Goal: Task Accomplishment & Management: Use online tool/utility

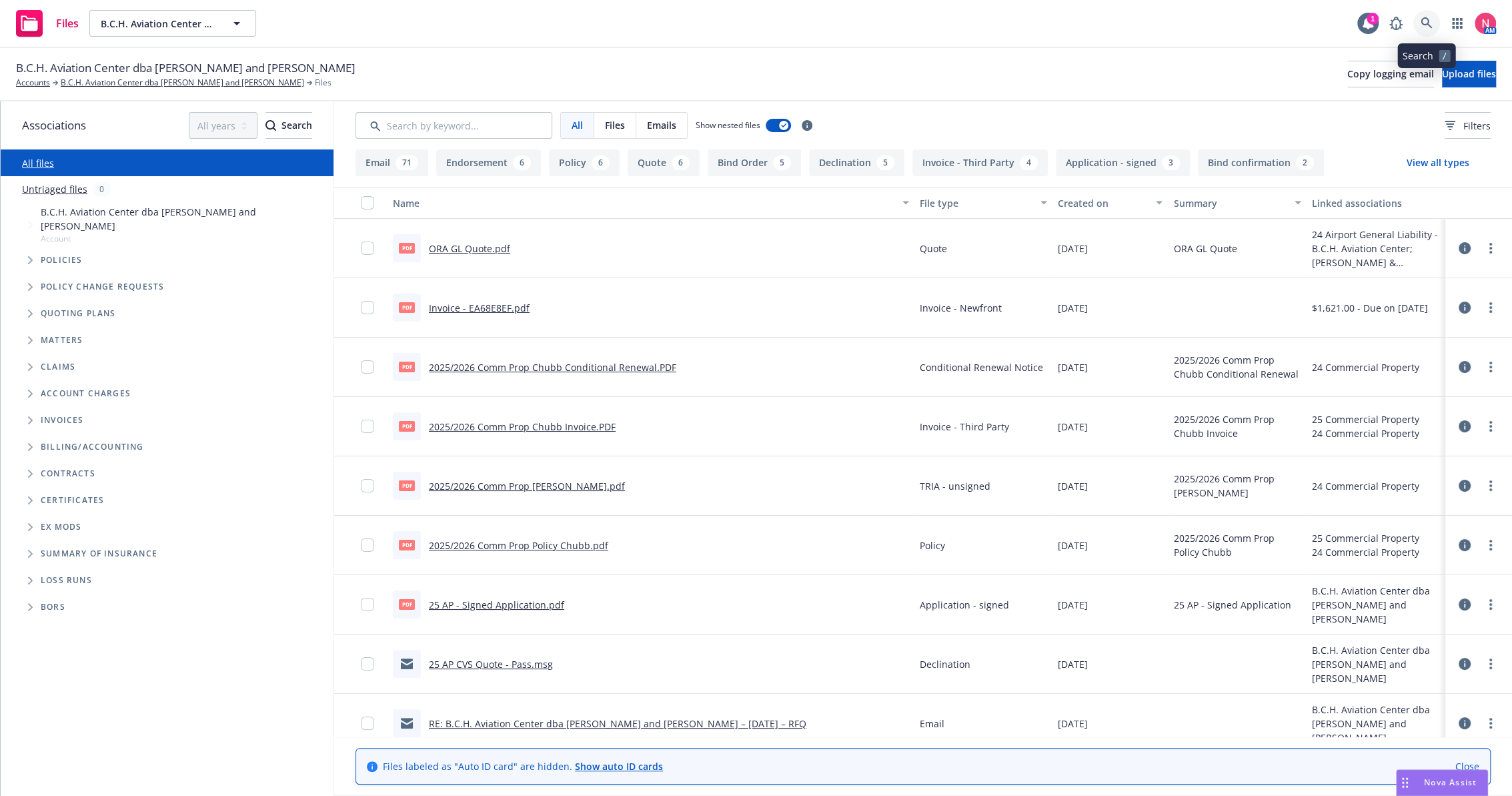
click at [1433, 13] on link at bounding box center [1427, 24] width 26 height 26
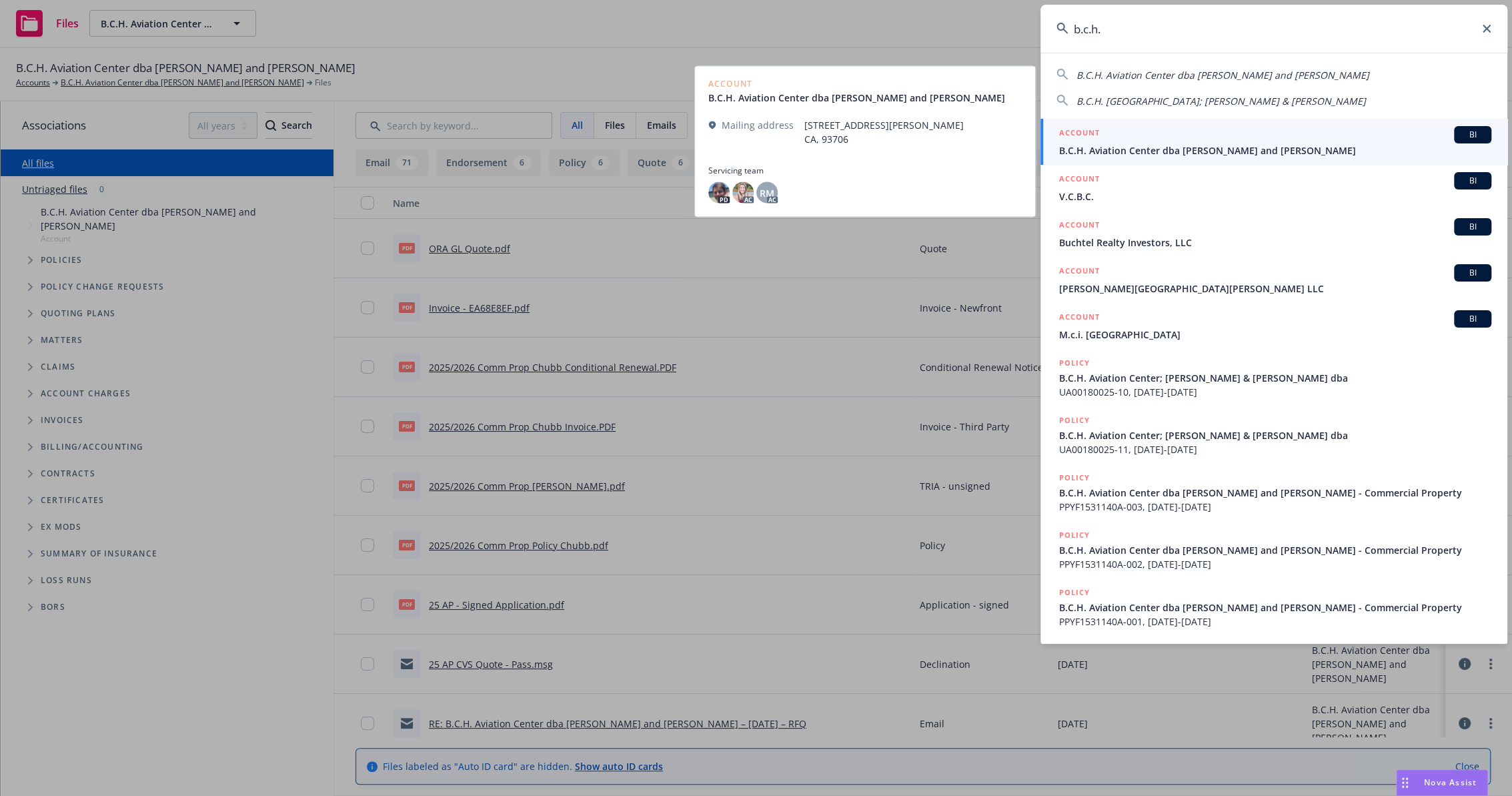
type input "b.c.h."
click at [1196, 151] on span "B.C.H. Aviation Center dba James Wood and Don Williams" at bounding box center [1276, 150] width 432 height 14
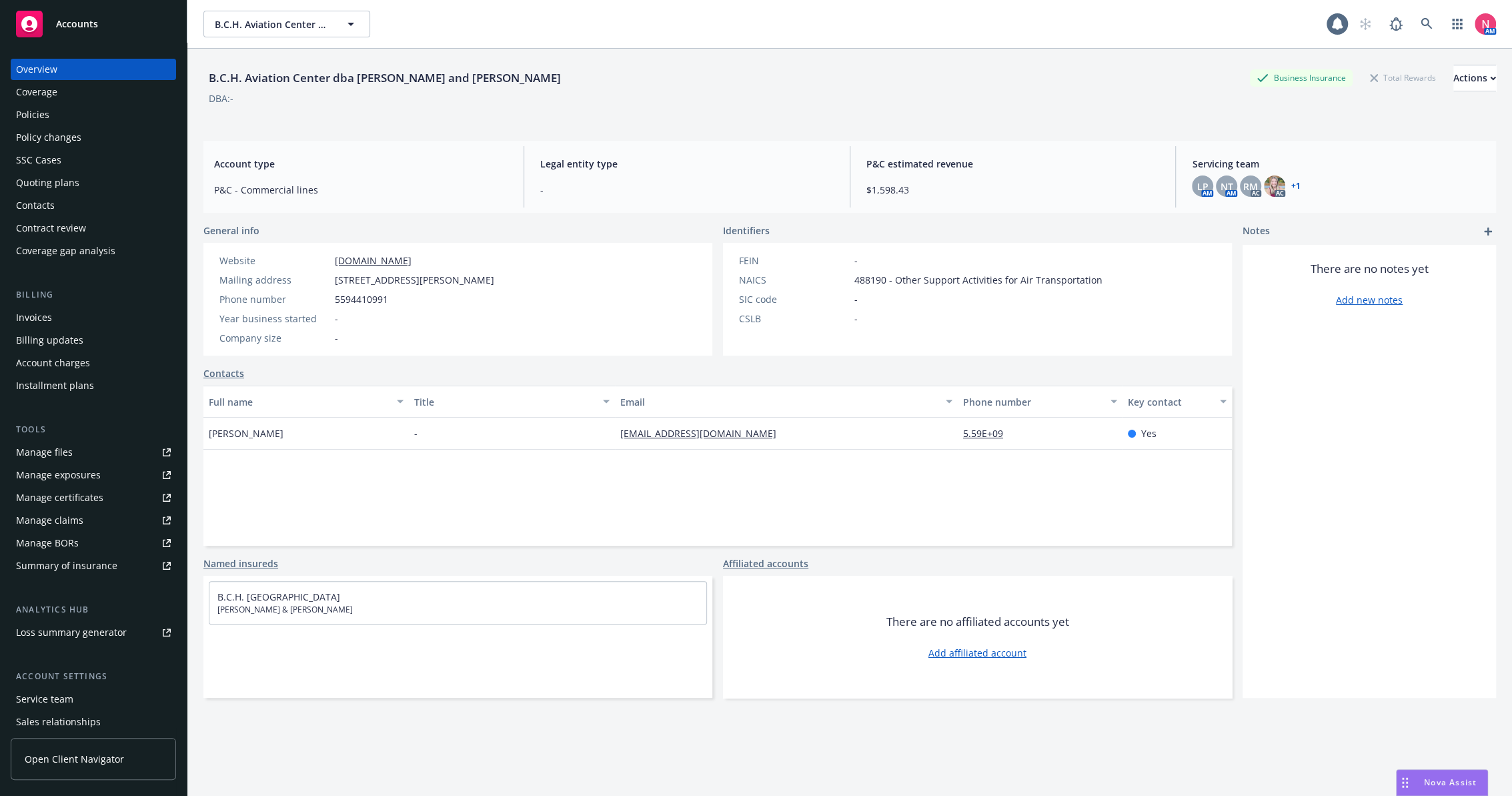
click at [68, 115] on div "Policies" at bounding box center [93, 115] width 154 height 21
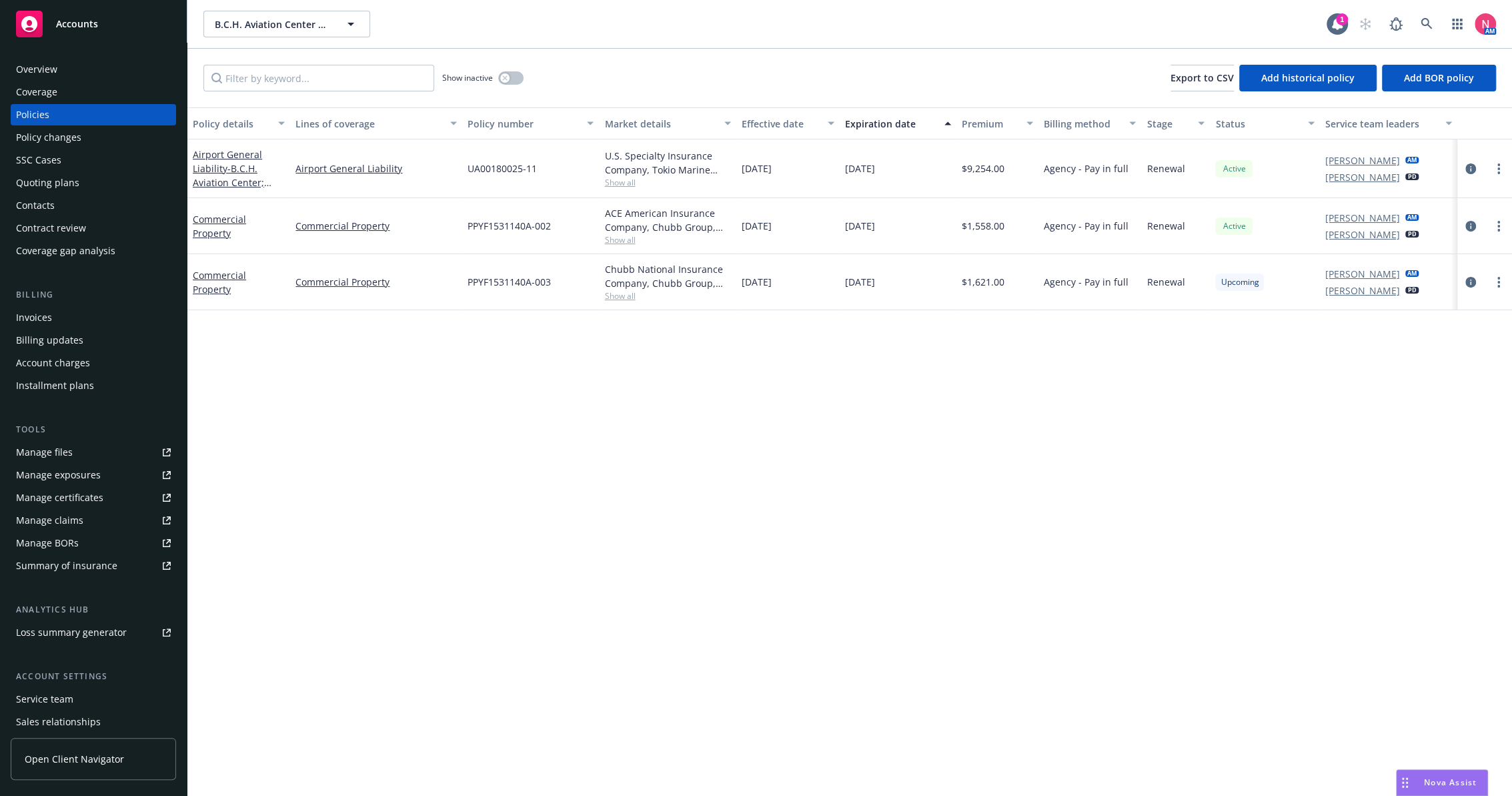
click at [104, 456] on link "Manage files" at bounding box center [93, 452] width 165 height 21
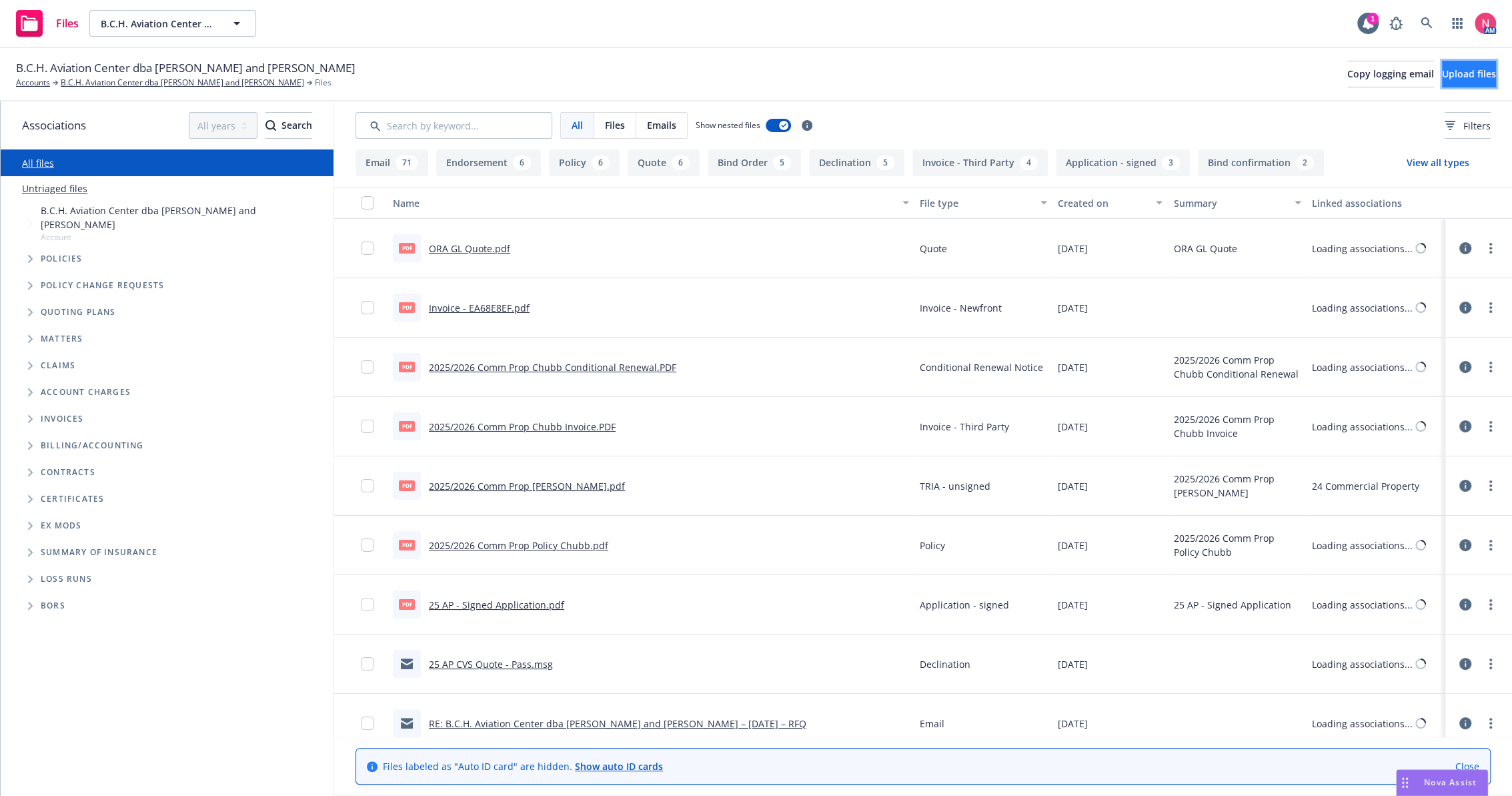
click at [1469, 77] on span "Upload files" at bounding box center [1469, 74] width 54 height 13
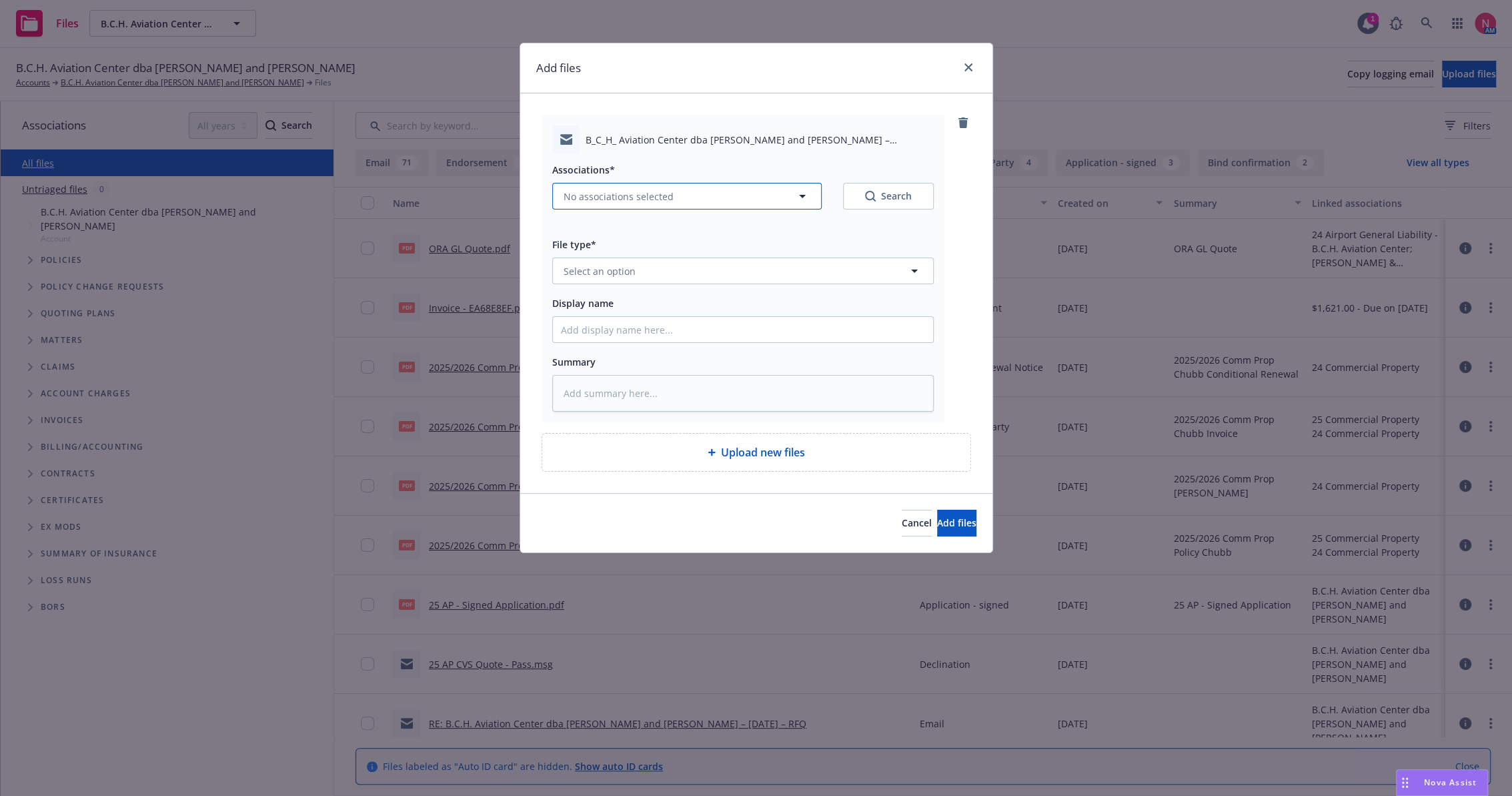
click at [632, 191] on span "No associations selected" at bounding box center [619, 196] width 110 height 14
type textarea "x"
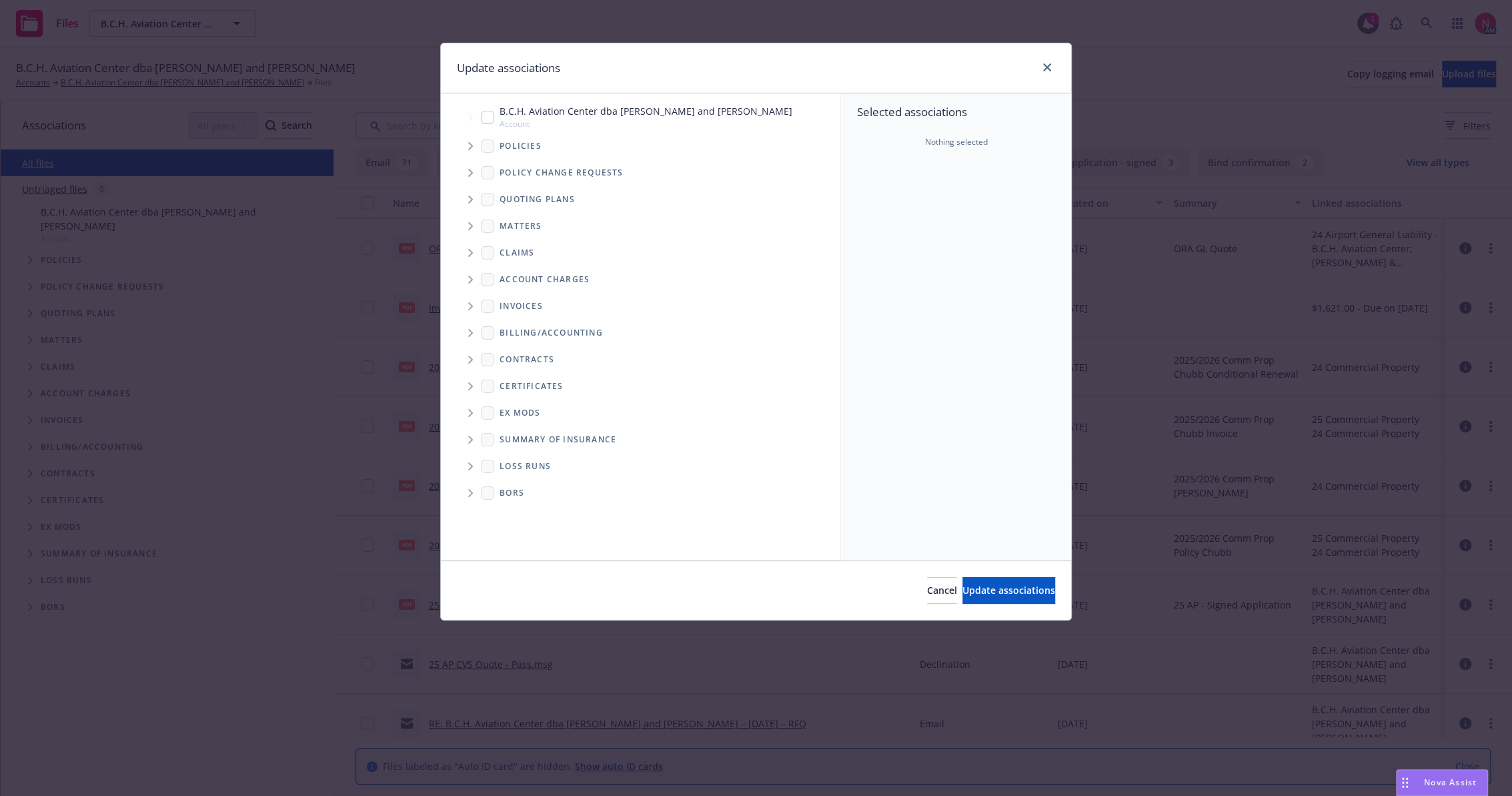
click at [488, 116] on input "Tree Example" at bounding box center [488, 118] width 13 height 13
checkbox input "true"
click at [963, 588] on span "Update associations" at bounding box center [1009, 590] width 93 height 13
type textarea "x"
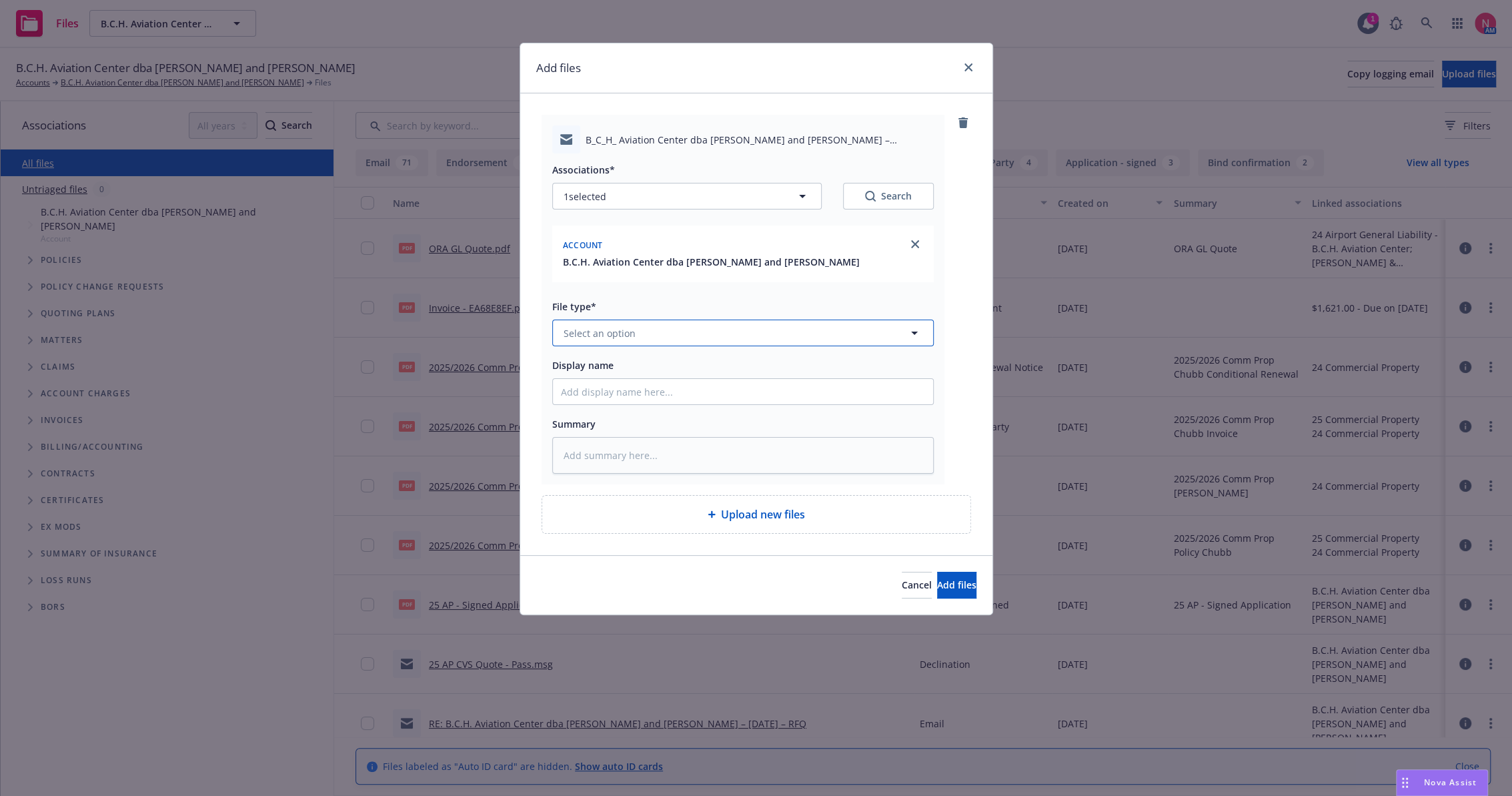
click at [604, 329] on span "Select an option" at bounding box center [600, 333] width 72 height 14
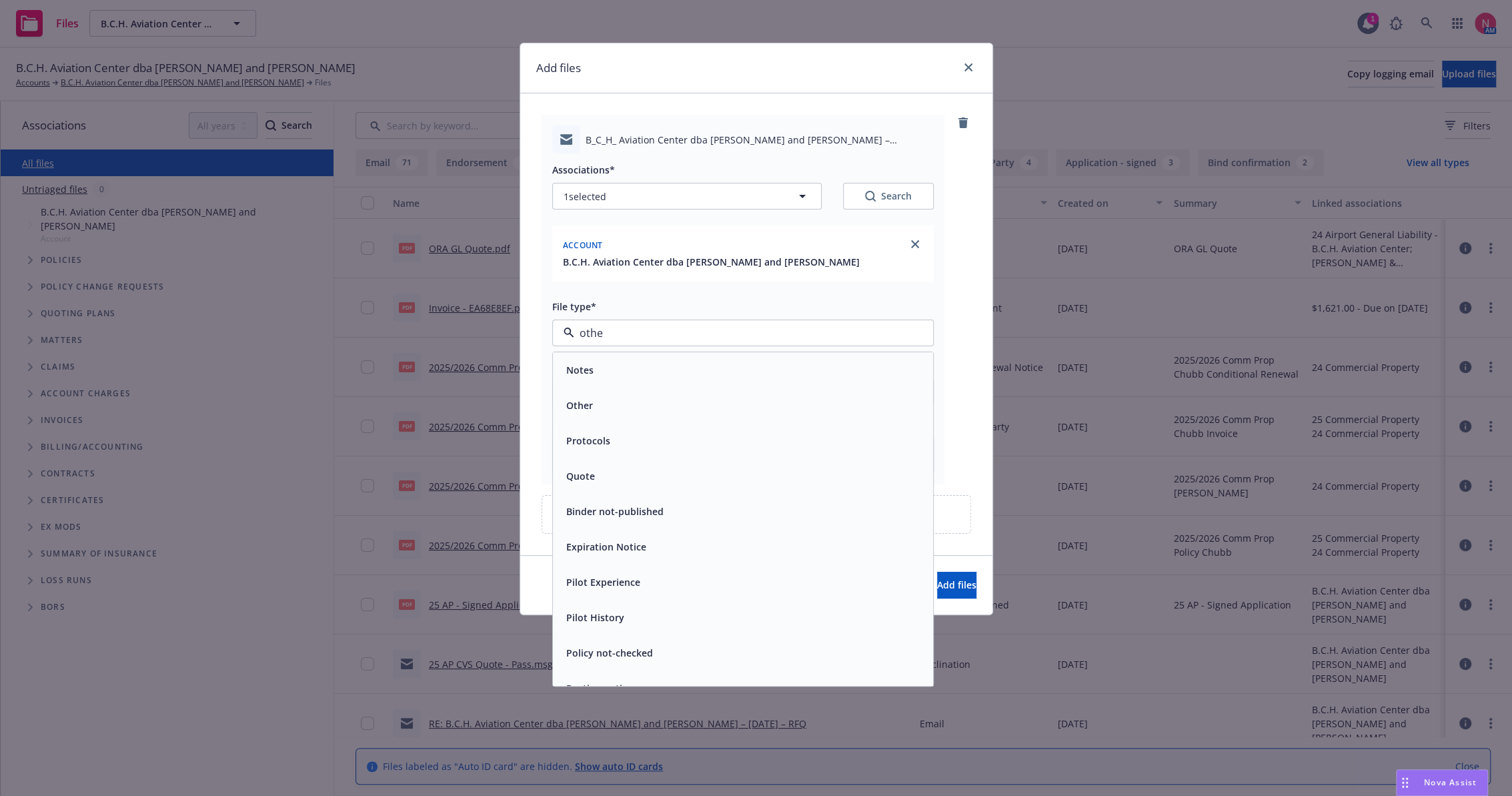
type input "other"
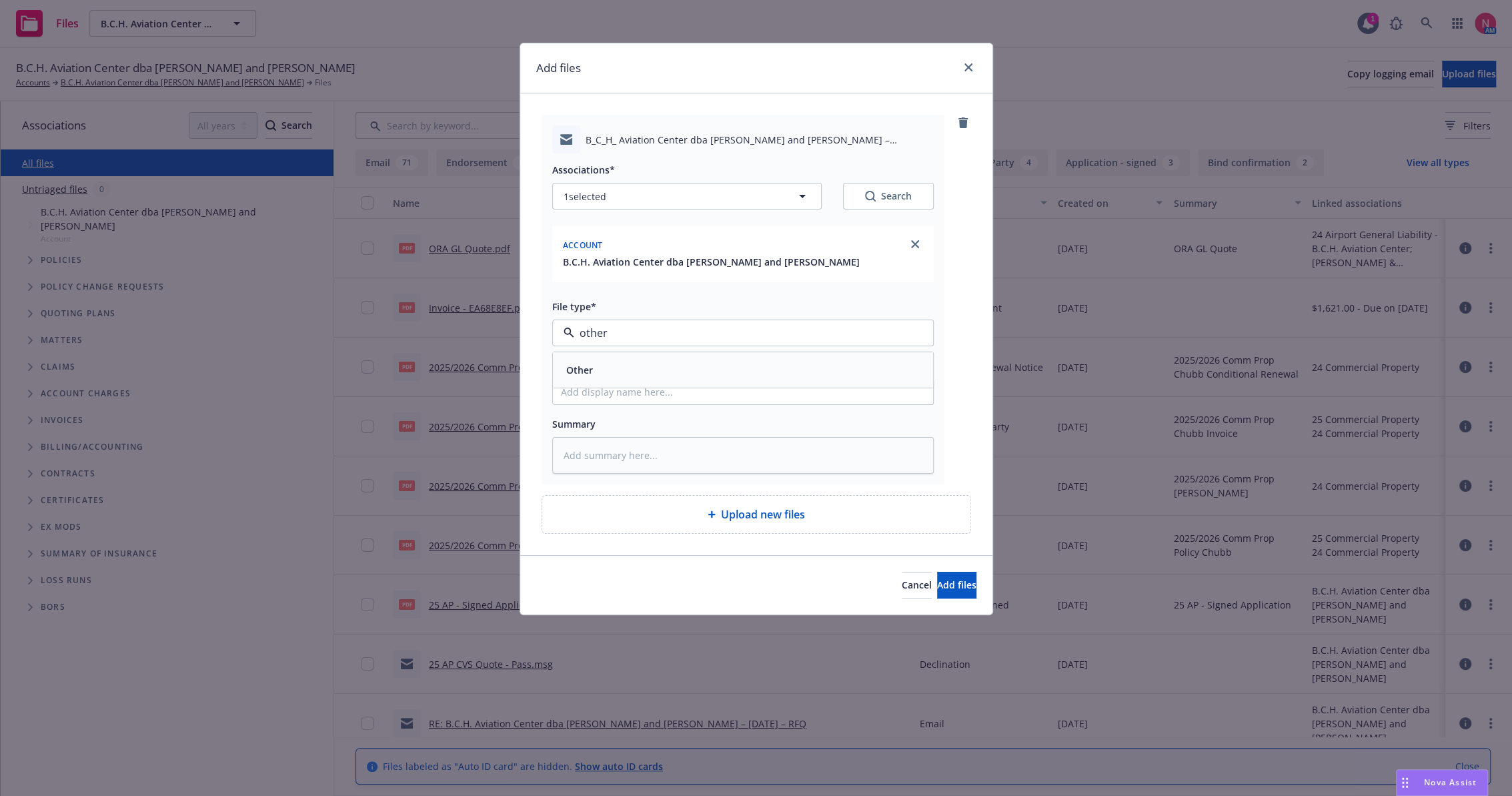
click at [605, 370] on div "Other" at bounding box center [743, 370] width 364 height 19
click at [603, 395] on input "Display name" at bounding box center [743, 391] width 380 height 25
type textarea "x"
type input "2"
type textarea "x"
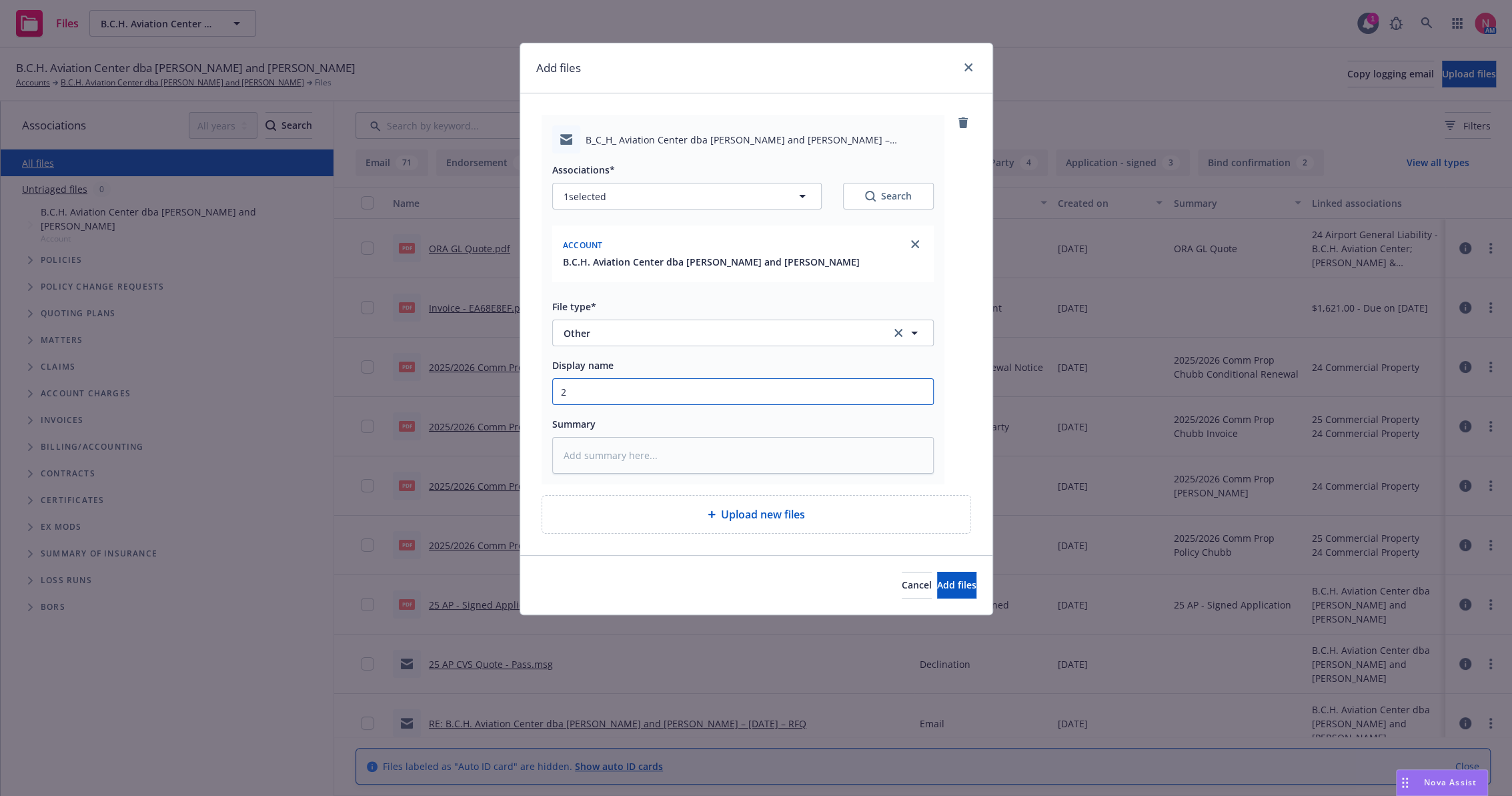
type input "25"
type textarea "x"
type input "25"
type textarea "x"
type input "25 A"
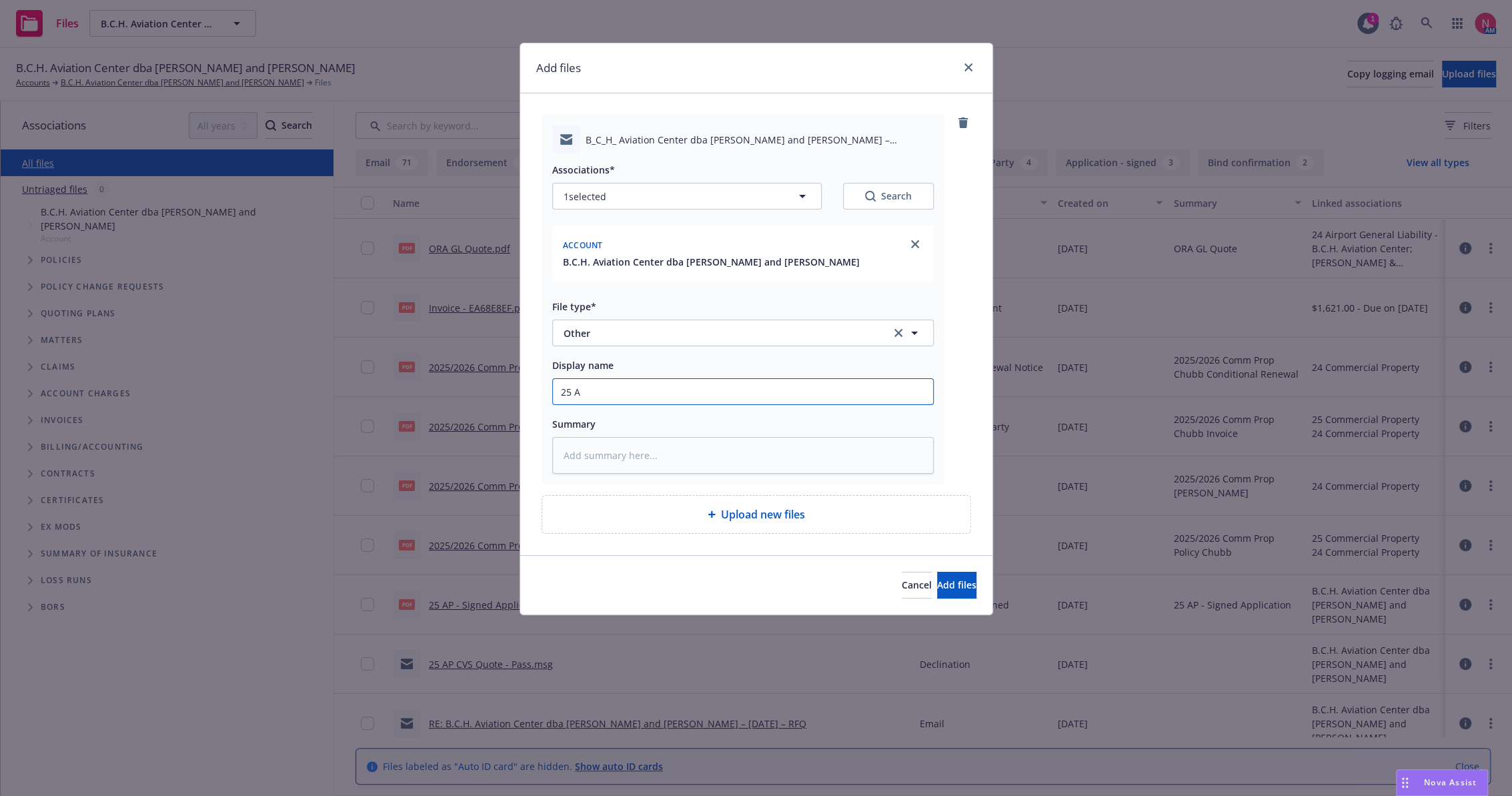
type textarea "x"
type input "25 AP"
type textarea "x"
type input "25 AP"
type textarea "x"
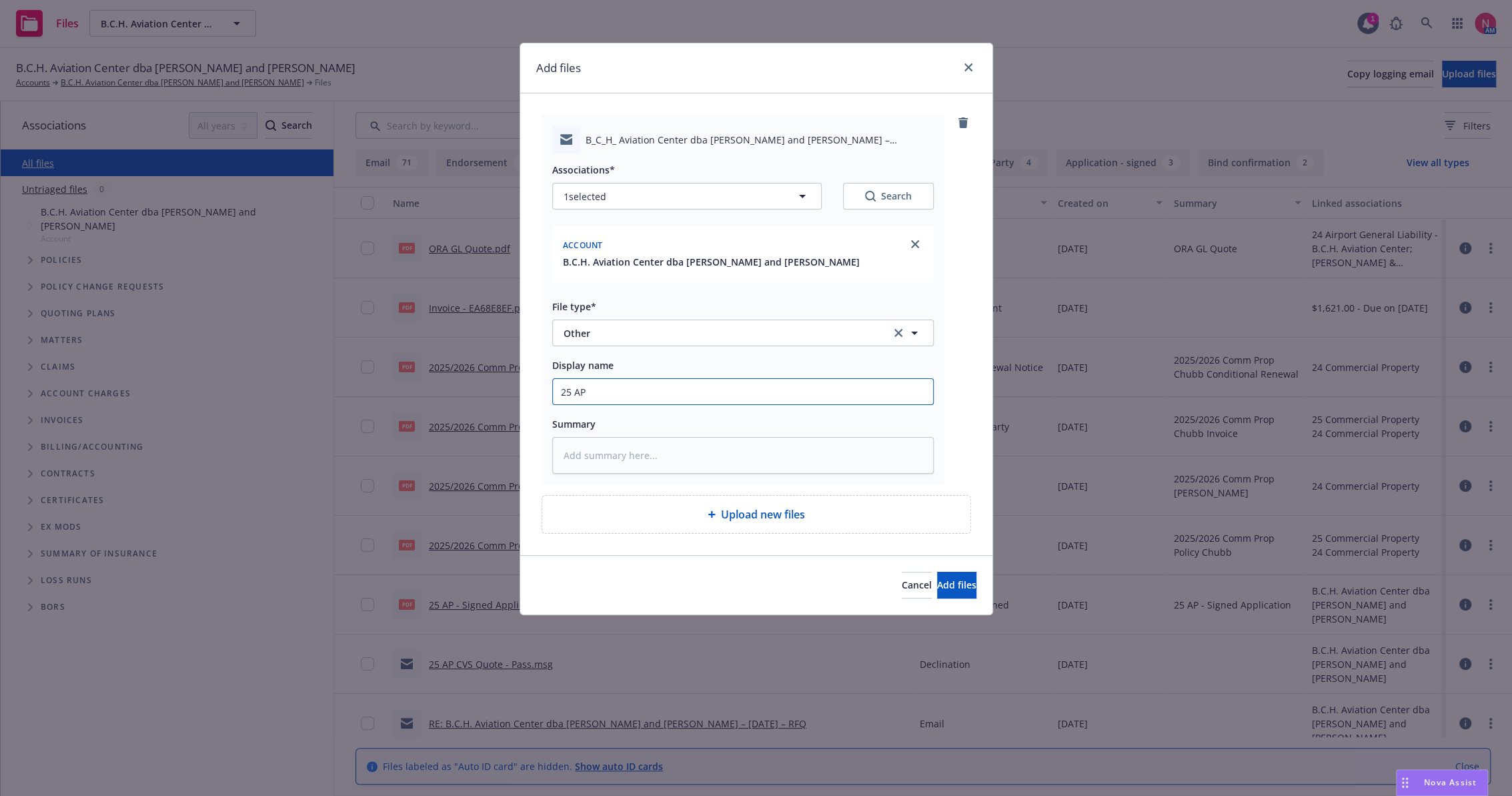
type input "25 AP A"
type textarea "x"
type input "25 AP AC"
type textarea "x"
type input "25 AP ACE"
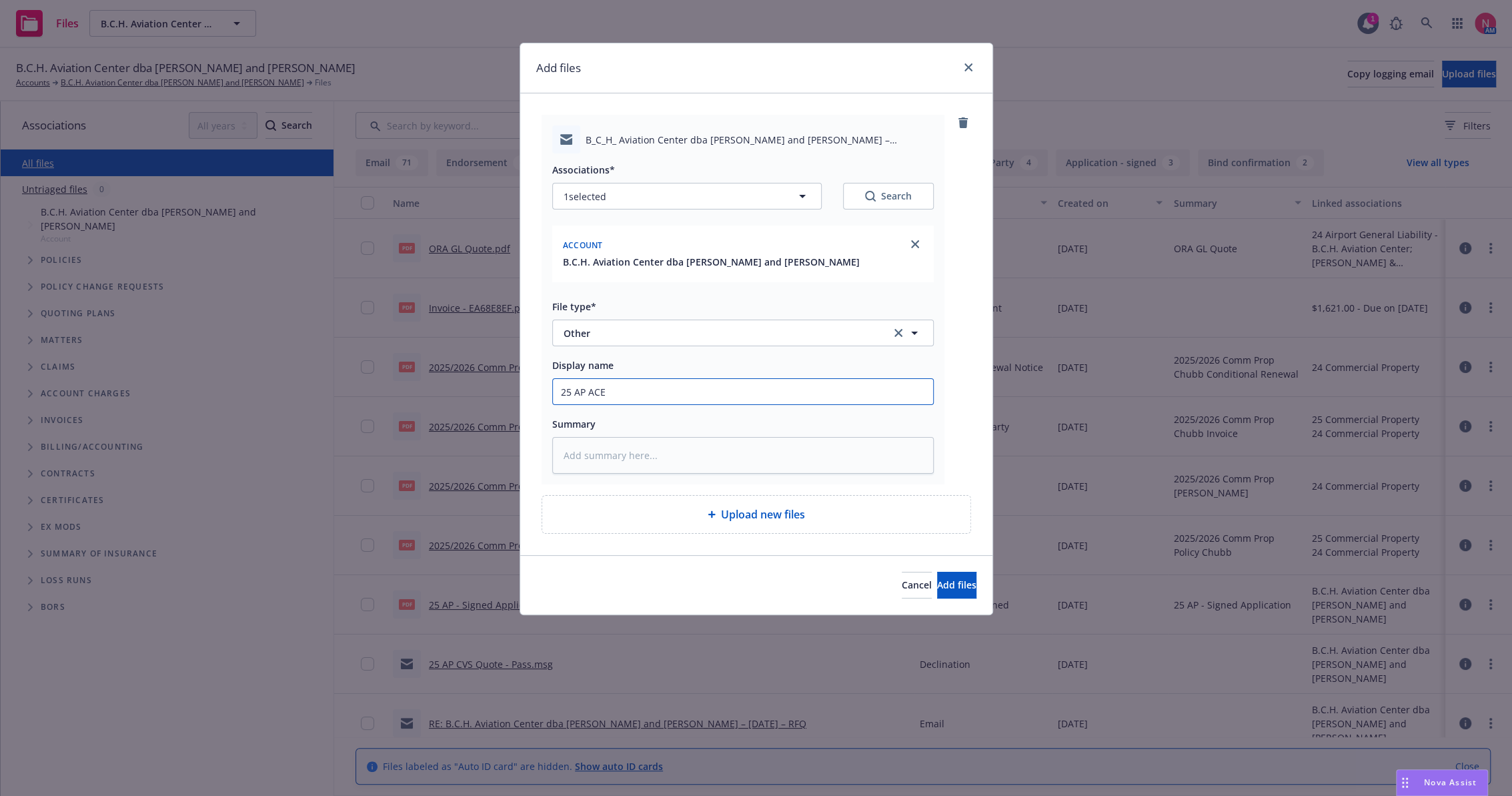
type textarea "x"
type input "25 AP ACE Req Addt'l Info to Quote"
click at [947, 587] on span "Add files" at bounding box center [958, 584] width 40 height 13
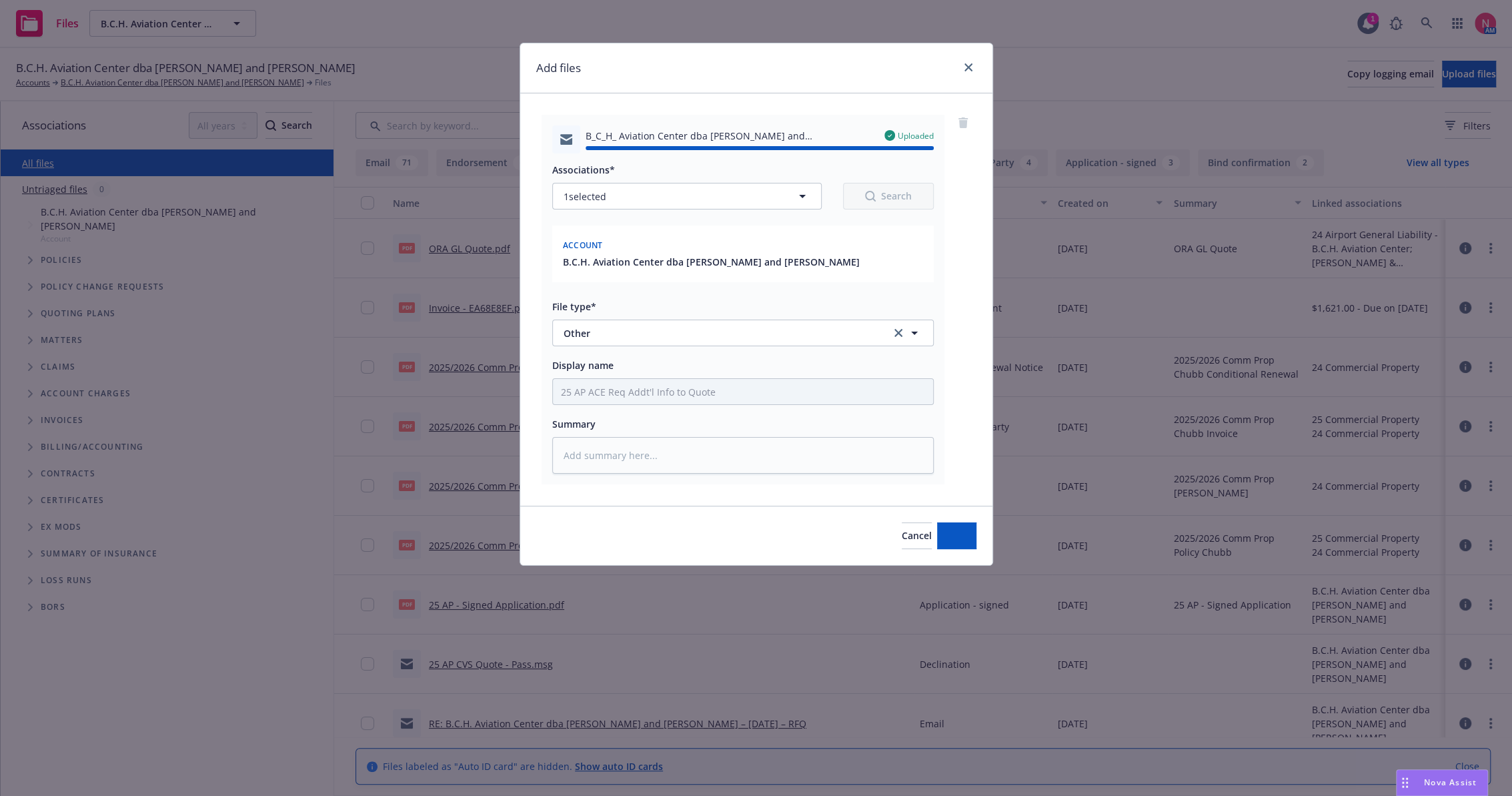
type textarea "x"
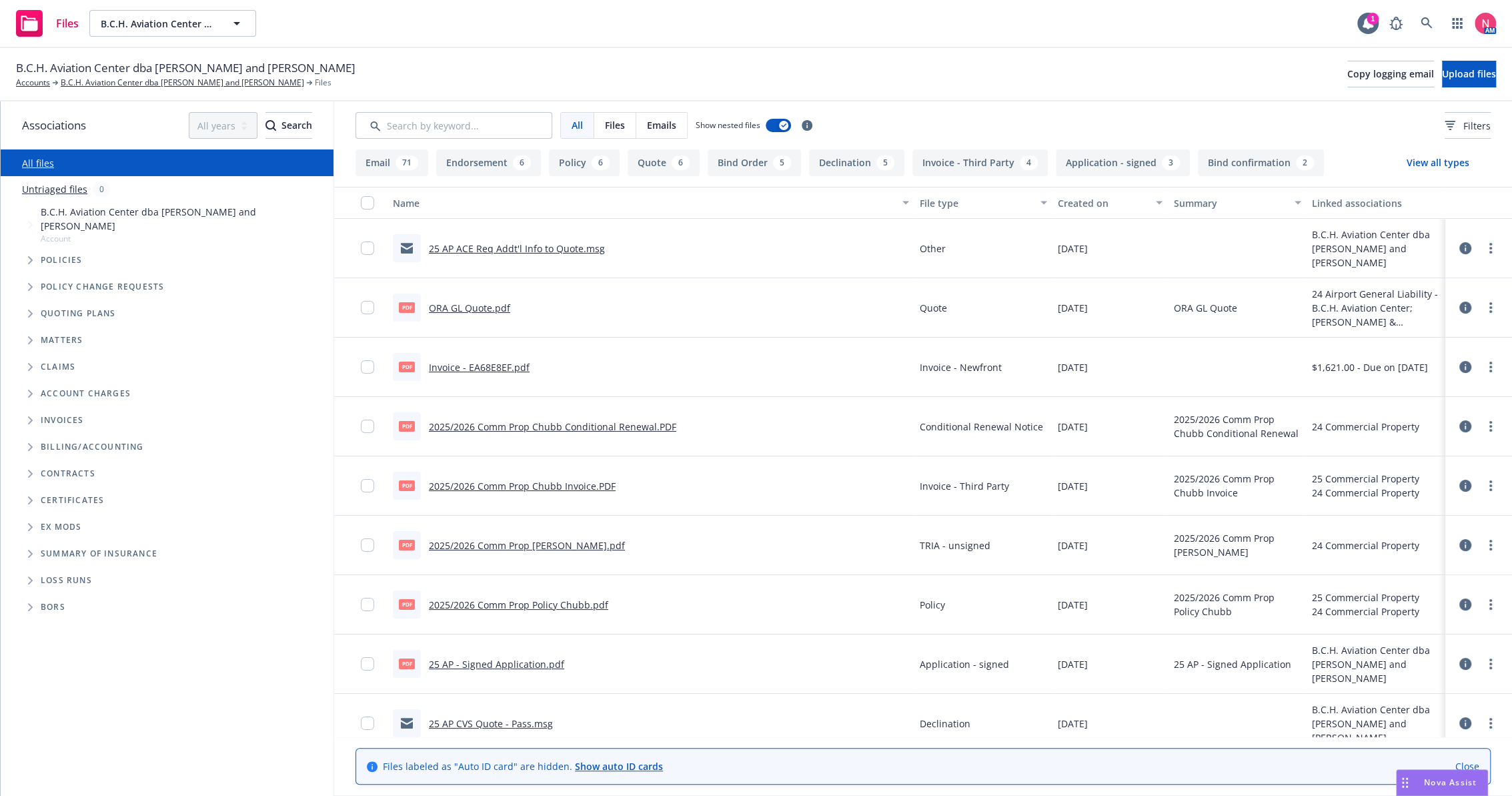
click at [1411, 26] on div "AM" at bounding box center [1439, 24] width 113 height 26
click at [1419, 22] on link at bounding box center [1427, 24] width 26 height 26
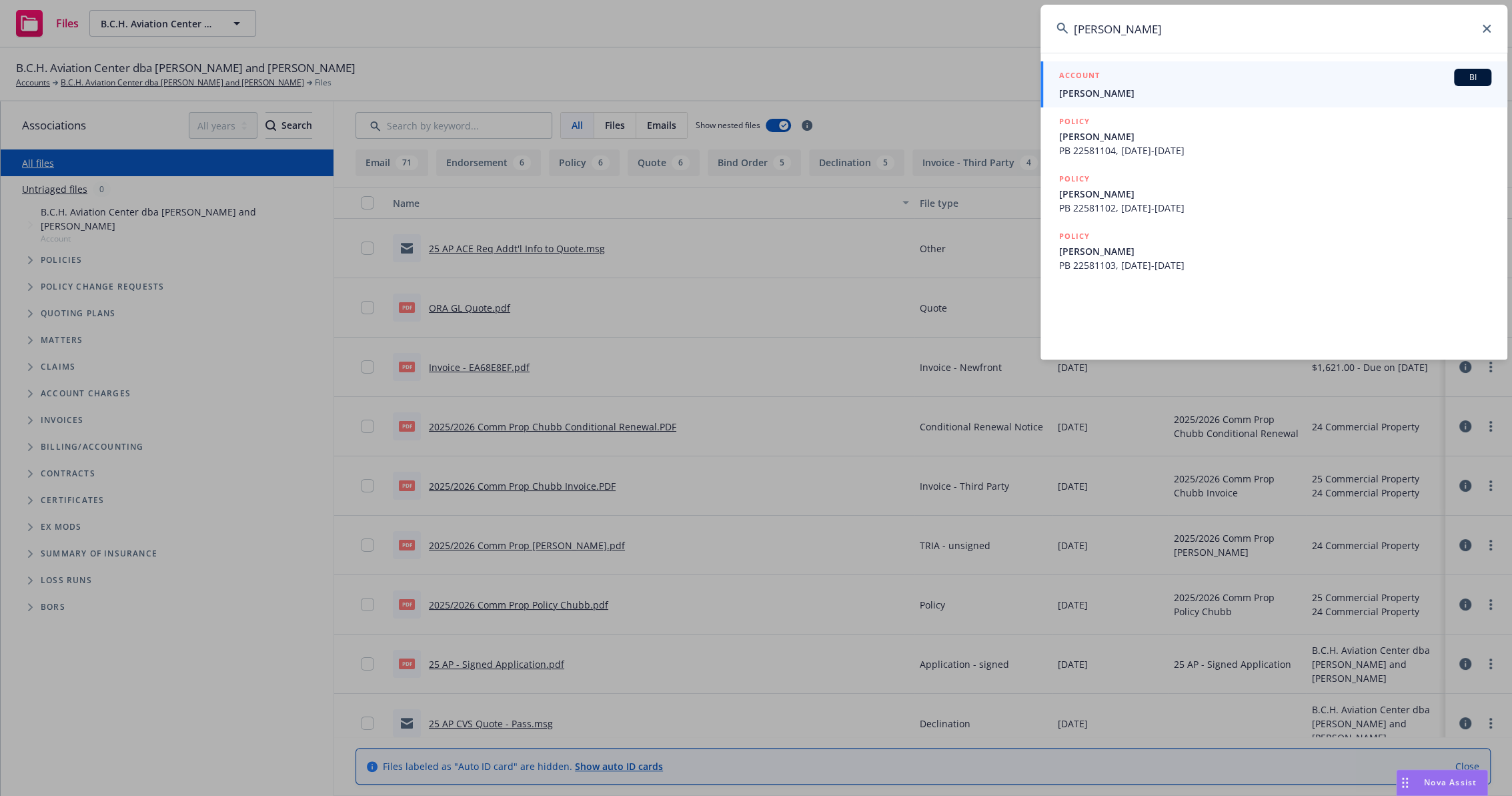
type input "john ituriri"
click at [1094, 74] on h5 "ACCOUNT" at bounding box center [1080, 77] width 40 height 16
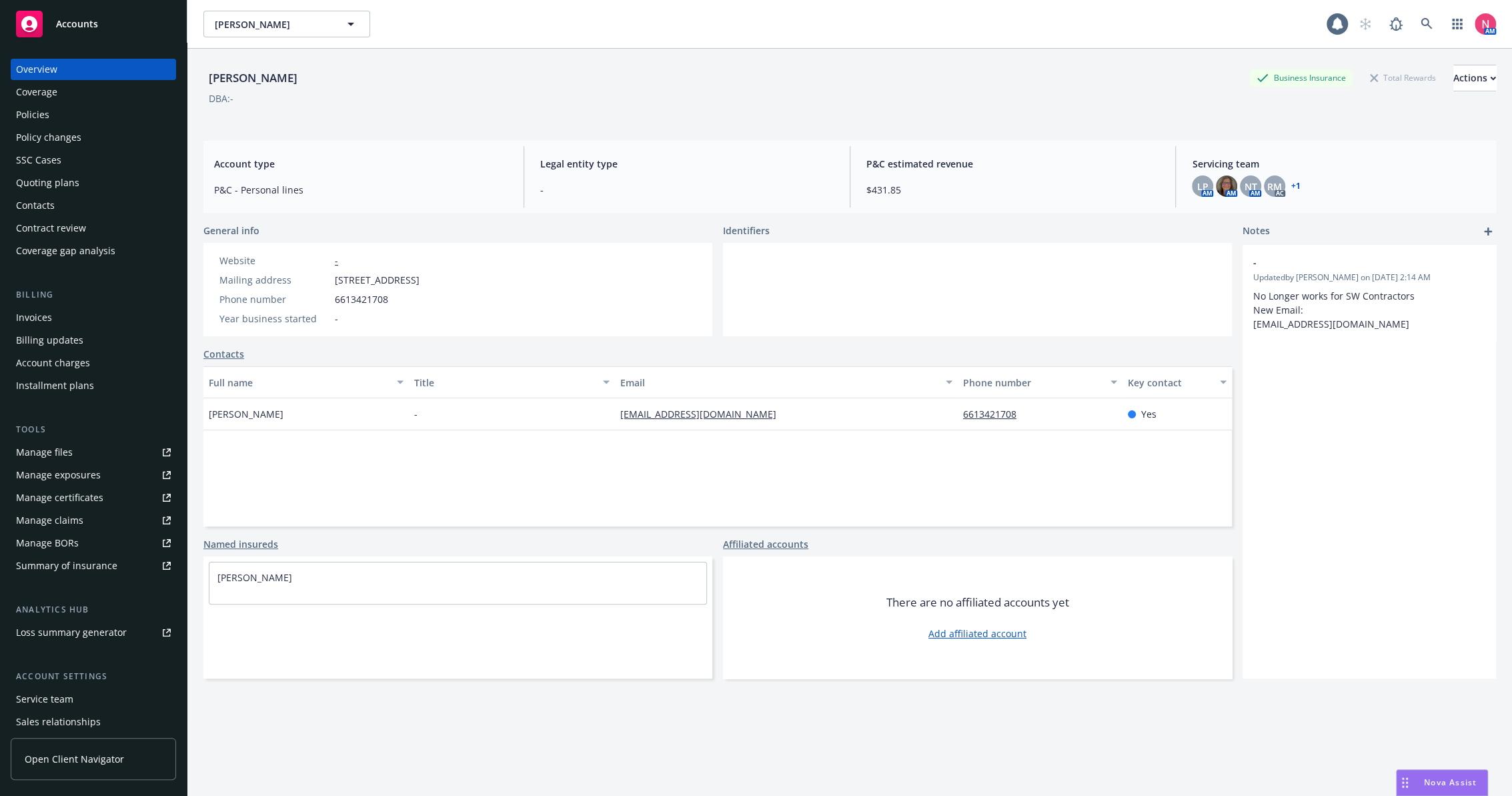
click at [135, 447] on link "Manage files" at bounding box center [93, 452] width 165 height 21
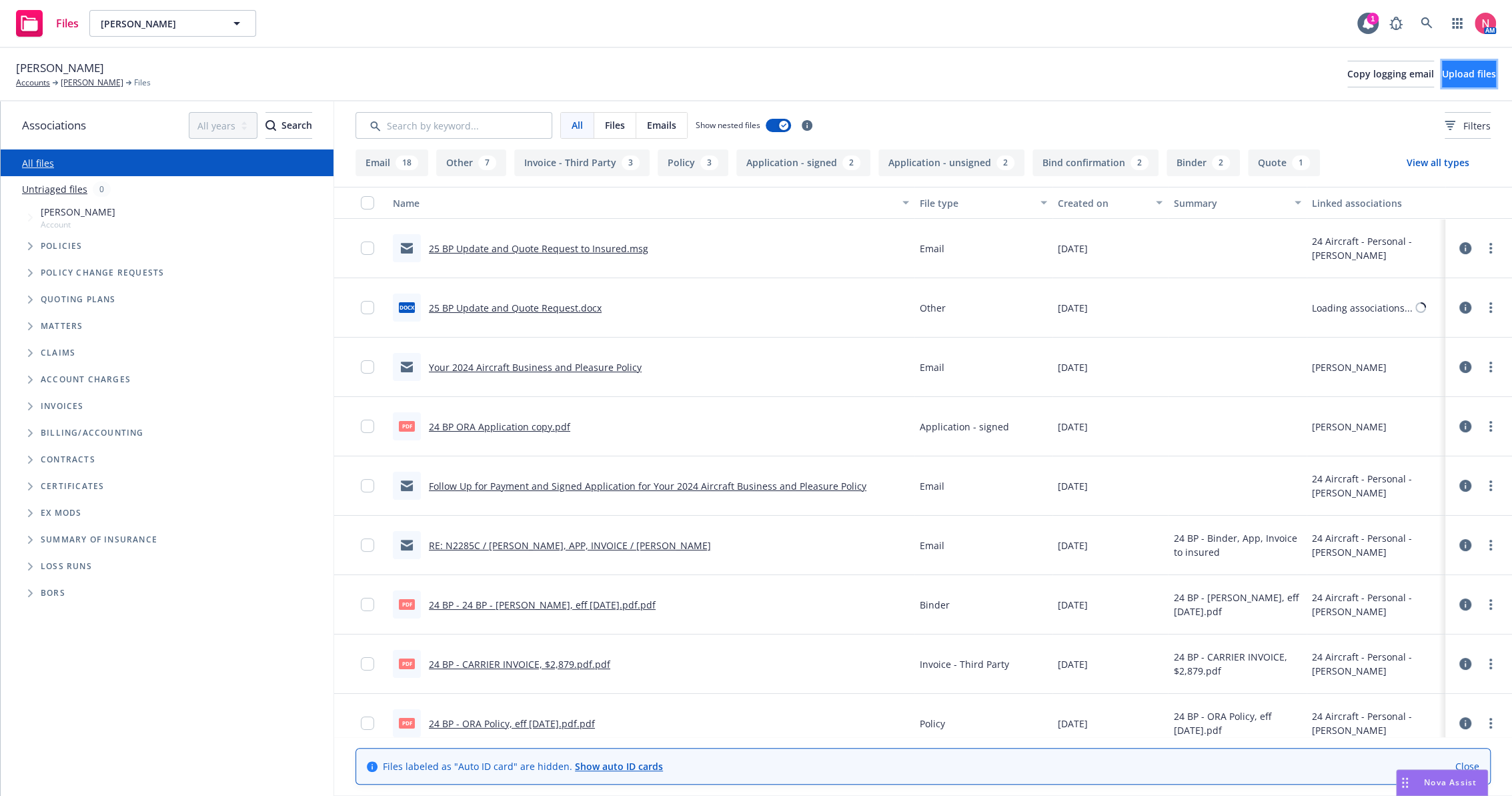
click at [1457, 79] on span "Upload files" at bounding box center [1469, 74] width 54 height 13
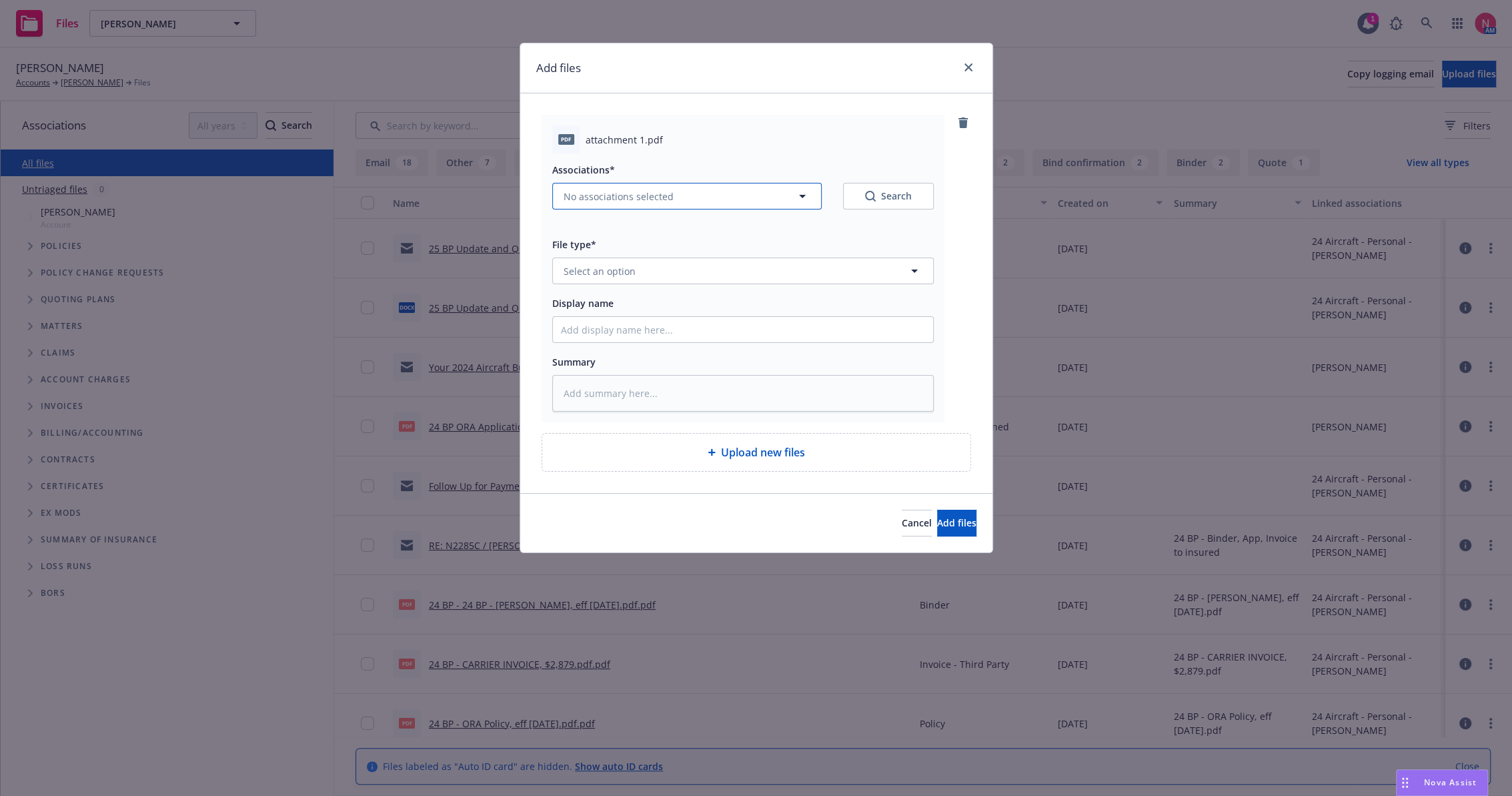
click at [643, 199] on span "No associations selected" at bounding box center [619, 196] width 110 height 14
type textarea "x"
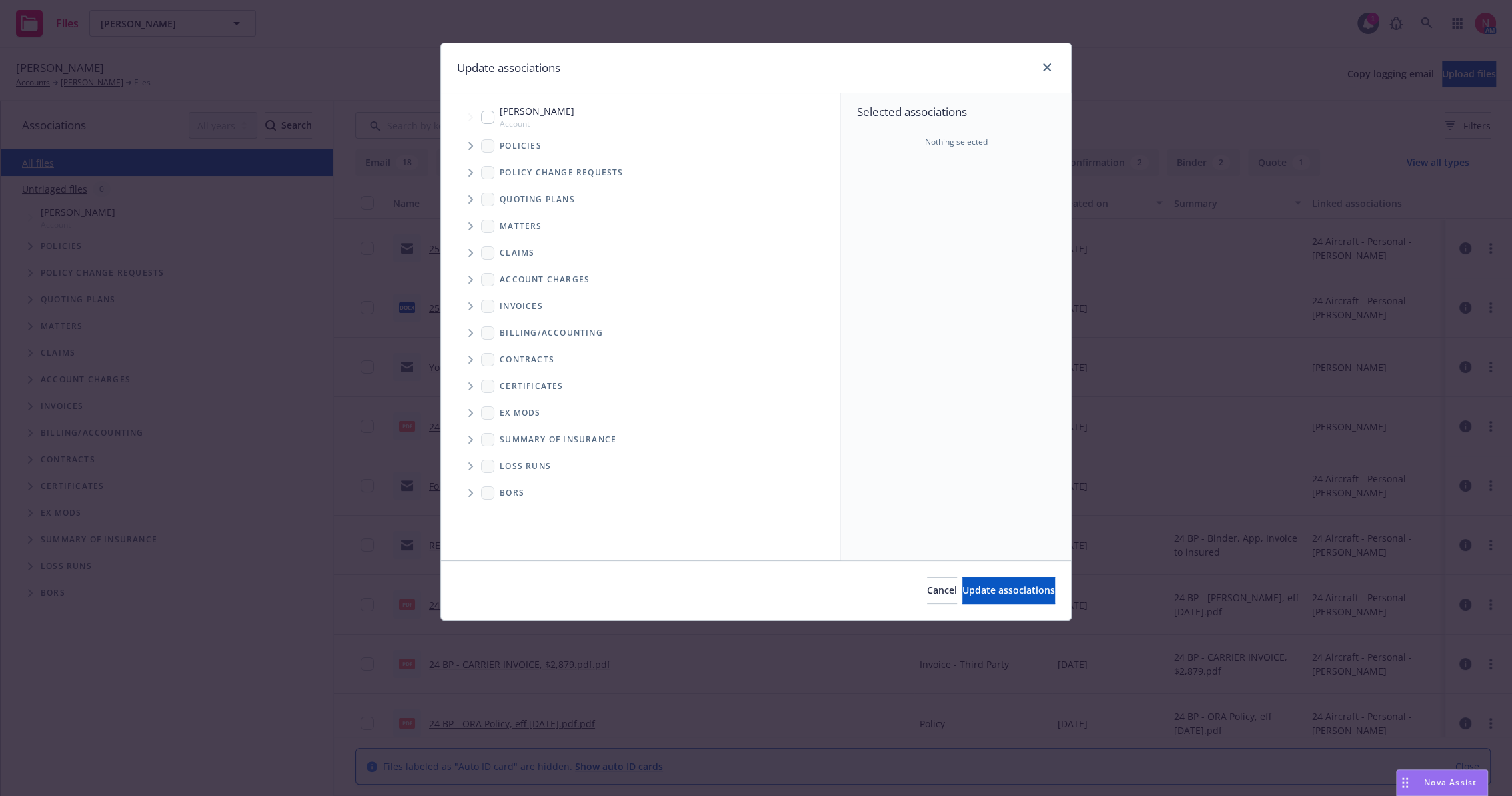
click at [485, 121] on input "Tree Example" at bounding box center [488, 118] width 13 height 13
checkbox input "true"
click at [966, 586] on span "Update associations" at bounding box center [1009, 590] width 93 height 13
type textarea "x"
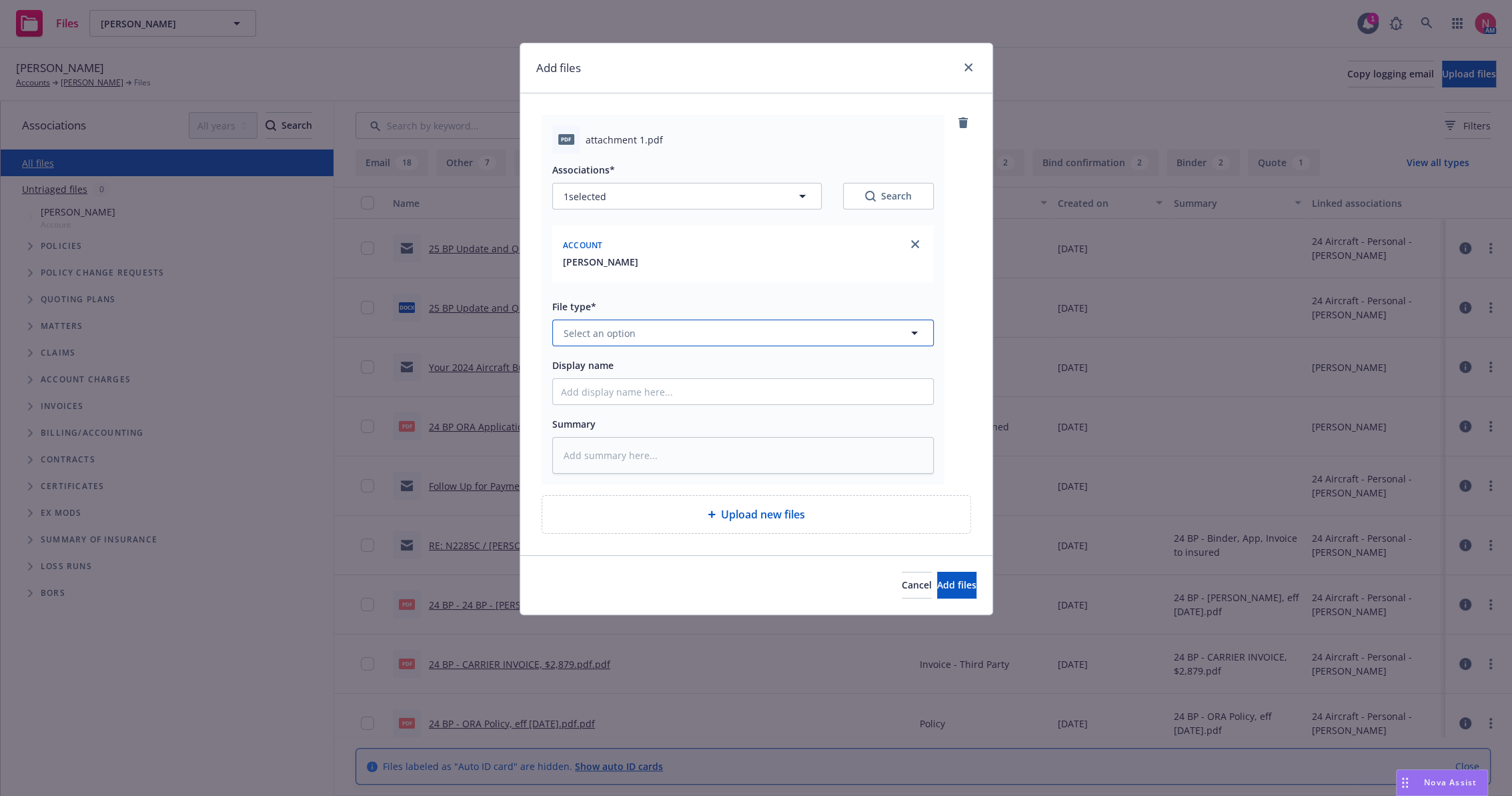
click at [655, 328] on button "Select an option" at bounding box center [743, 333] width 382 height 26
type input "other"
click at [591, 376] on span "Other" at bounding box center [580, 369] width 26 height 14
click at [596, 390] on input "Display name" at bounding box center [743, 391] width 380 height 25
type textarea "x"
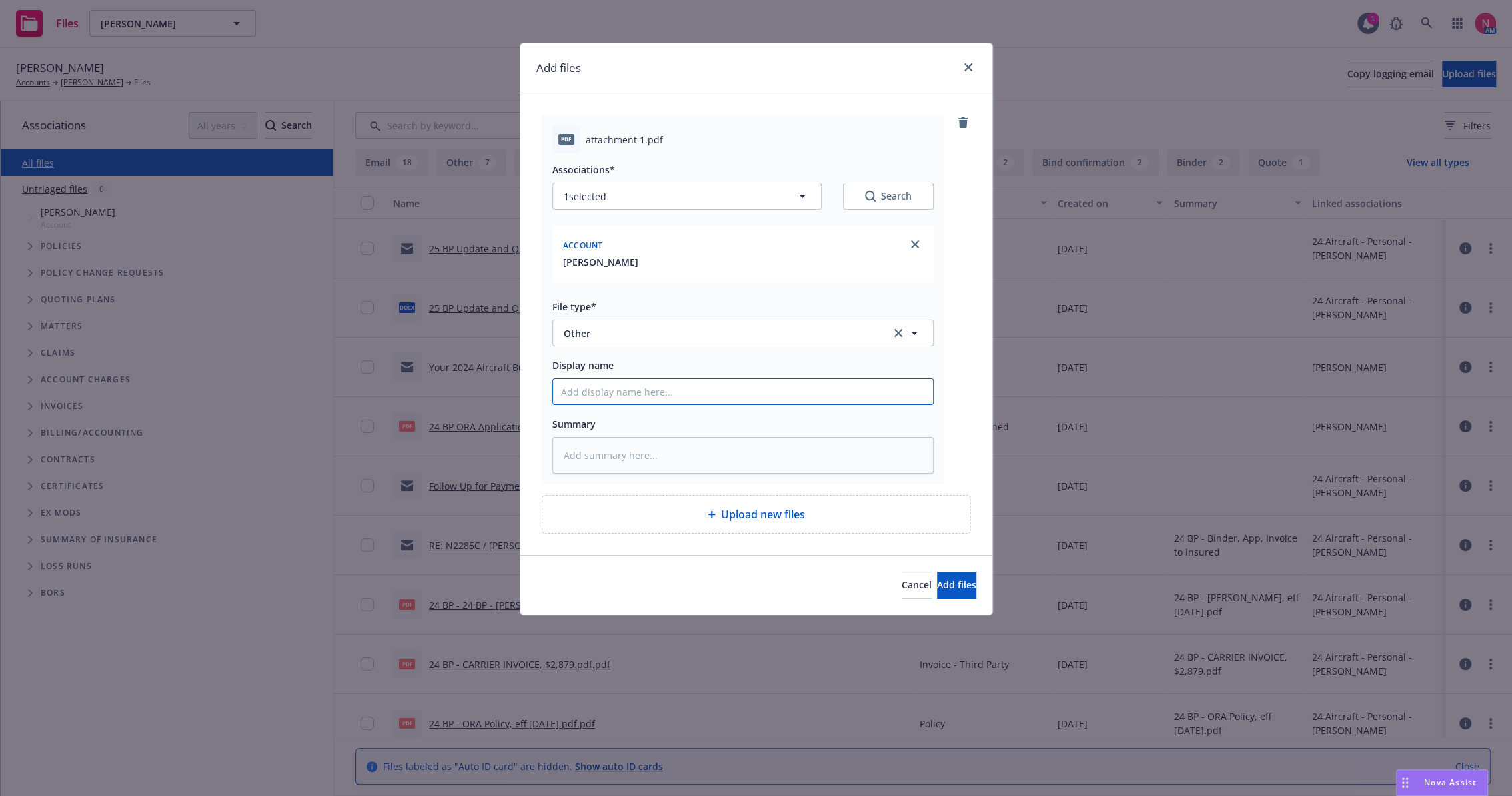
type input "2"
type textarea "x"
type input "25"
type textarea "x"
type input "25 BP Signed Client Renewal"
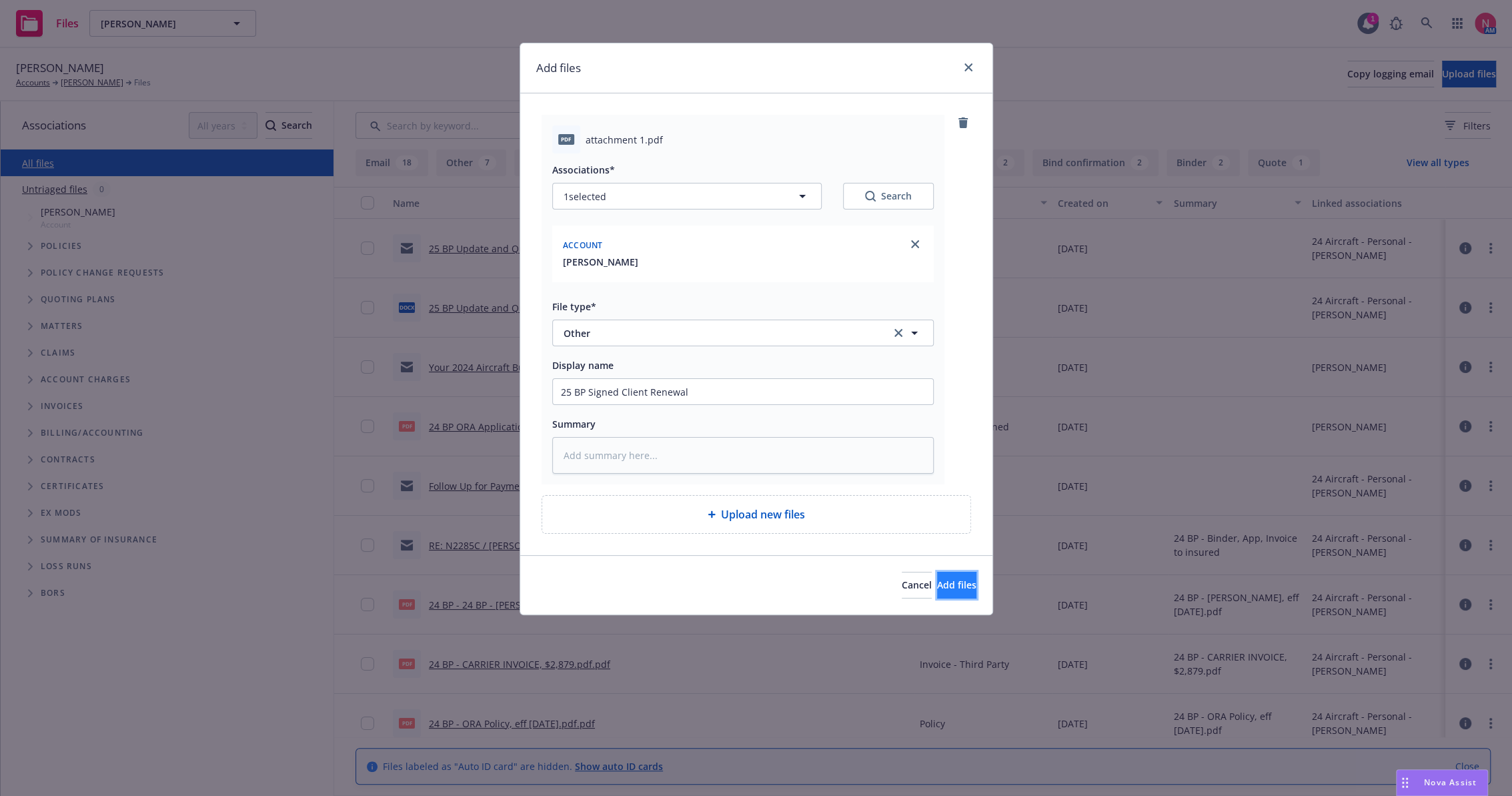
click at [958, 586] on button "Add files" at bounding box center [958, 585] width 40 height 26
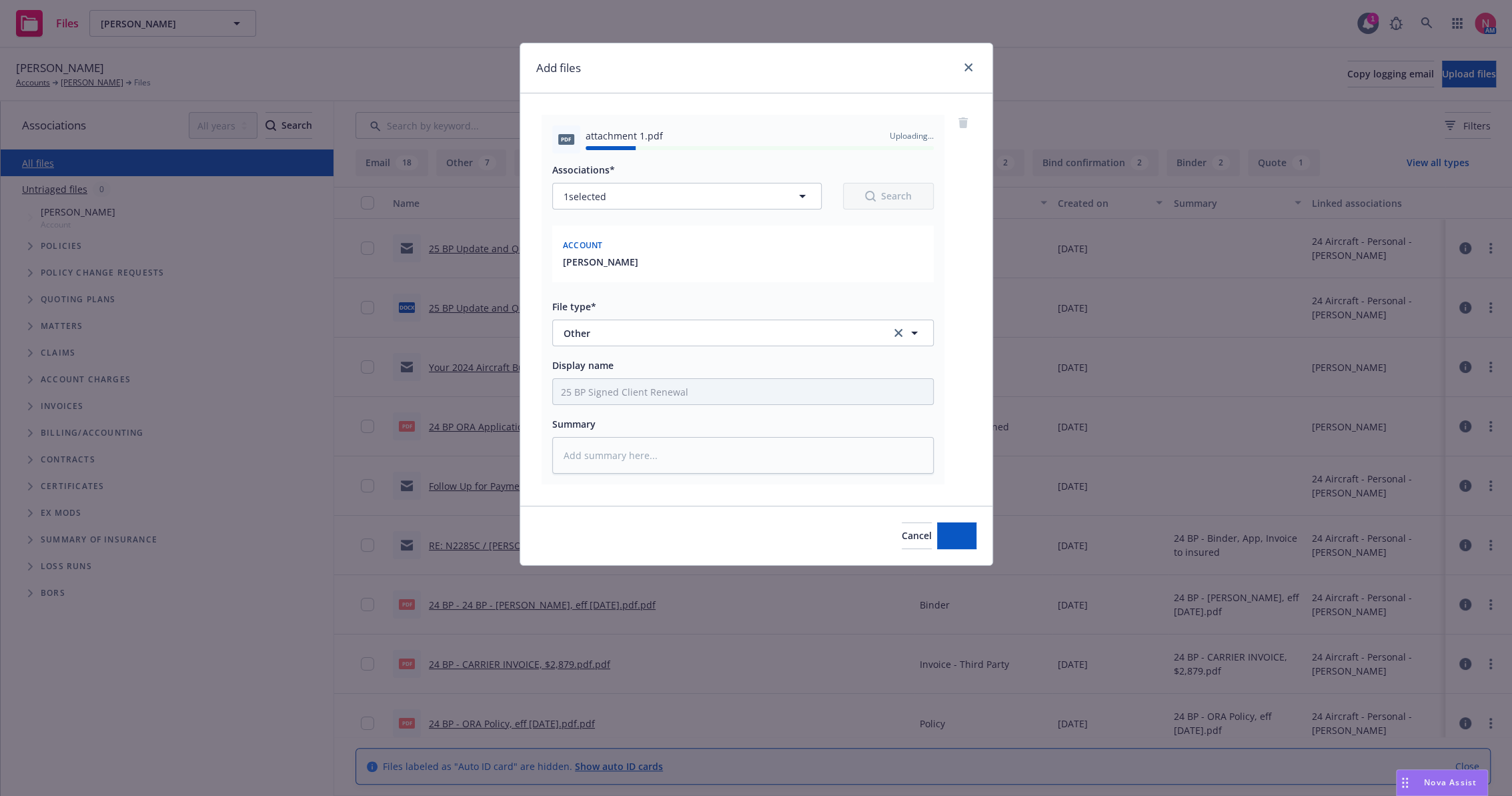
type textarea "x"
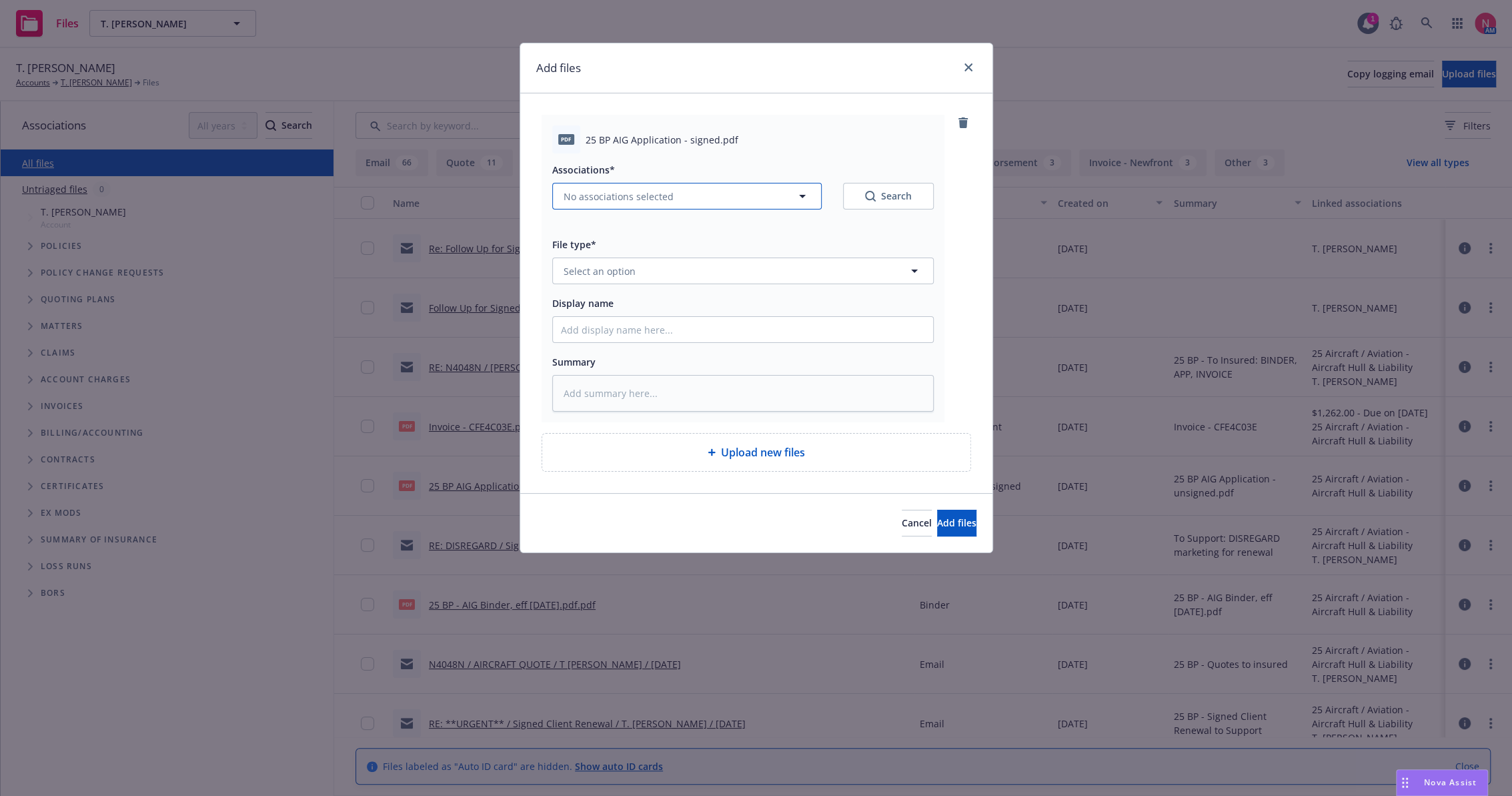
click at [630, 205] on button "No associations selected" at bounding box center [687, 196] width 269 height 26
type textarea "x"
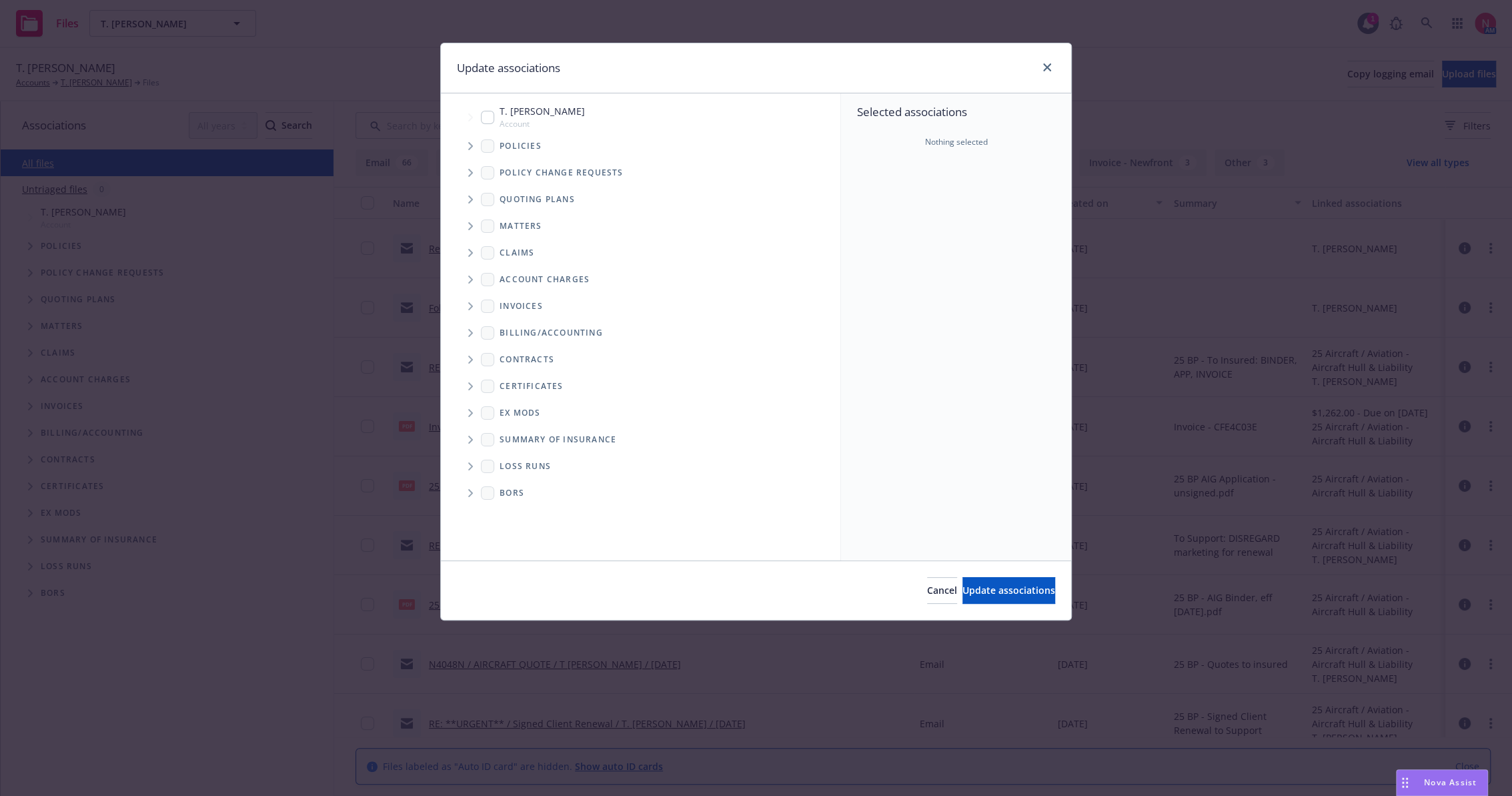
click at [488, 117] on input "Tree Example" at bounding box center [488, 118] width 13 height 13
checkbox input "true"
click at [1023, 585] on span "Update associations" at bounding box center [1009, 590] width 93 height 13
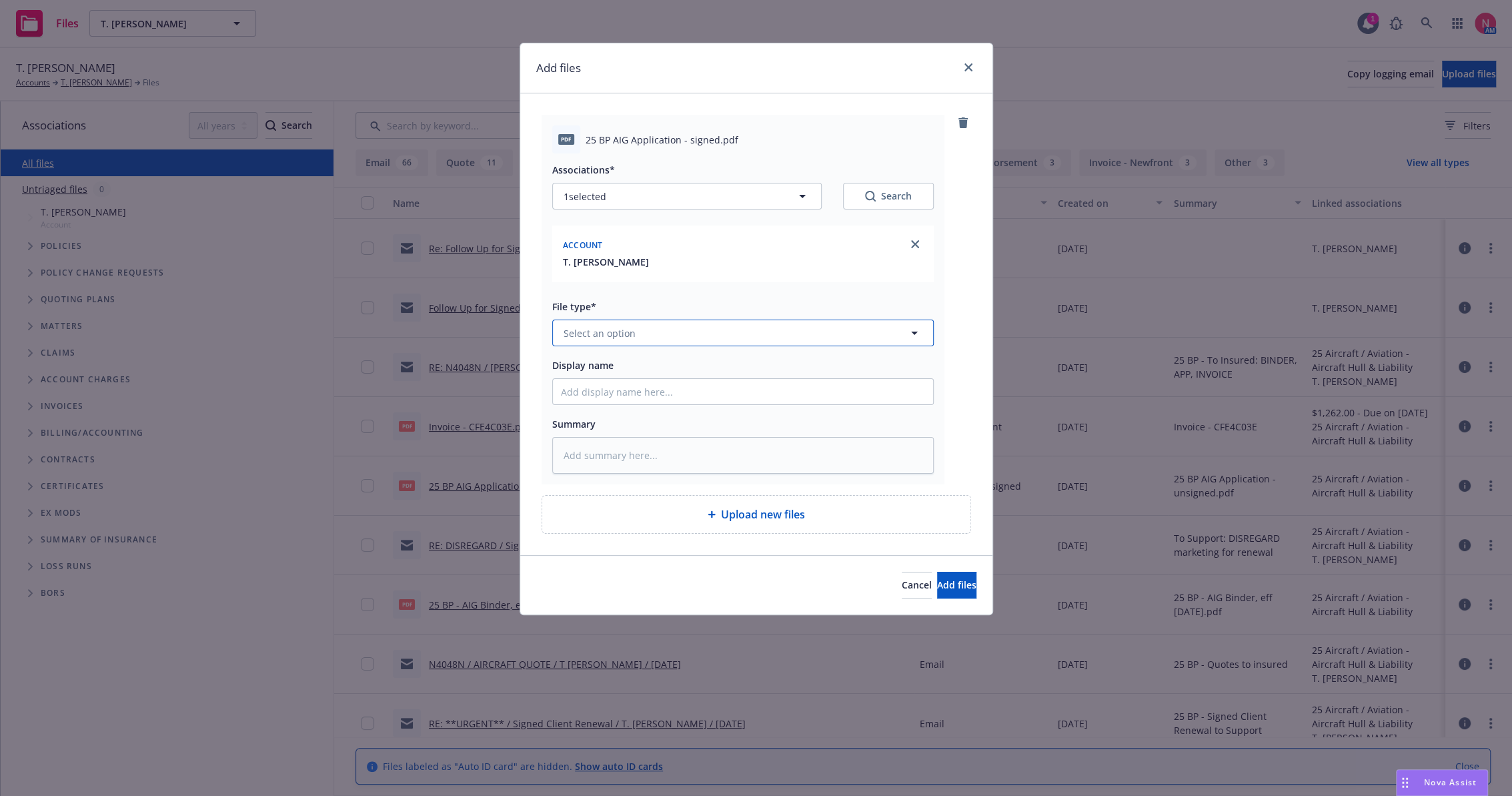
click at [668, 333] on button "Select an option" at bounding box center [743, 333] width 382 height 26
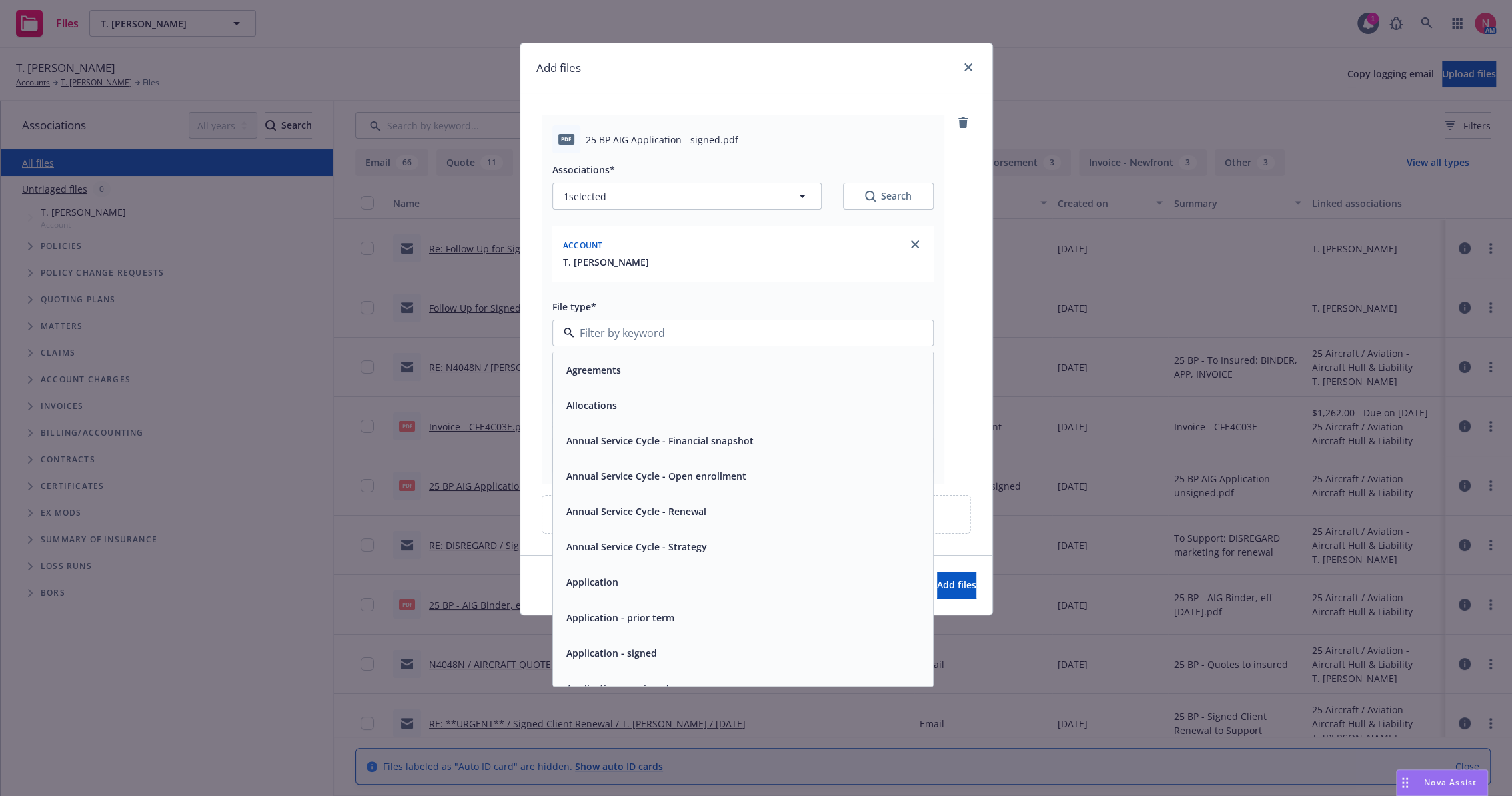
click at [671, 653] on div "Application - signed" at bounding box center [743, 653] width 364 height 19
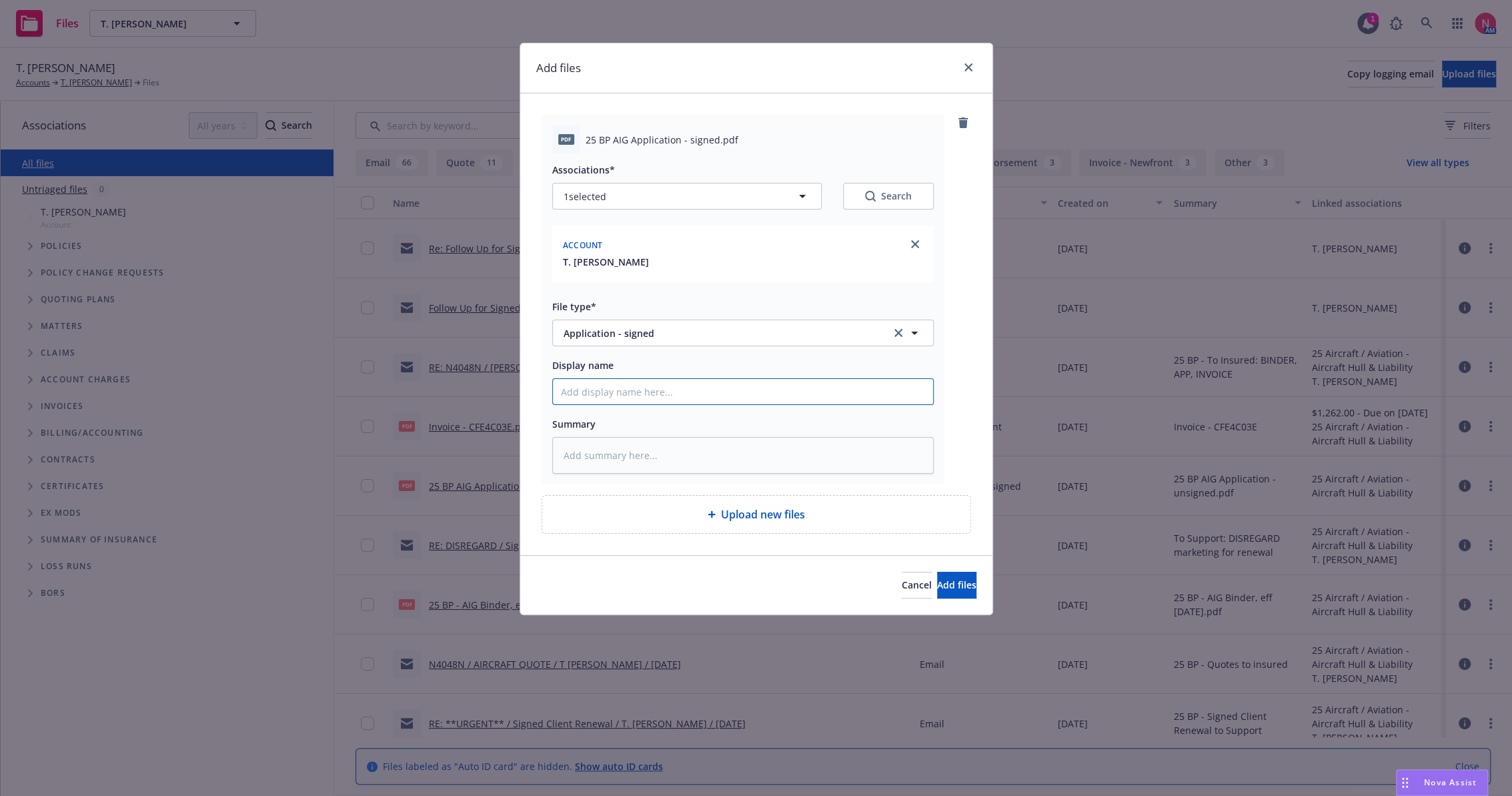
click at [672, 391] on input "Display name" at bounding box center [743, 391] width 380 height 25
type textarea "x"
type input "2"
type textarea "x"
type input "25"
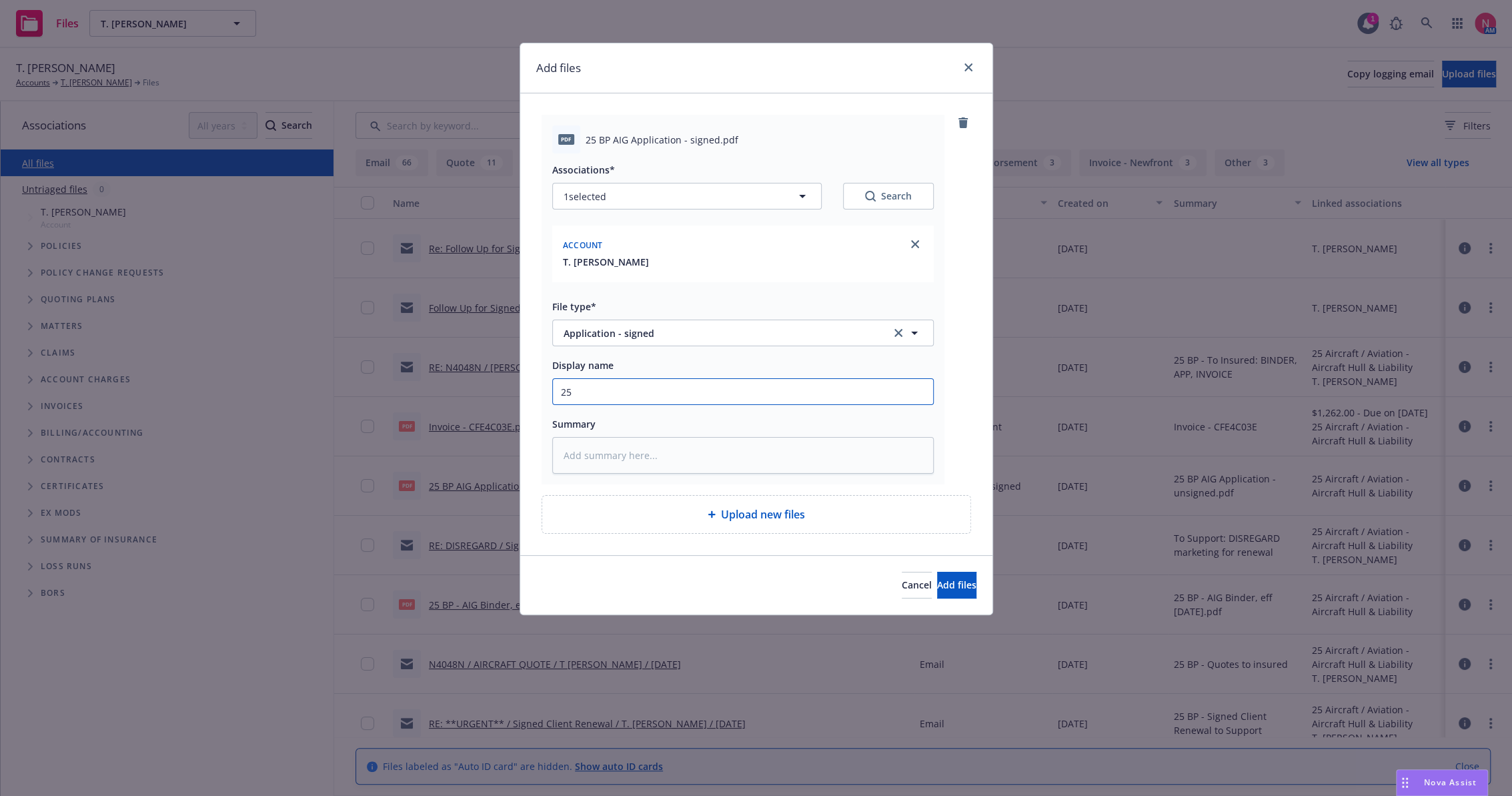
type textarea "x"
type input "25"
type textarea "x"
type input "25 bp"
type textarea "x"
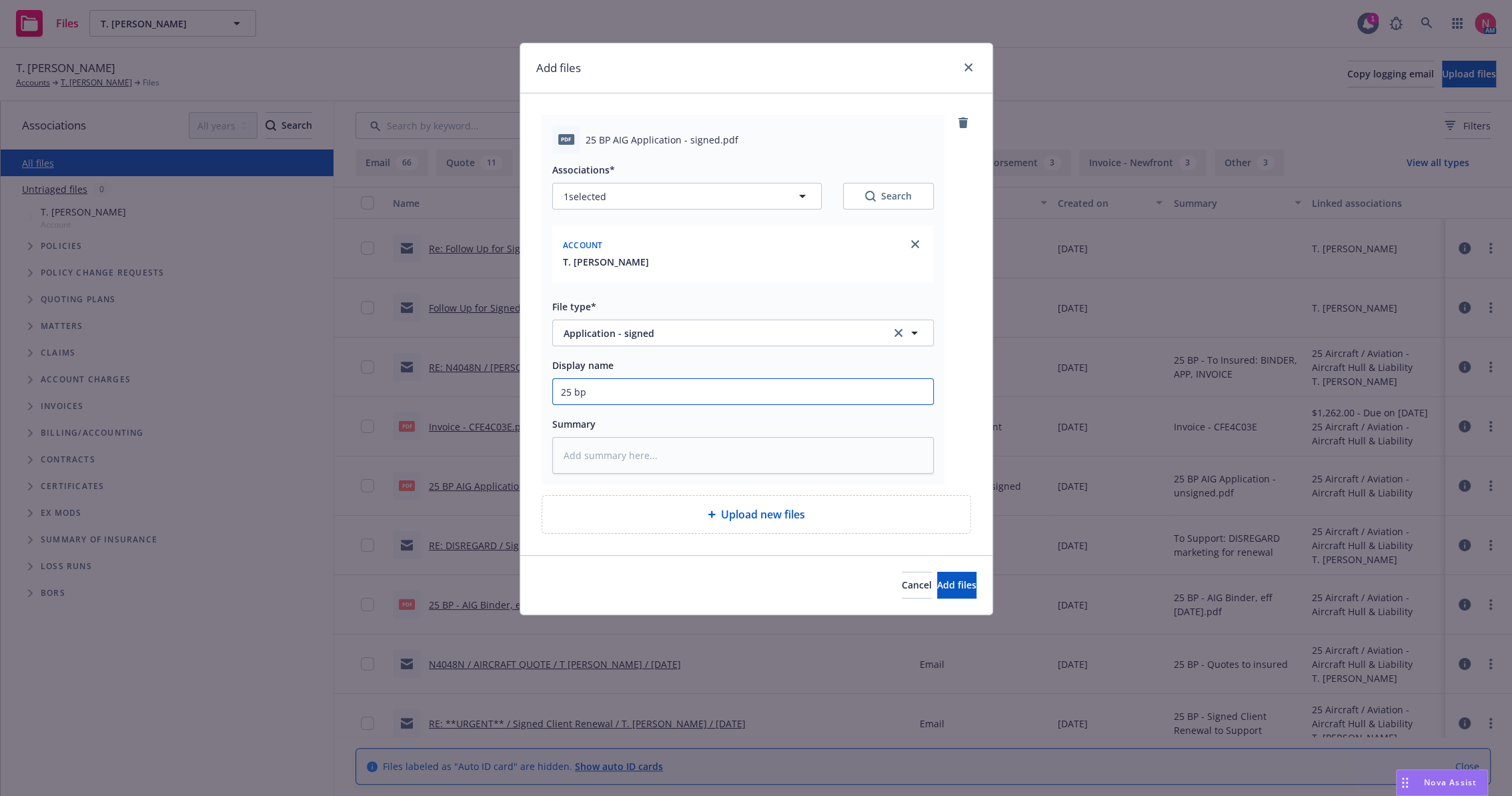
type input "25 bp a"
type textarea "x"
type input "25 bp ai"
type textarea "x"
type input "25 BP AIG App Signed"
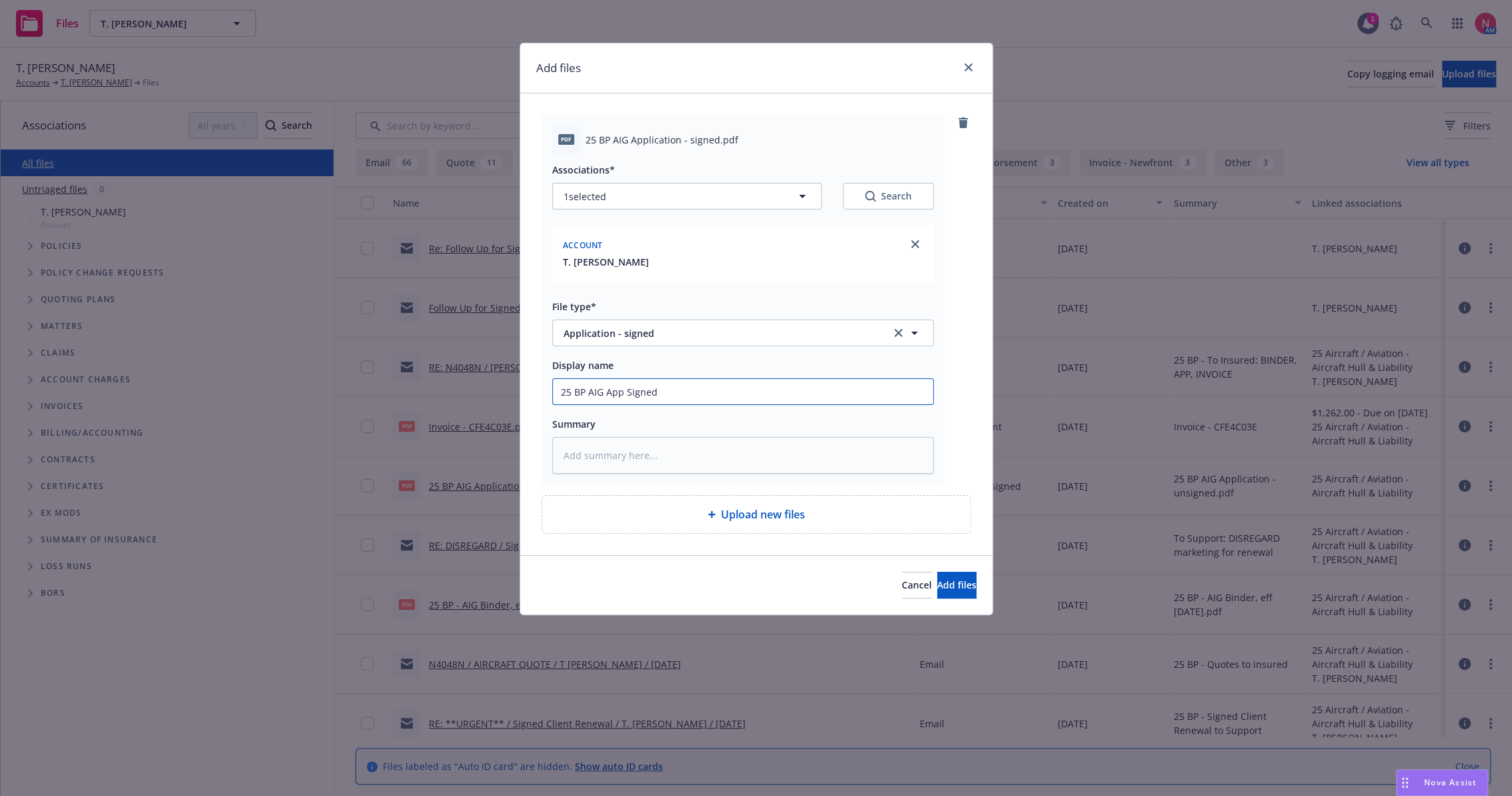
click at [938, 572] on button "Add files" at bounding box center [958, 585] width 40 height 26
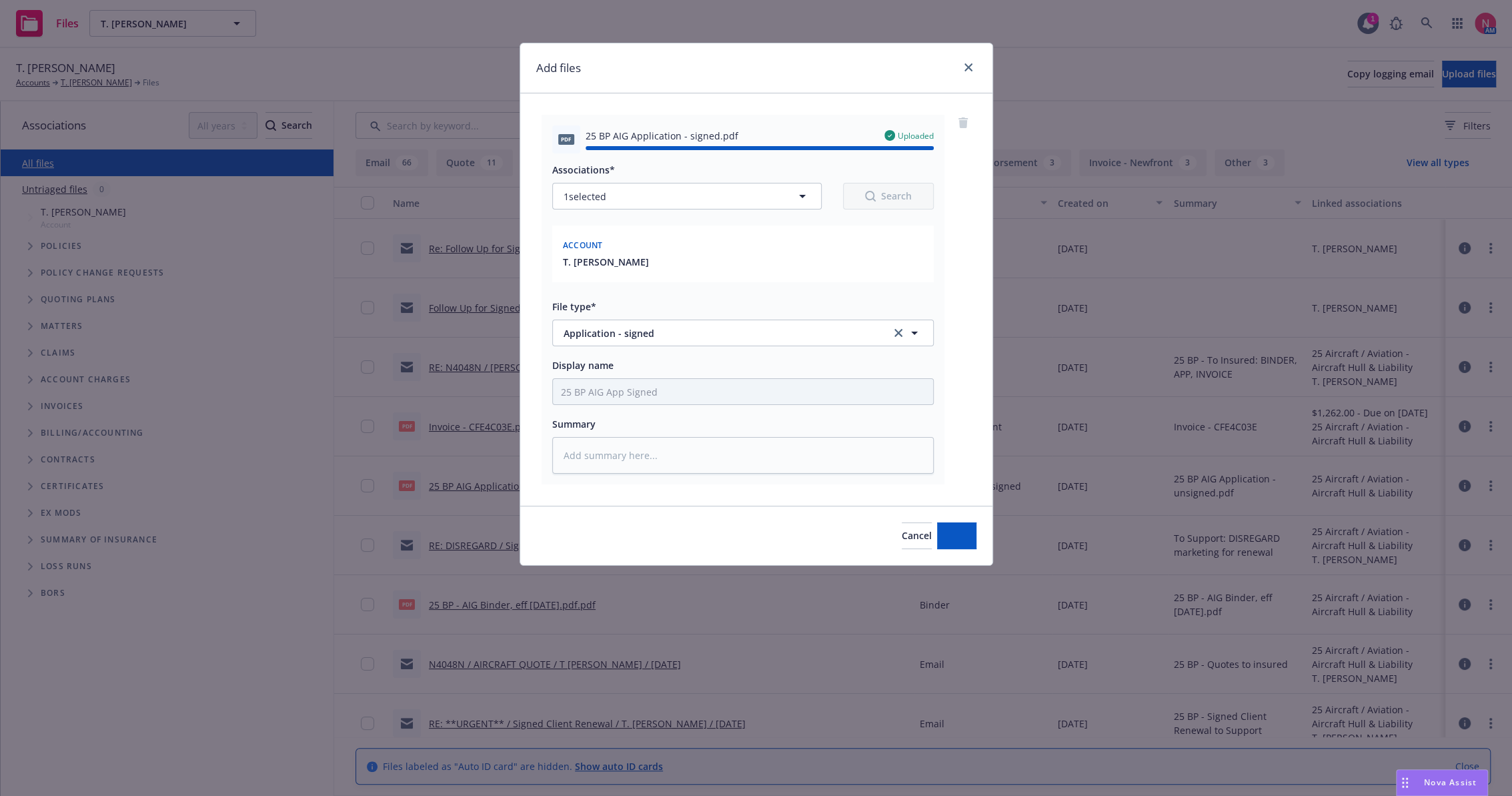
type textarea "x"
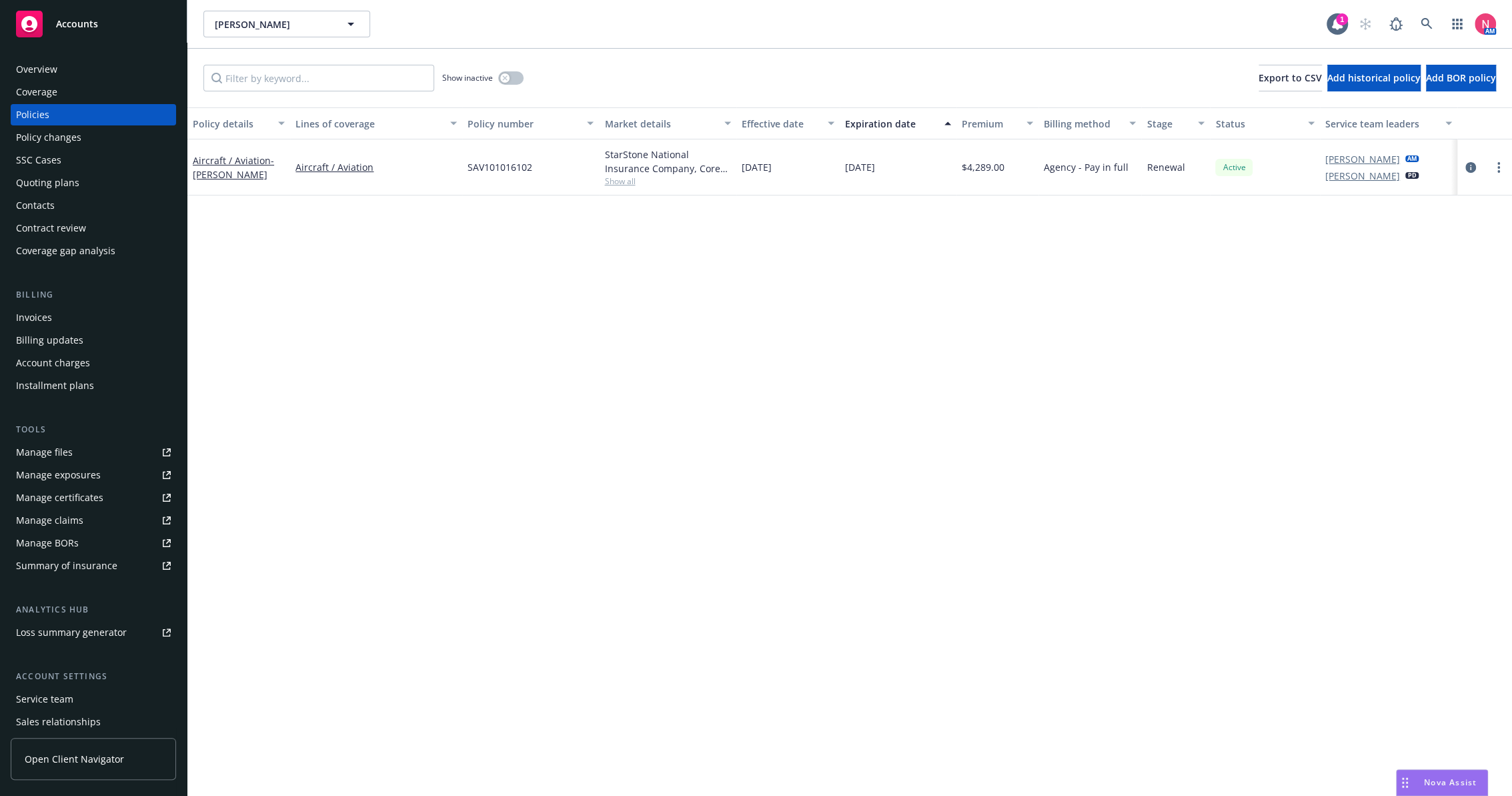
click at [110, 456] on link "Manage files" at bounding box center [93, 452] width 165 height 21
click at [79, 162] on div "SSC Cases" at bounding box center [93, 160] width 154 height 21
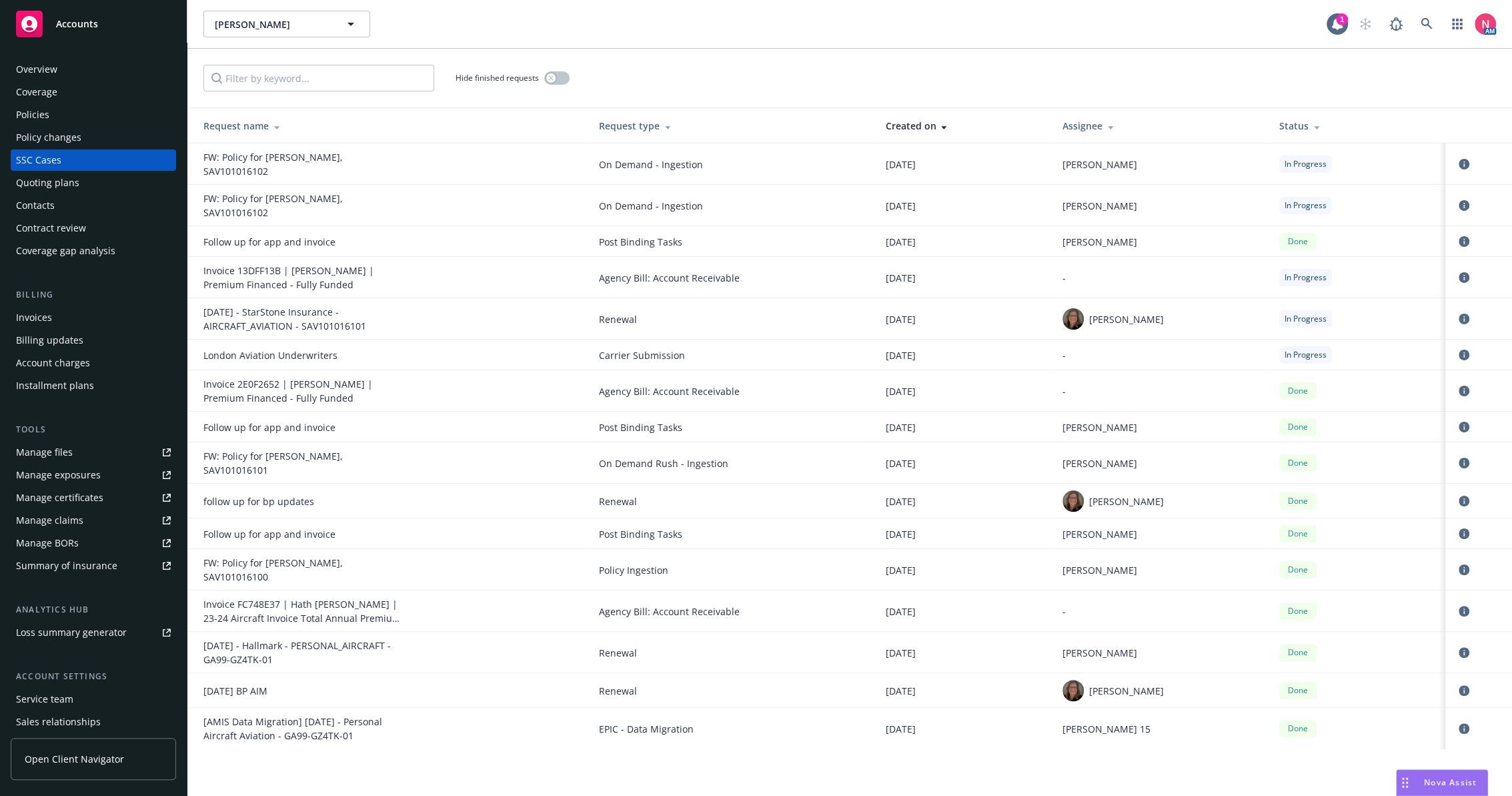
click at [579, 67] on div "Hide finished requests" at bounding box center [850, 78] width 1293 height 26
click at [566, 76] on button "button" at bounding box center [557, 78] width 25 height 13
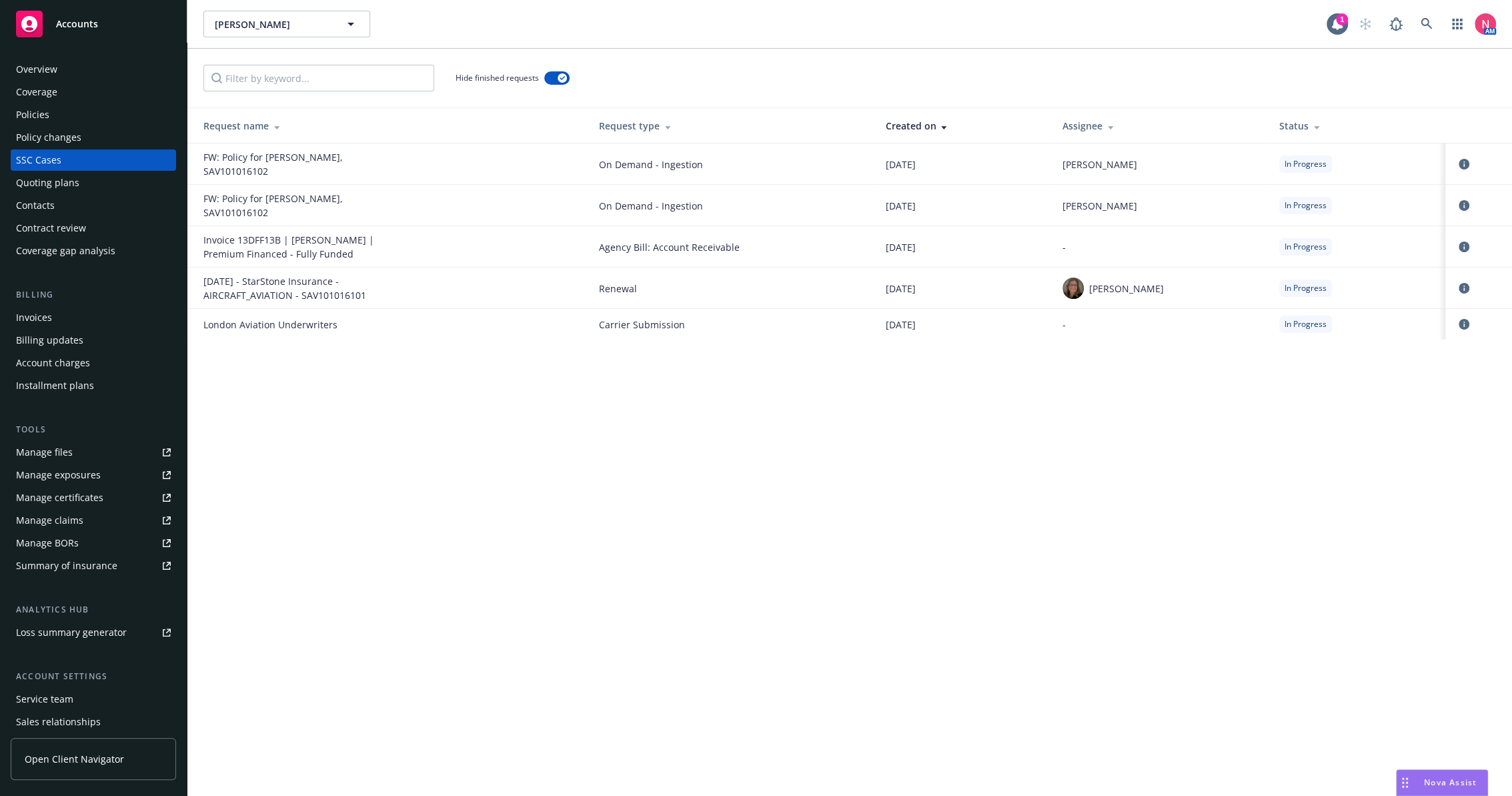
click at [61, 64] on div "Overview" at bounding box center [93, 69] width 154 height 21
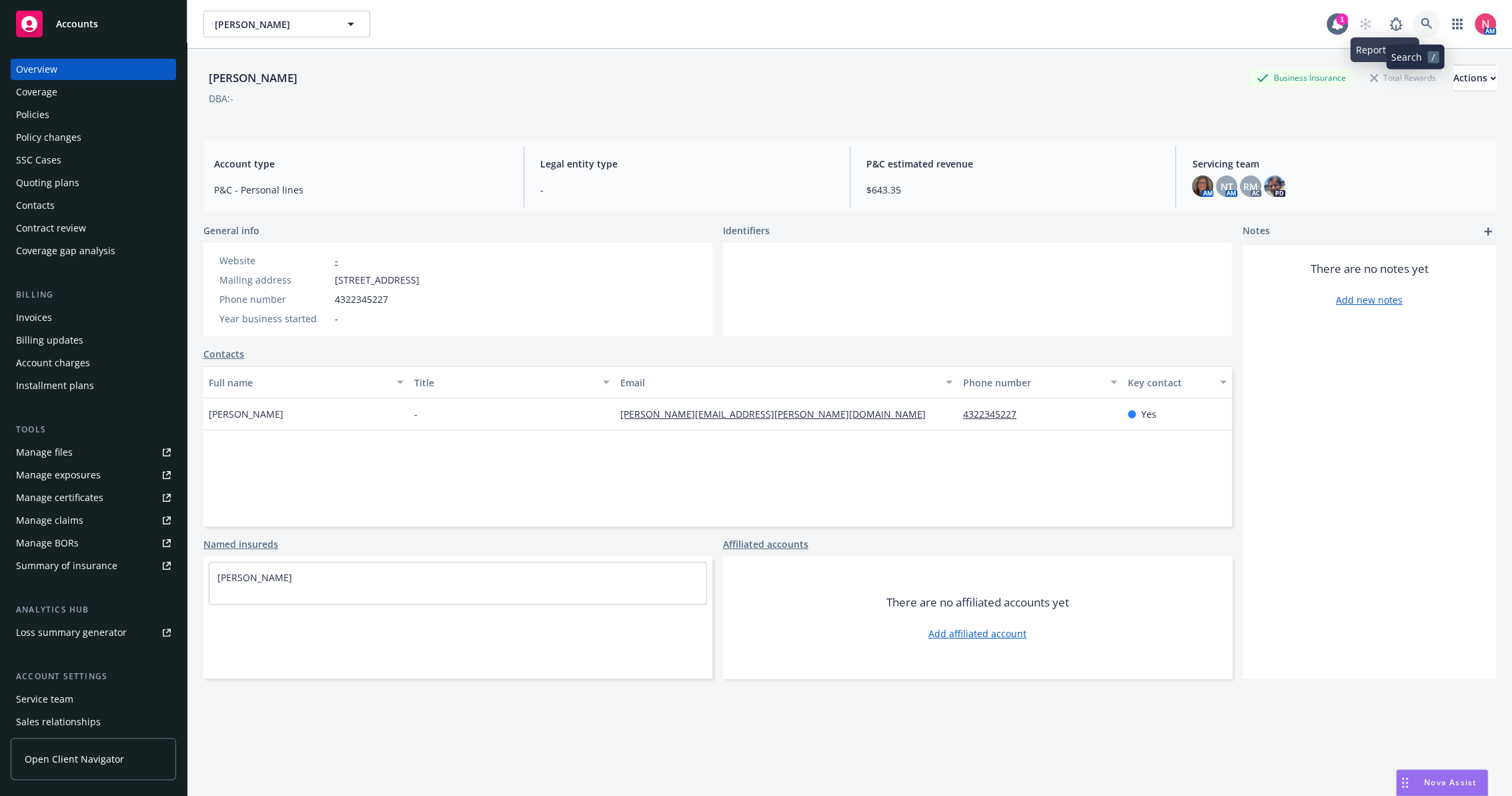
click at [1421, 24] on icon at bounding box center [1427, 24] width 12 height 12
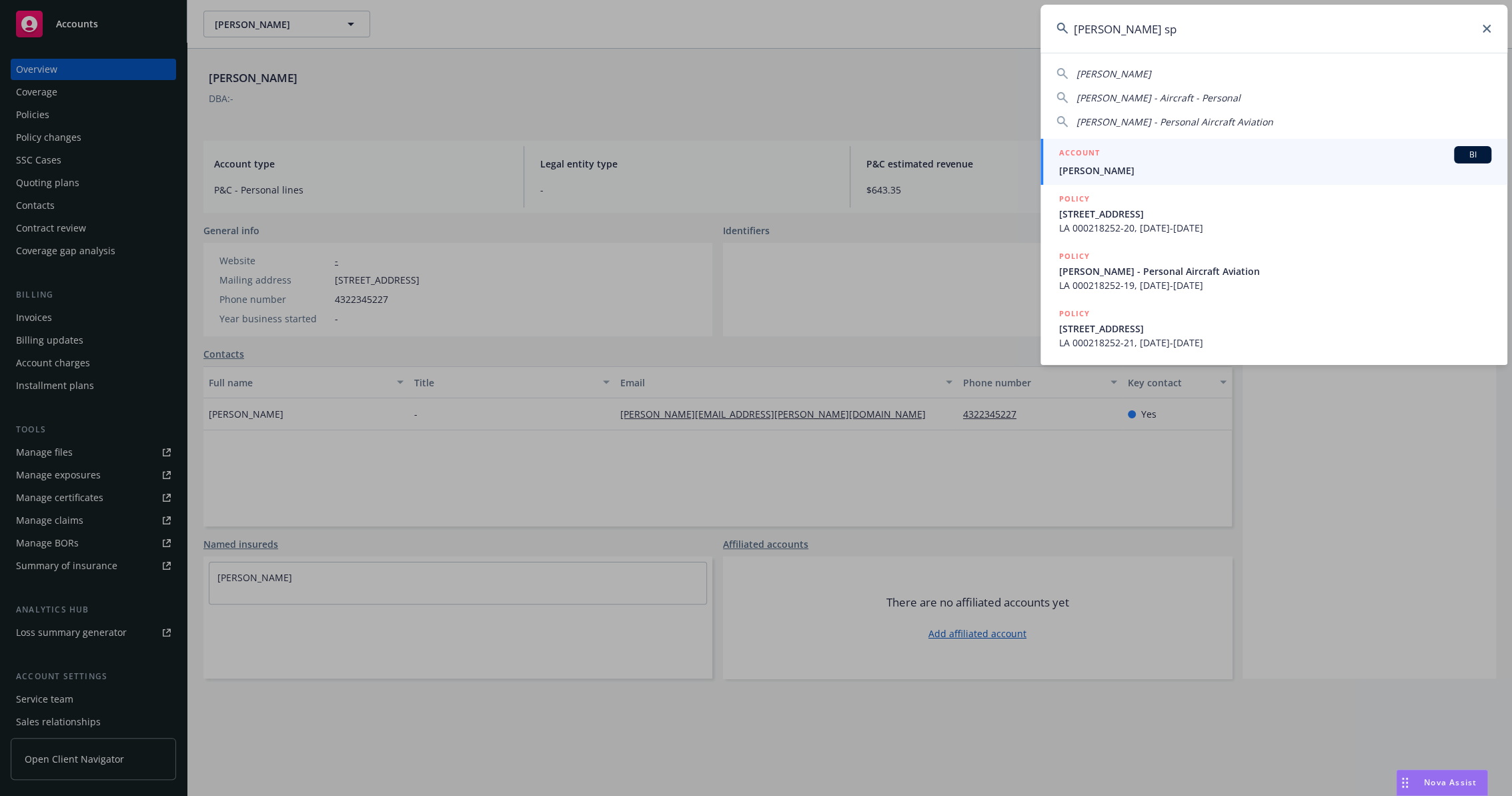
type input "roderic sp"
click at [1174, 162] on div "ACCOUNT BI" at bounding box center [1276, 155] width 432 height 18
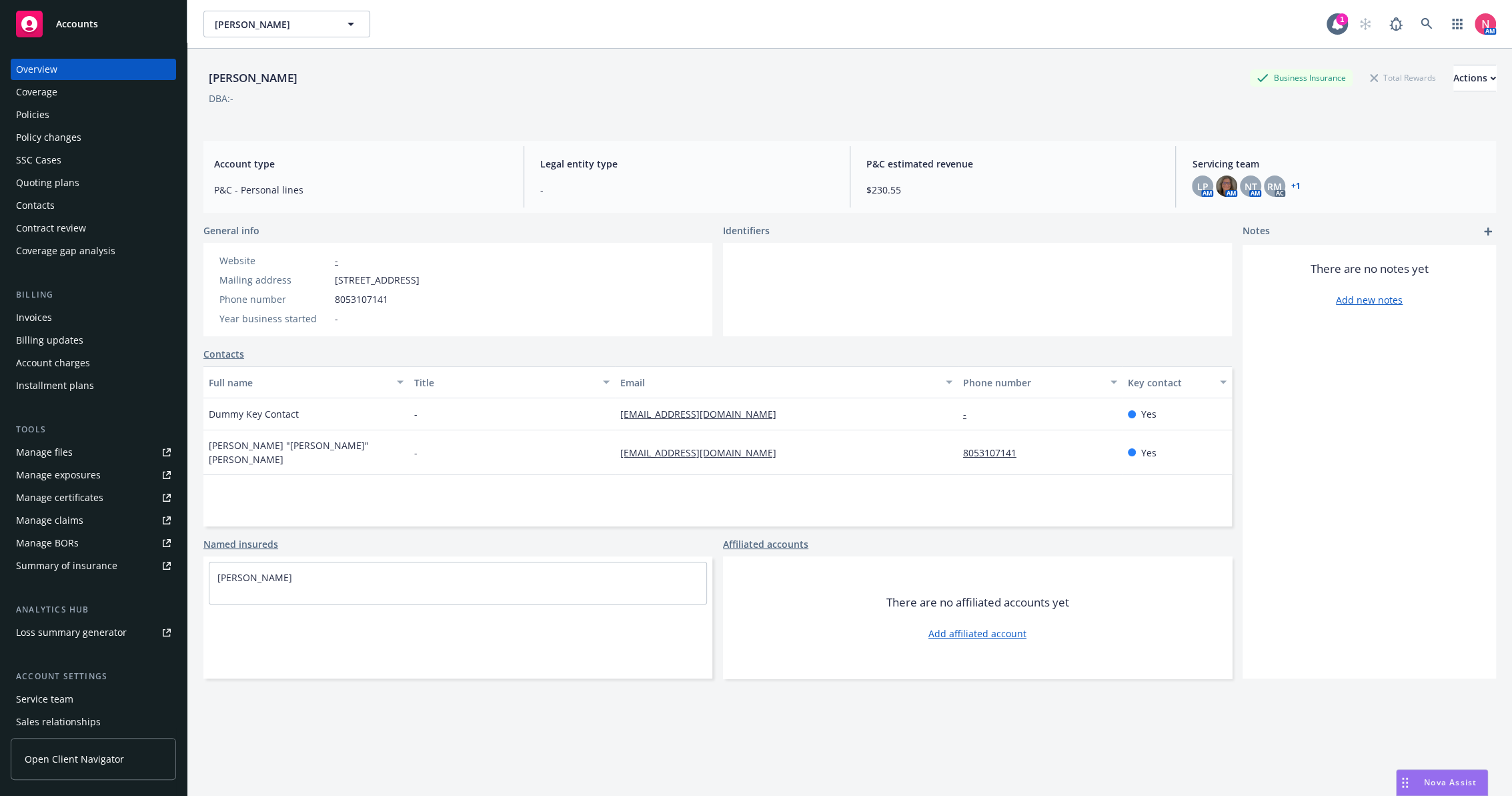
click at [100, 449] on link "Manage files" at bounding box center [93, 452] width 165 height 21
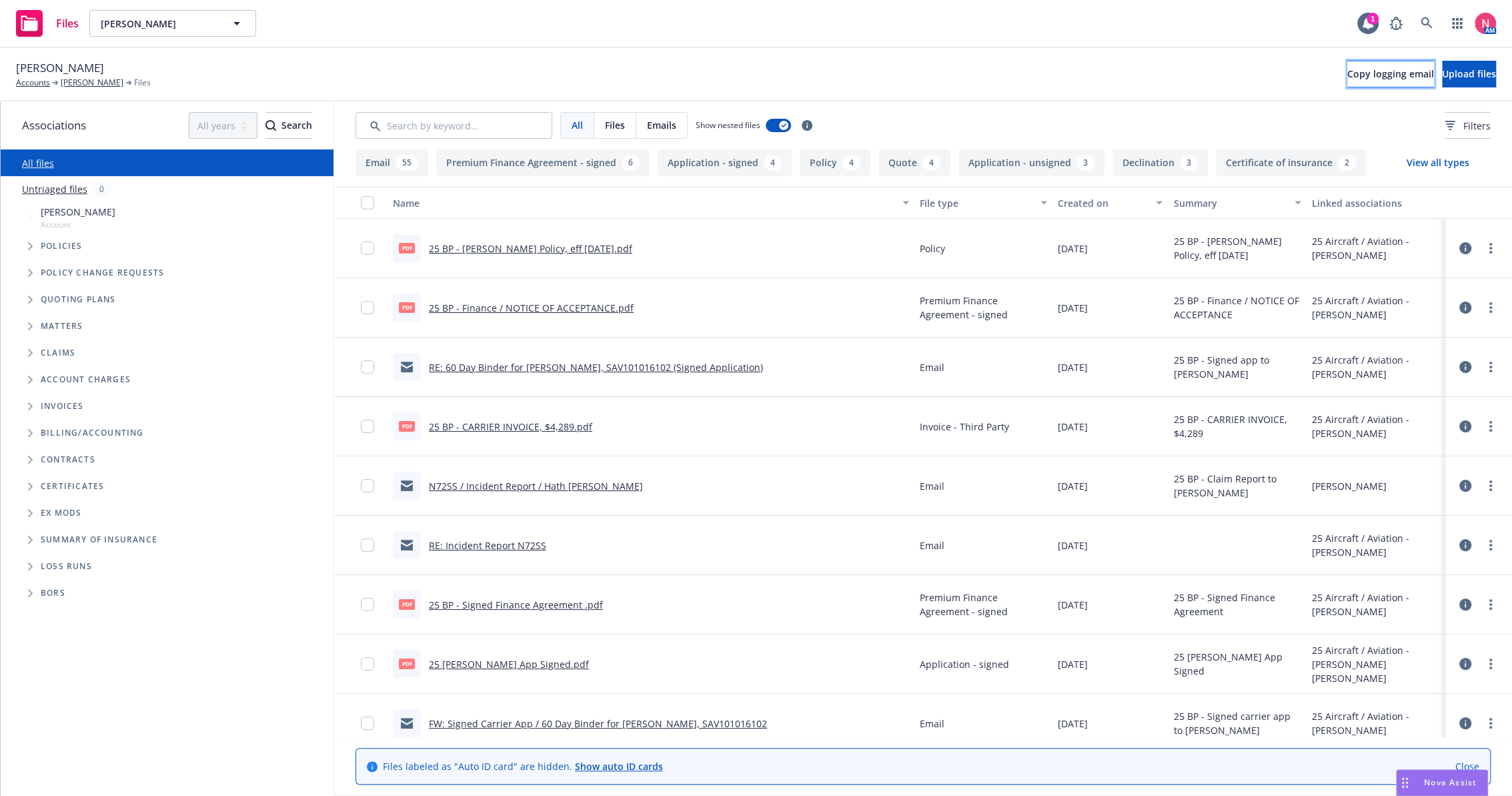
click at [1347, 63] on button "Copy logging email" at bounding box center [1391, 74] width 87 height 26
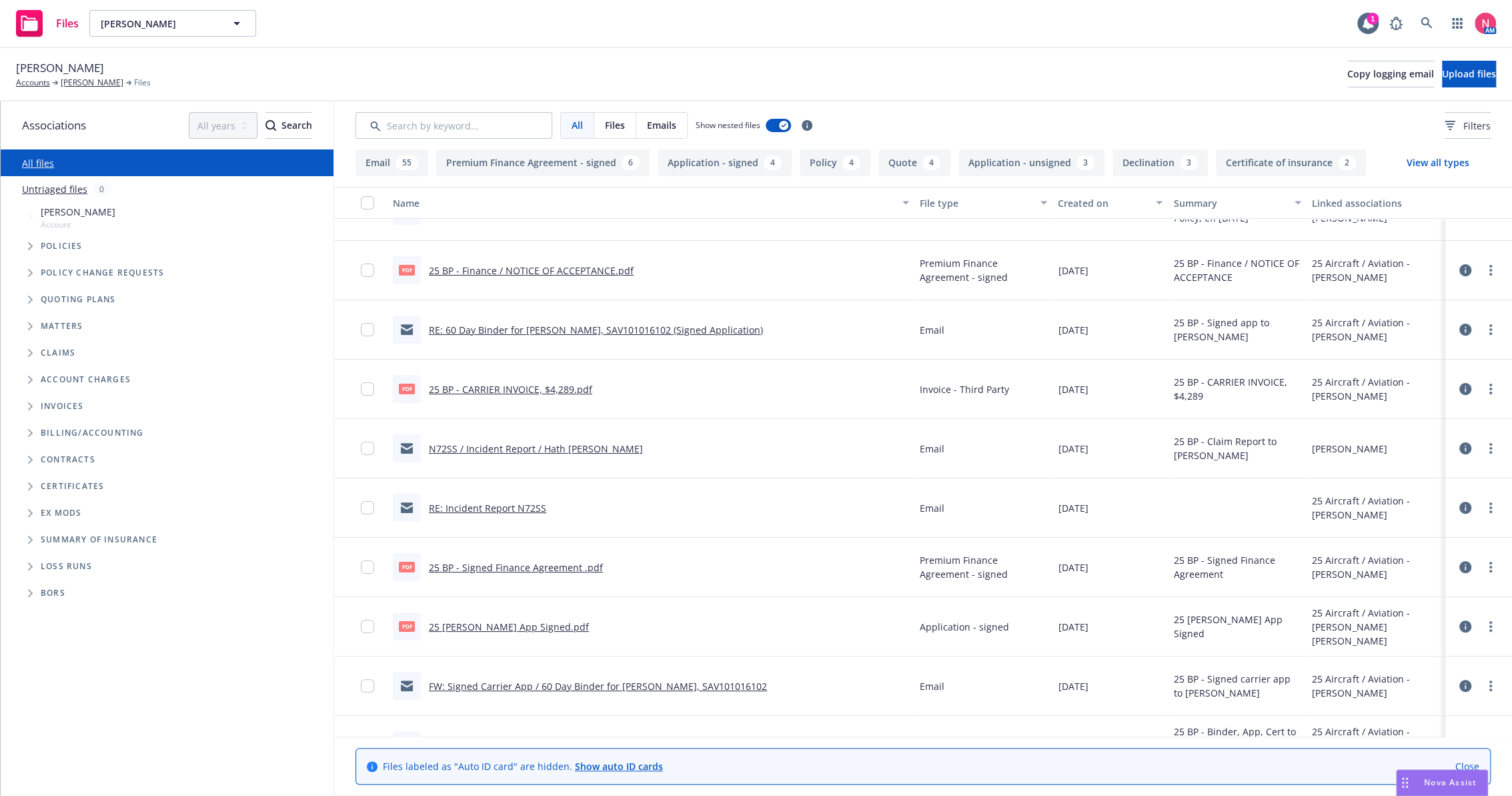
scroll to position [74, 0]
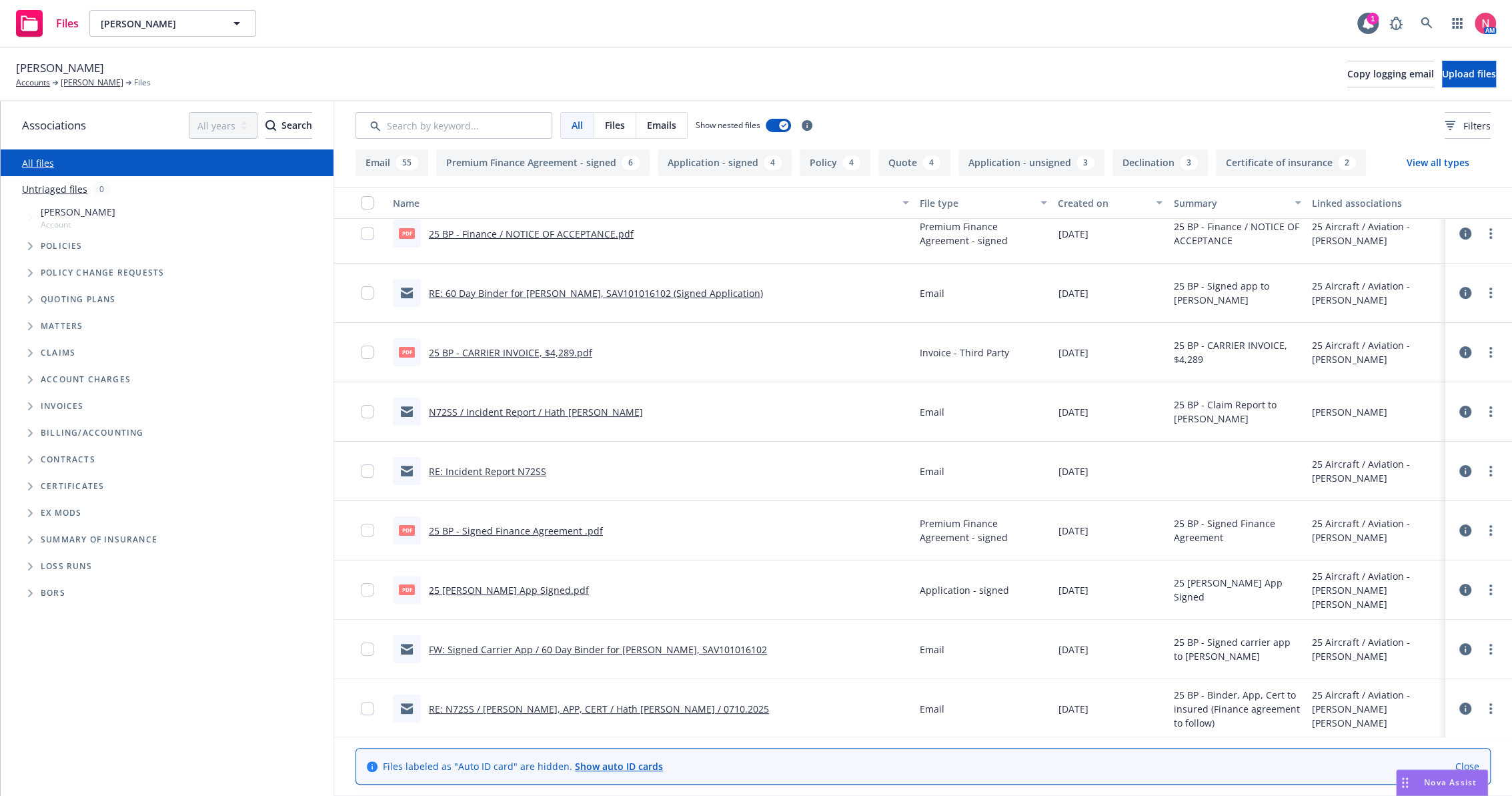
click at [493, 586] on link "25 [PERSON_NAME] App Signed.pdf" at bounding box center [509, 590] width 160 height 13
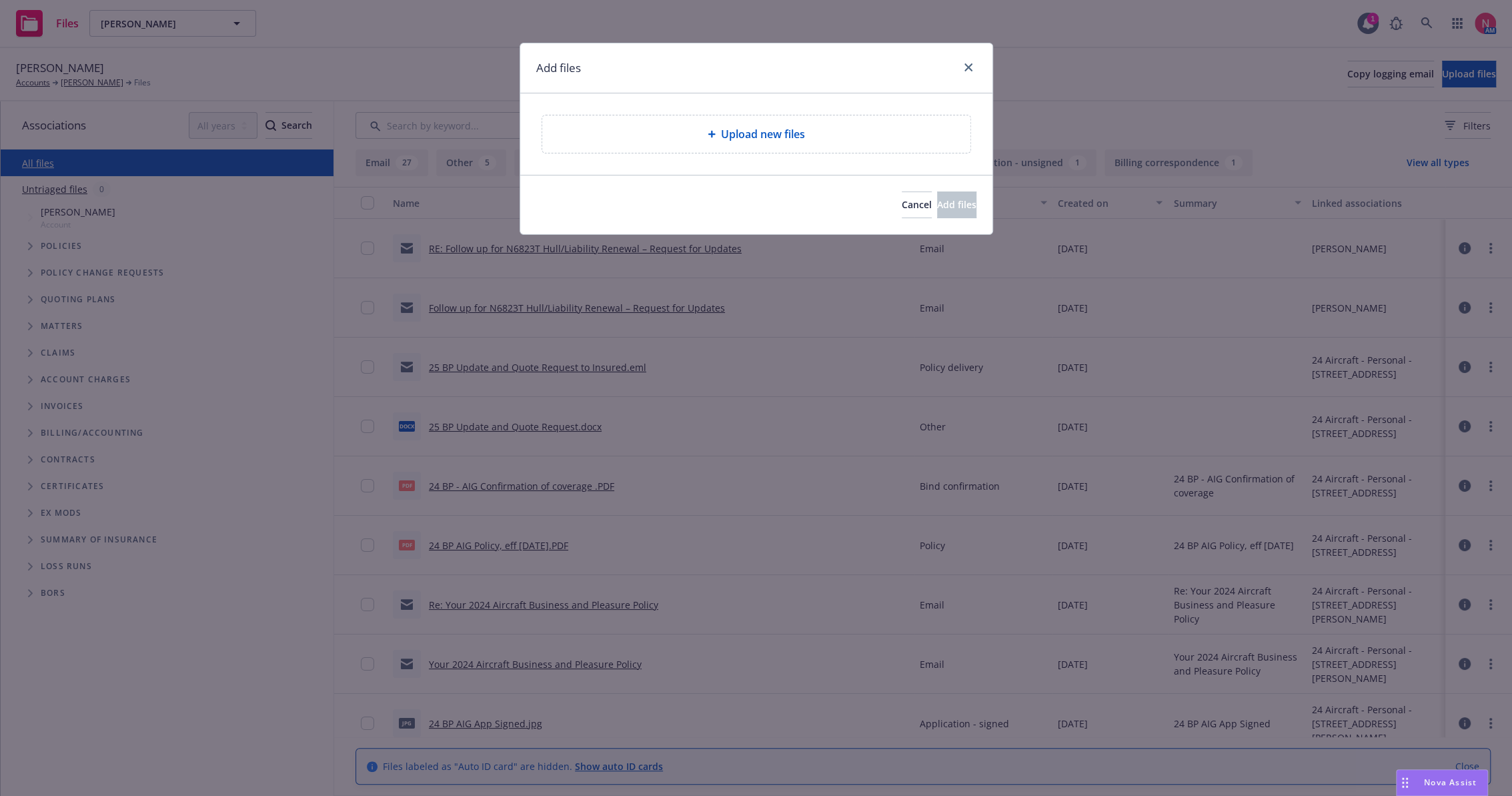
click at [816, 141] on div "Upload new files" at bounding box center [756, 134] width 407 height 16
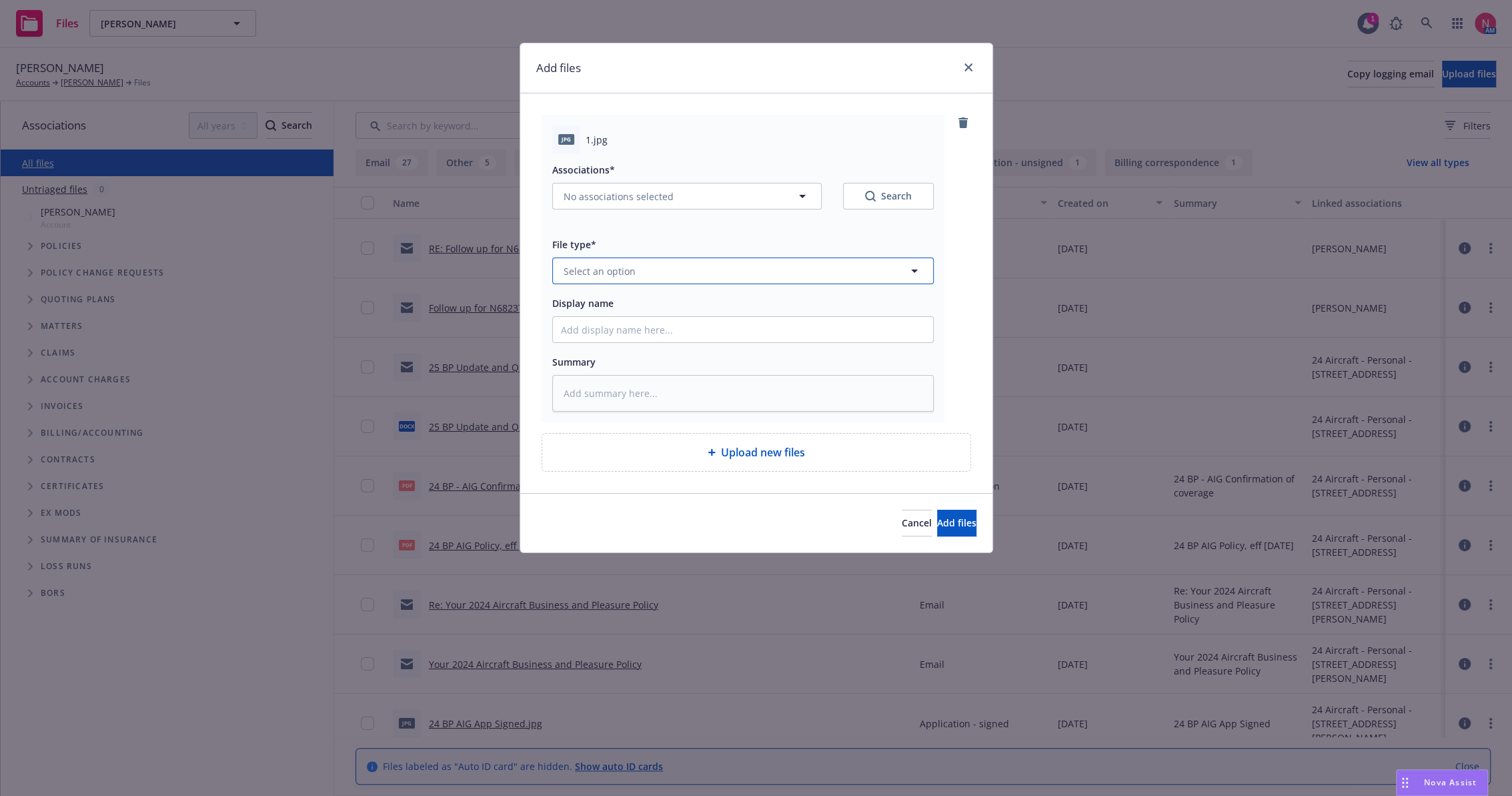
click at [644, 268] on button "Select an option" at bounding box center [743, 271] width 382 height 26
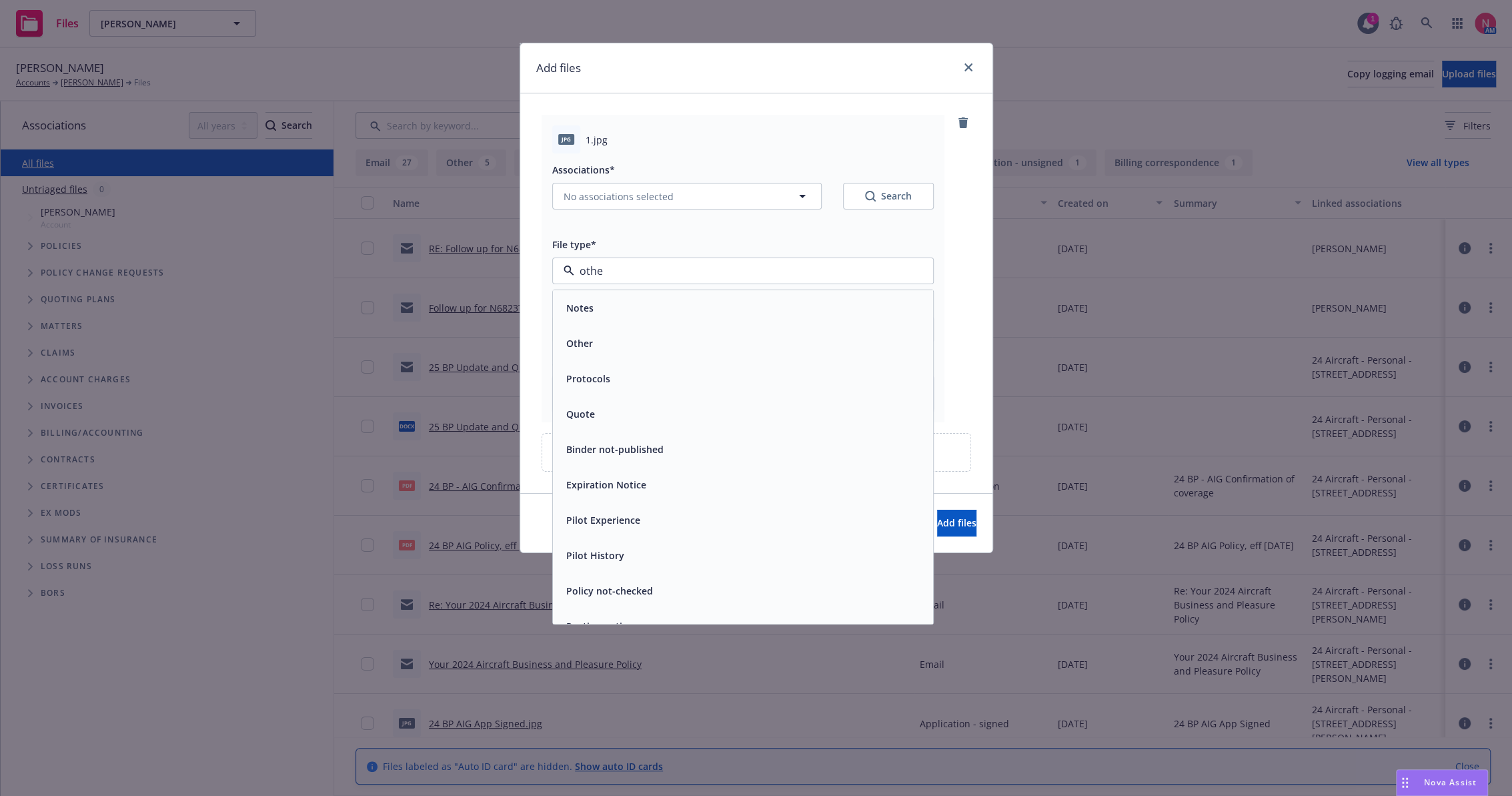
type input "other"
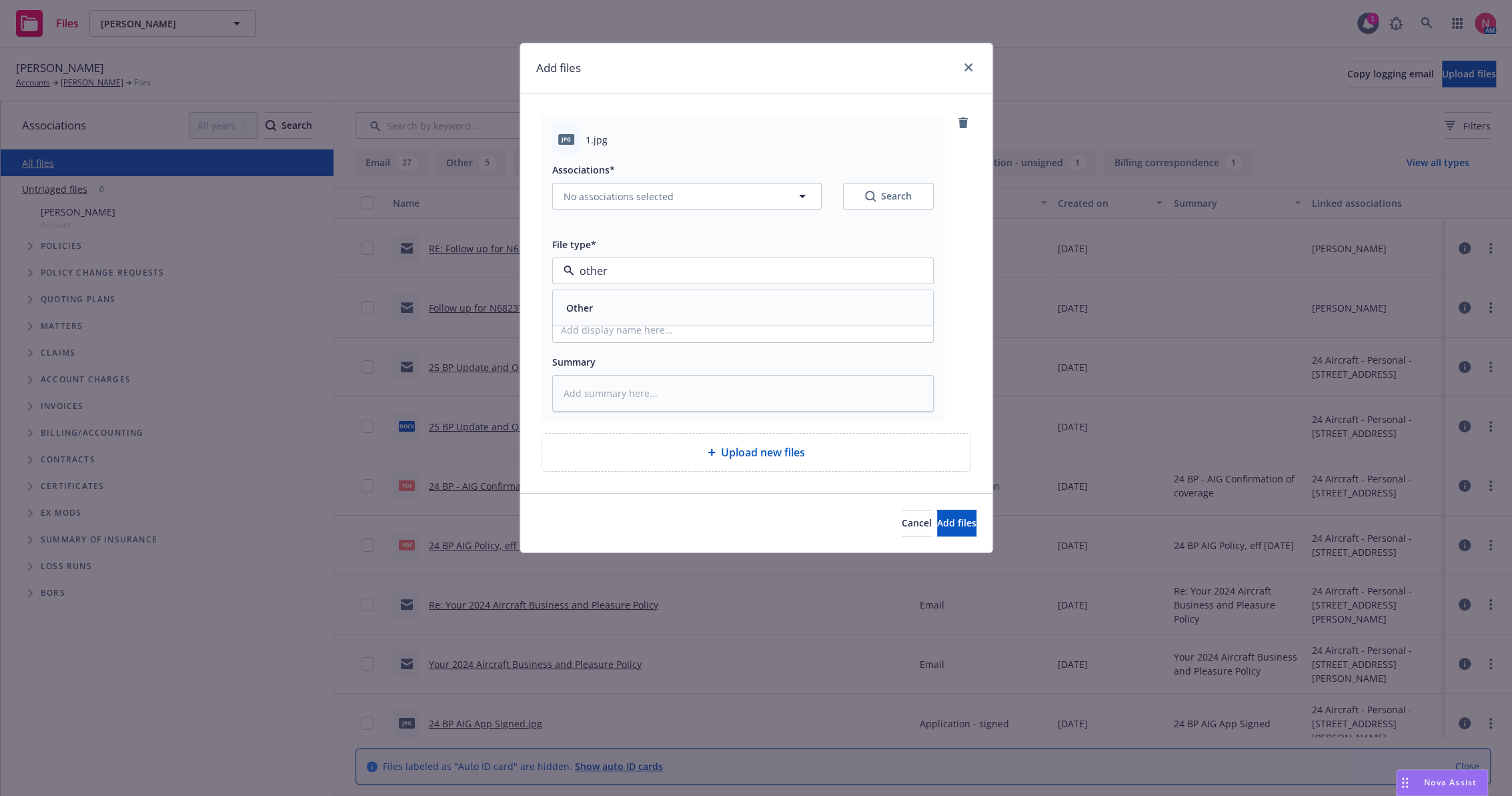
click at [700, 308] on div "Other" at bounding box center [743, 308] width 364 height 19
click at [699, 325] on input "Display name" at bounding box center [743, 330] width 380 height 25
type textarea "x"
type input "2"
type textarea "x"
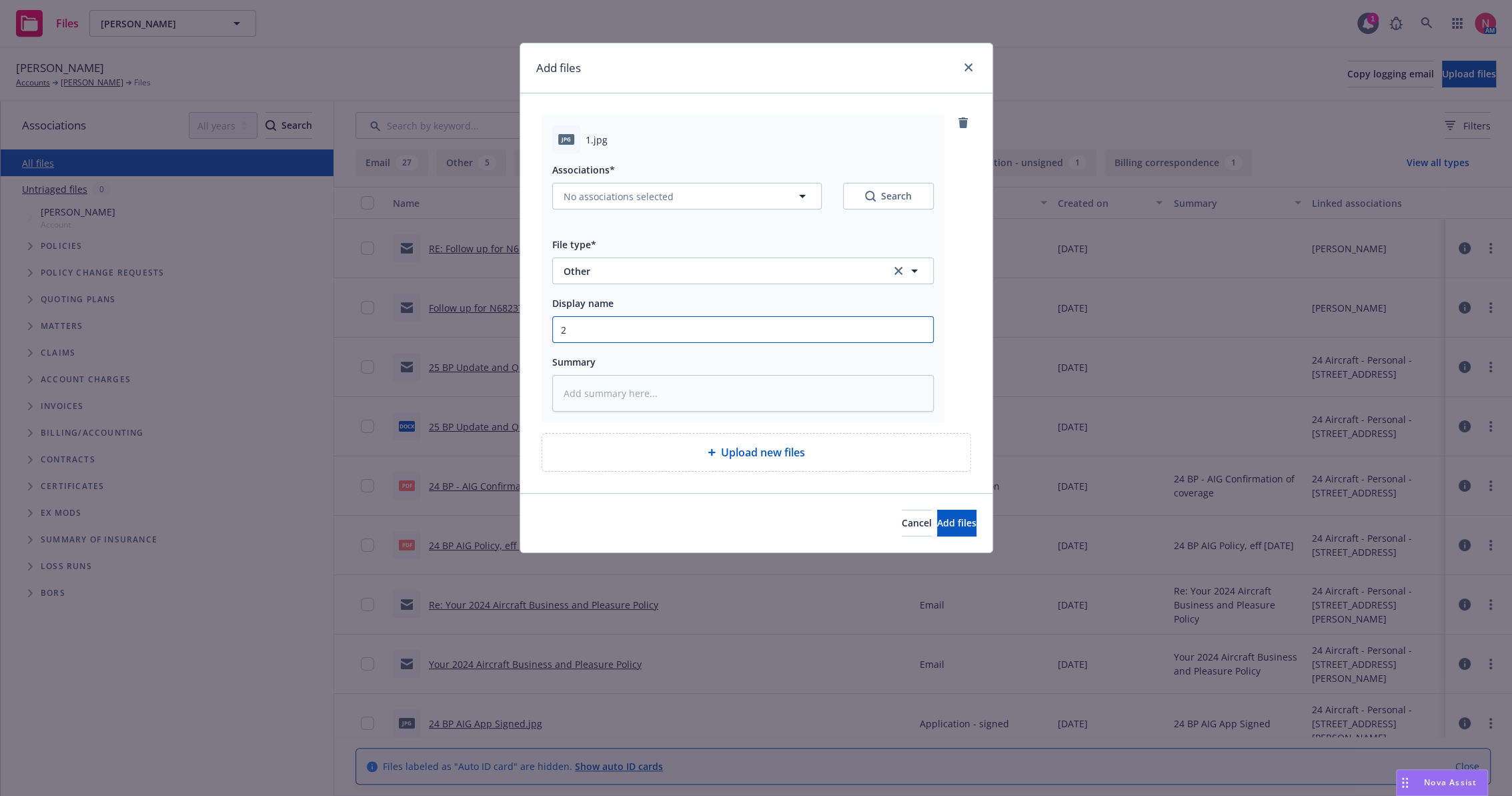
type input "25"
type textarea "x"
type input "25 BP Signed Client Renewal"
click at [938, 524] on span "Add files" at bounding box center [958, 522] width 40 height 13
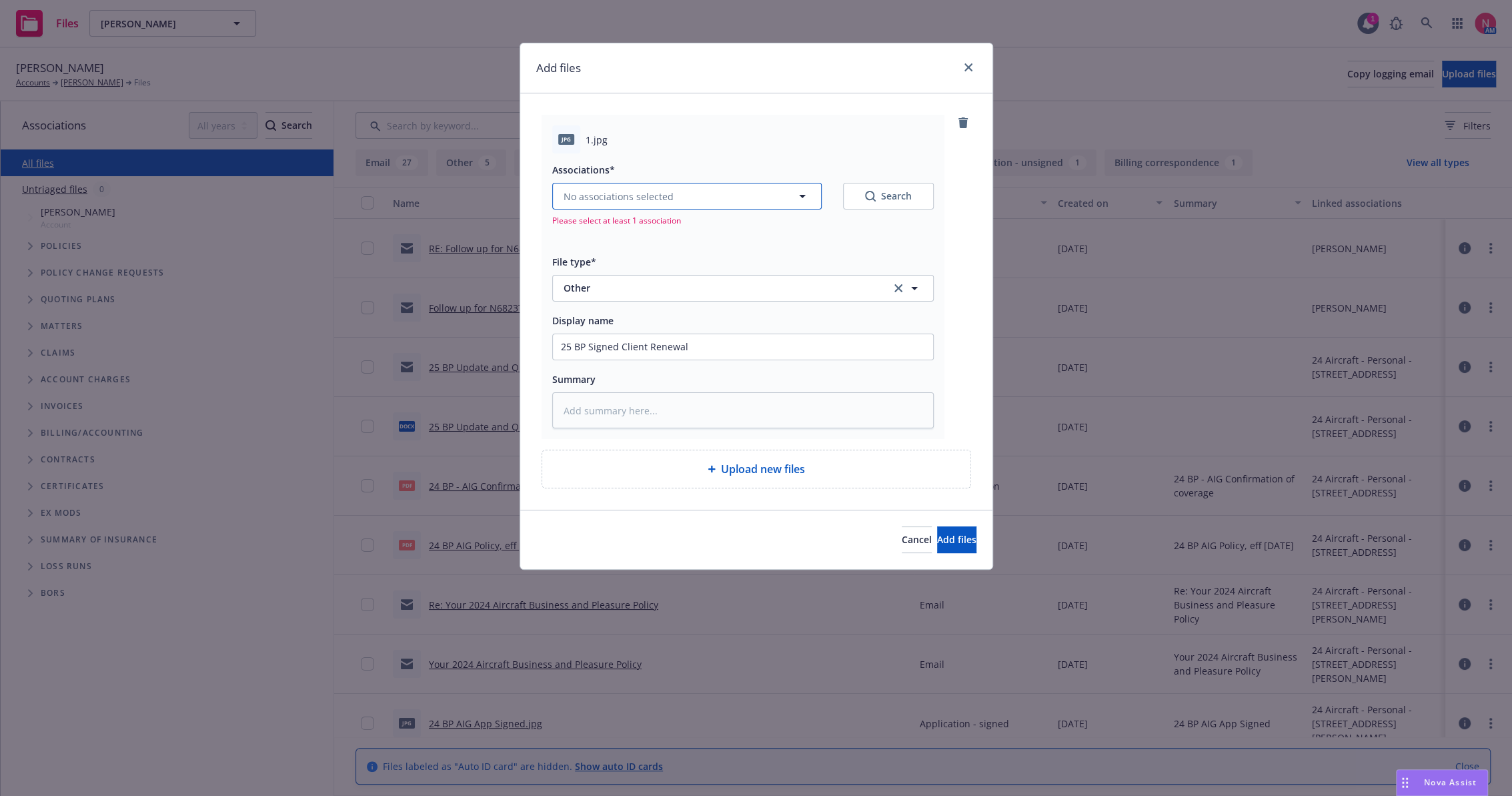
click at [642, 200] on span "No associations selected" at bounding box center [619, 196] width 110 height 14
type textarea "x"
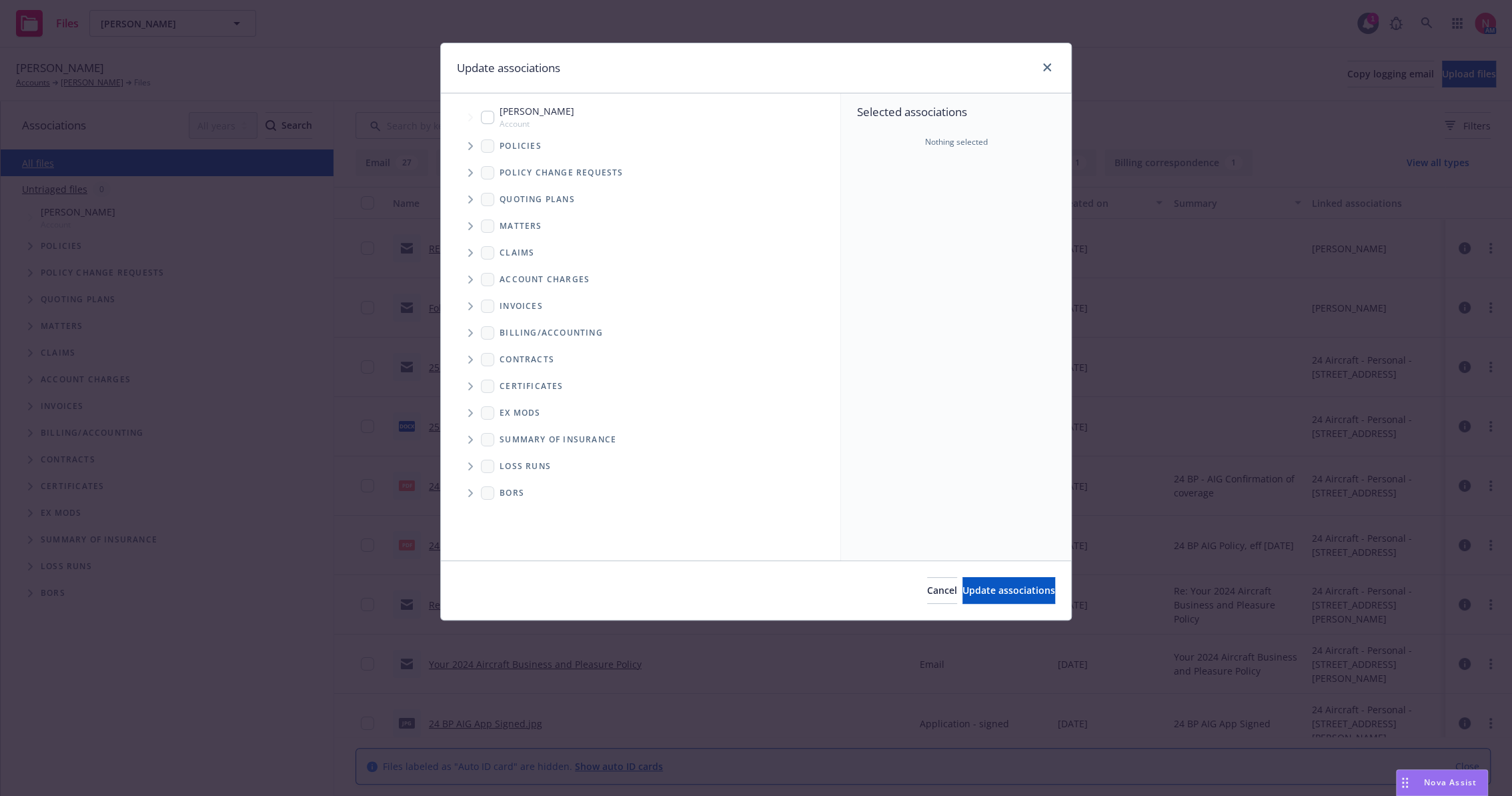
click at [481, 104] on div "Roderic Spaulding Account" at bounding box center [527, 117] width 93 height 25
checkbox input "true"
click at [963, 580] on button "Update associations" at bounding box center [1009, 591] width 93 height 26
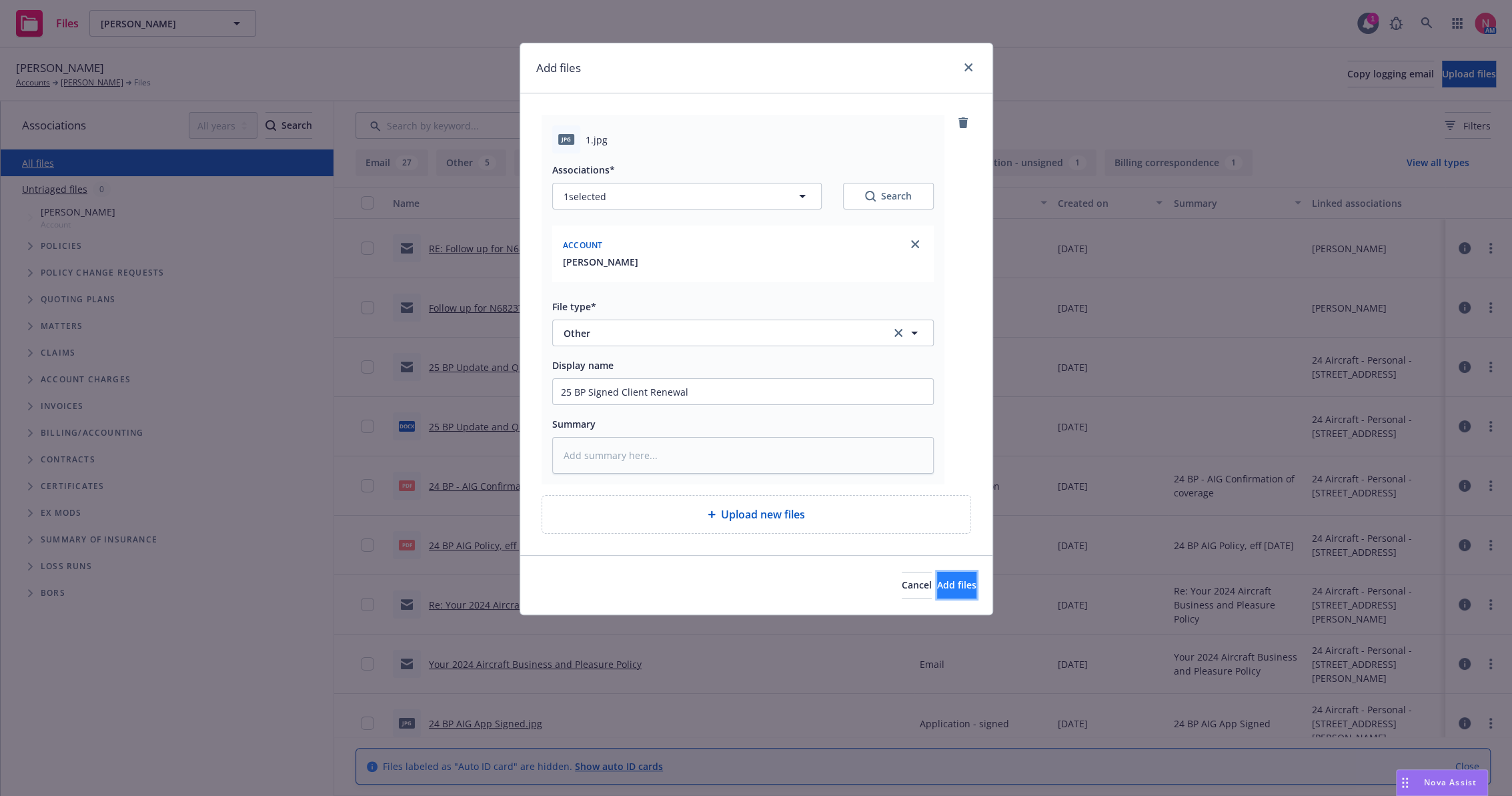
click at [949, 592] on button "Add files" at bounding box center [958, 585] width 40 height 26
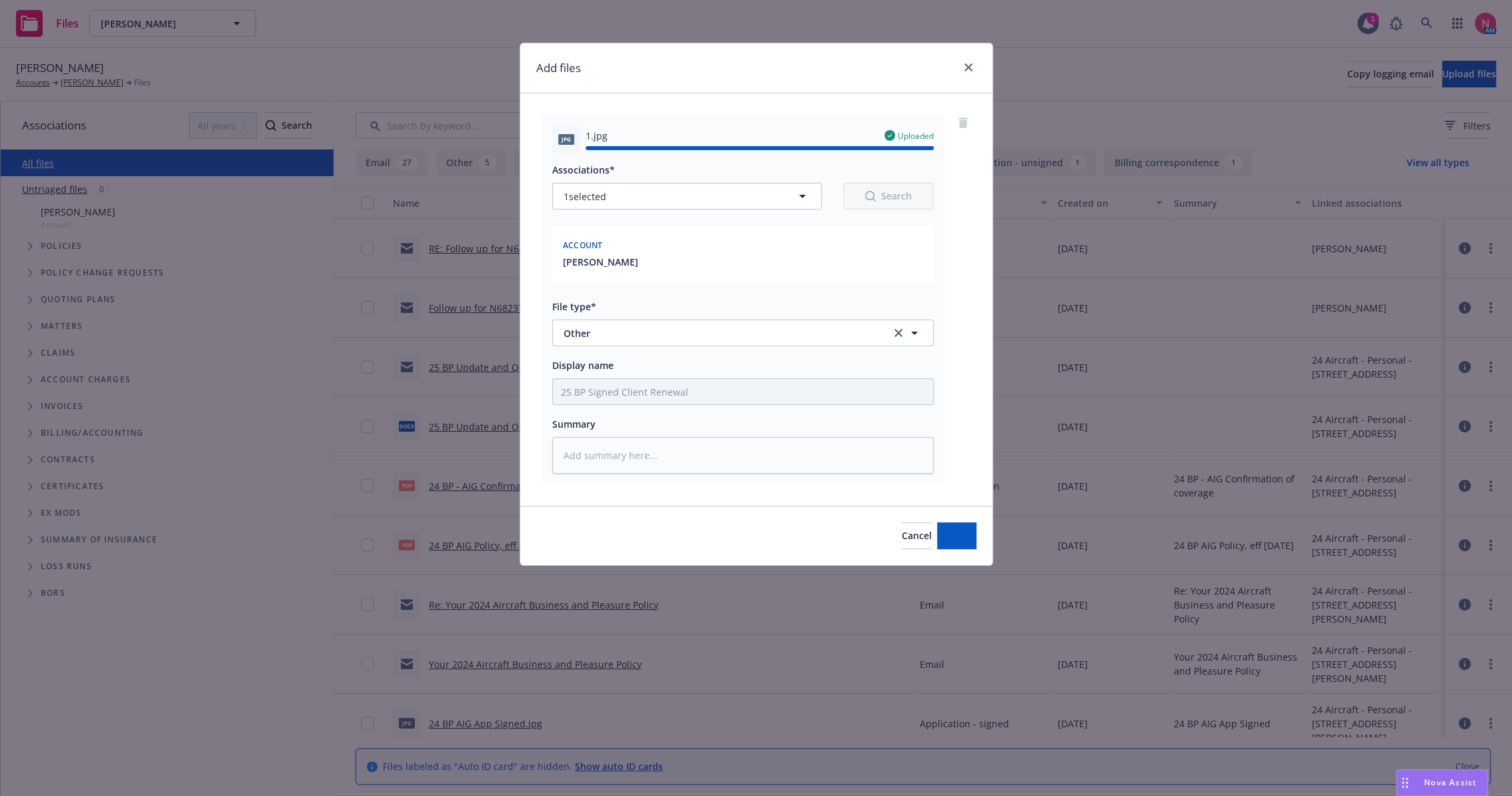
type textarea "x"
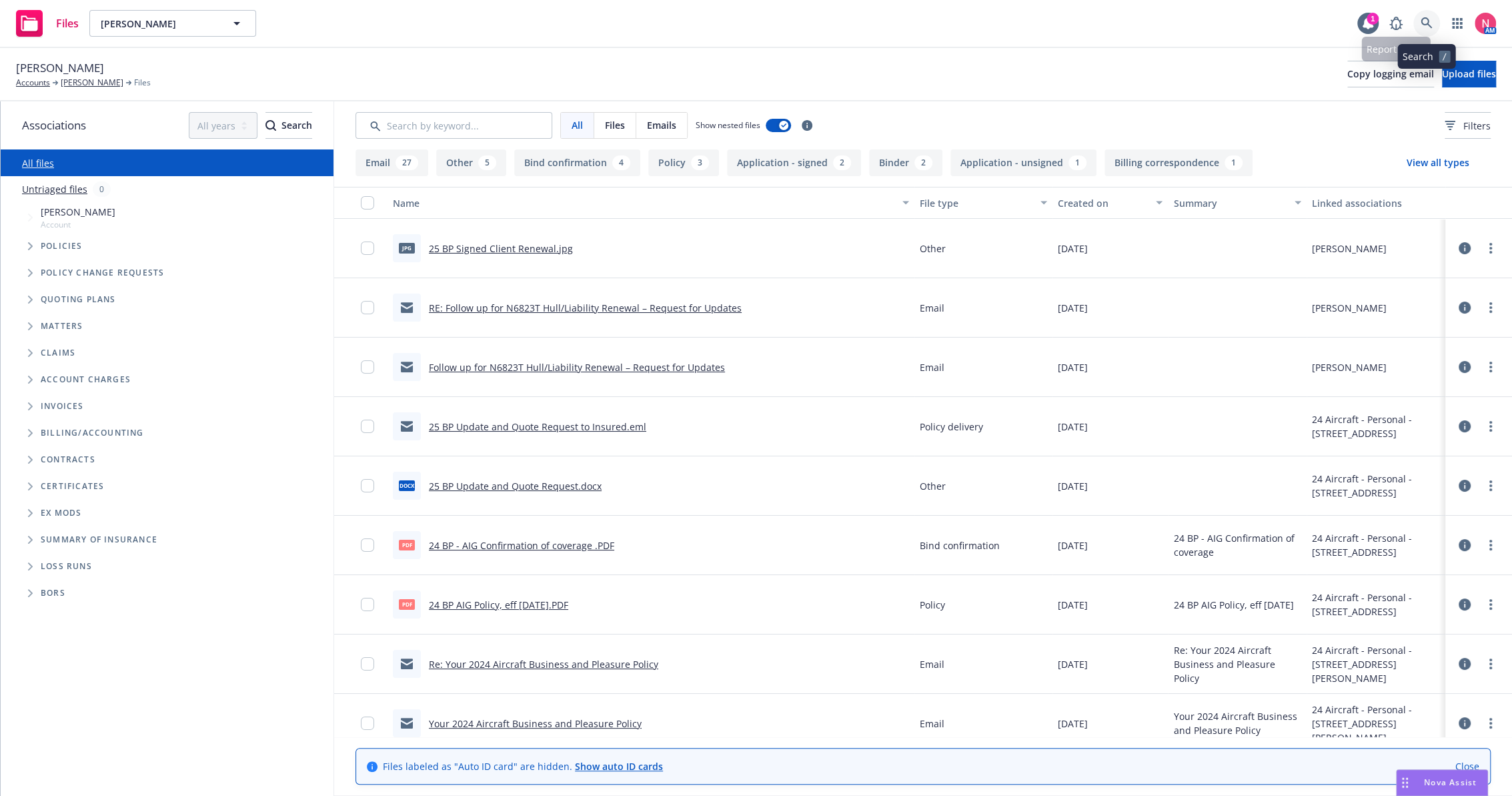
click at [1428, 19] on icon at bounding box center [1426, 23] width 11 height 11
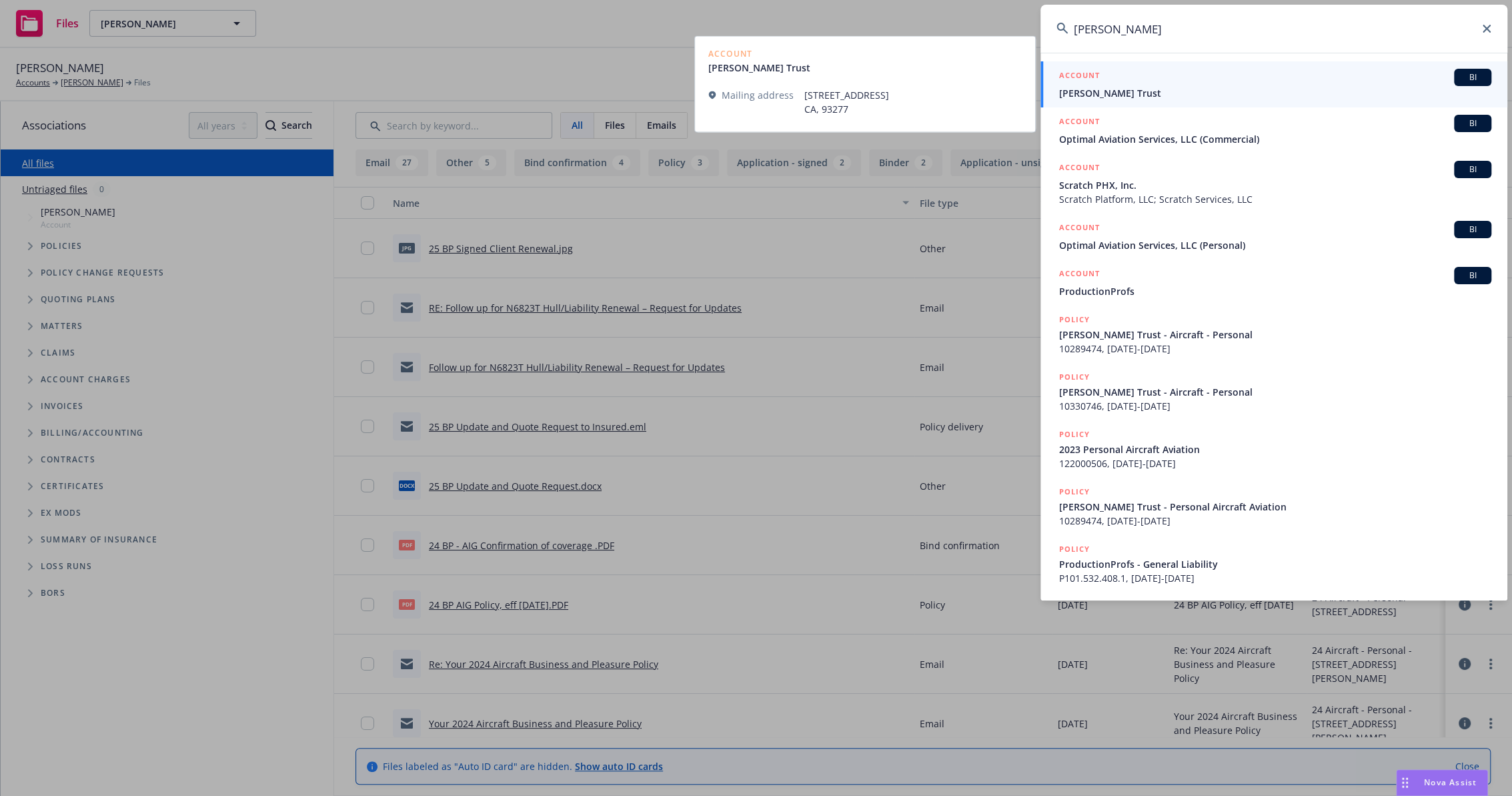
type input "lanham"
click at [1158, 83] on div "ACCOUNT BI" at bounding box center [1276, 77] width 432 height 18
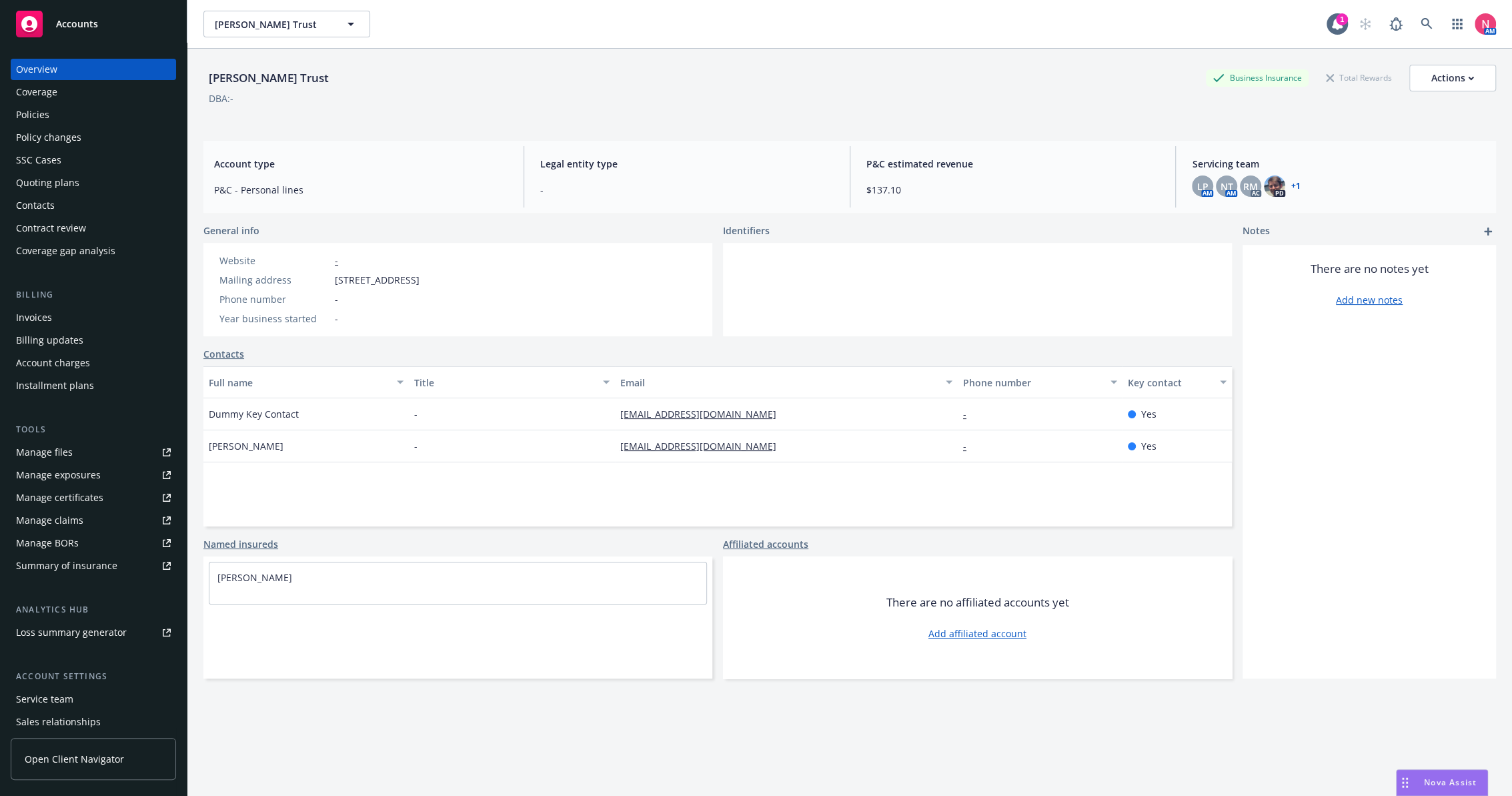
click at [73, 454] on link "Manage files" at bounding box center [93, 452] width 165 height 21
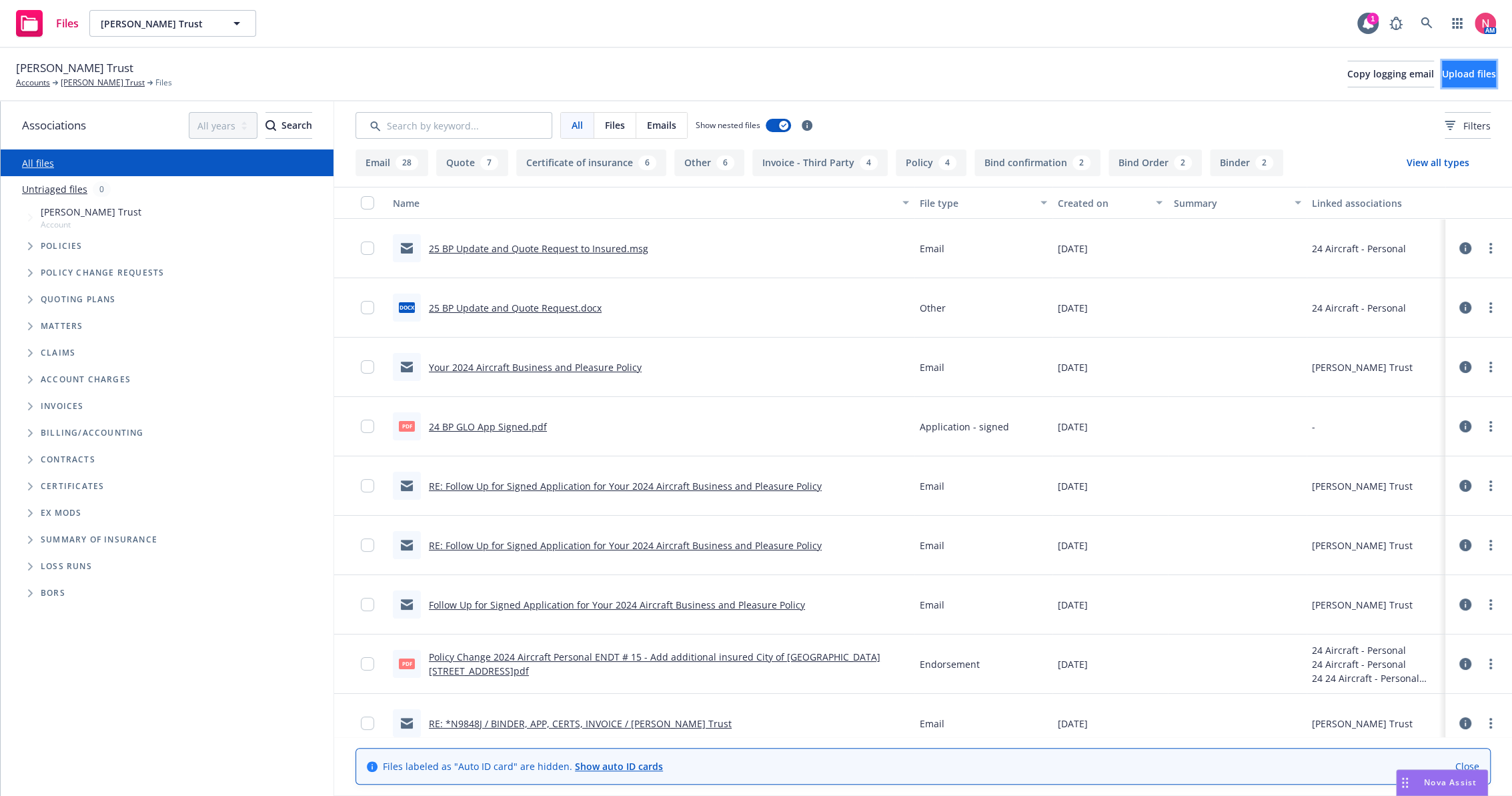
click at [1448, 75] on span "Upload files" at bounding box center [1469, 74] width 54 height 13
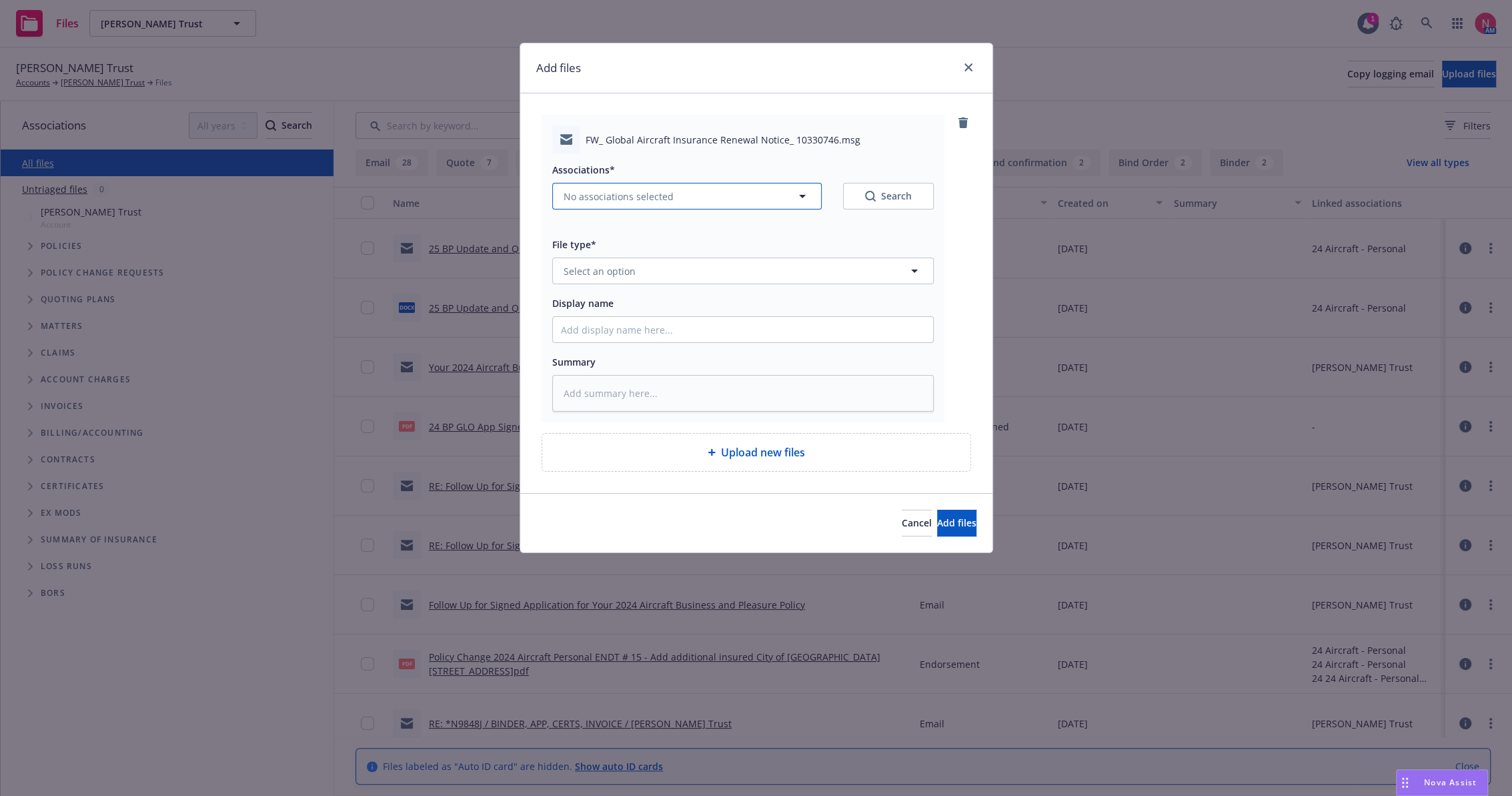
click at [634, 198] on span "No associations selected" at bounding box center [619, 196] width 110 height 14
type textarea "x"
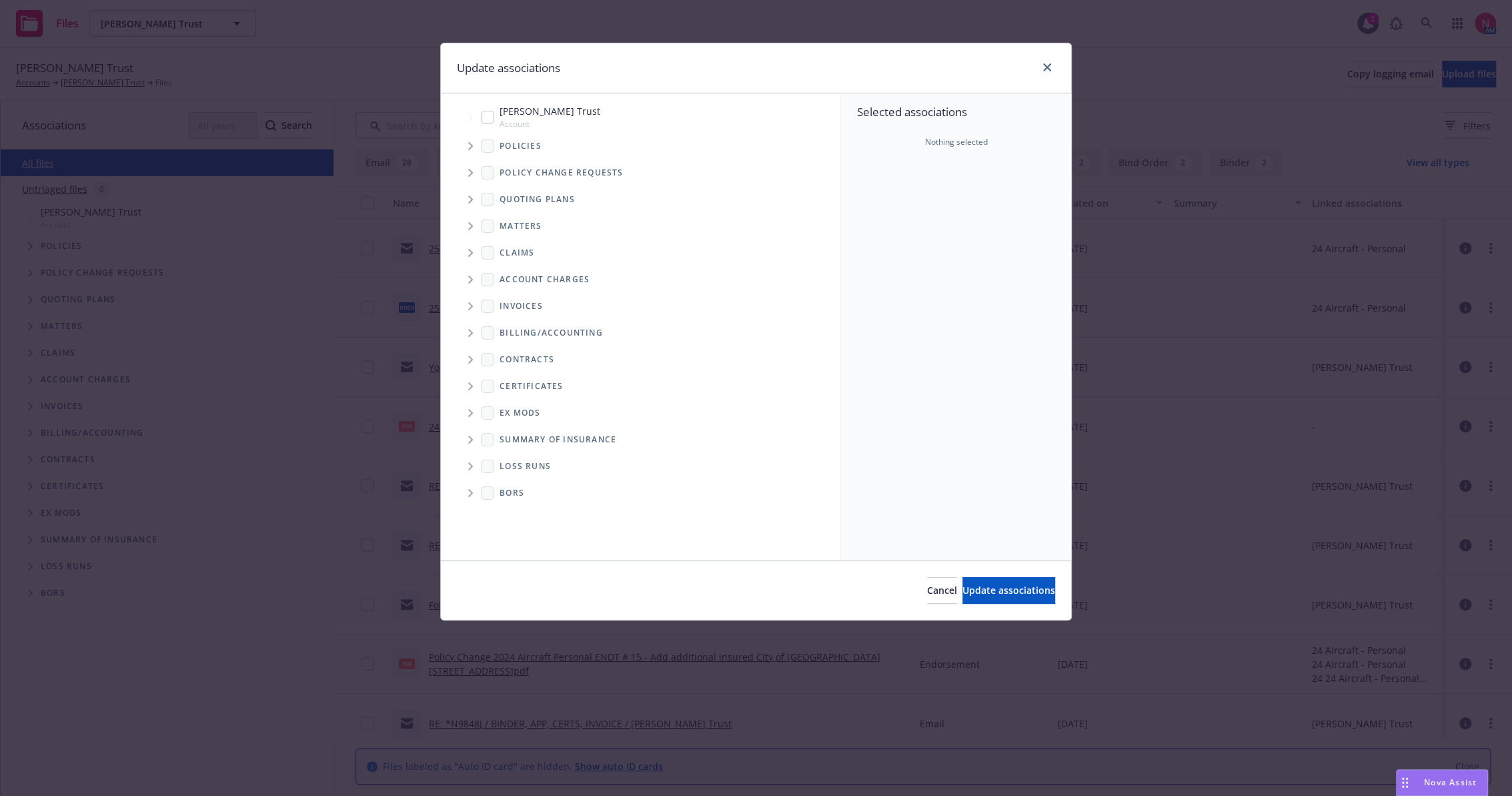
click at [496, 114] on div "[PERSON_NAME] Trust Account" at bounding box center [541, 117] width 119 height 25
checkbox input "true"
click at [996, 596] on button "Update associations" at bounding box center [1009, 591] width 93 height 26
type textarea "x"
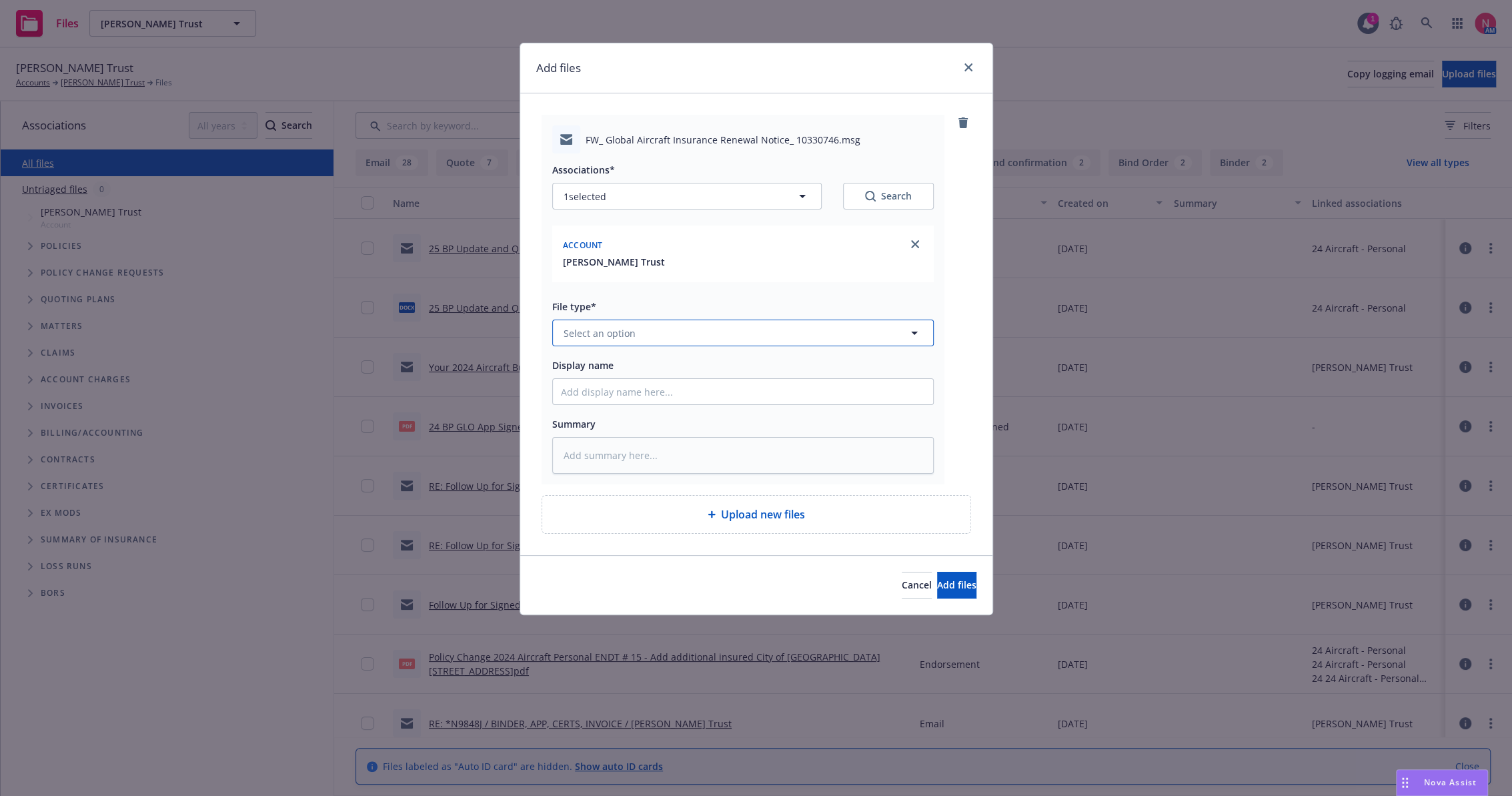
click at [652, 338] on button "Select an option" at bounding box center [743, 333] width 382 height 26
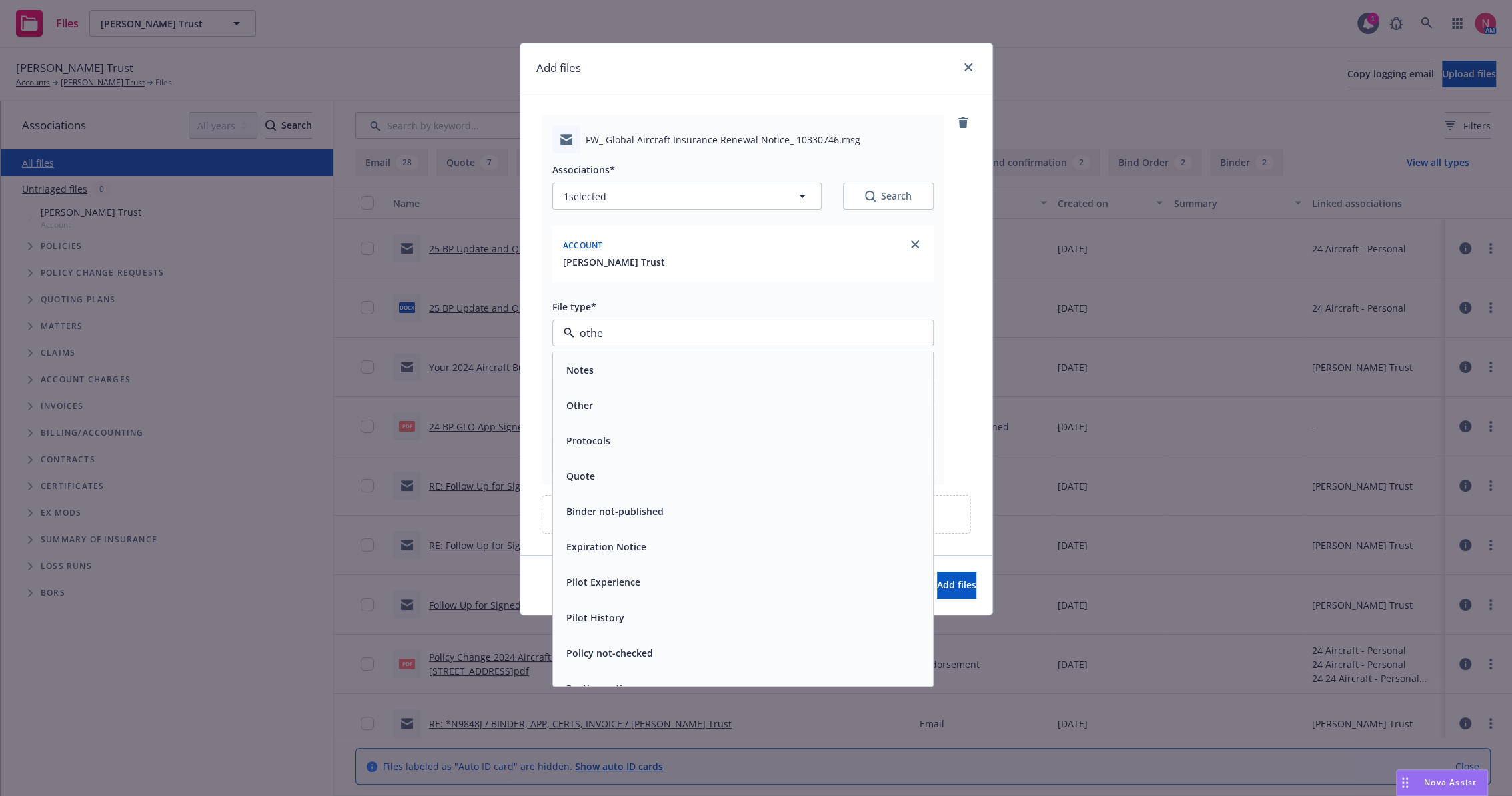
type input "other"
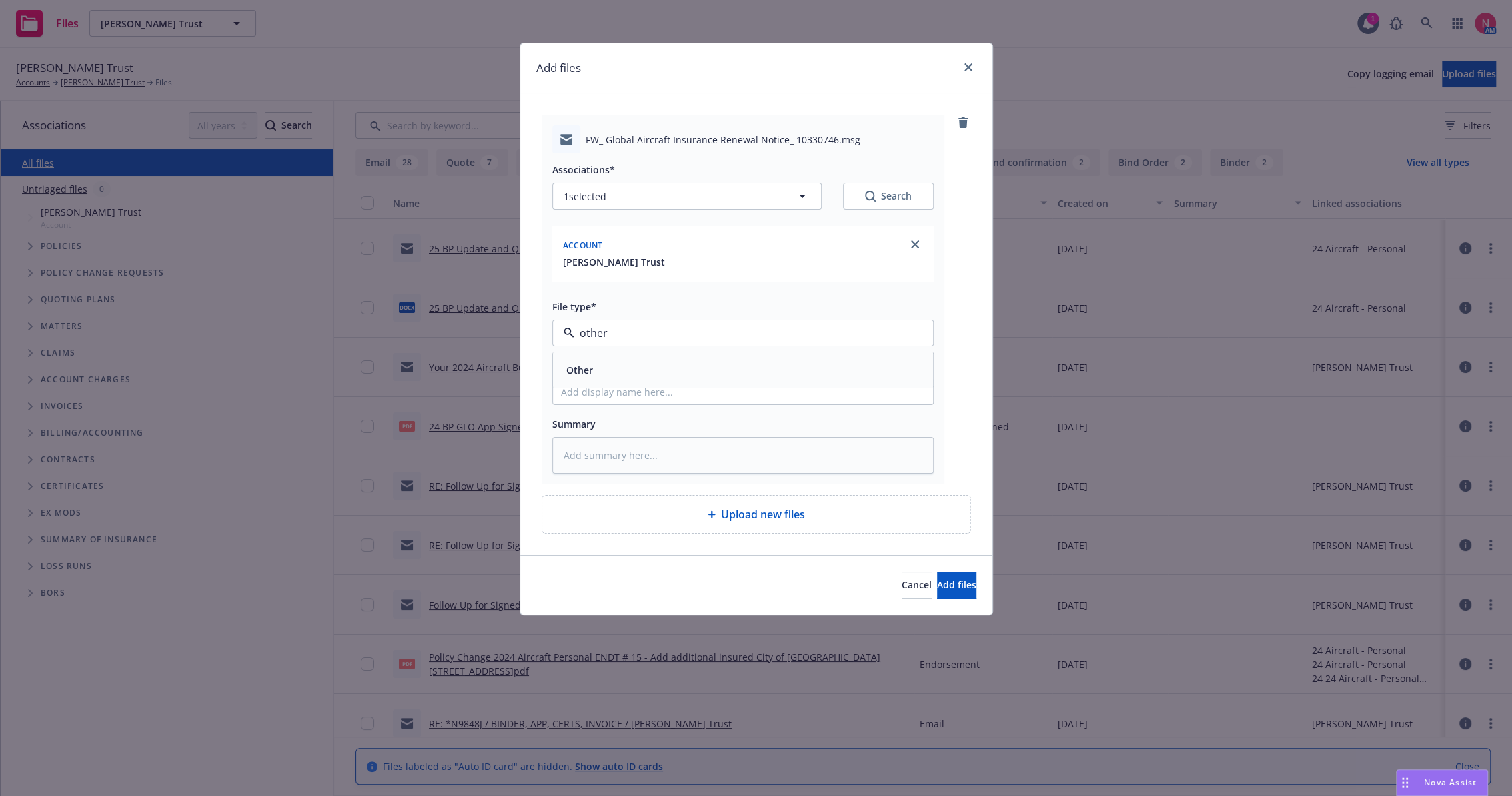
click at [715, 370] on div "Other" at bounding box center [743, 370] width 364 height 19
click at [671, 394] on input "Display name" at bounding box center [743, 391] width 380 height 25
type textarea "x"
type input "2"
type textarea "x"
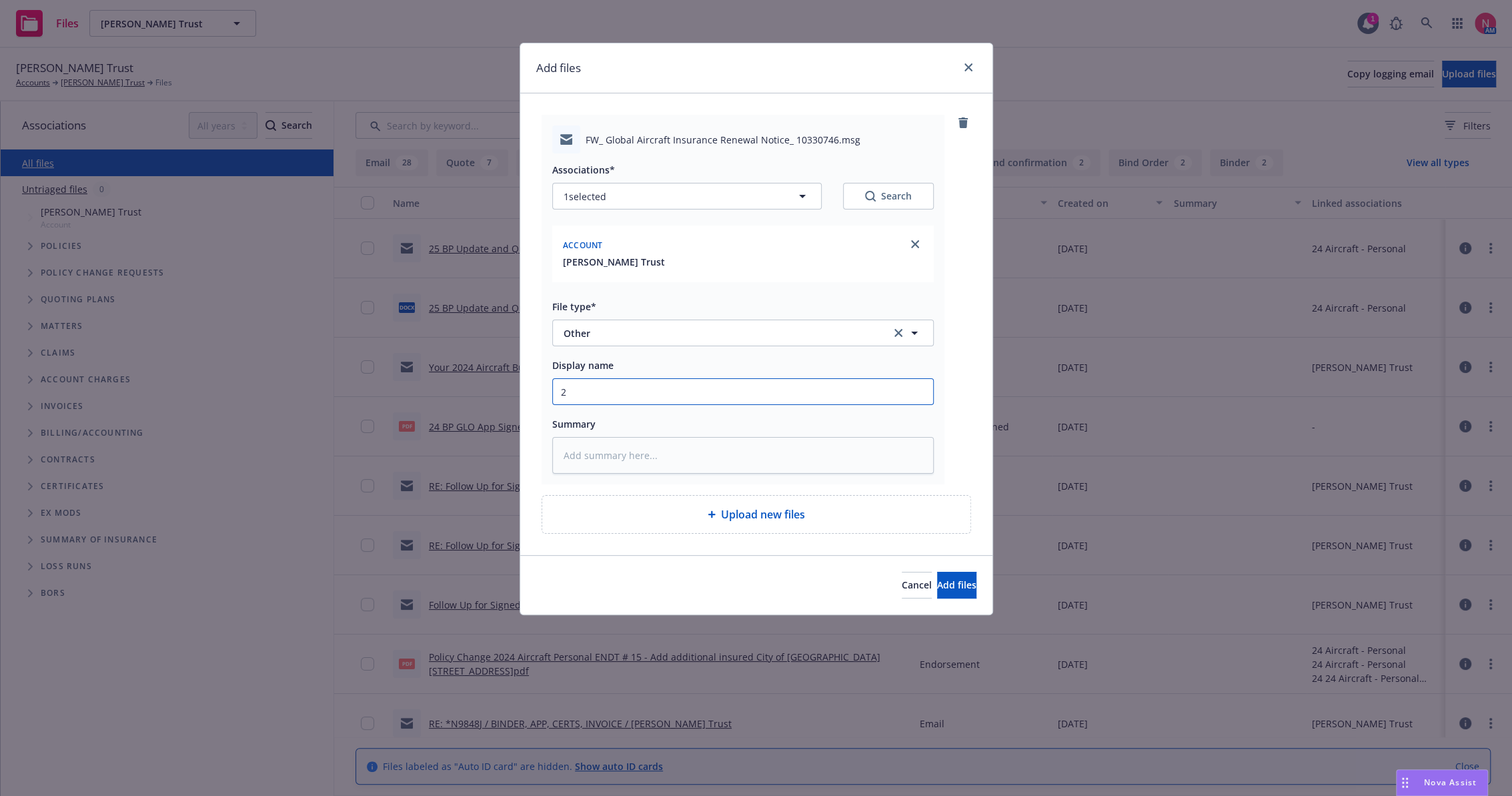
type input "25"
type textarea "x"
type input "25"
type textarea "x"
type input "25 b"
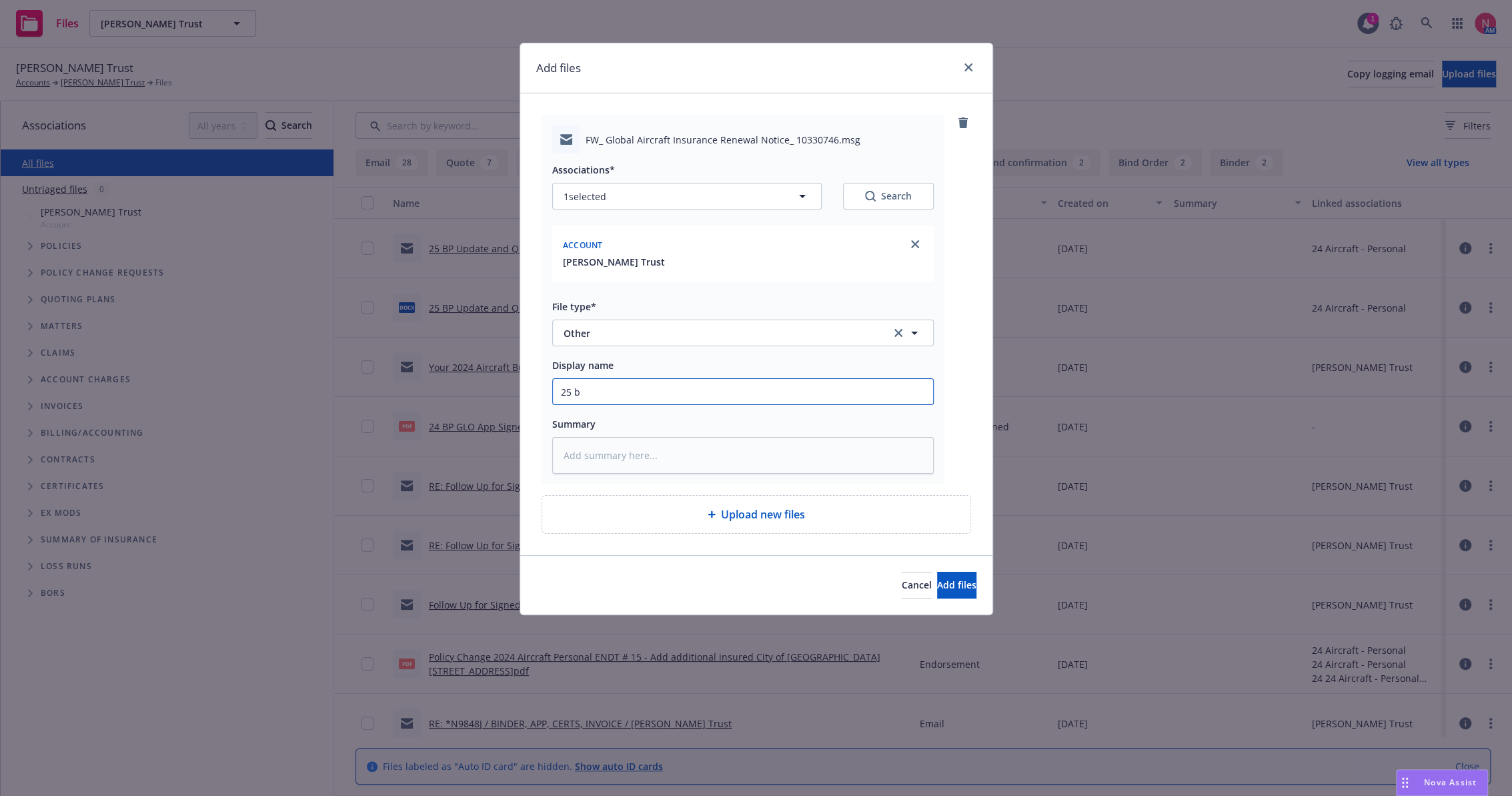
type textarea "x"
type input "25 bp"
type textarea "x"
type input "25 bp"
type textarea "x"
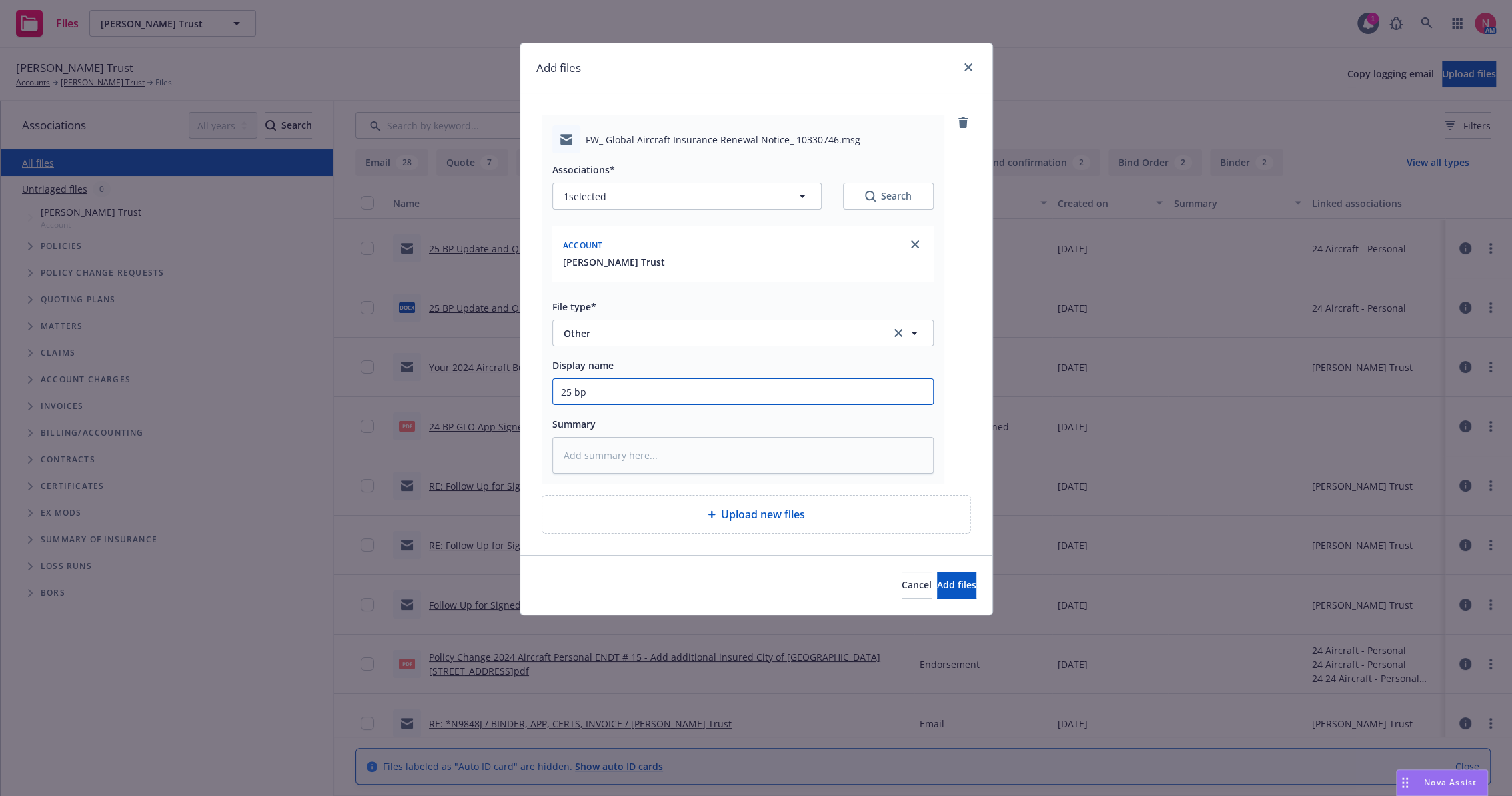
type input "25 bp g"
type textarea "x"
type input "25 bp gl"
type textarea "x"
type input "25 bp glo"
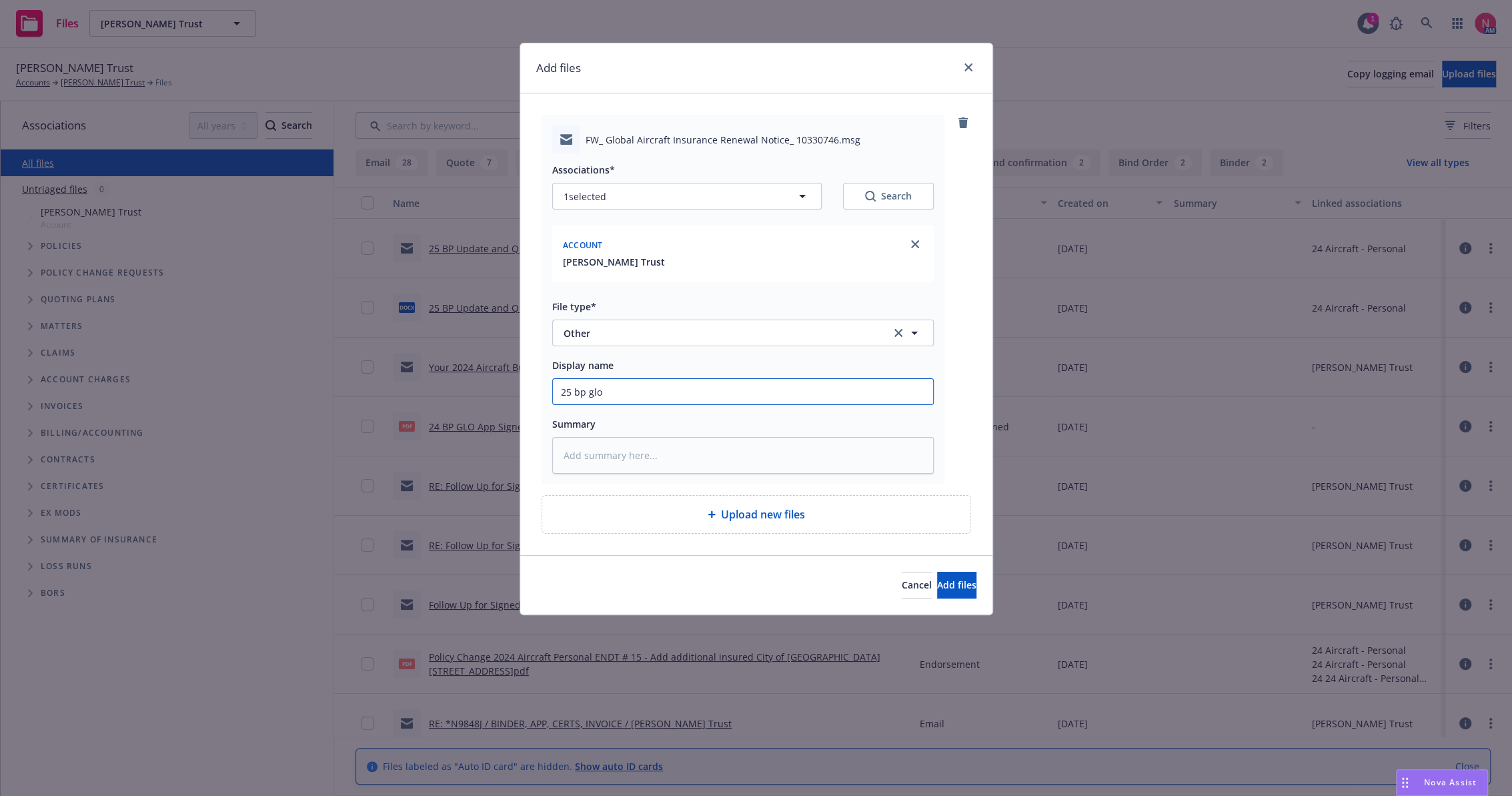
type textarea "x"
type input "25 bp glo"
type textarea "x"
type input "25 BP GLO Notice of Renewal Increase"
click at [938, 572] on button "Add files" at bounding box center [958, 585] width 40 height 26
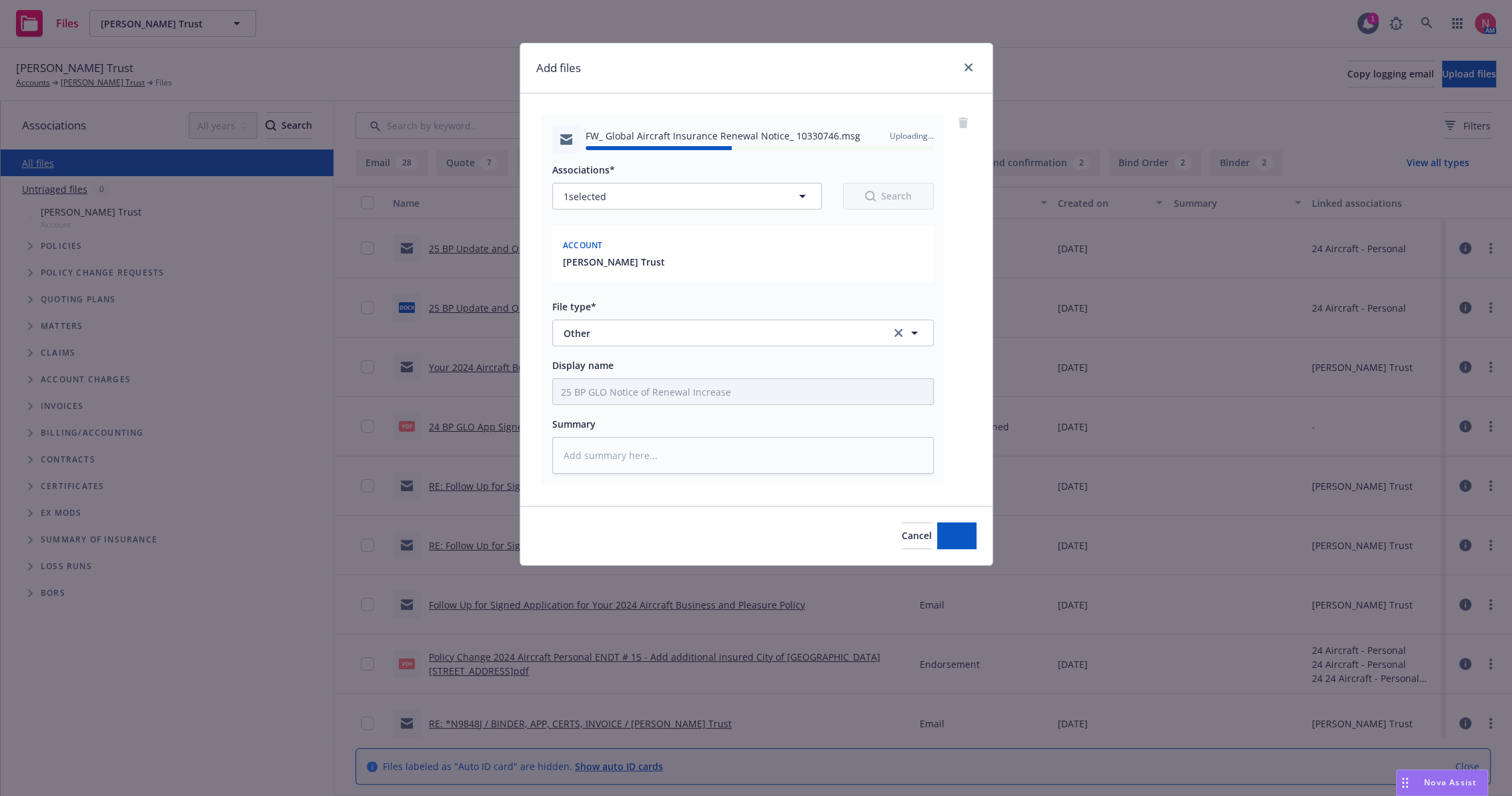
type textarea "x"
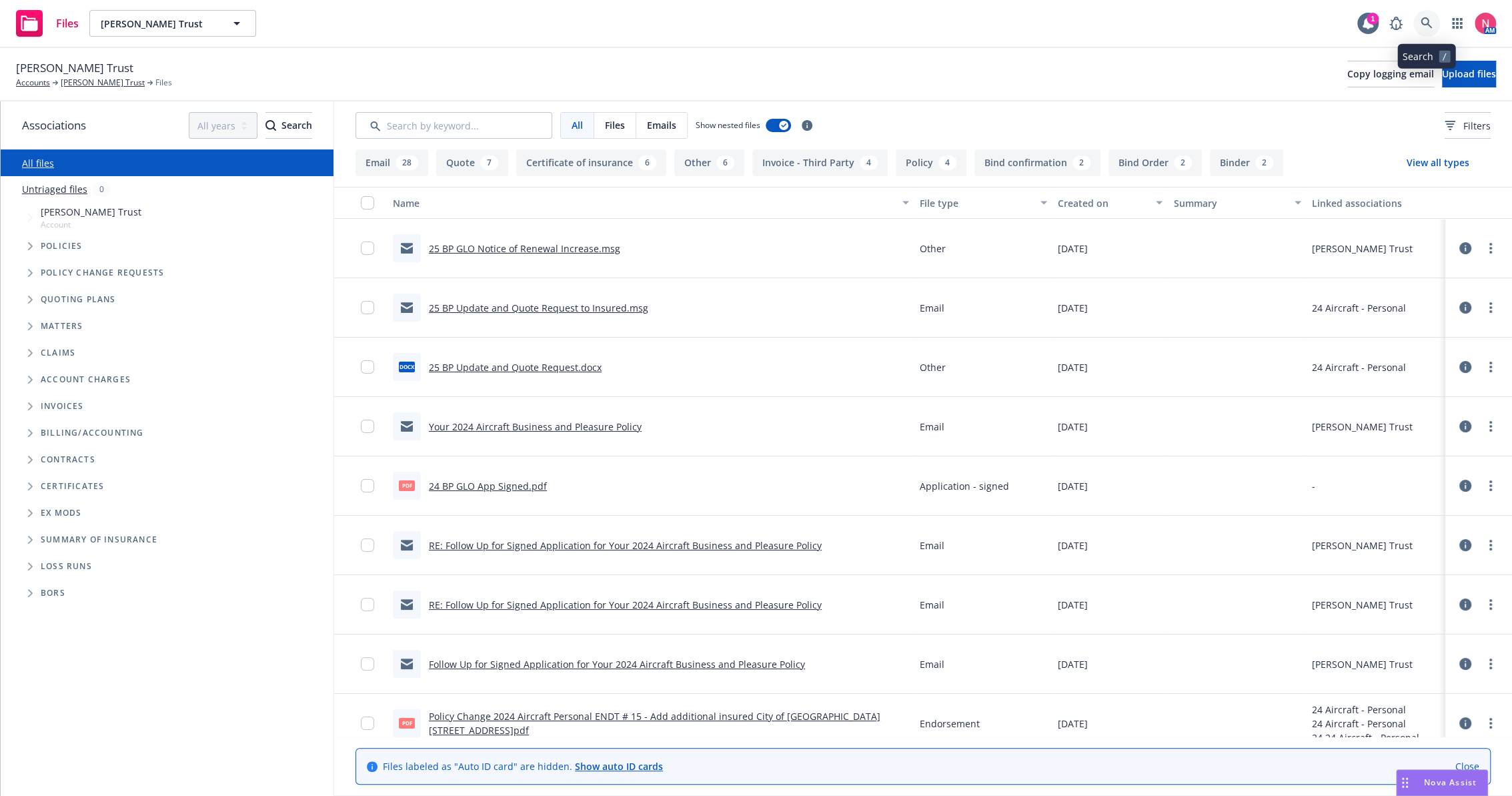
click at [1429, 25] on icon at bounding box center [1426, 23] width 11 height 11
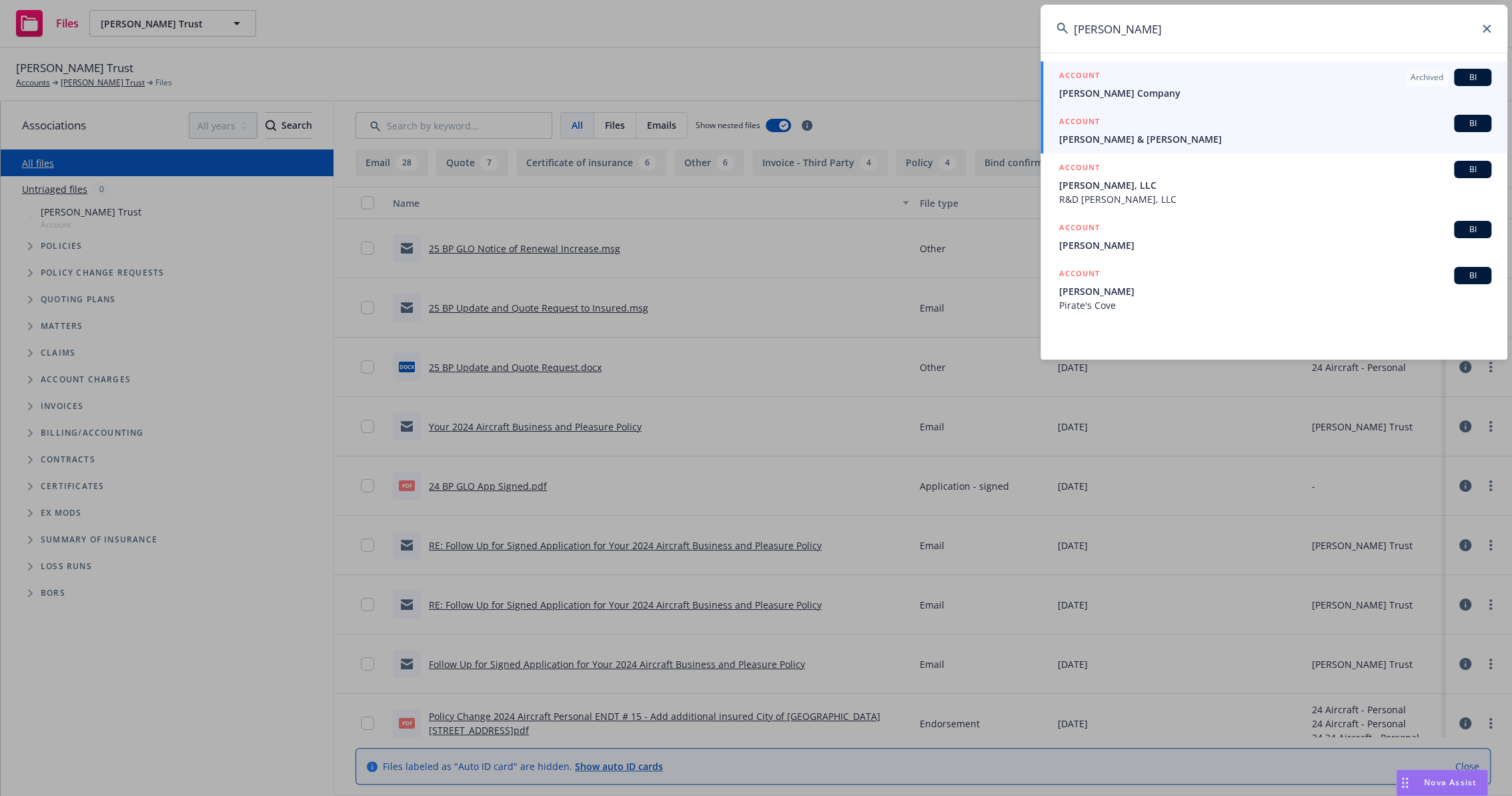
type input "bendetti"
click at [1140, 127] on div "ACCOUNT BI" at bounding box center [1276, 124] width 432 height 18
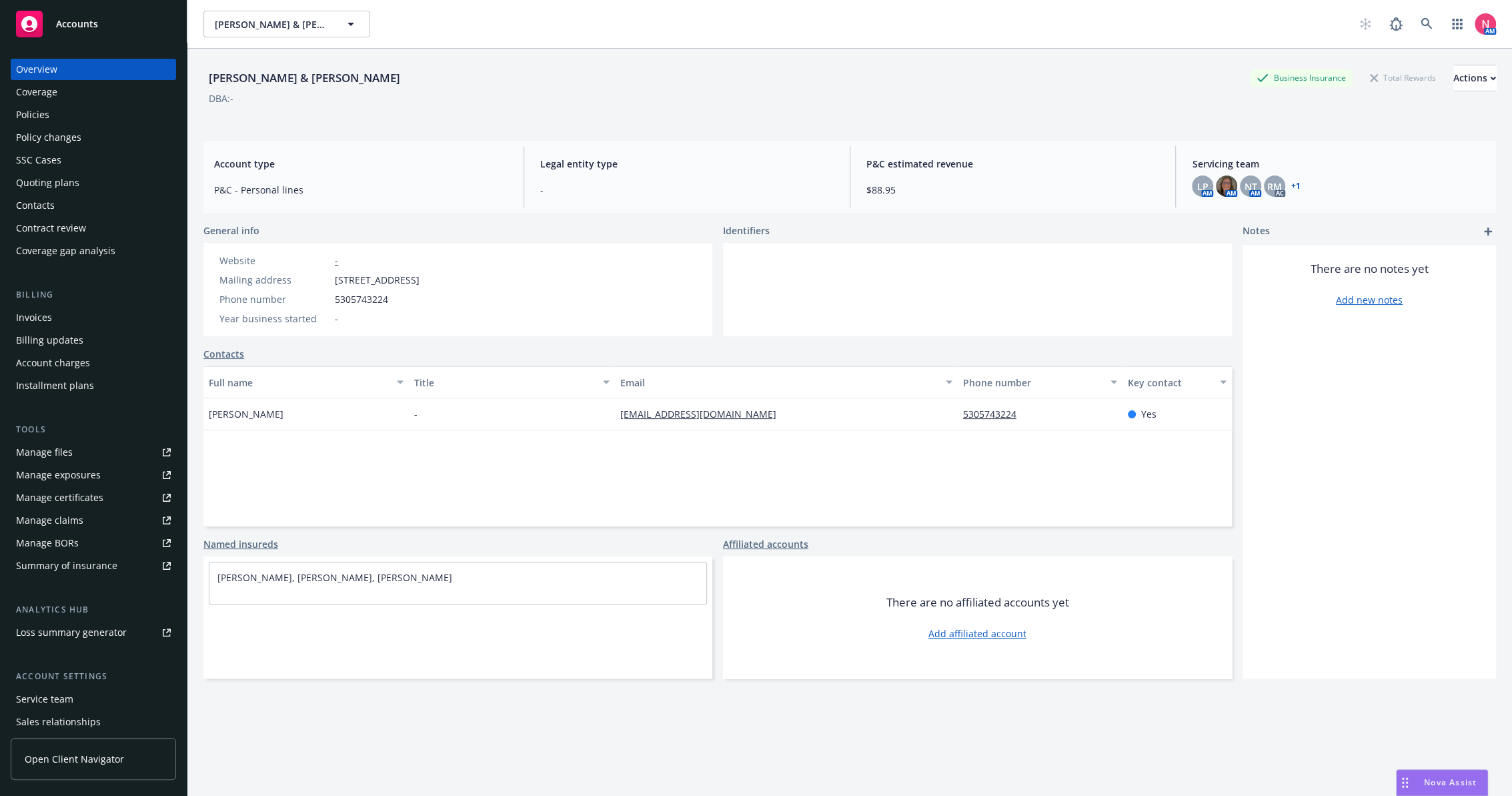
click at [108, 451] on link "Manage files" at bounding box center [93, 452] width 165 height 21
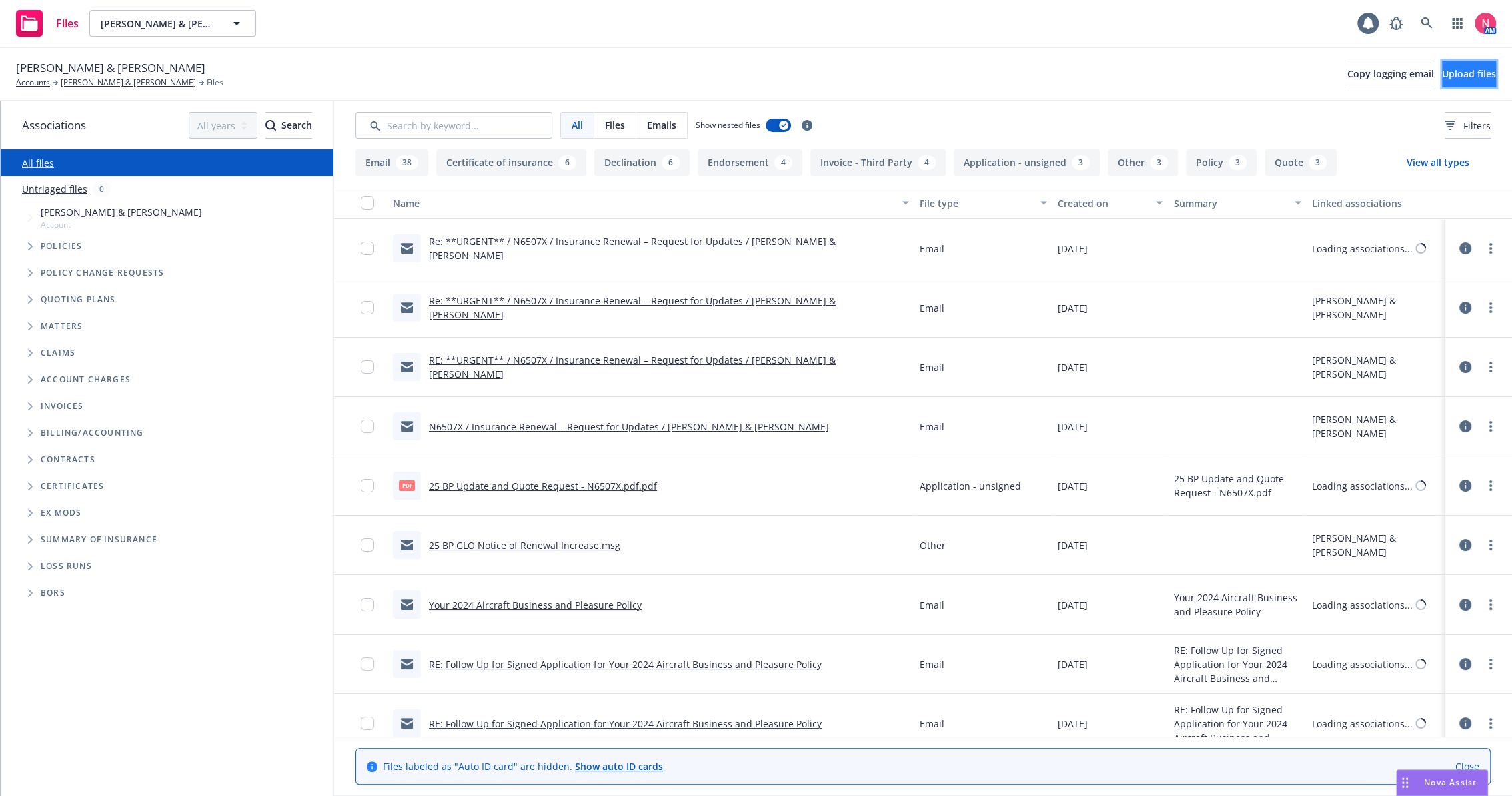
click at [1442, 85] on button "Upload files" at bounding box center [1469, 74] width 54 height 26
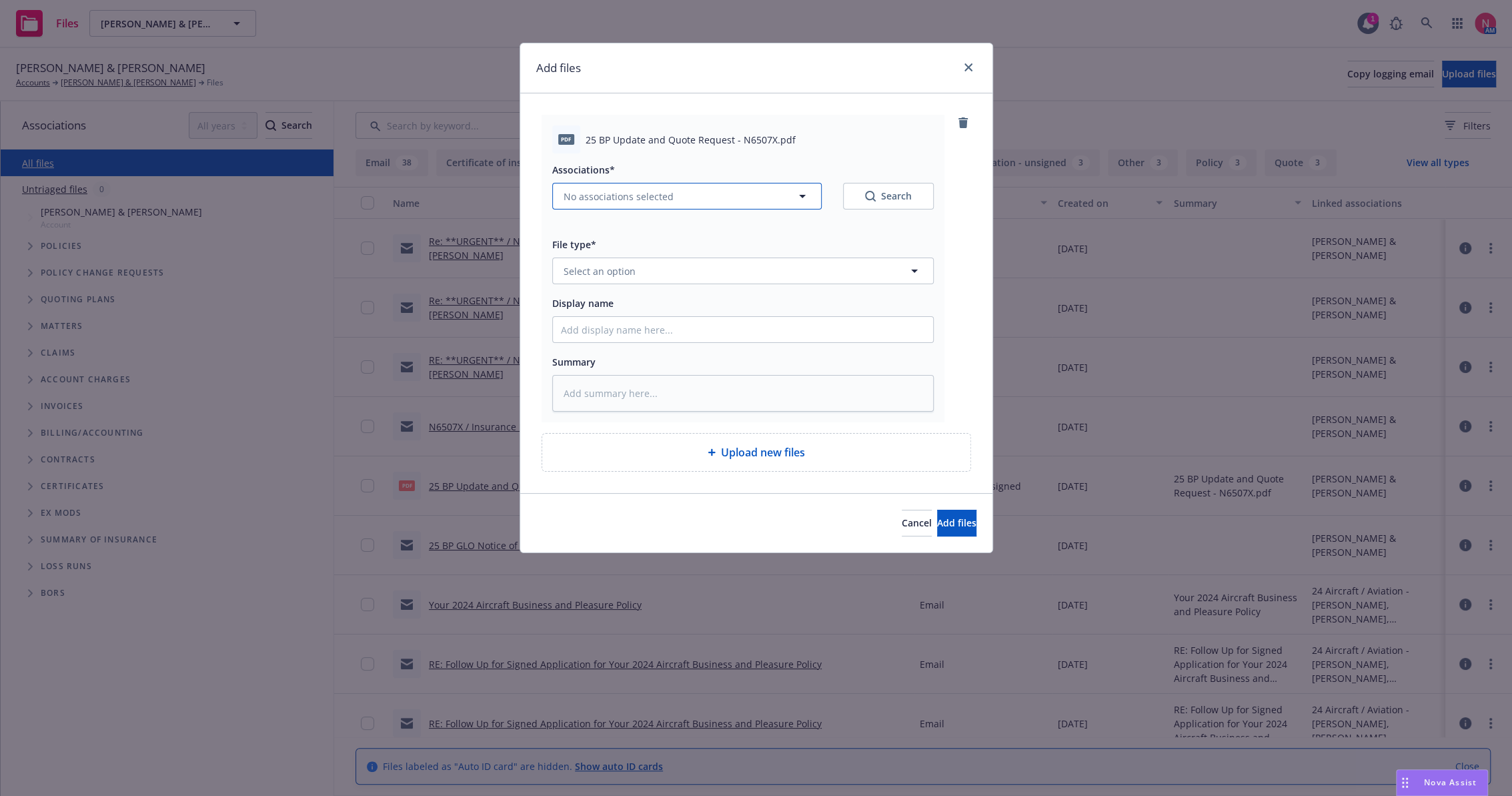
click at [641, 198] on span "No associations selected" at bounding box center [619, 196] width 110 height 14
type textarea "x"
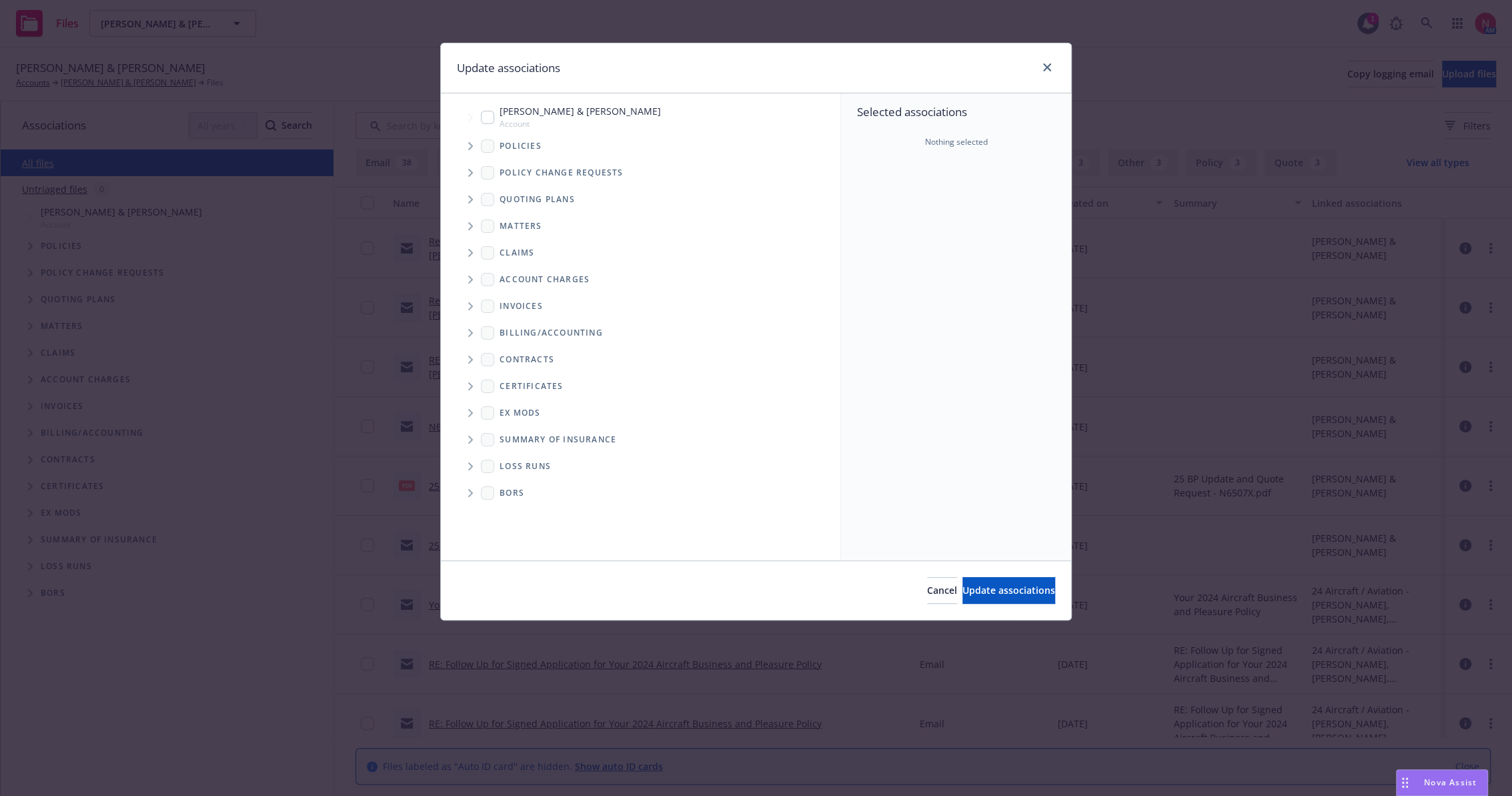
click at [491, 117] on input "Tree Example" at bounding box center [488, 118] width 13 height 13
checkbox input "true"
click at [994, 605] on div "Cancel Update associations" at bounding box center [756, 590] width 630 height 60
click at [989, 589] on span "Update associations" at bounding box center [1009, 590] width 93 height 13
type textarea "x"
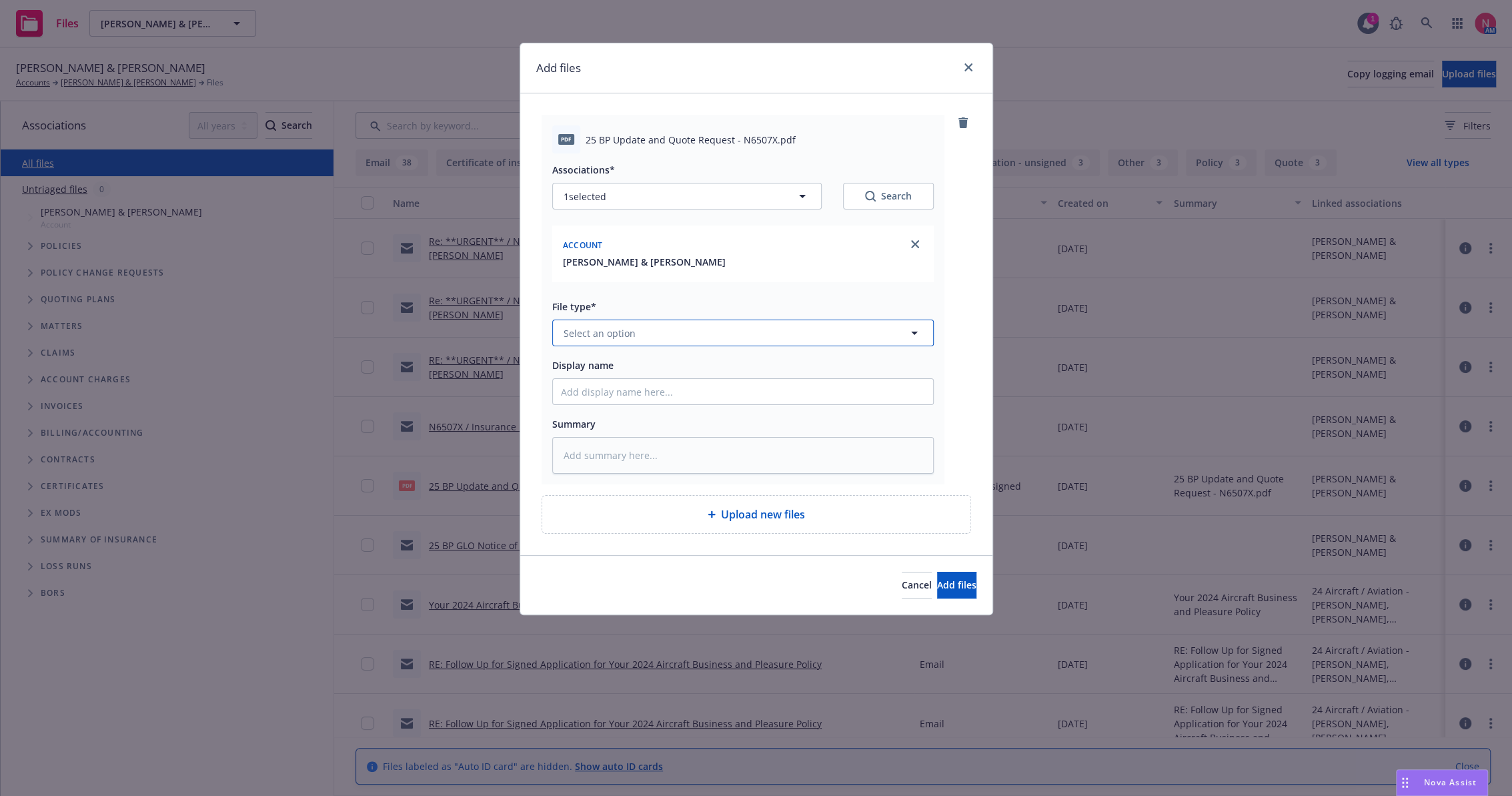
click at [573, 321] on button "Select an option" at bounding box center [743, 333] width 382 height 26
type input "other"
click at [581, 366] on span "Other" at bounding box center [580, 369] width 26 height 14
click at [588, 387] on input "Display name" at bounding box center [743, 391] width 380 height 25
type textarea "x"
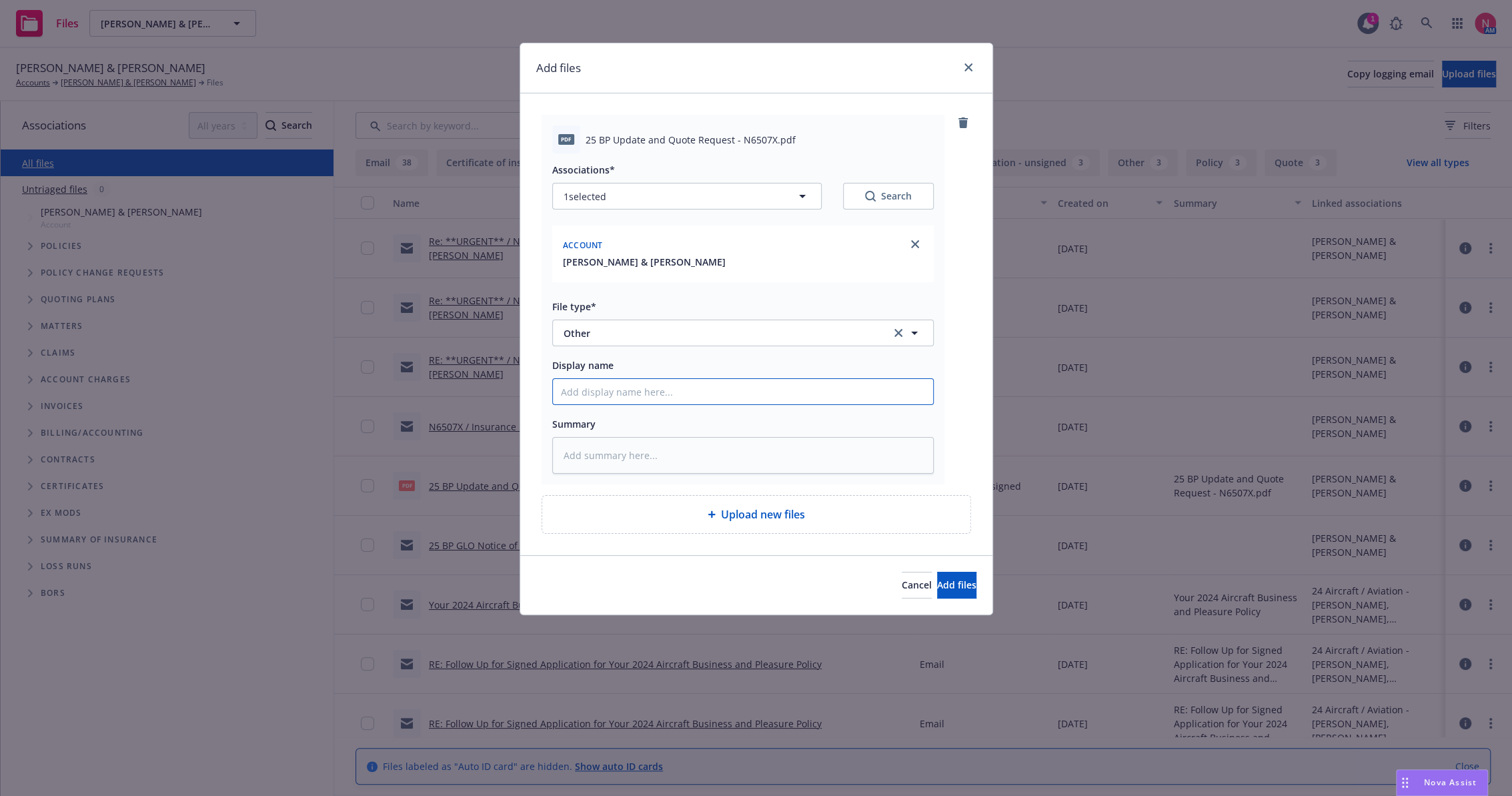
type input "2"
type textarea "x"
type input "24 BP Signed Client Renewal"
type textarea "x"
type input "23"
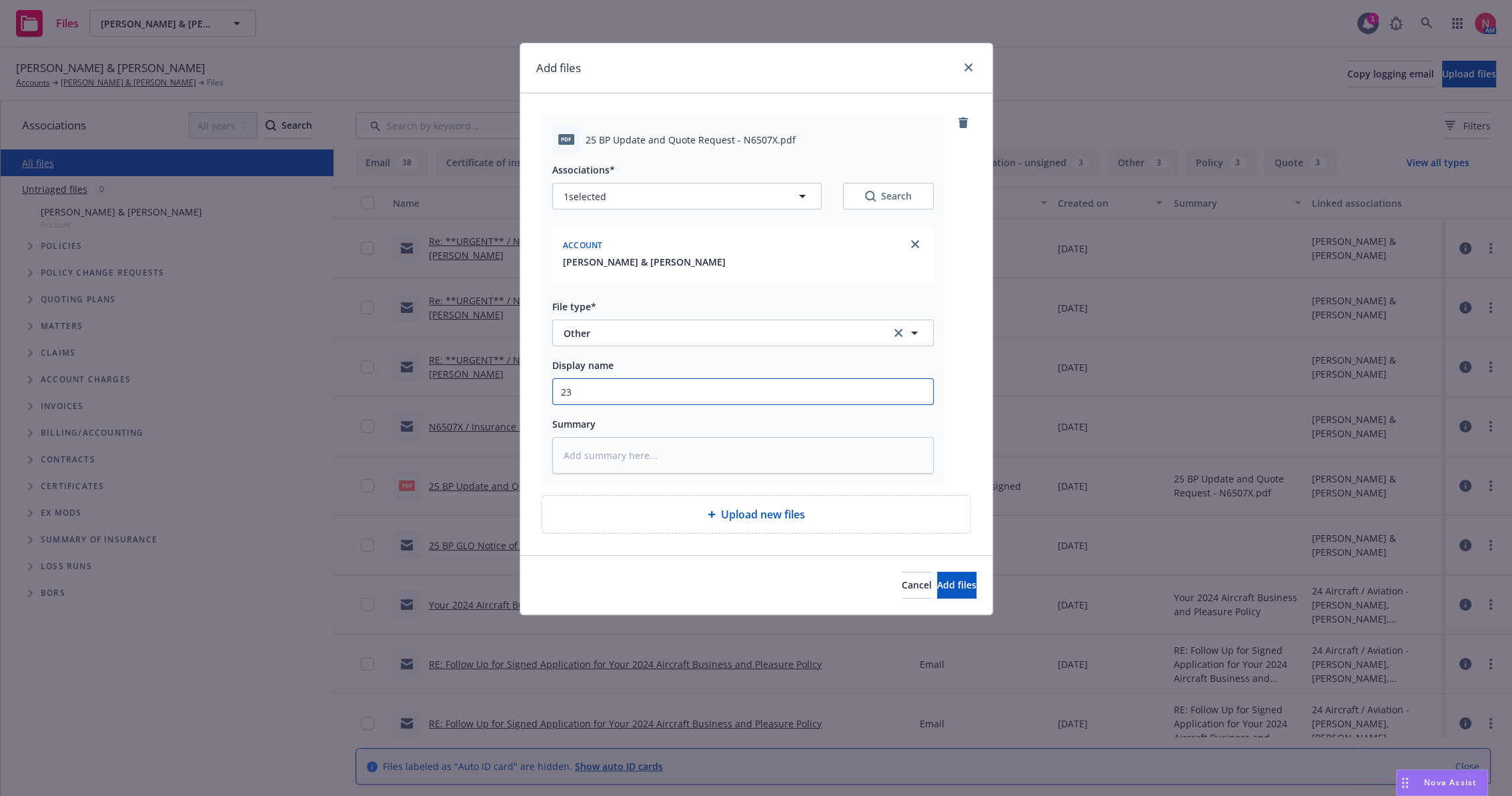
type textarea "x"
type input "235"
type textarea "x"
type input "2"
type textarea "x"
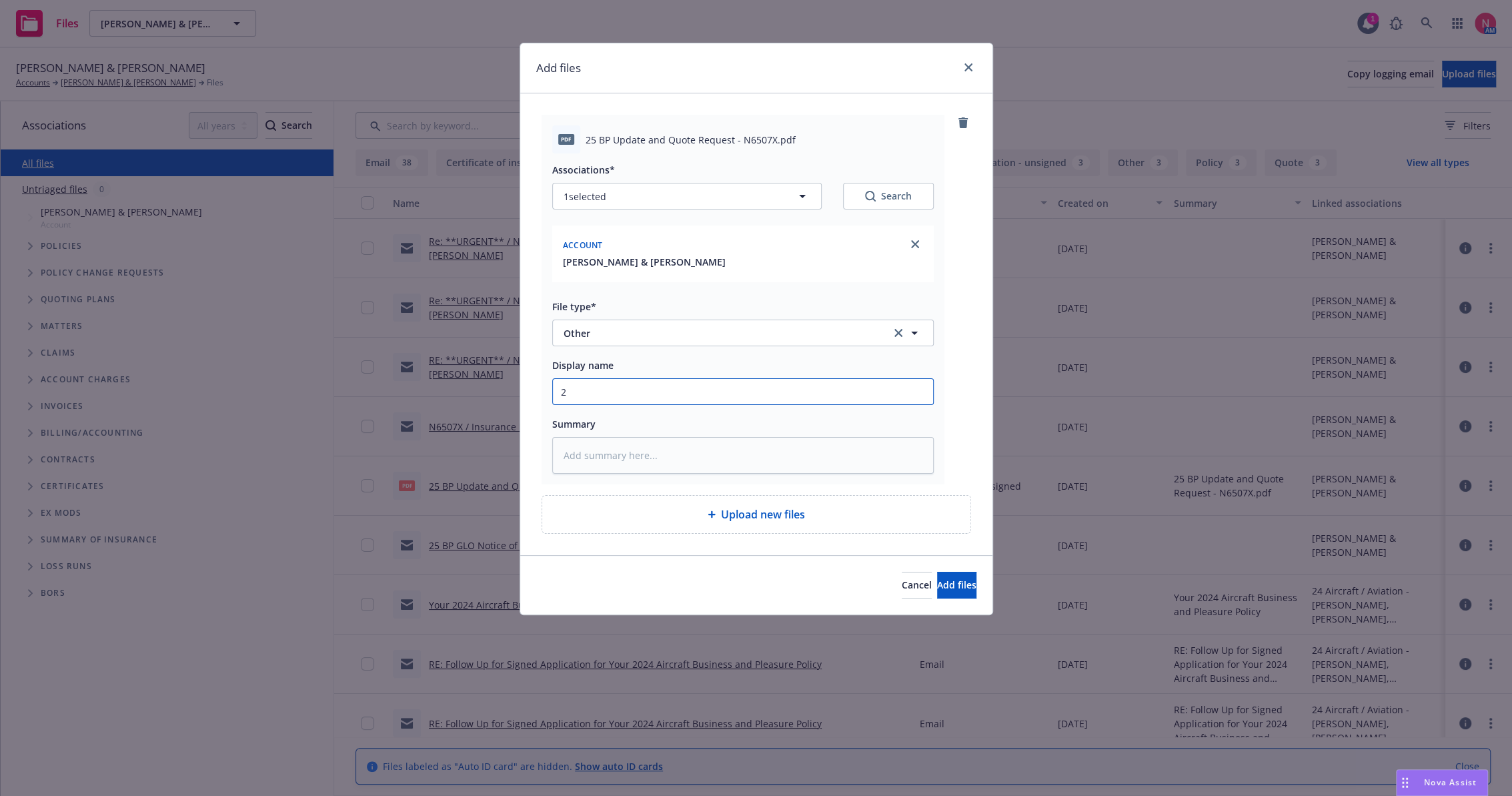
type input "25"
type textarea "x"
type input "25 BP Signed Client Renewal"
click at [938, 586] on span "Add files" at bounding box center [958, 584] width 40 height 13
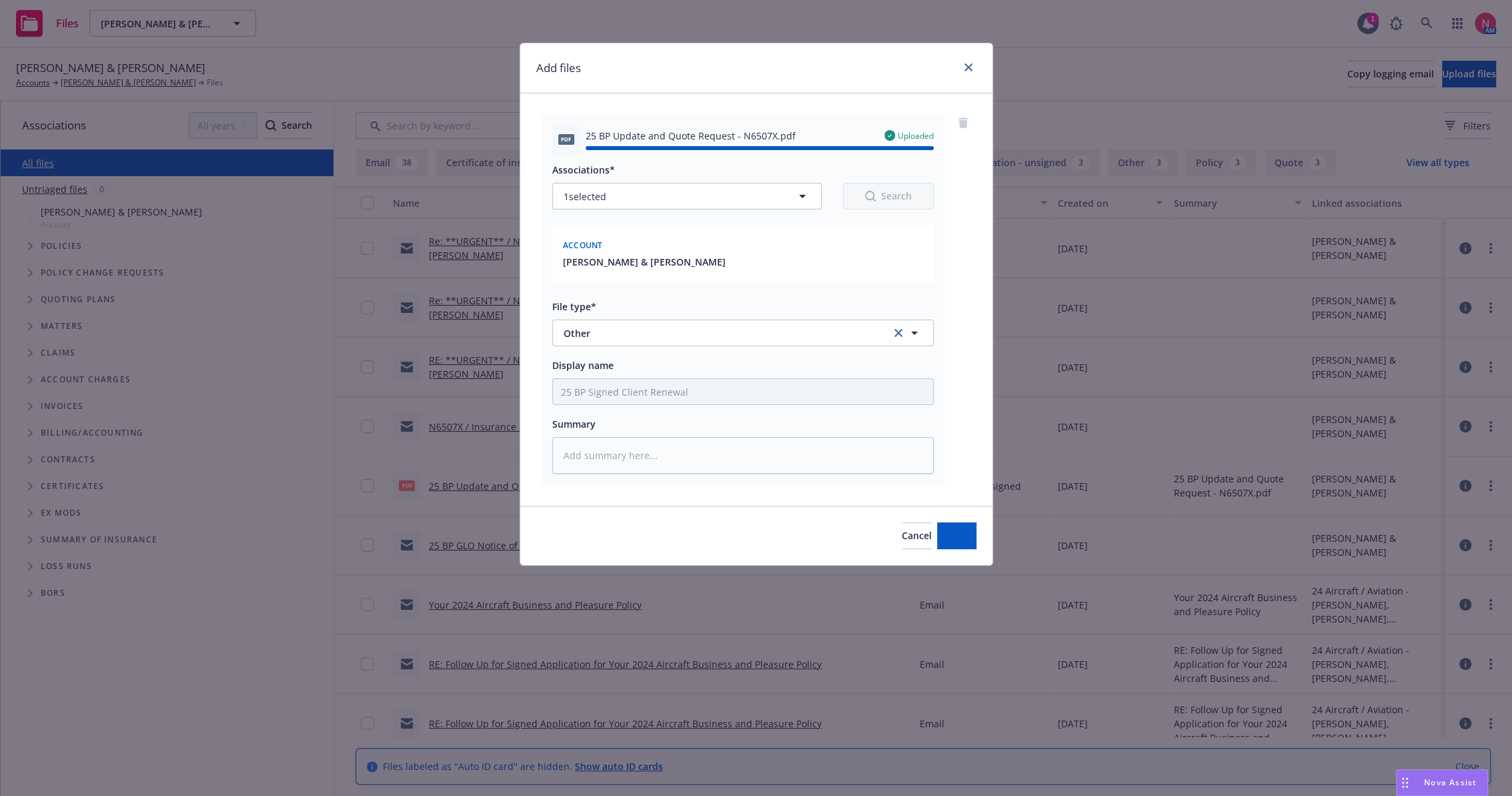
type textarea "x"
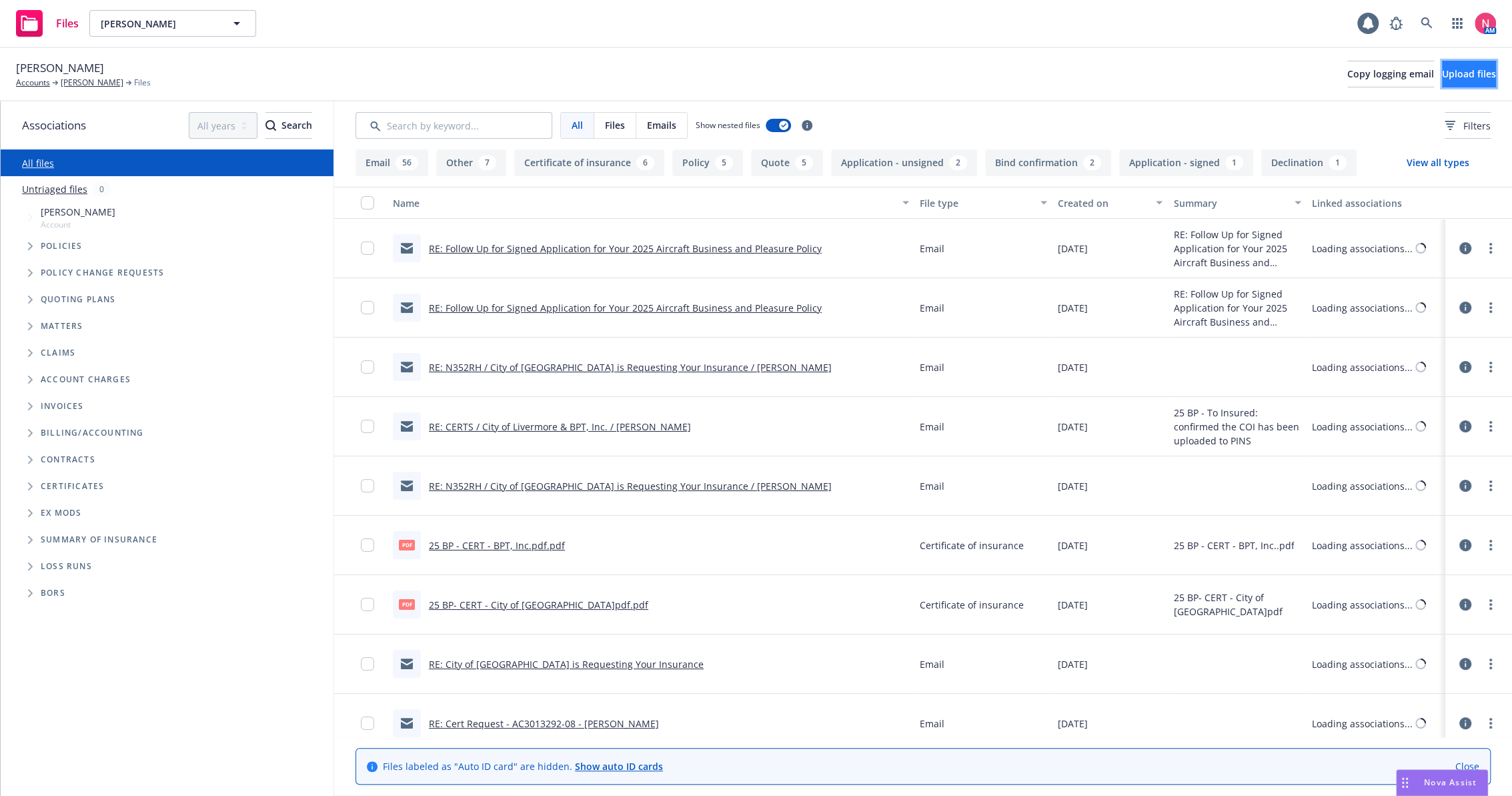
click at [1448, 65] on button "Upload files" at bounding box center [1469, 74] width 54 height 26
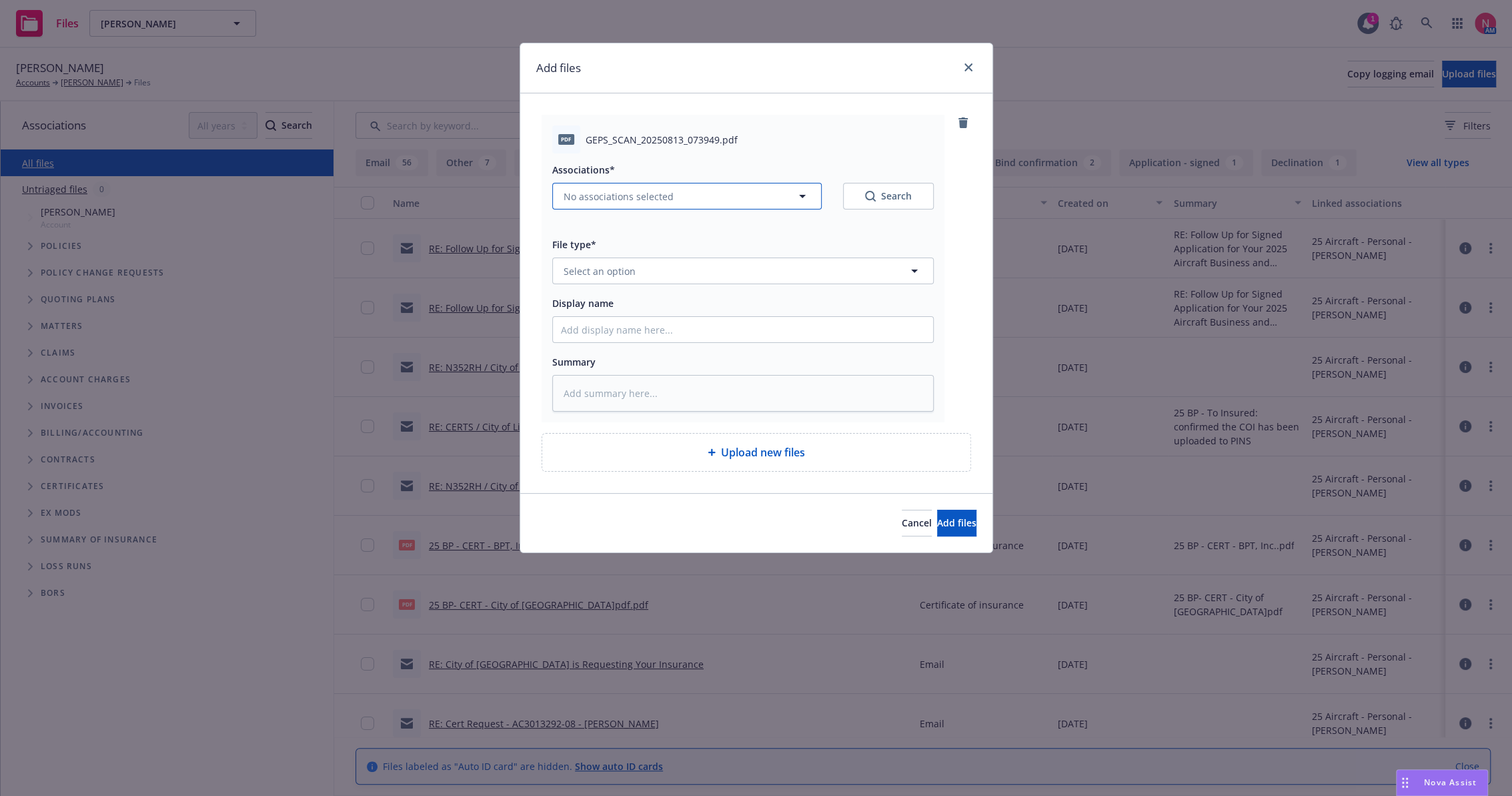
click at [639, 193] on span "No associations selected" at bounding box center [619, 196] width 110 height 14
type textarea "x"
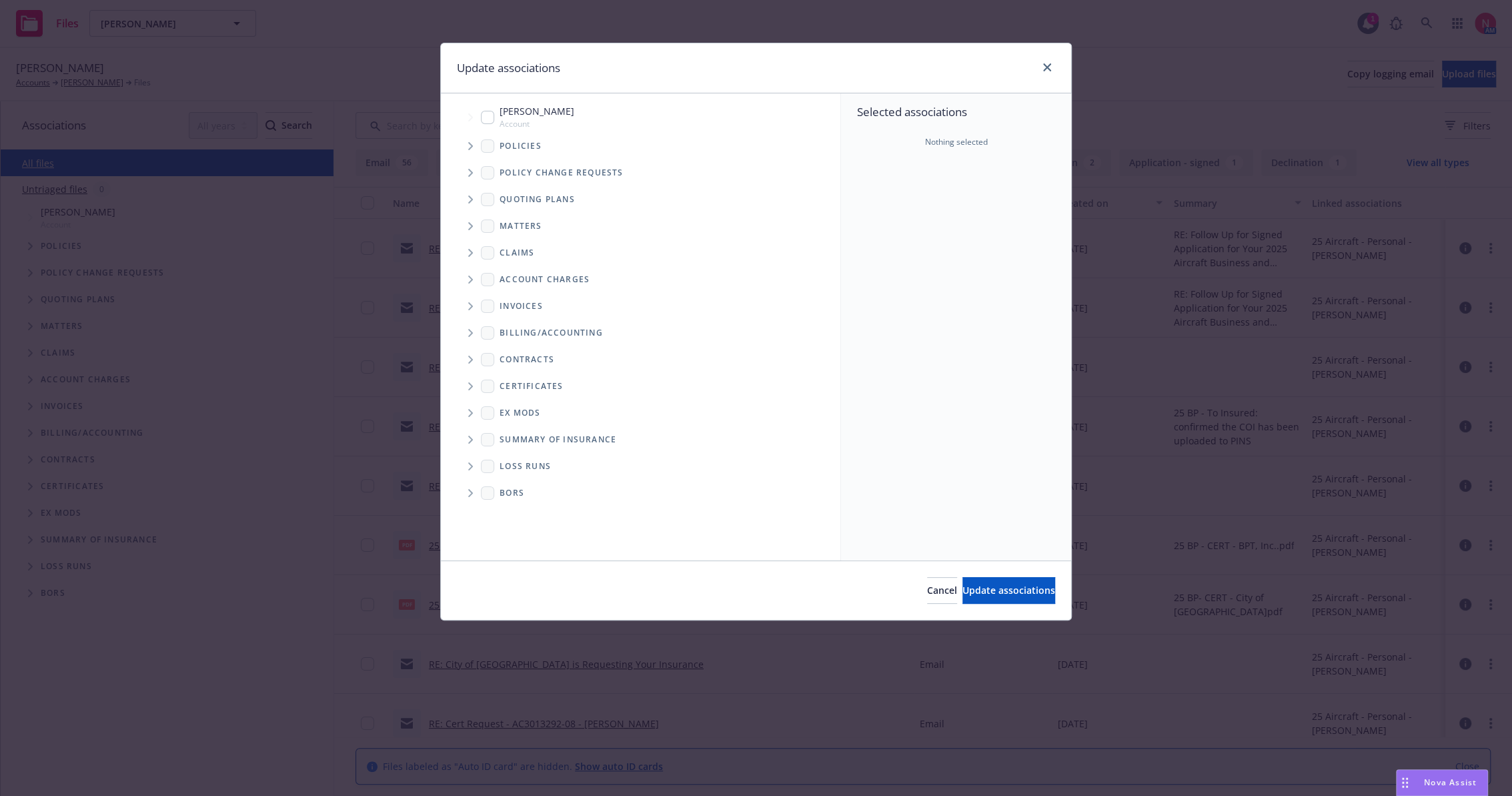
click at [502, 113] on span "[PERSON_NAME]" at bounding box center [537, 111] width 75 height 14
checkbox input "true"
click at [1013, 588] on span "Update associations" at bounding box center [1009, 590] width 93 height 13
type textarea "x"
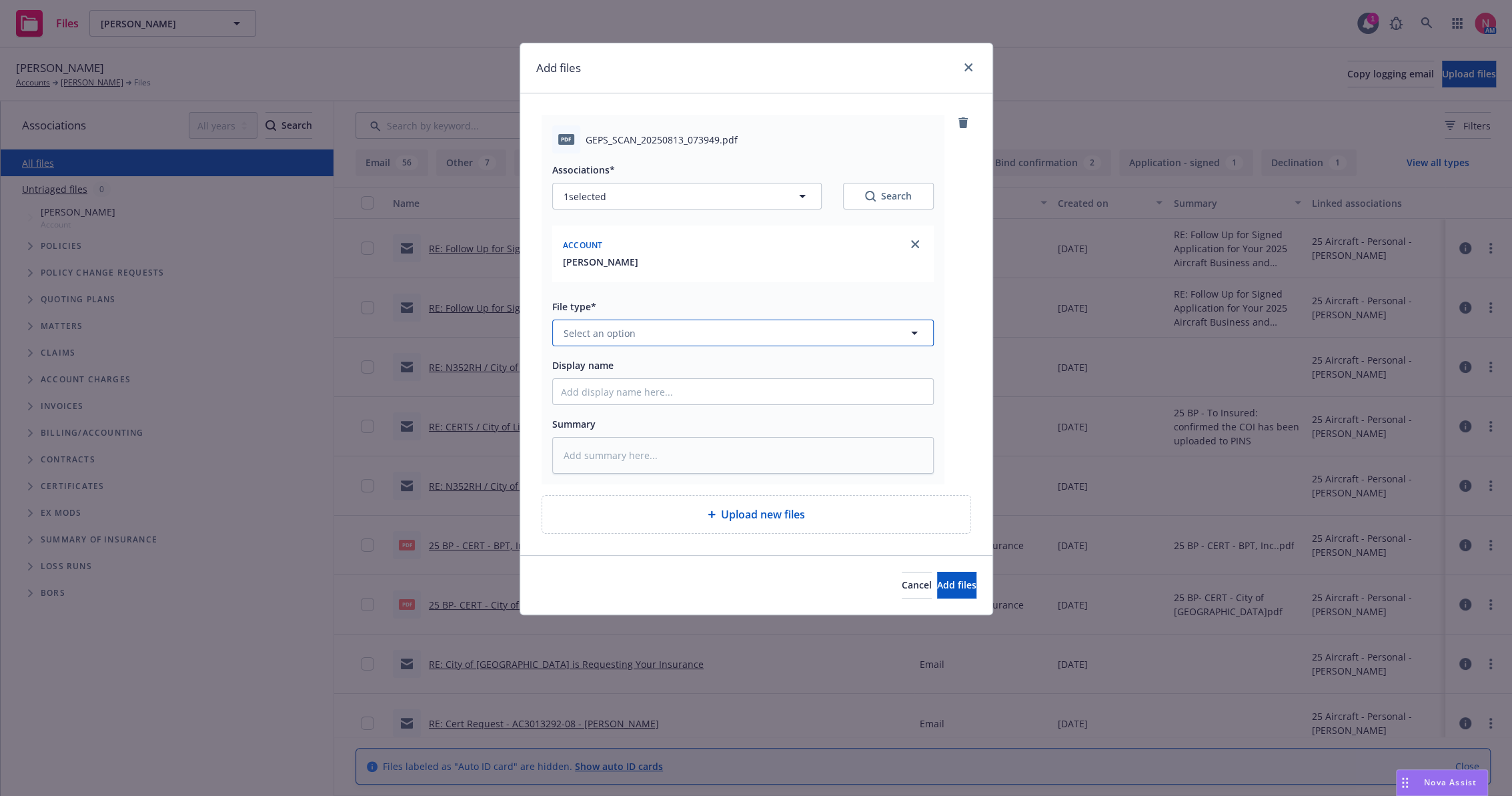
click at [591, 331] on span "Select an option" at bounding box center [600, 333] width 72 height 14
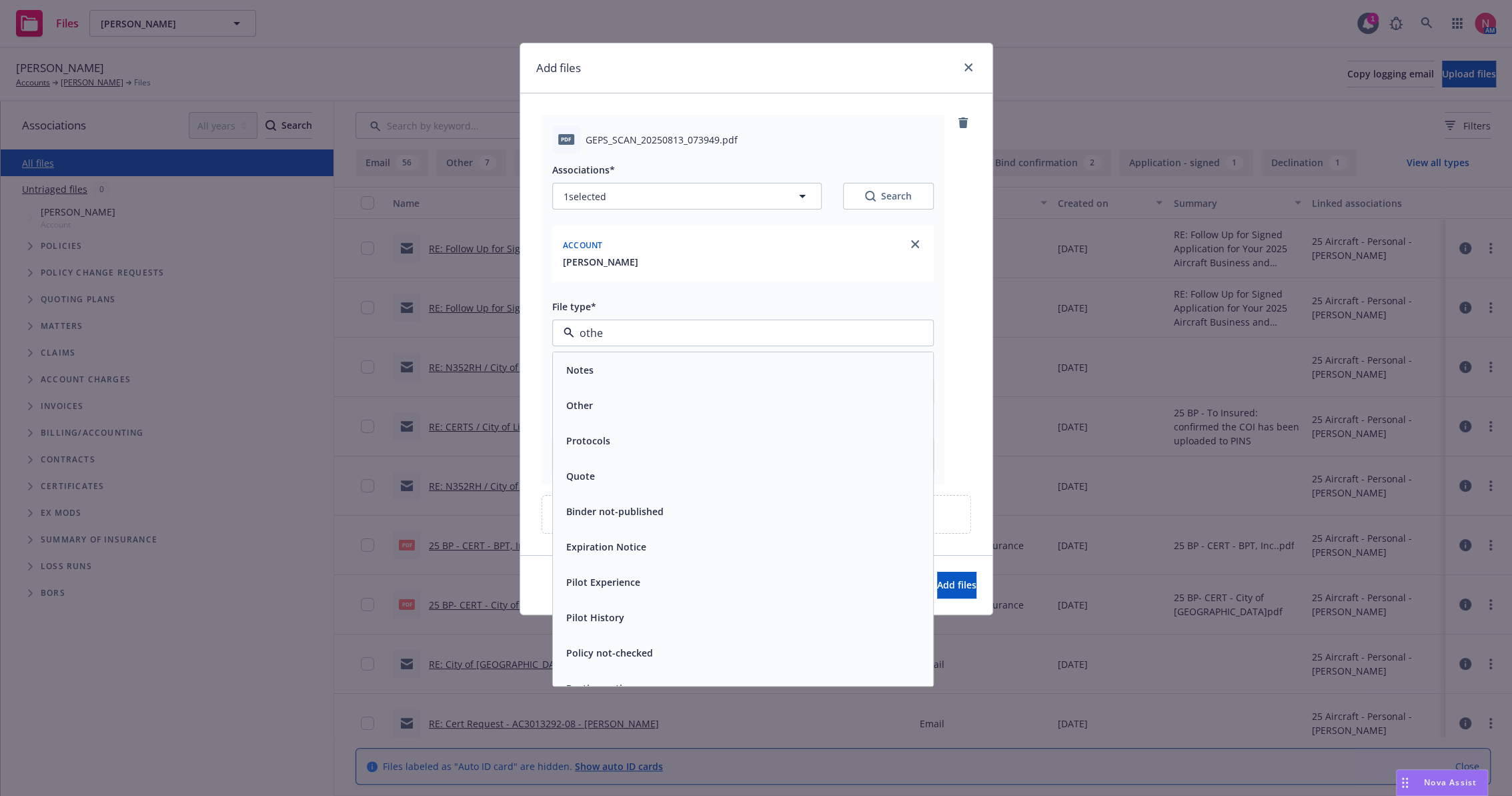
type input "other"
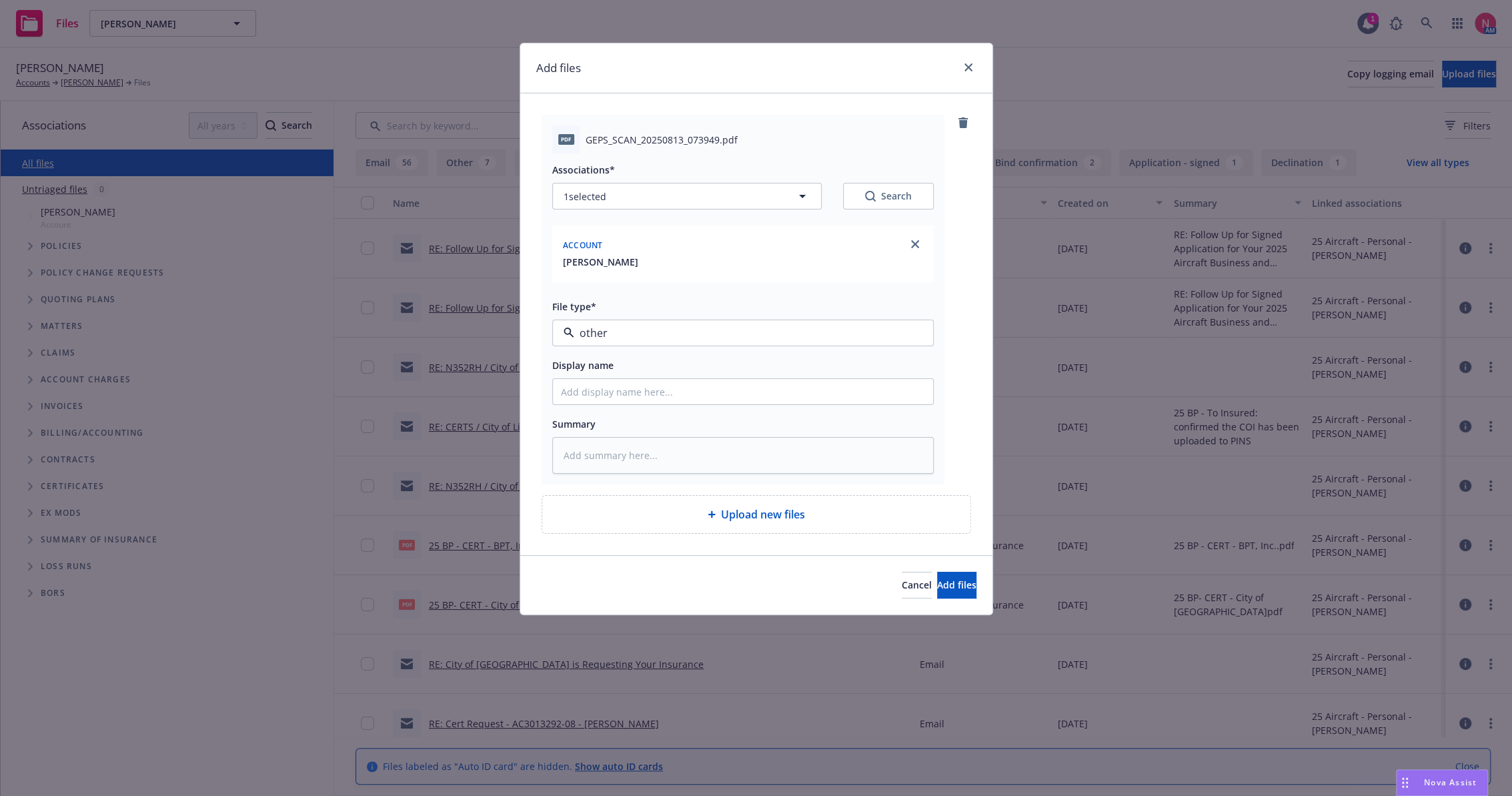
type textarea "x"
type input "2"
type textarea "x"
type input "25"
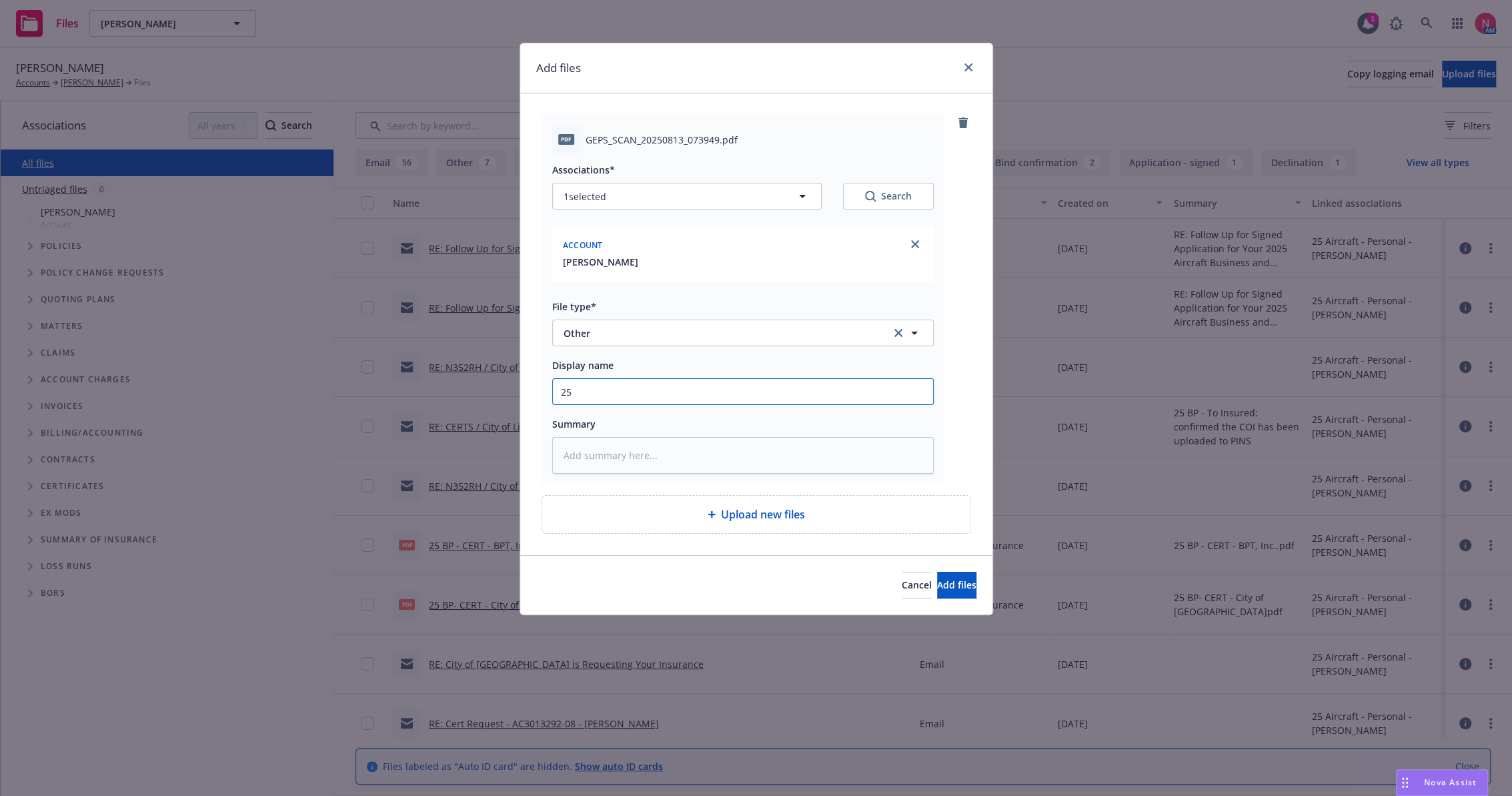
type textarea "x"
type input "25"
type textarea "x"
type input "25 B"
type textarea "x"
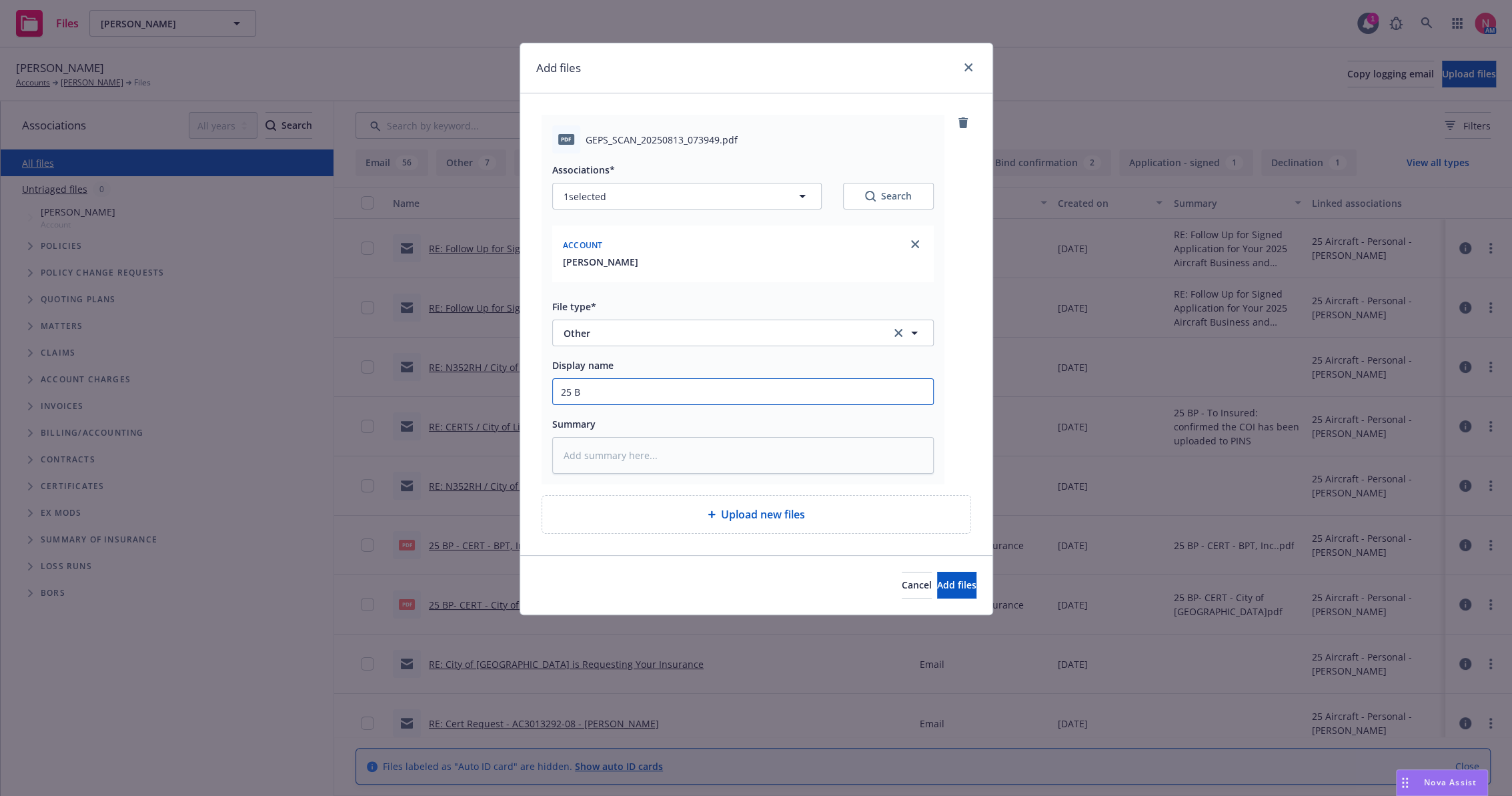
type input "25 BP"
type textarea "x"
type input "25 BP"
type textarea "x"
type input "25 BP U"
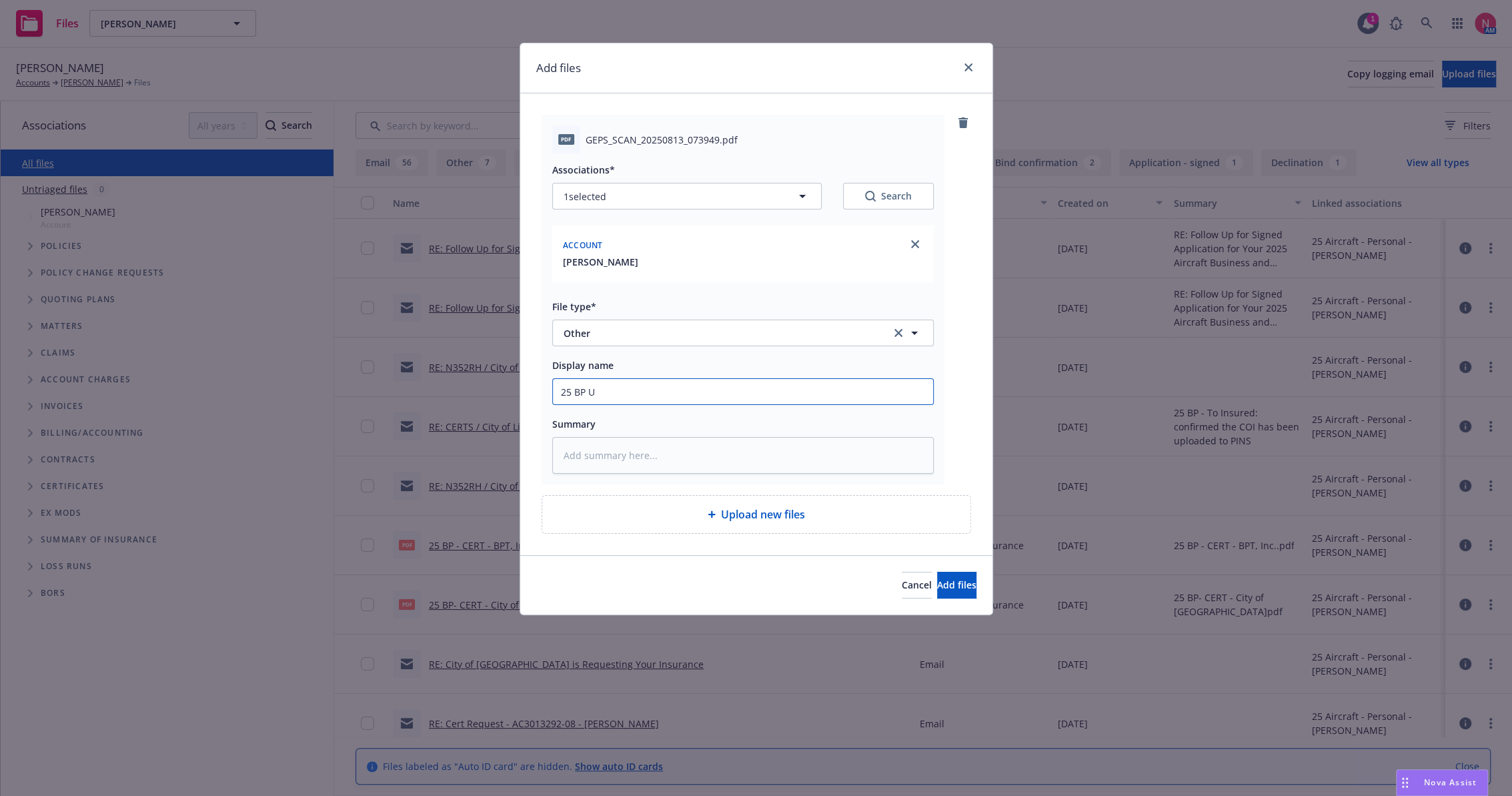
type textarea "x"
type input "25 BP US"
type textarea "x"
type input "25 BP USS"
type textarea "x"
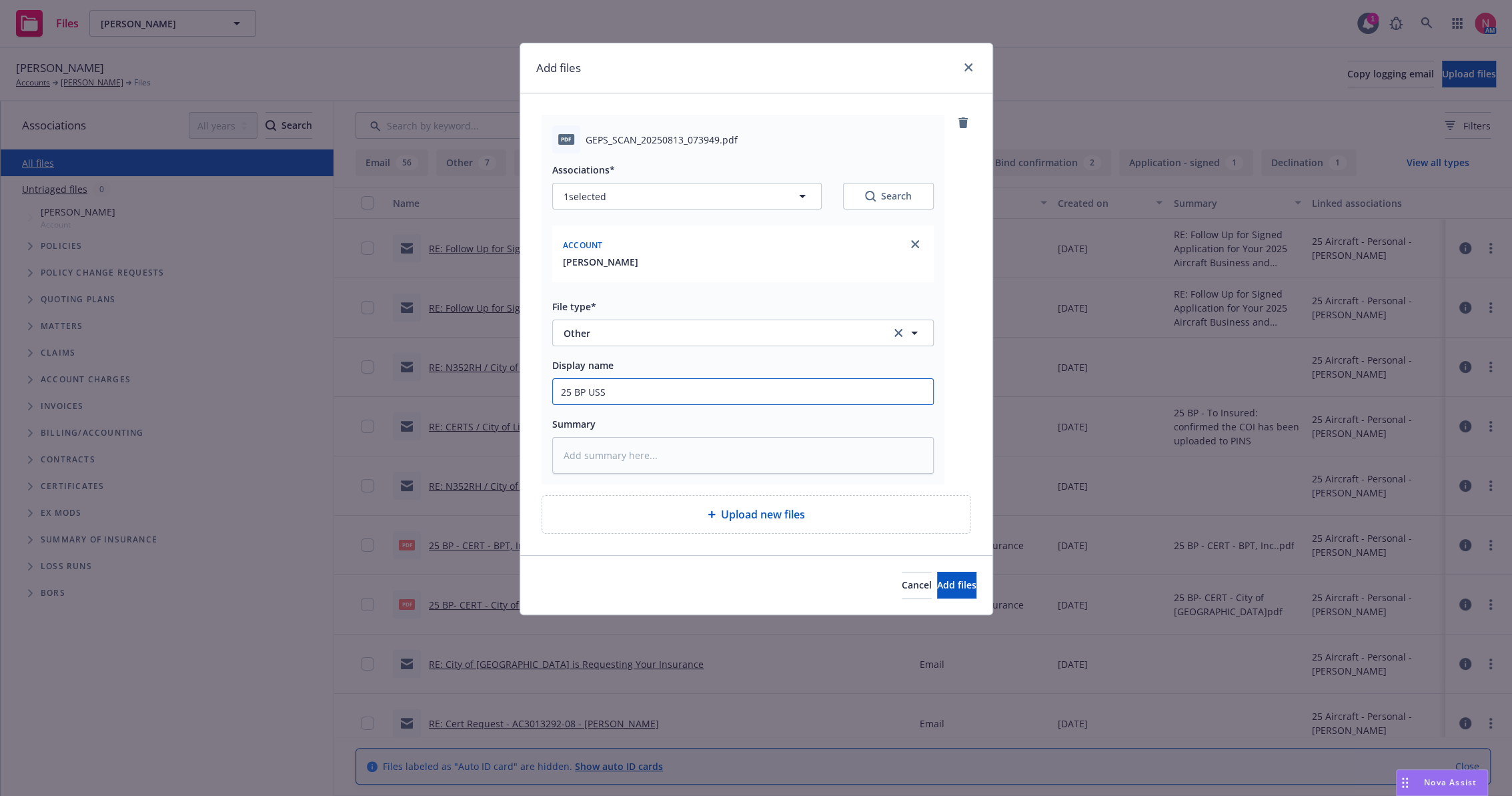
type input "25 BP USS App Signed"
click at [938, 572] on button "Add files" at bounding box center [958, 585] width 40 height 26
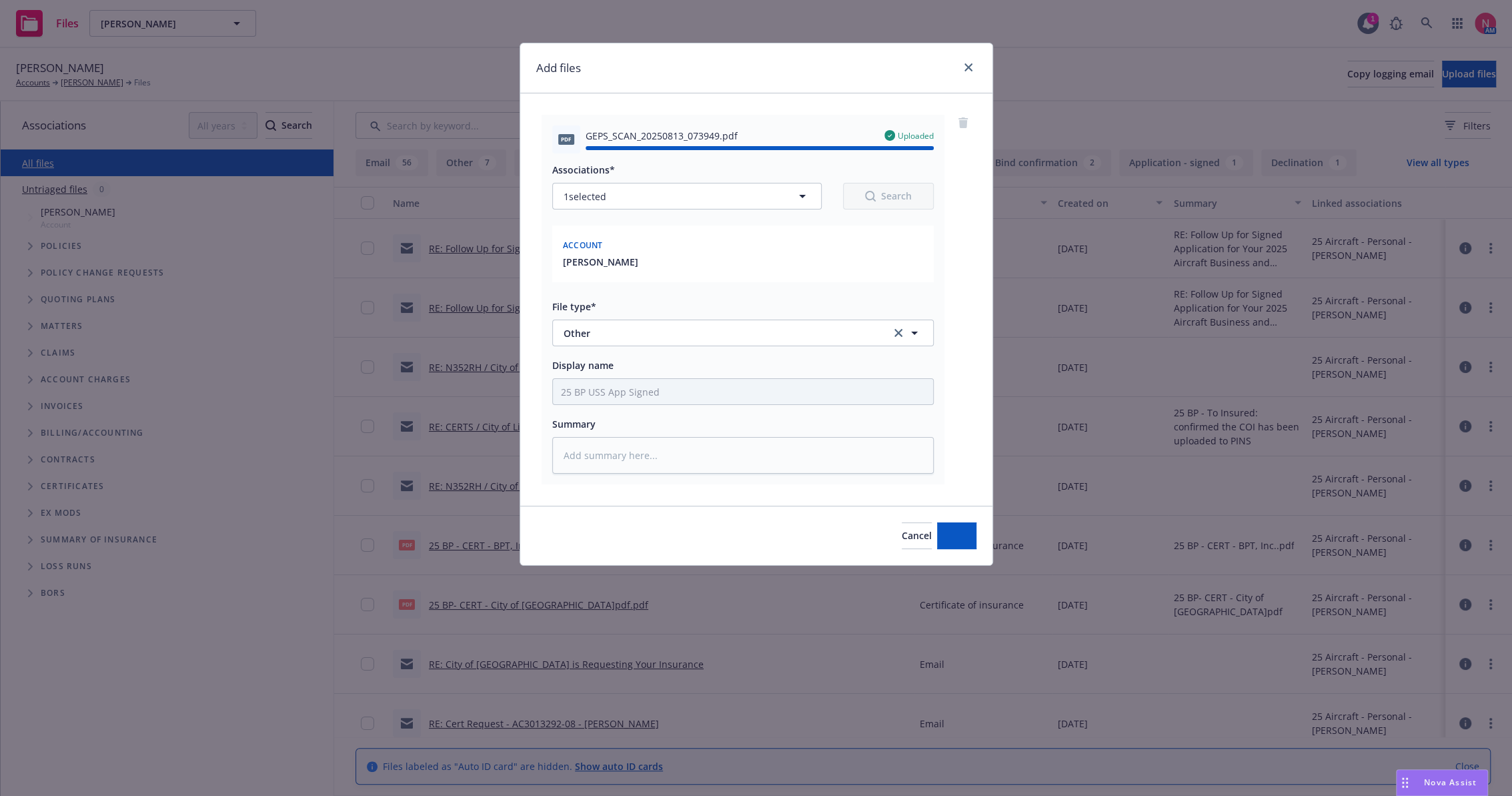
type textarea "x"
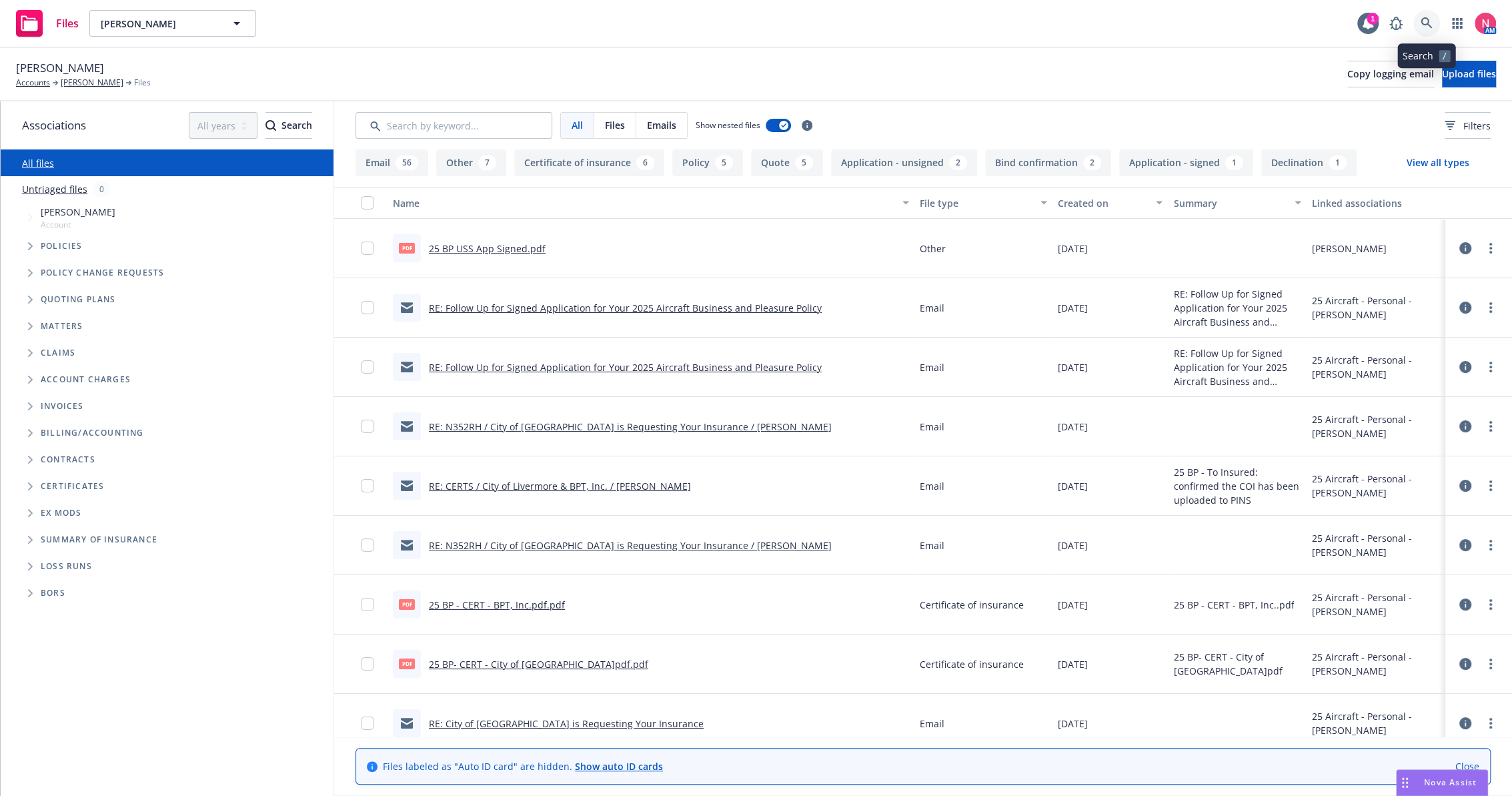
click at [1419, 24] on link at bounding box center [1427, 24] width 26 height 26
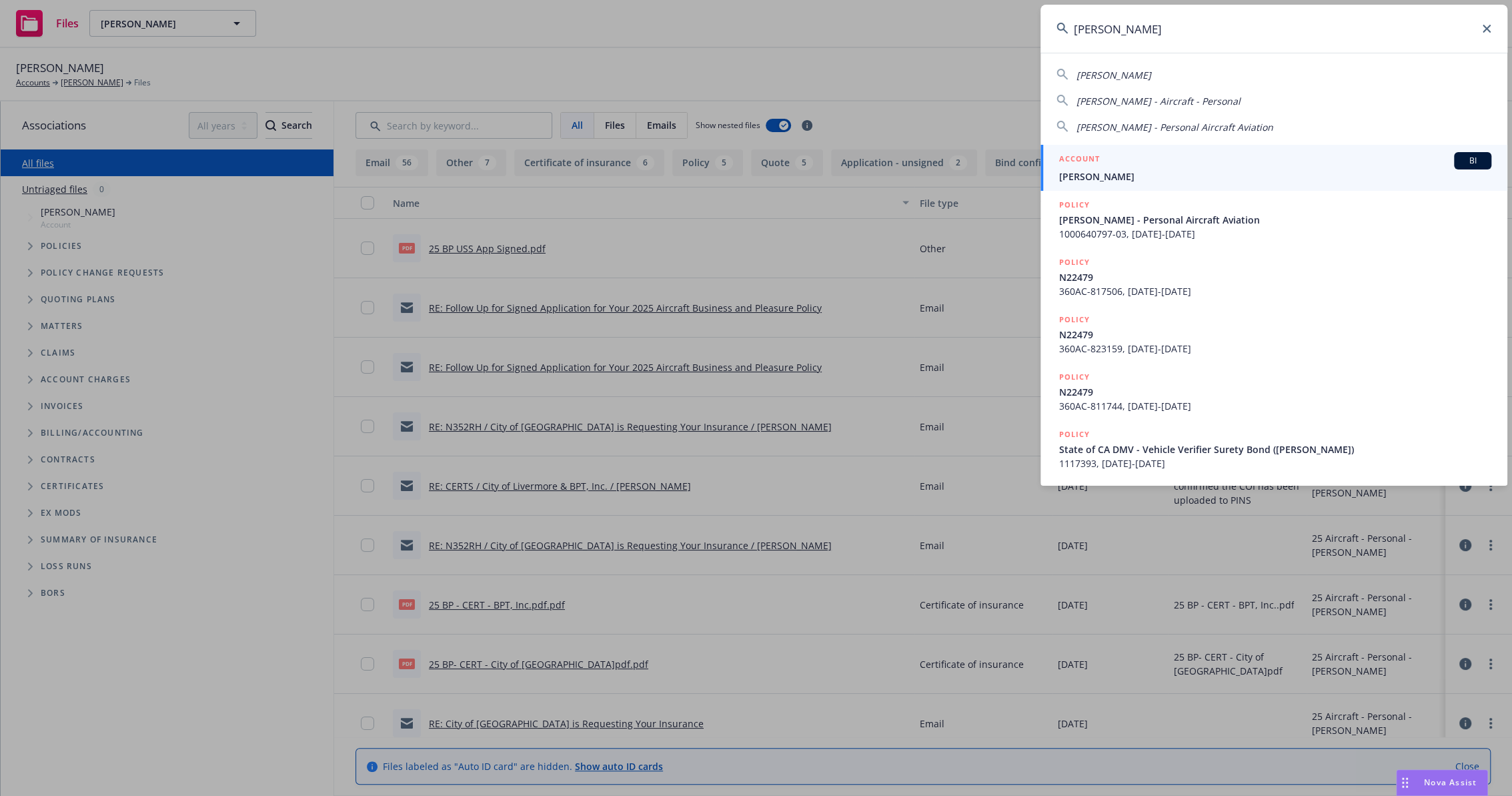
type input "paul robinson"
click at [1110, 157] on div "ACCOUNT BI" at bounding box center [1276, 161] width 432 height 18
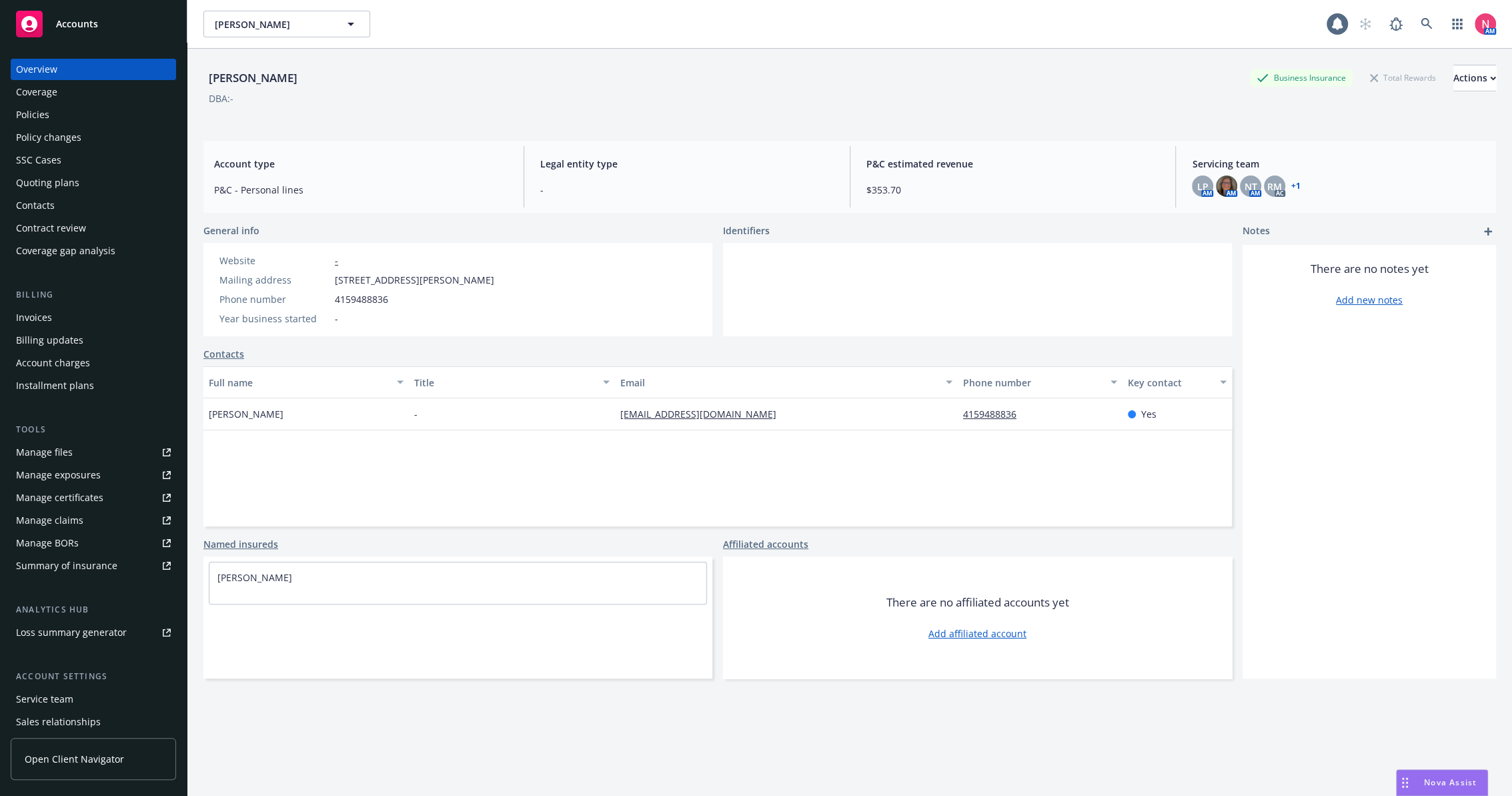
click at [50, 447] on div "Manage files" at bounding box center [44, 452] width 57 height 21
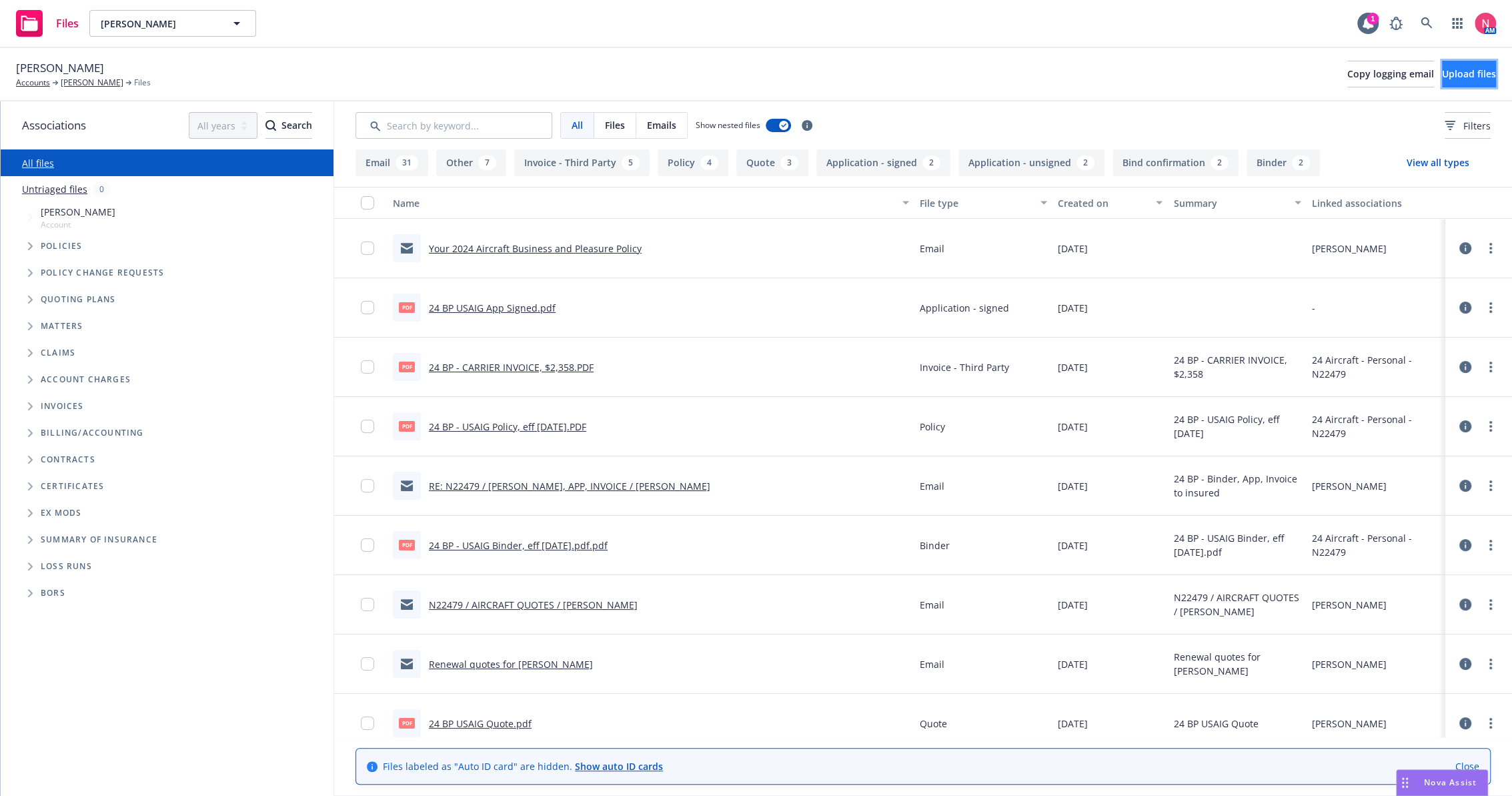
click at [1442, 65] on button "Upload files" at bounding box center [1469, 74] width 54 height 26
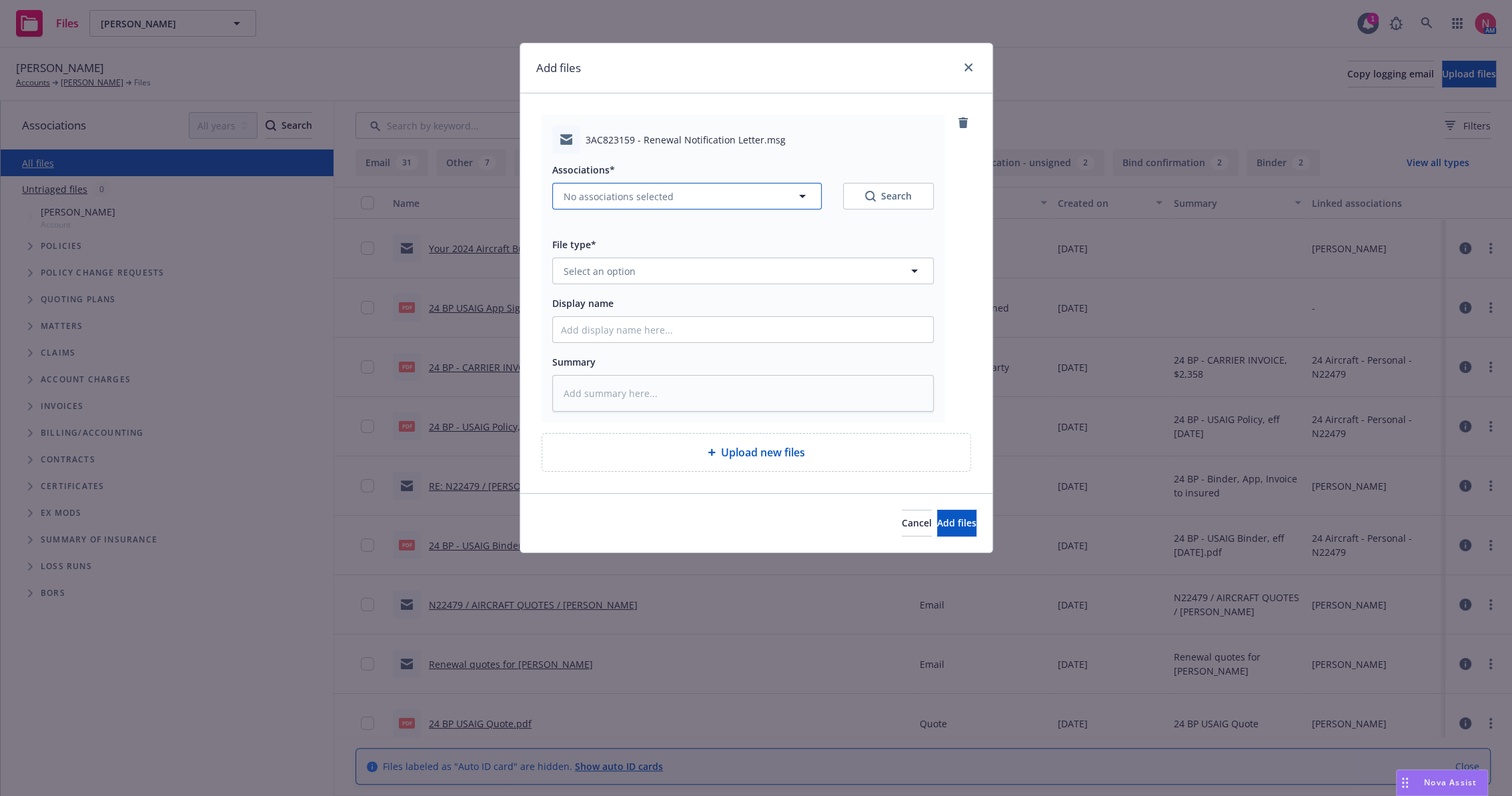
click at [638, 190] on span "No associations selected" at bounding box center [619, 196] width 110 height 14
type textarea "x"
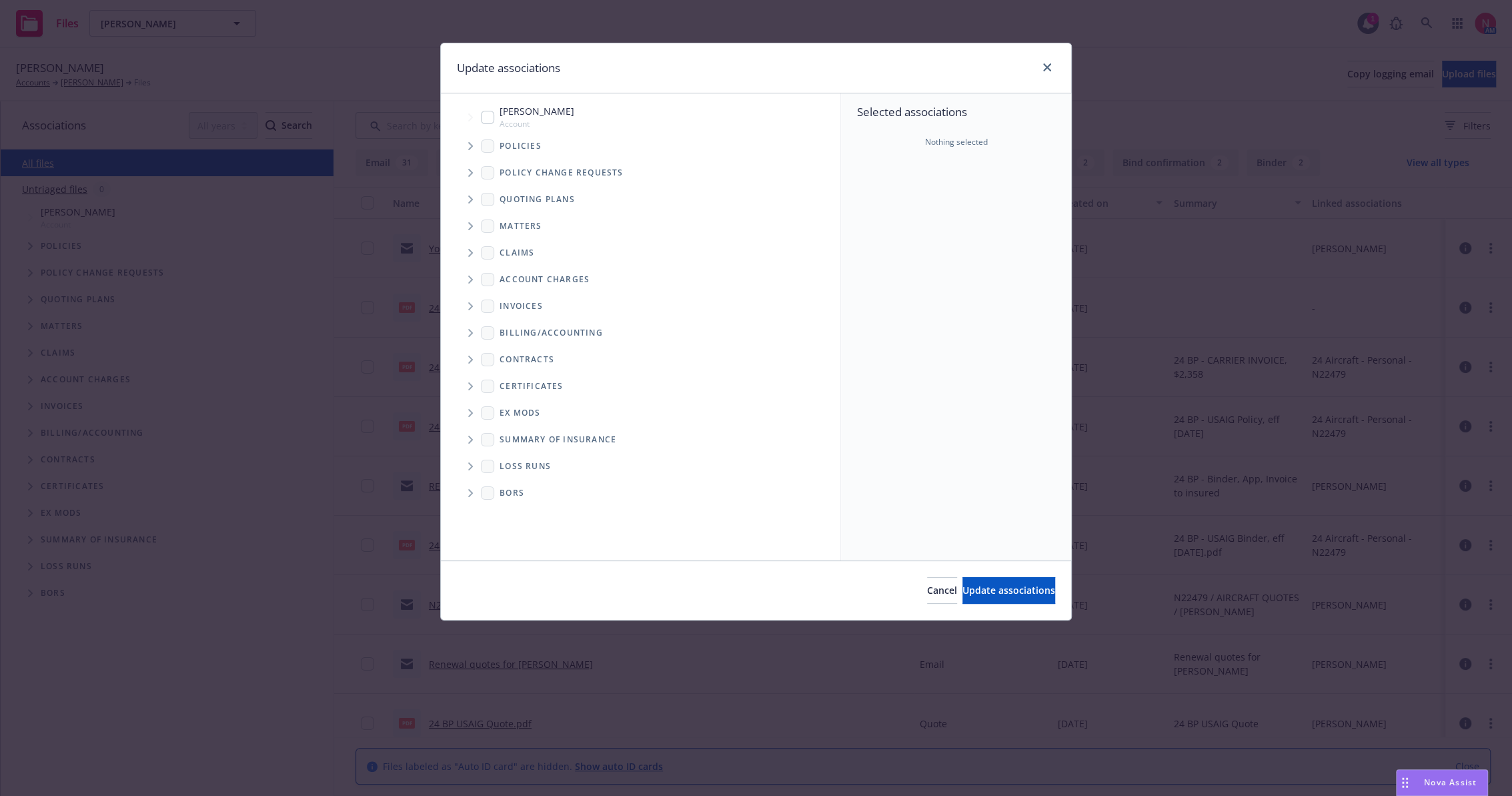
click at [496, 116] on div "[PERSON_NAME] Account" at bounding box center [527, 117] width 93 height 25
checkbox input "true"
click at [975, 581] on button "Update associations" at bounding box center [1009, 591] width 93 height 26
type textarea "x"
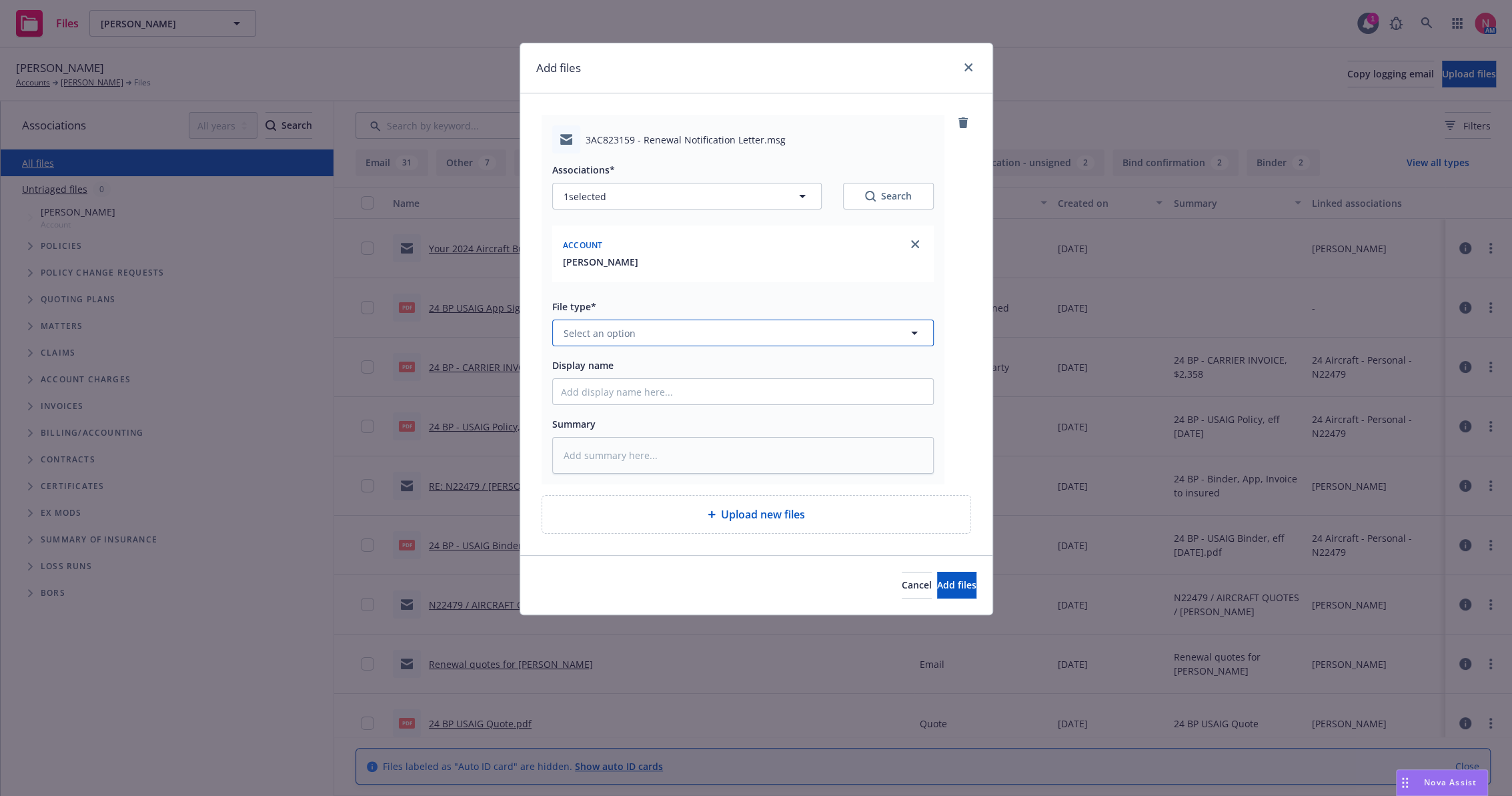
click at [574, 325] on button "Select an option" at bounding box center [743, 333] width 382 height 26
type input "other"
click at [593, 363] on div "Other" at bounding box center [578, 370] width 35 height 19
click at [585, 393] on input "Display name" at bounding box center [743, 391] width 380 height 25
type textarea "x"
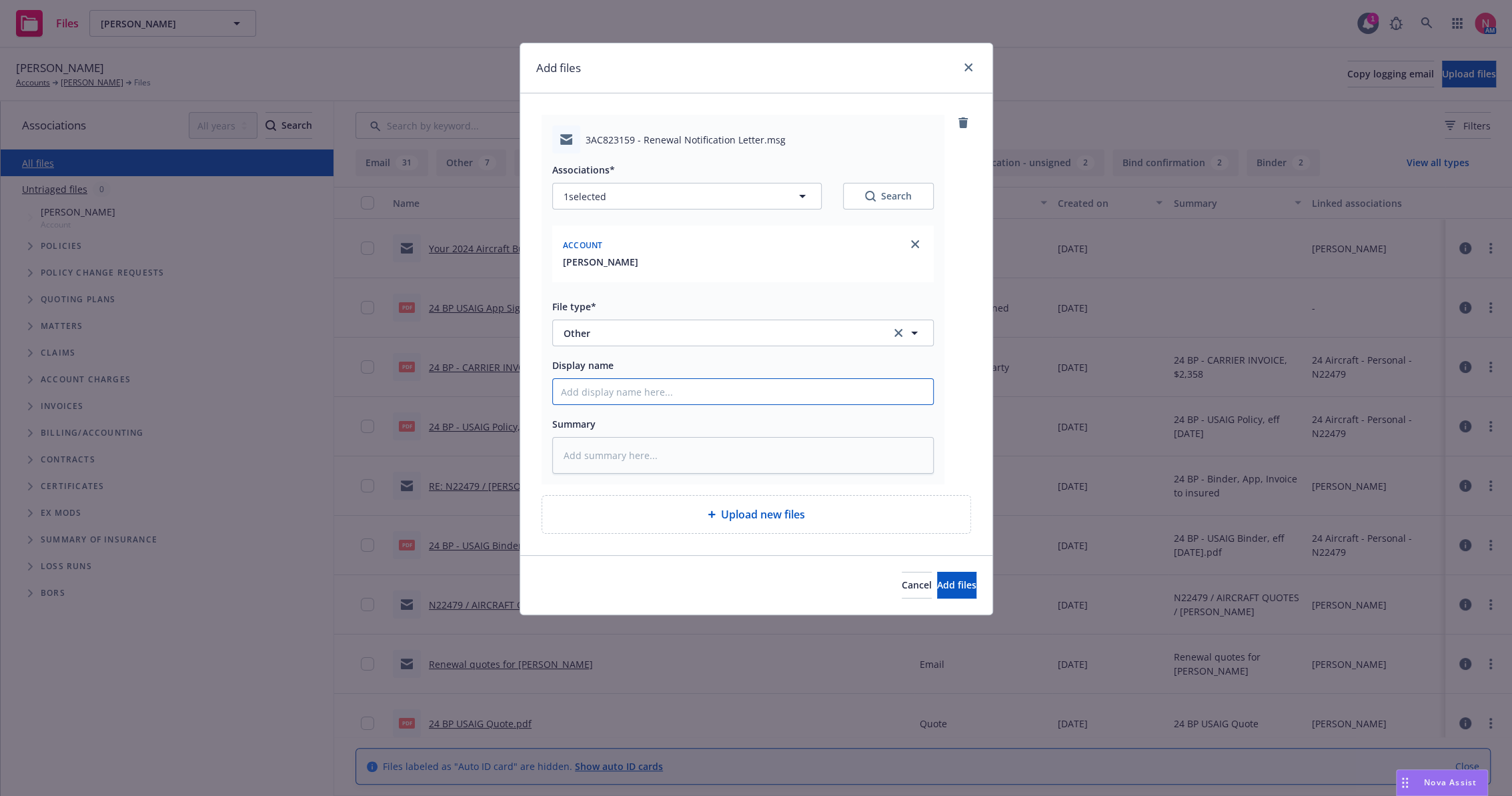
type input "2"
type textarea "x"
type input "25"
type textarea "x"
type input "25"
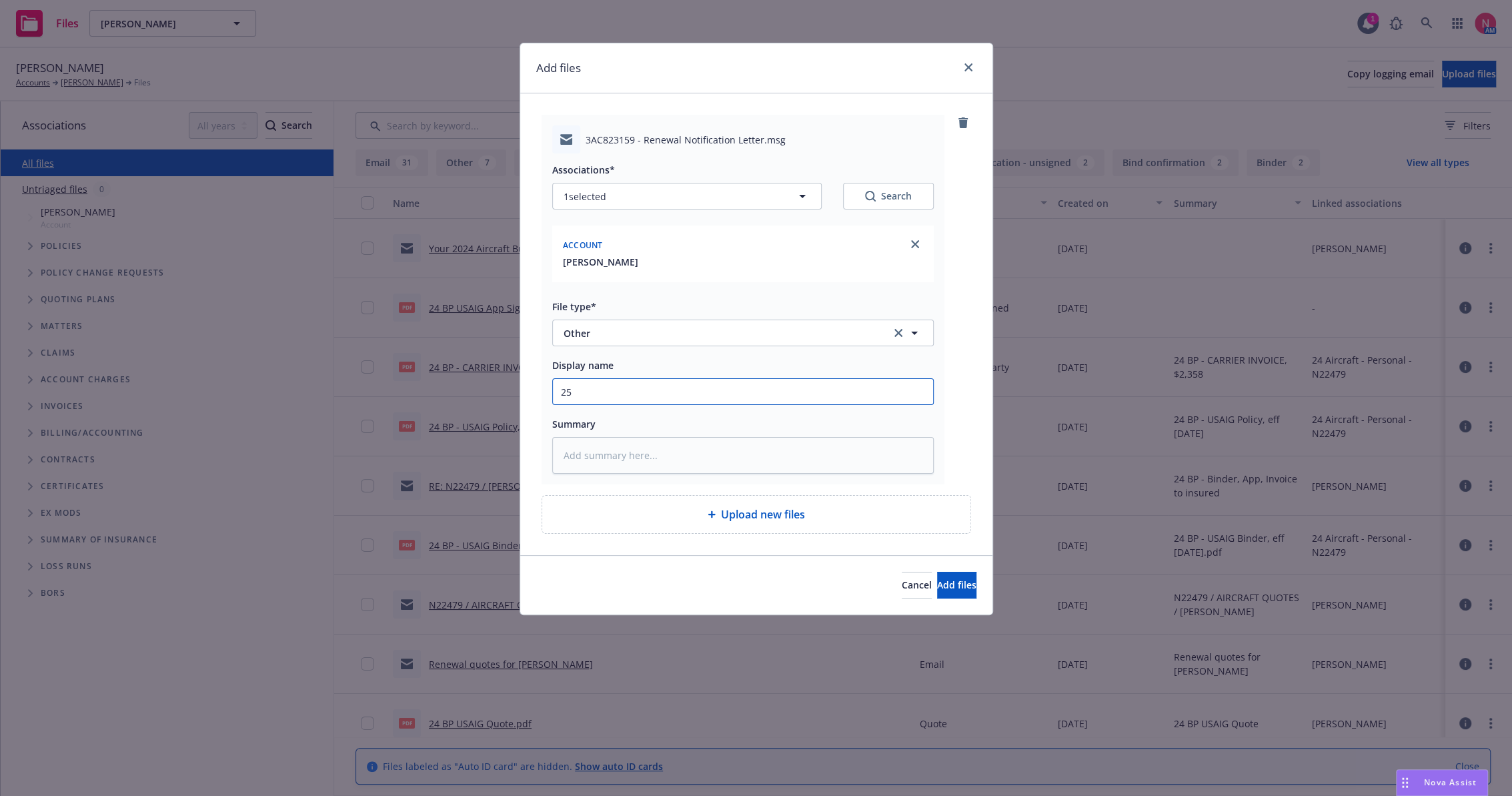
type textarea "x"
type input "25 bp"
type textarea "x"
type input "25 bp"
type textarea "x"
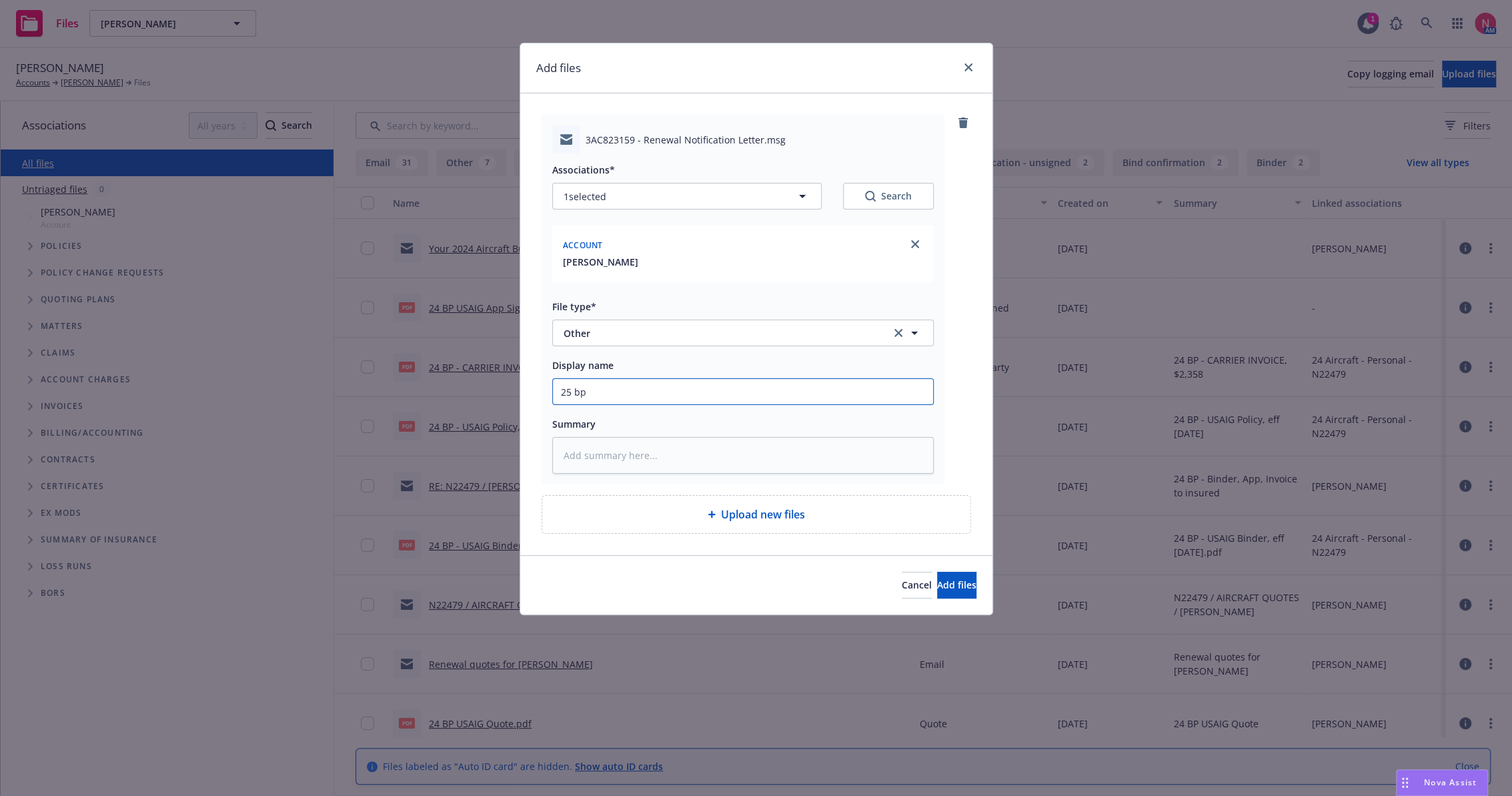
type input "25 bp u"
type textarea "x"
type input "25 BP USAIG Renewal Letter"
click at [938, 572] on button "Add files" at bounding box center [958, 585] width 40 height 26
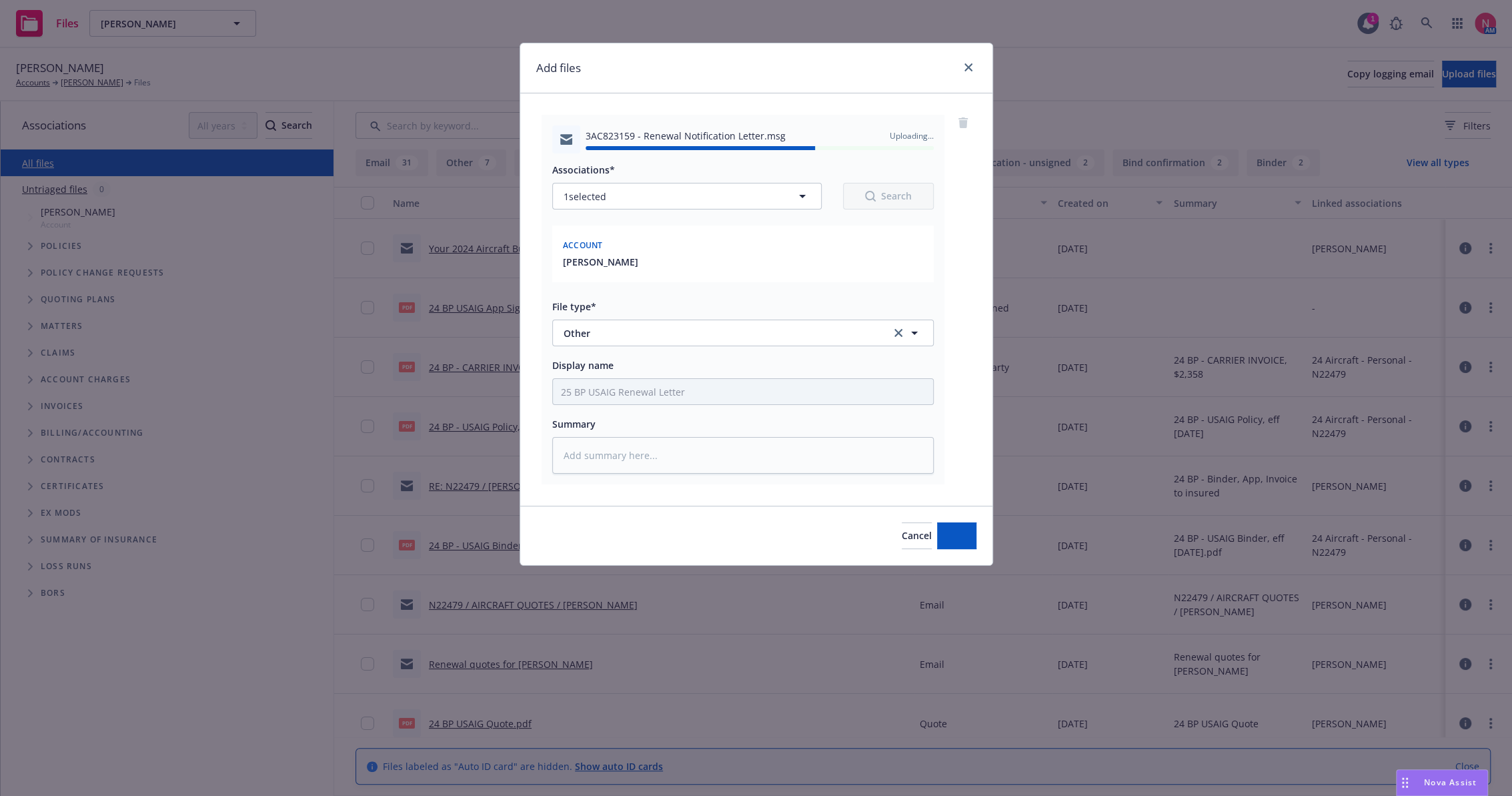
type textarea "x"
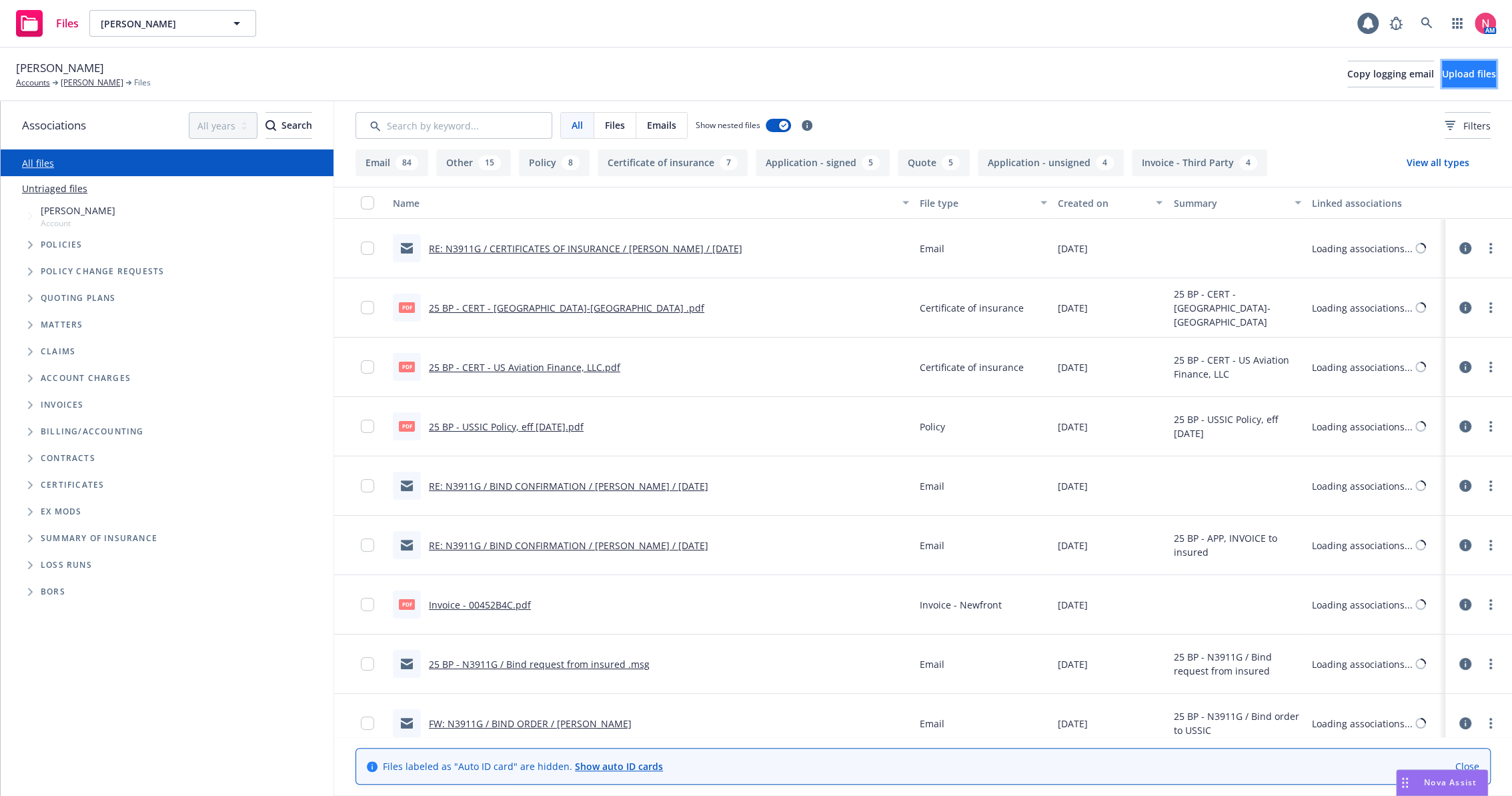
click at [1468, 77] on span "Upload files" at bounding box center [1469, 74] width 54 height 13
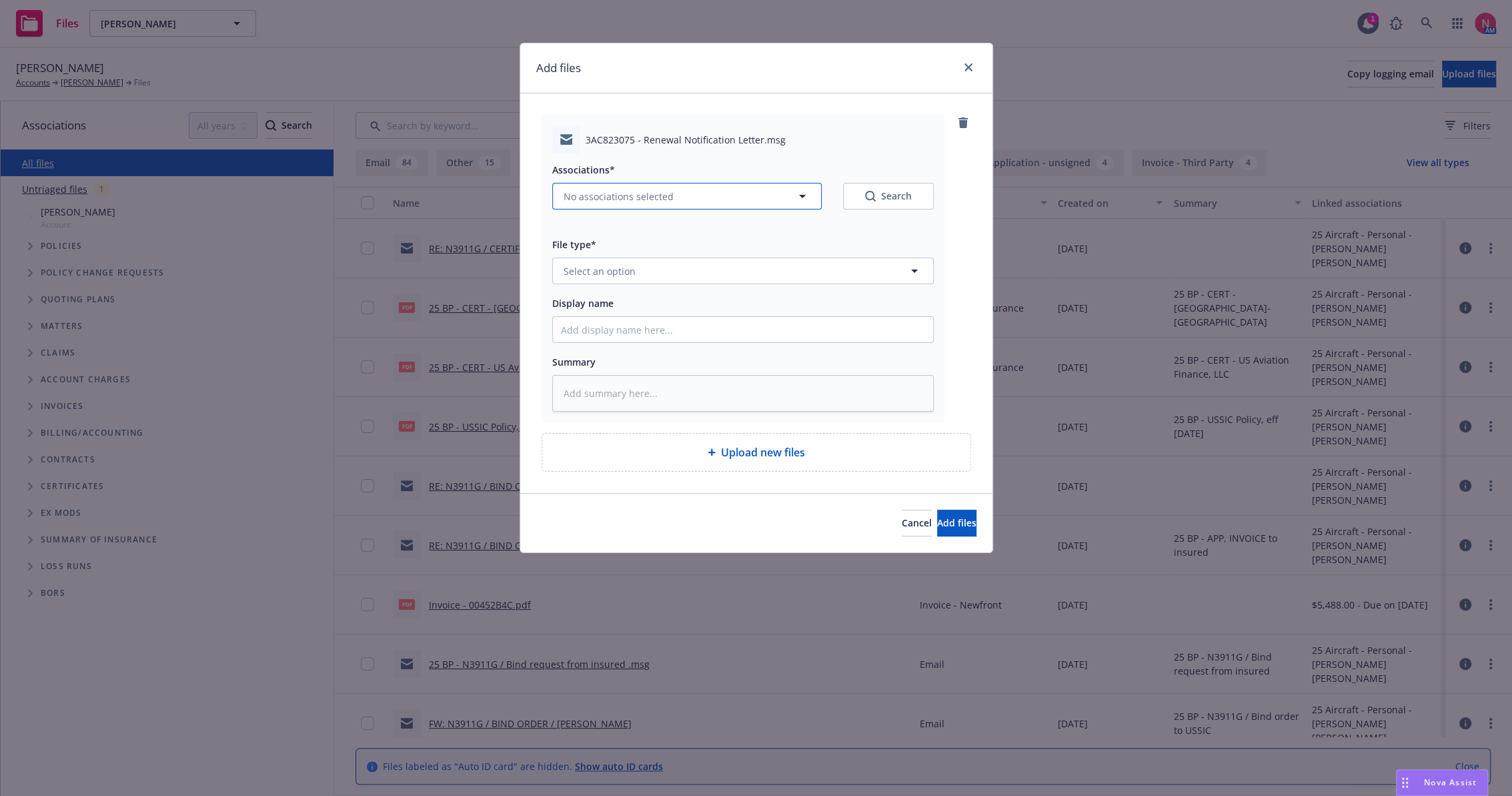
click at [627, 197] on span "No associations selected" at bounding box center [619, 196] width 110 height 14
type textarea "x"
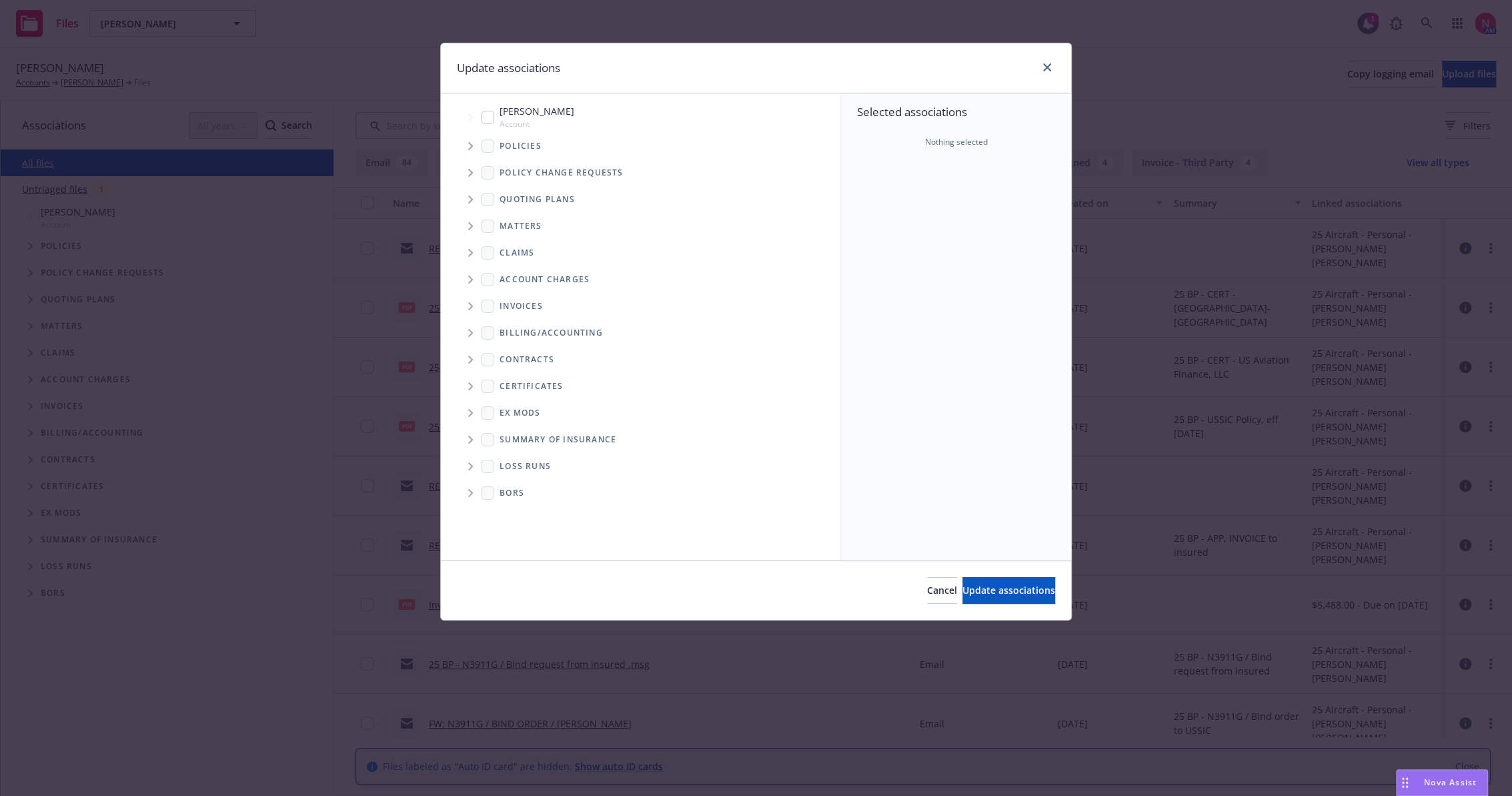
click at [485, 112] on input "Tree Example" at bounding box center [488, 118] width 13 height 13
checkbox input "true"
click at [971, 590] on span "Update associations" at bounding box center [1009, 590] width 93 height 13
type textarea "x"
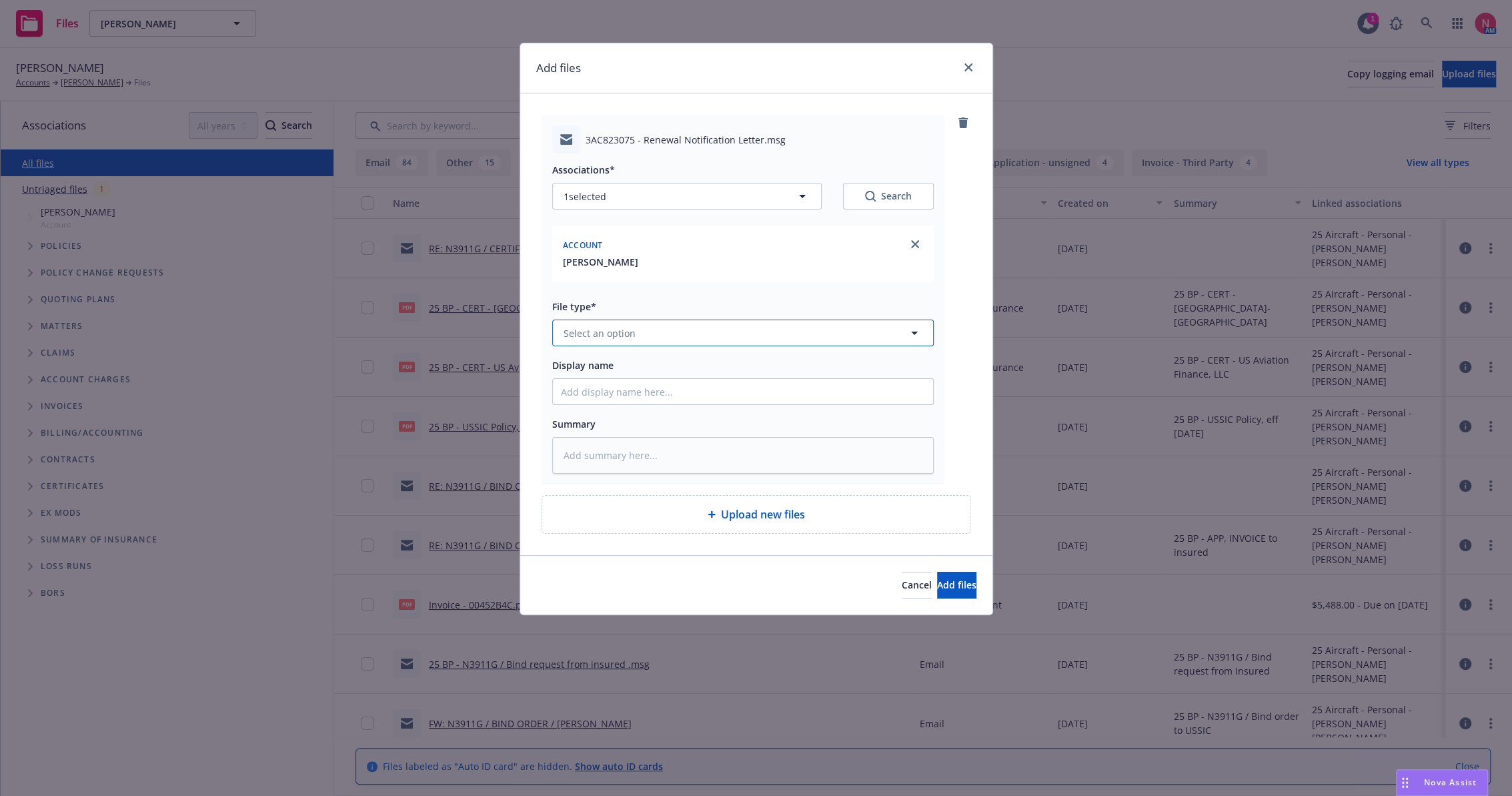
click at [624, 334] on span "Select an option" at bounding box center [600, 333] width 72 height 14
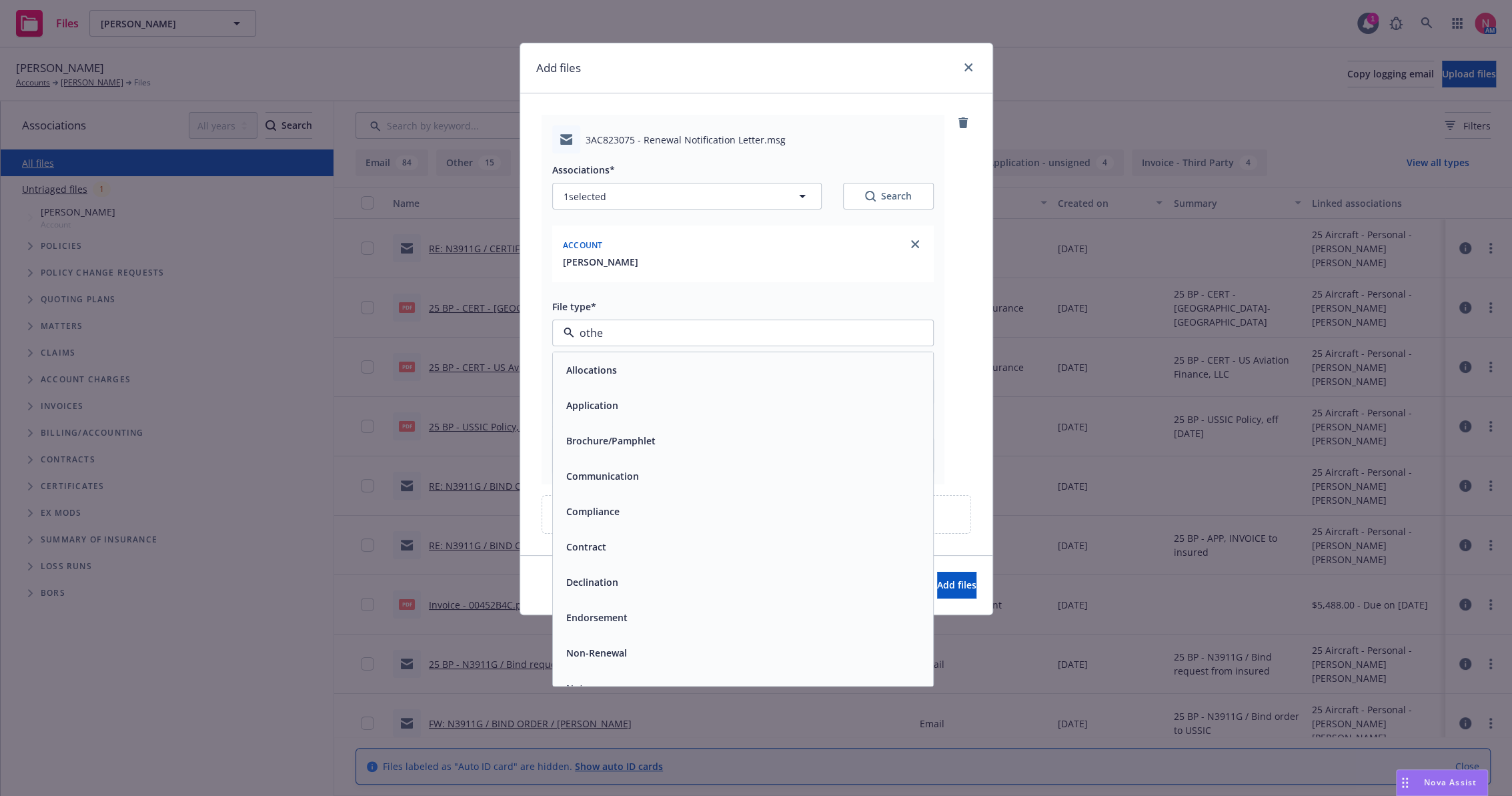
type input "other"
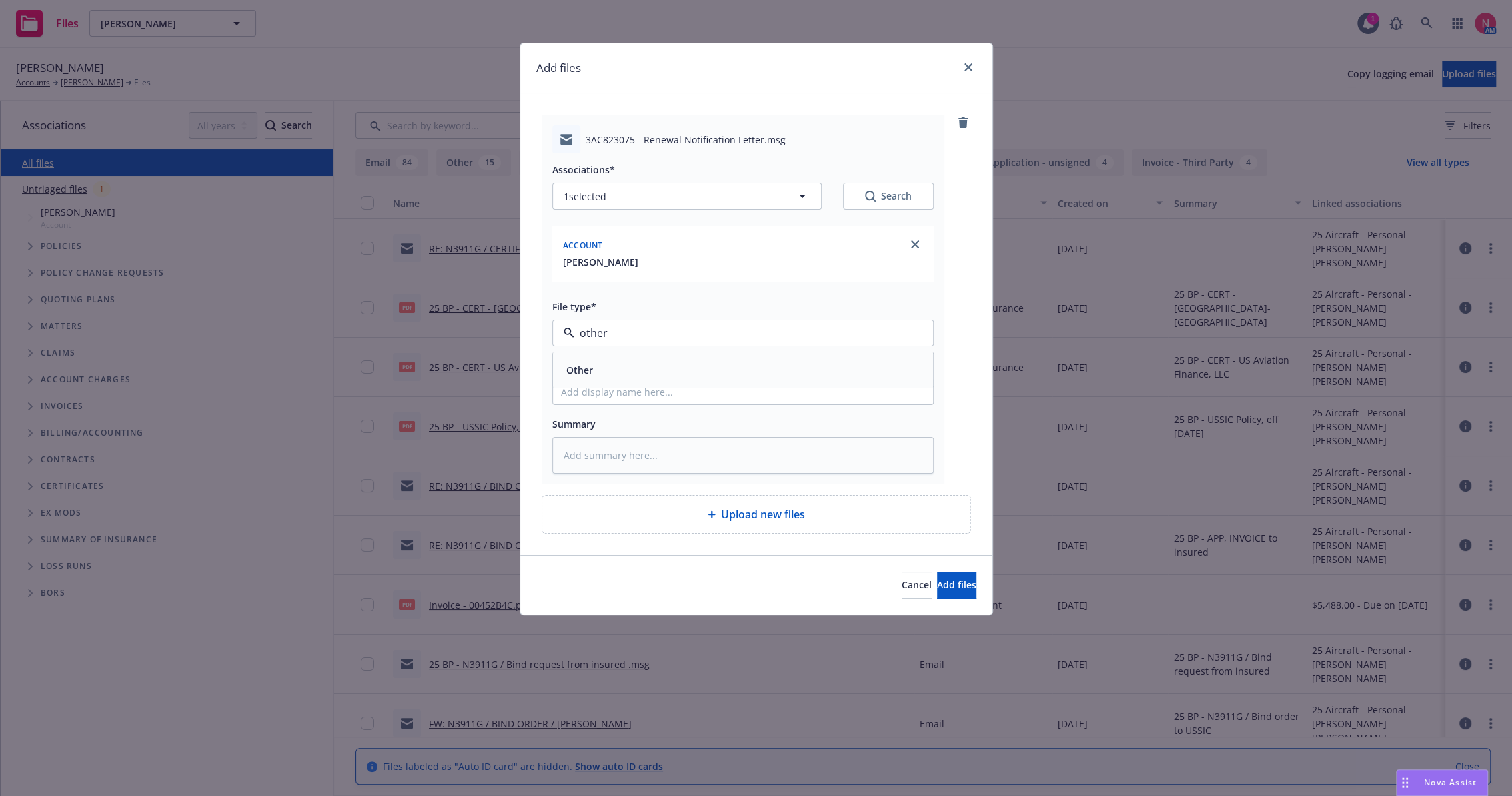
click at [618, 378] on div "Other" at bounding box center [743, 370] width 364 height 19
click at [621, 402] on input "Display name" at bounding box center [743, 391] width 380 height 25
type textarea "x"
type input "2"
type textarea "x"
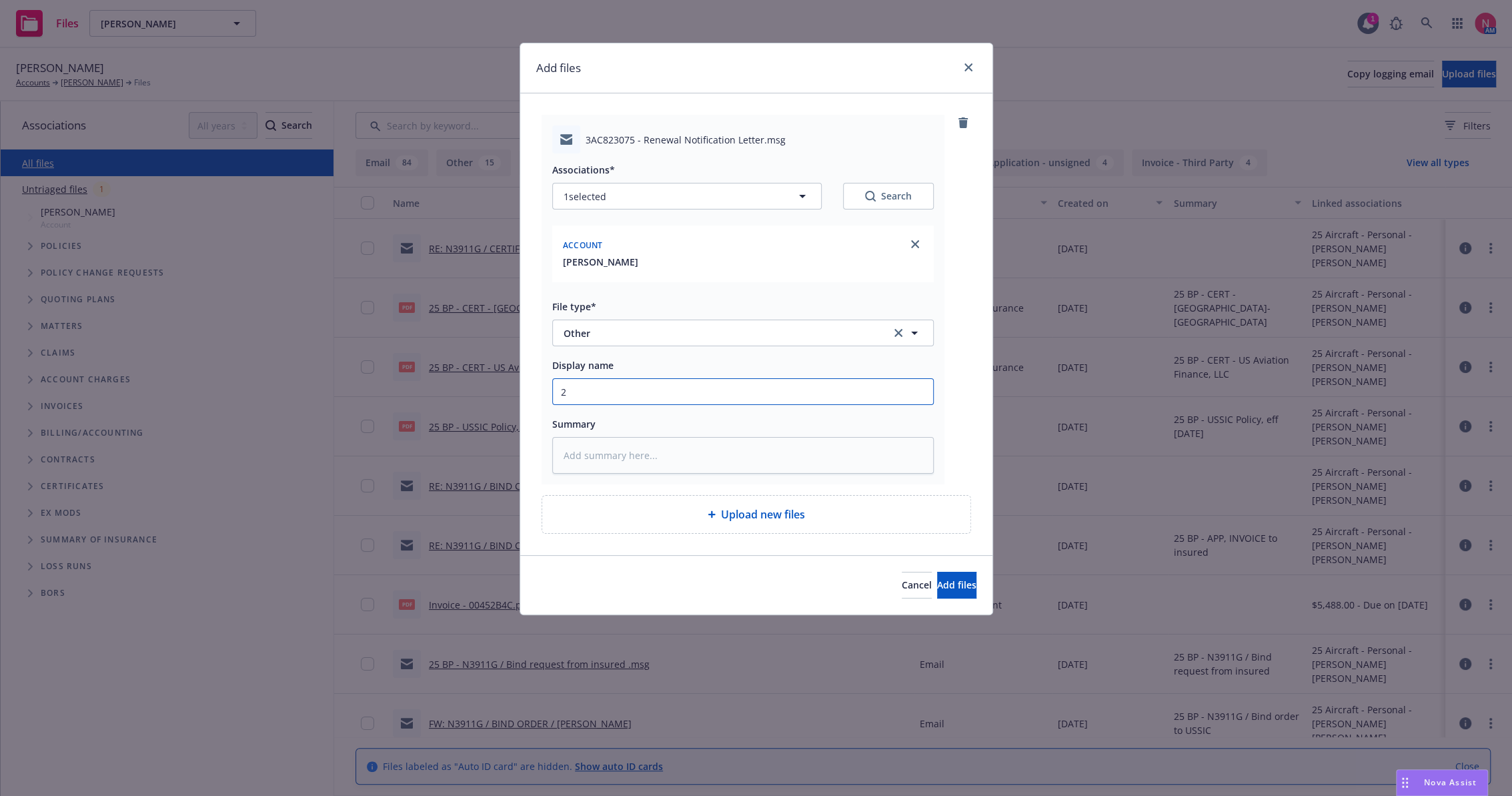
type input "25"
type textarea "x"
type input "25"
type textarea "x"
type input "25 b"
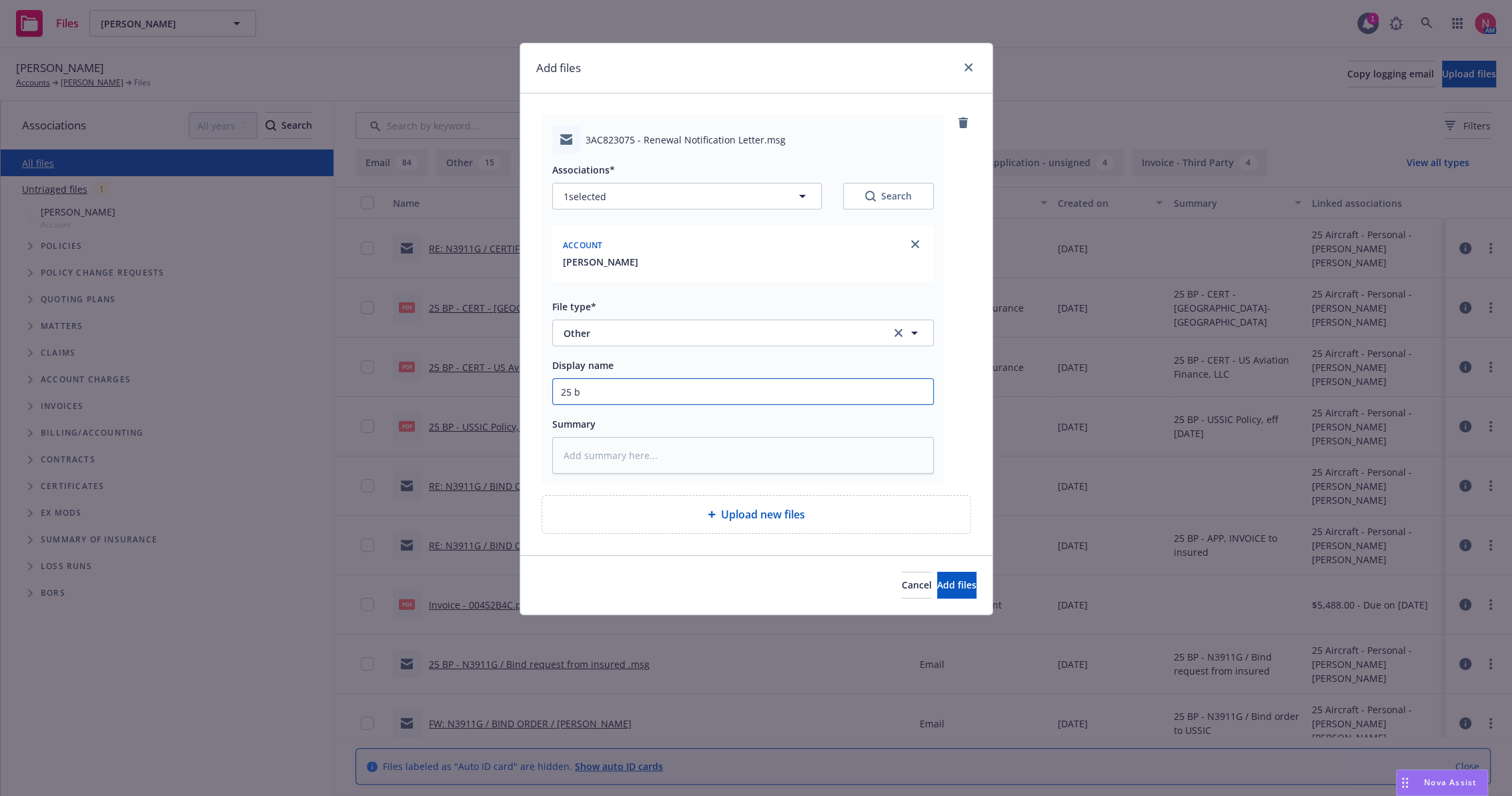
type textarea "x"
type input "25 bp"
type textarea "x"
type input "25 bp"
type textarea "x"
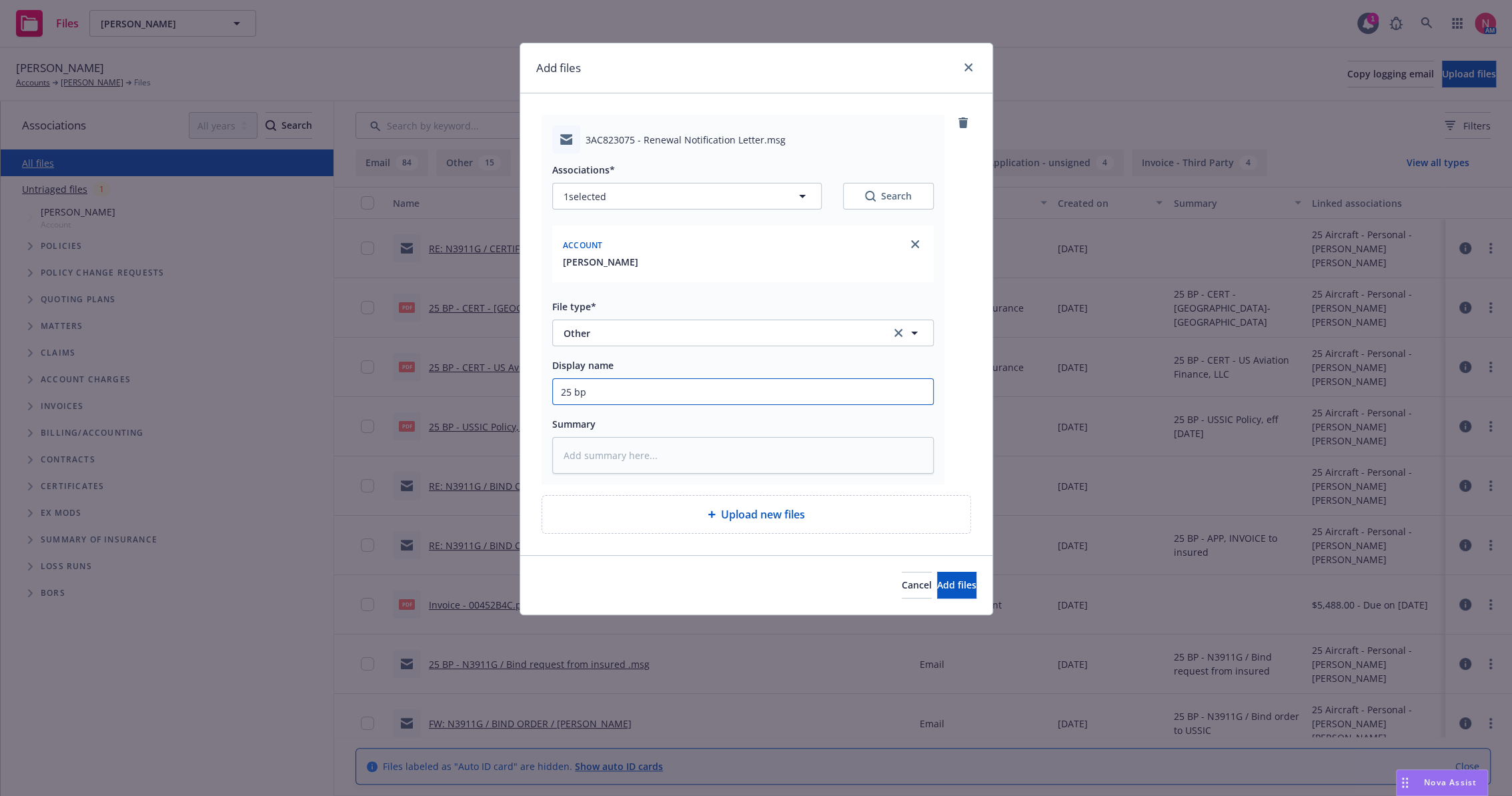
type input "25 bp u"
type textarea "x"
type input "25 BP USAIG Renewal Letter"
click at [938, 572] on button "Add files" at bounding box center [958, 585] width 40 height 26
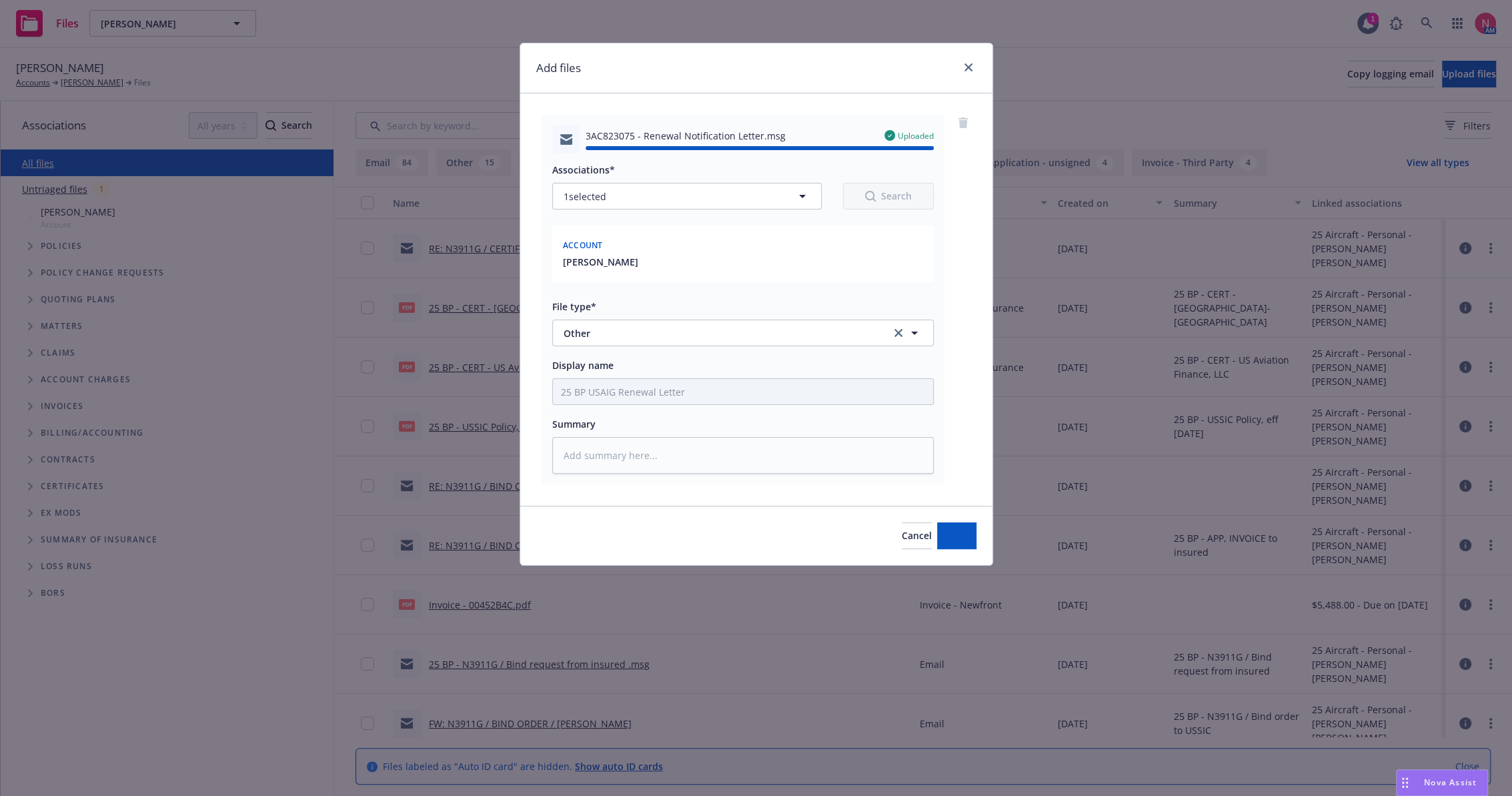
type textarea "x"
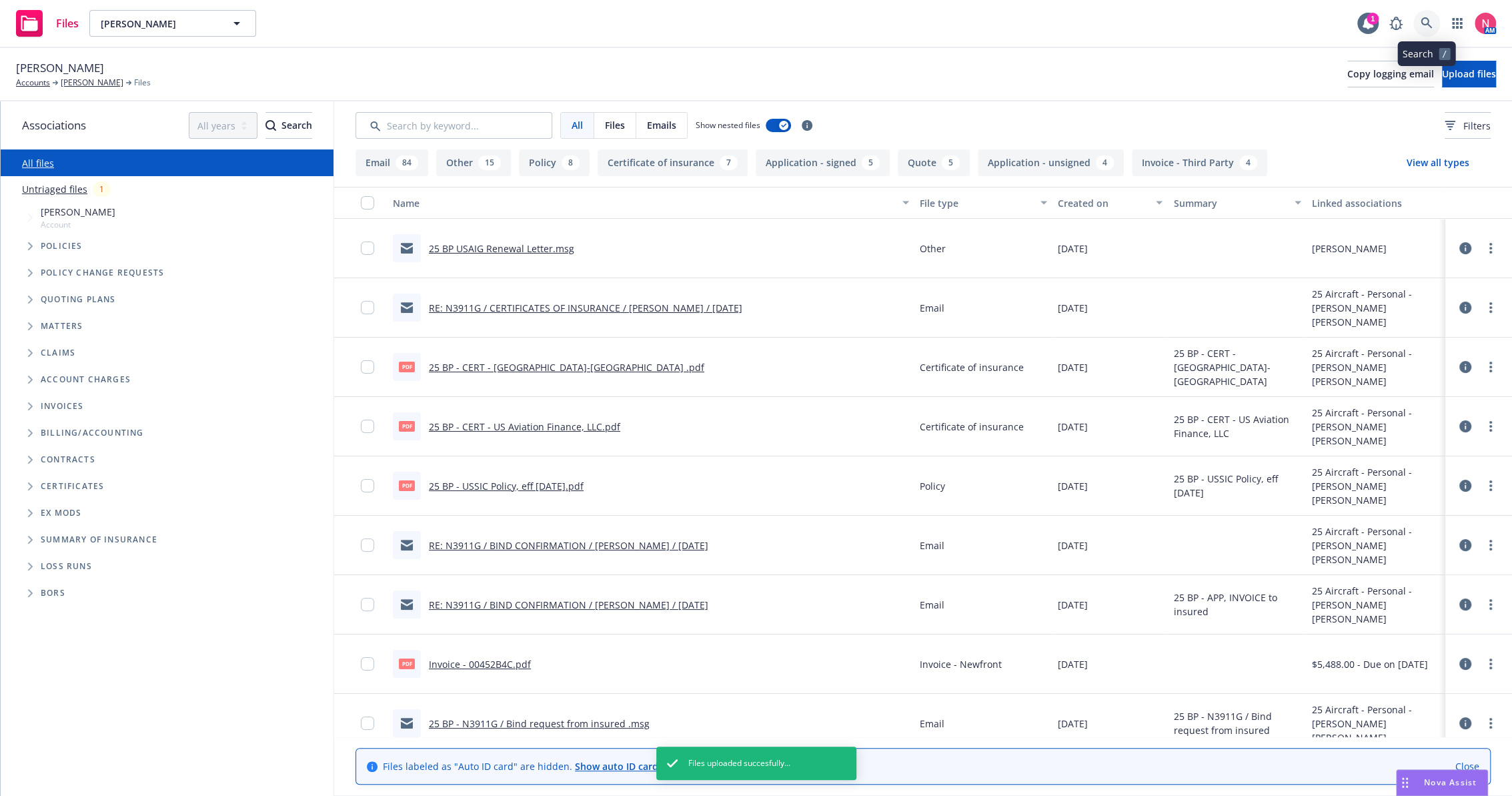
click at [1423, 26] on icon at bounding box center [1427, 24] width 12 height 12
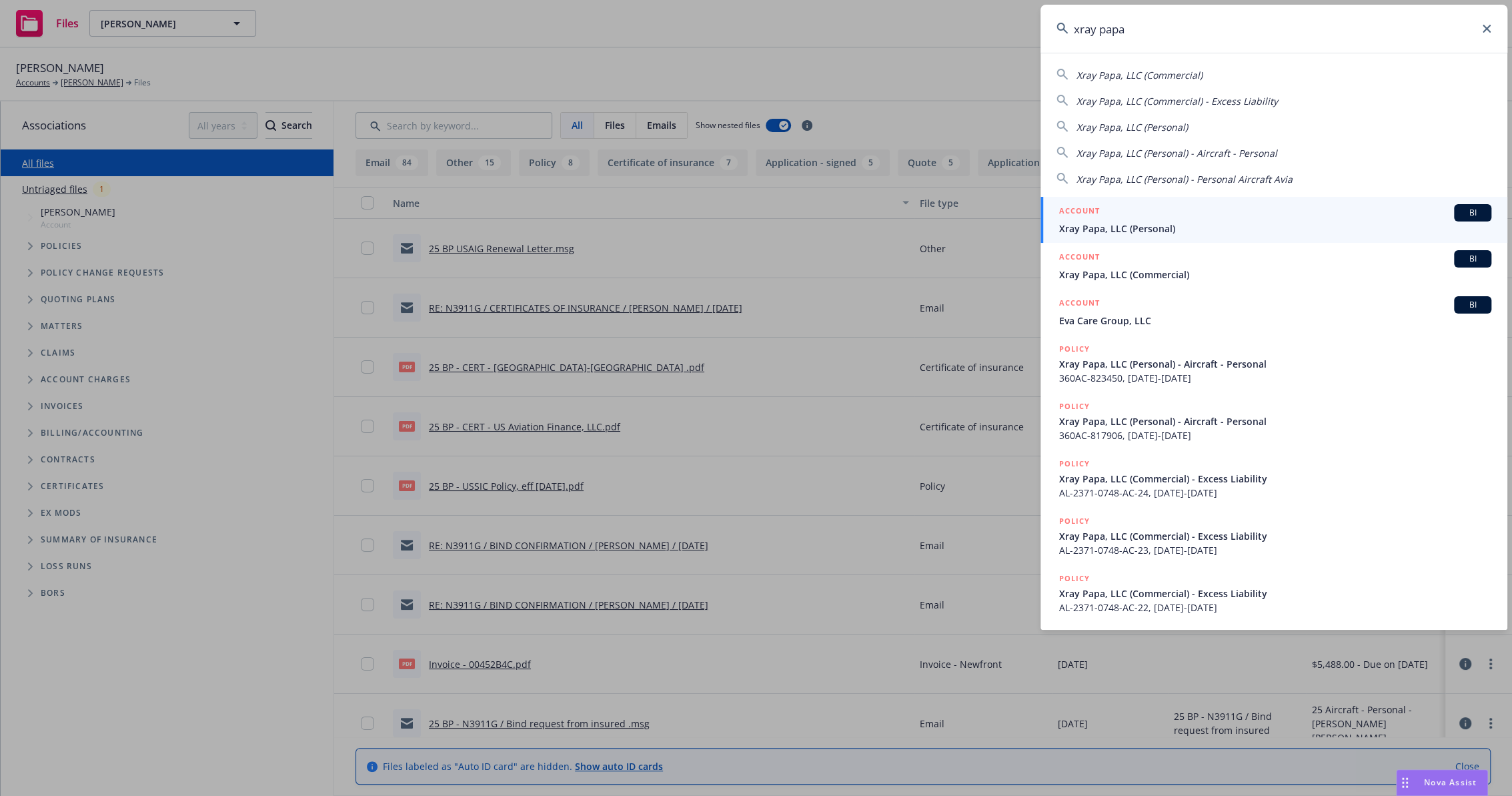
type input "xray papa"
click at [1116, 219] on div "ACCOUNT BI" at bounding box center [1276, 213] width 432 height 18
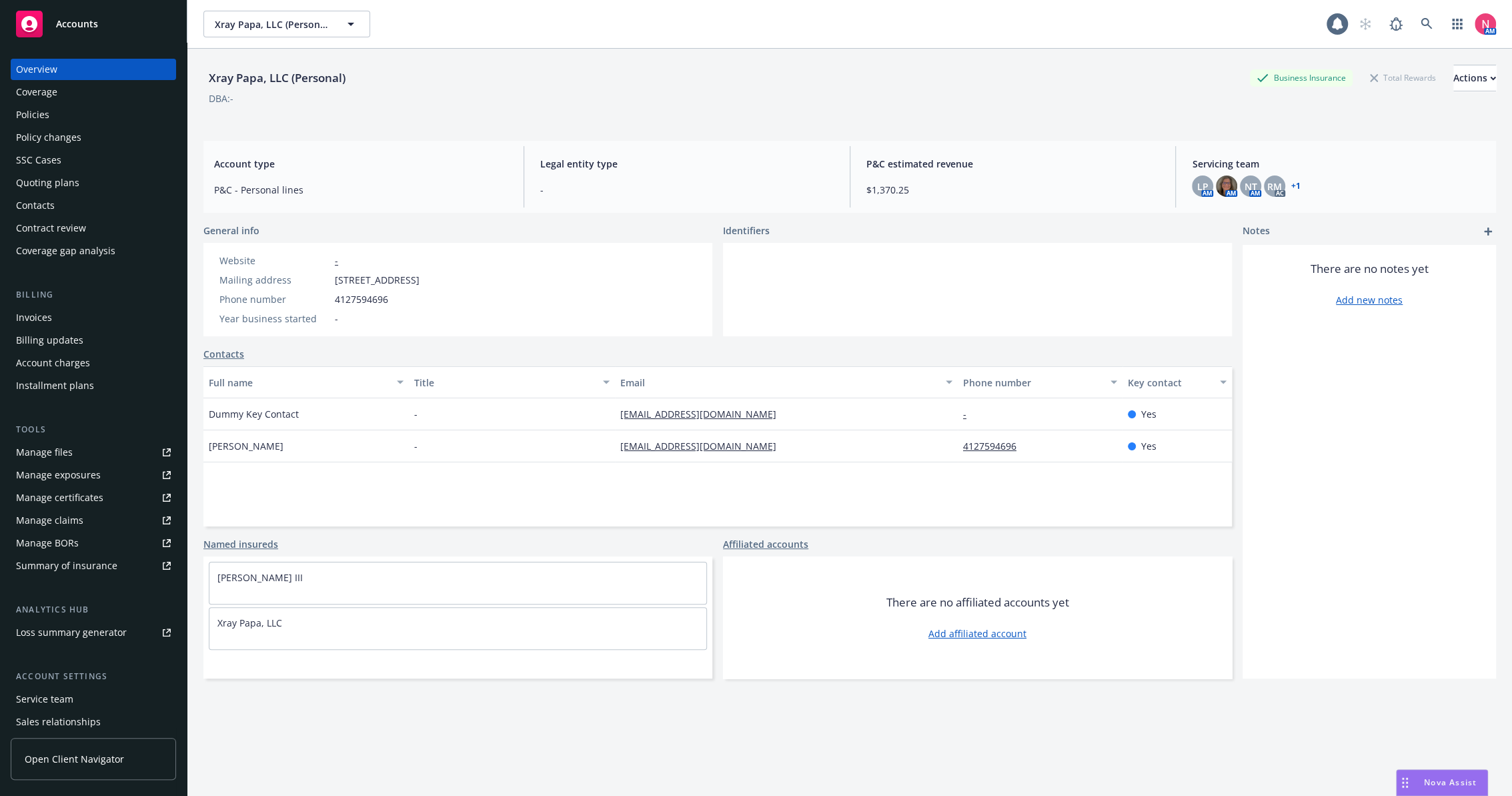
click at [114, 446] on link "Manage files" at bounding box center [93, 452] width 165 height 21
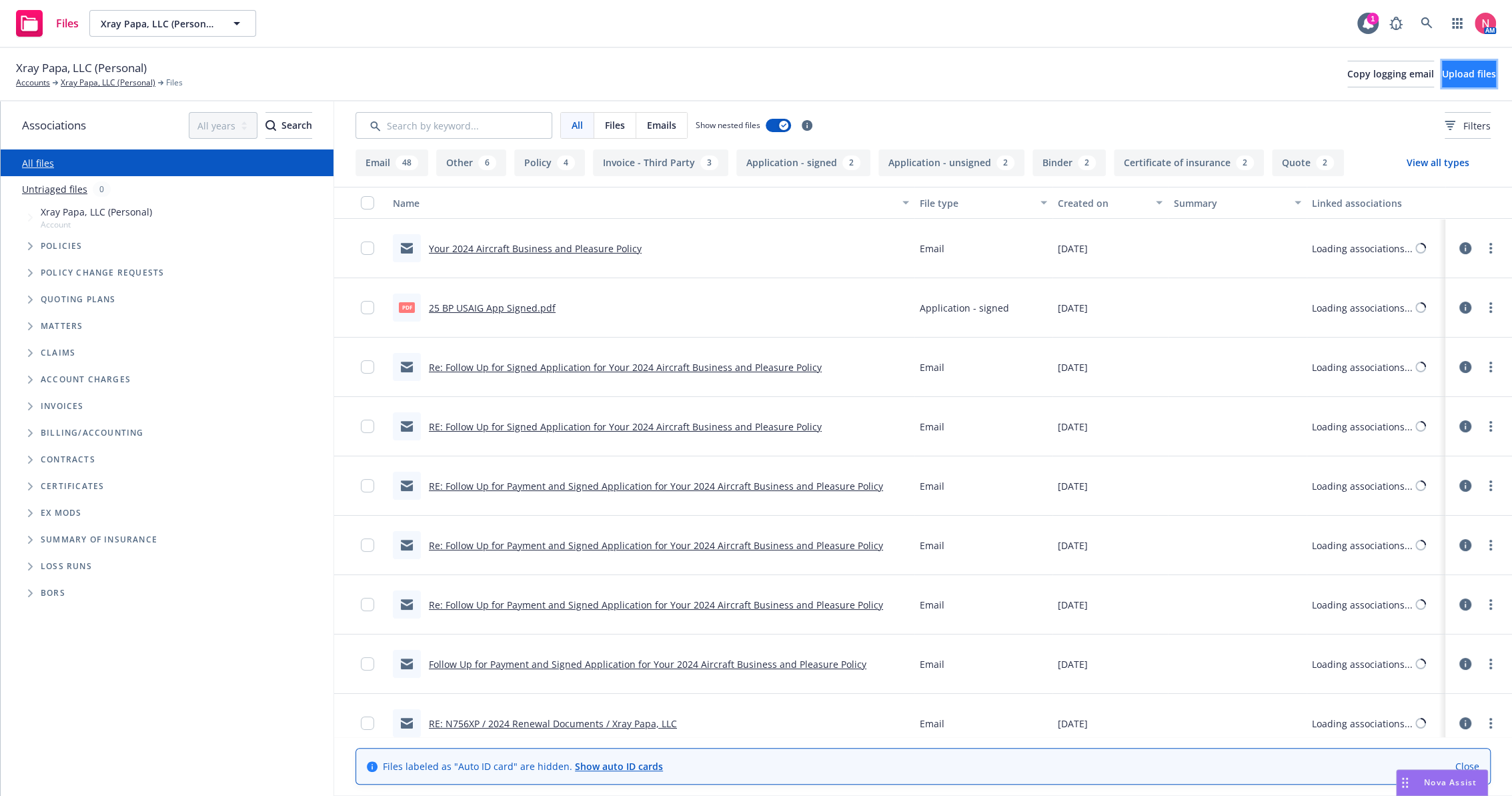
click at [1442, 69] on span "Upload files" at bounding box center [1469, 74] width 54 height 13
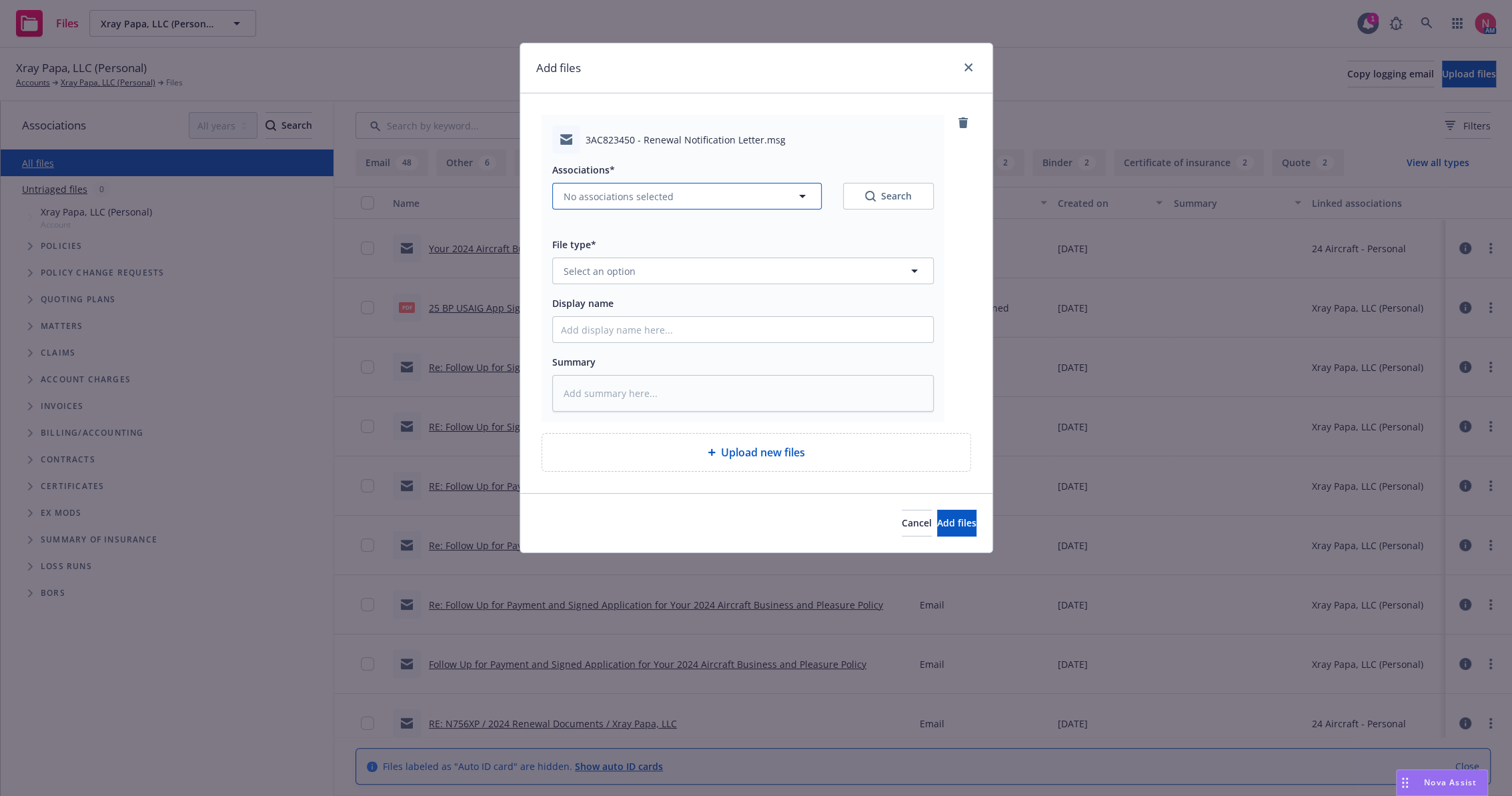
click at [632, 183] on button "No associations selected" at bounding box center [687, 196] width 269 height 26
type textarea "x"
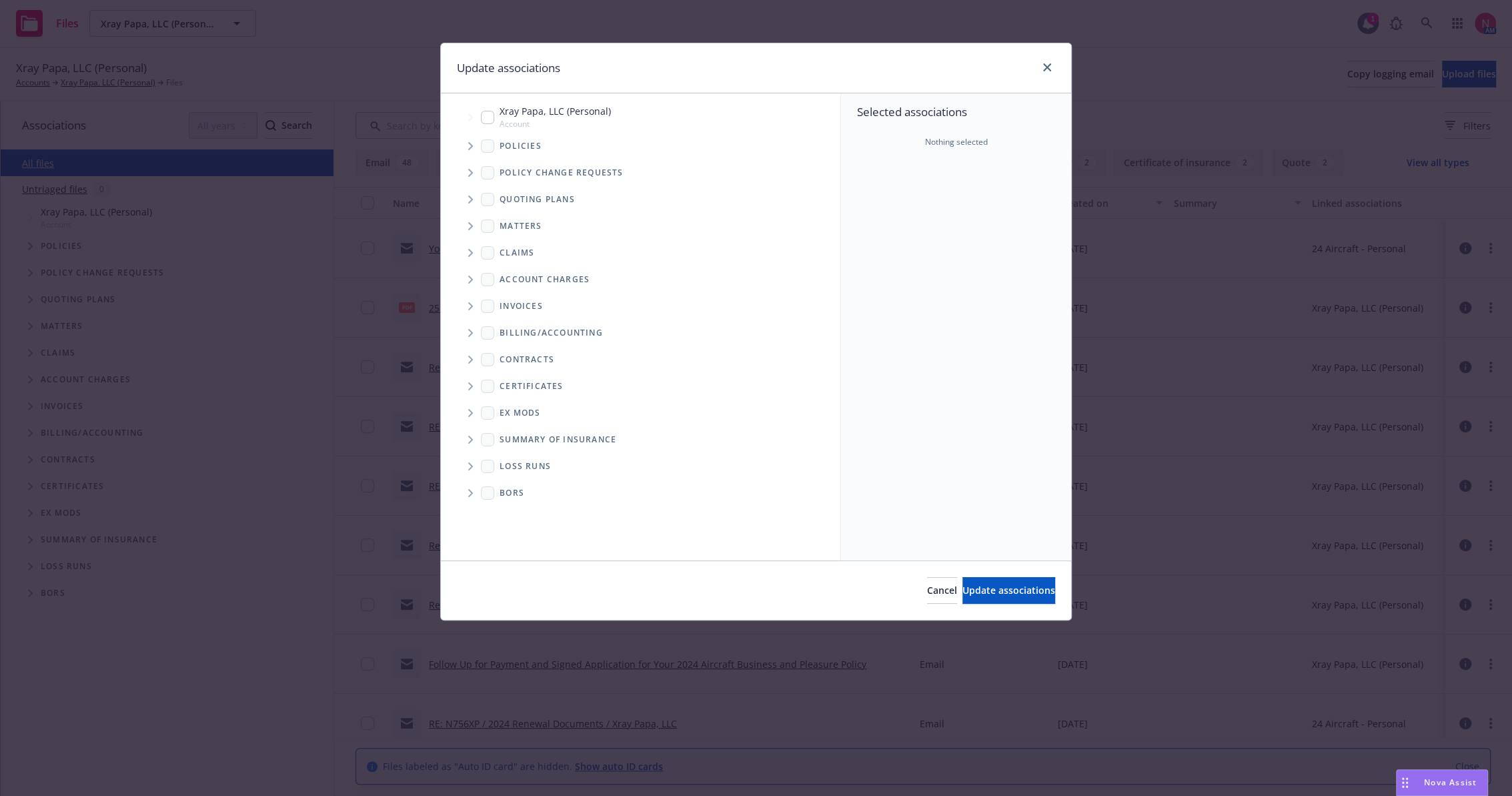
click at [491, 104] on div "Xray Papa, LLC (Personal) Account" at bounding box center [546, 117] width 130 height 25
checkbox input "true"
click at [963, 593] on span "Update associations" at bounding box center [1009, 590] width 93 height 13
type textarea "x"
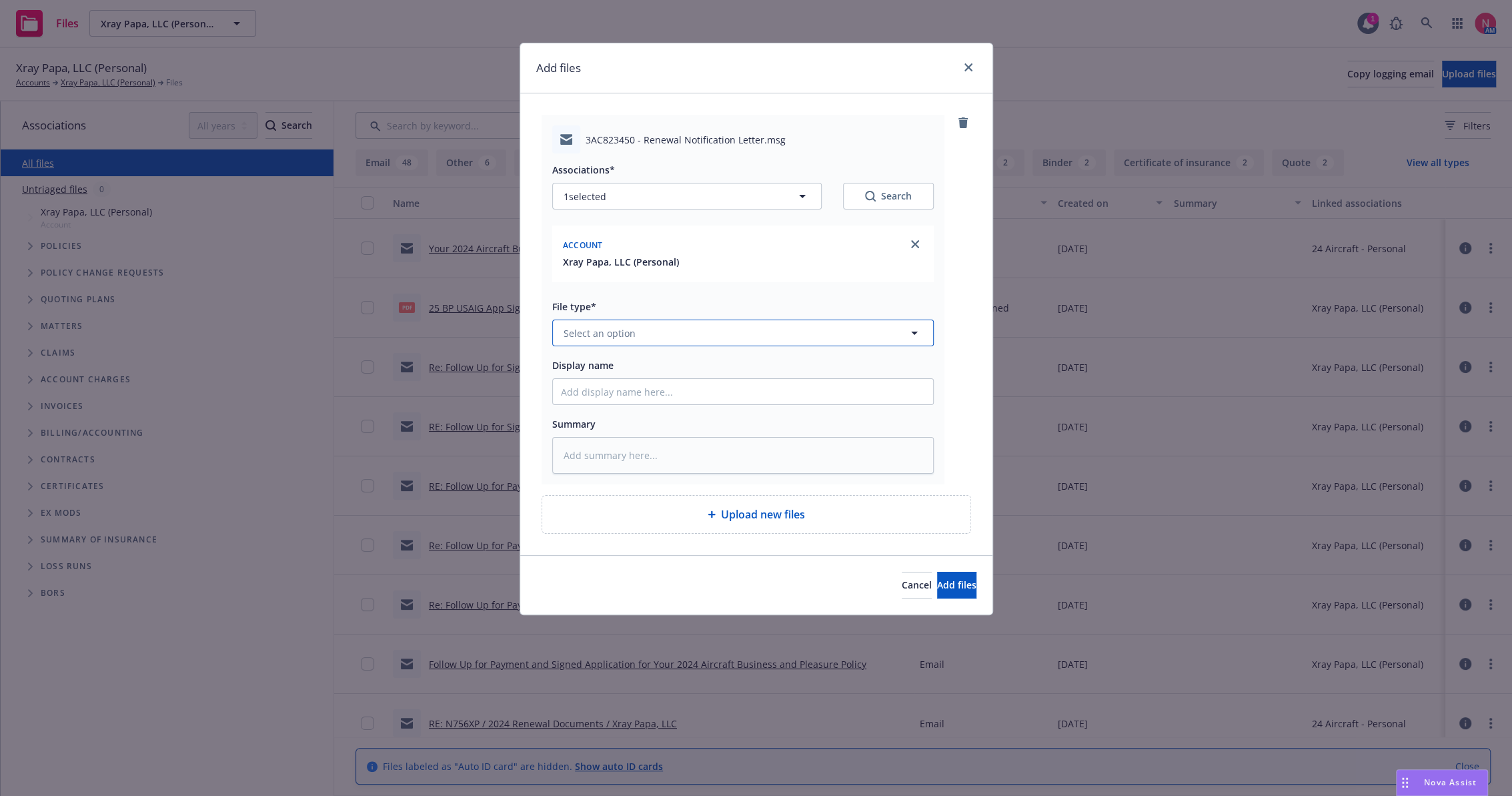
drag, startPoint x: 636, startPoint y: 343, endPoint x: 629, endPoint y: 335, distance: 10.6
click at [635, 342] on button "Select an option" at bounding box center [743, 333] width 382 height 26
type input "other"
click at [666, 389] on input "Display name" at bounding box center [743, 391] width 380 height 25
type textarea "x"
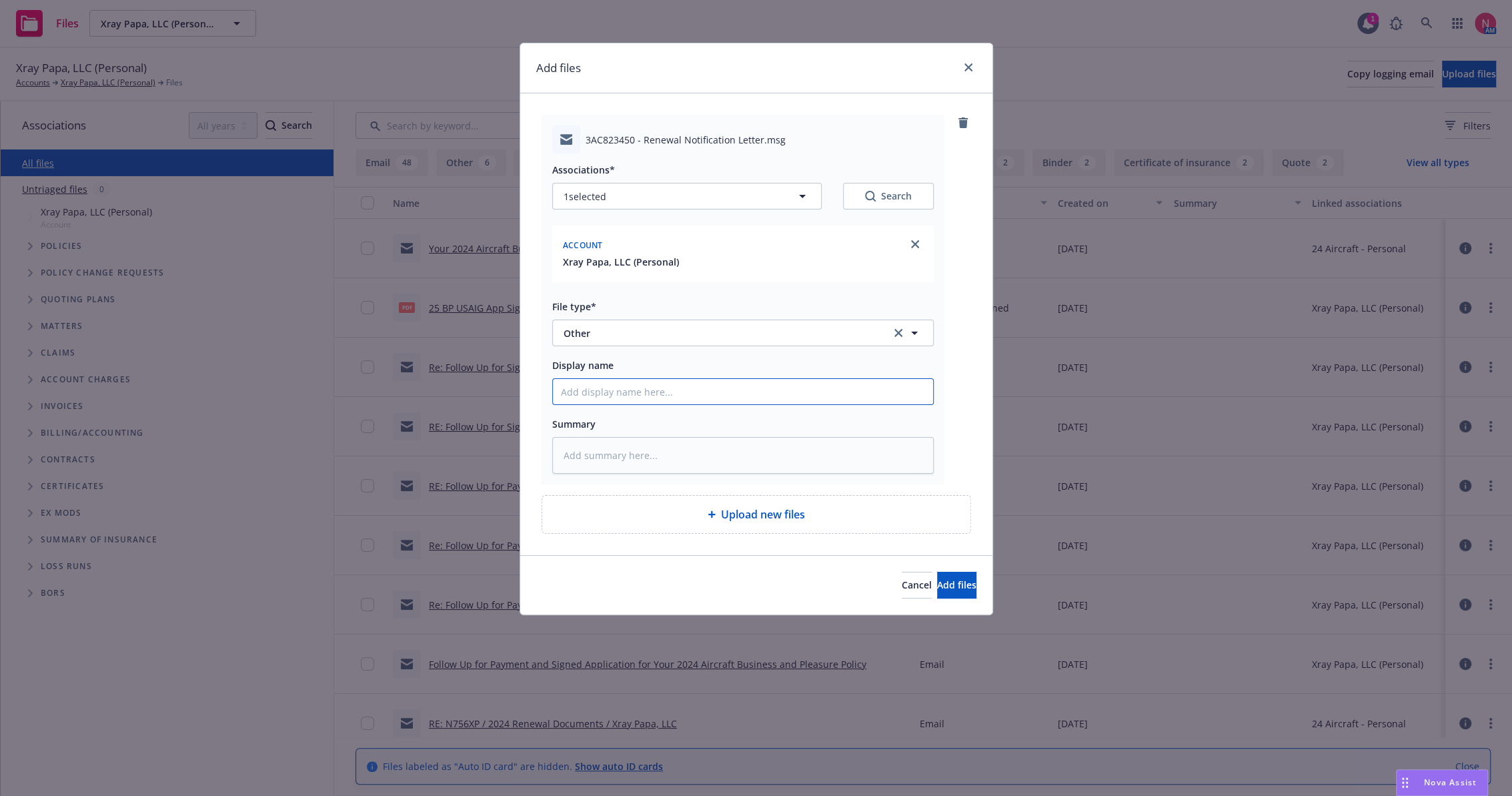
type input "2"
type textarea "x"
type input "25"
type textarea "x"
type input "25"
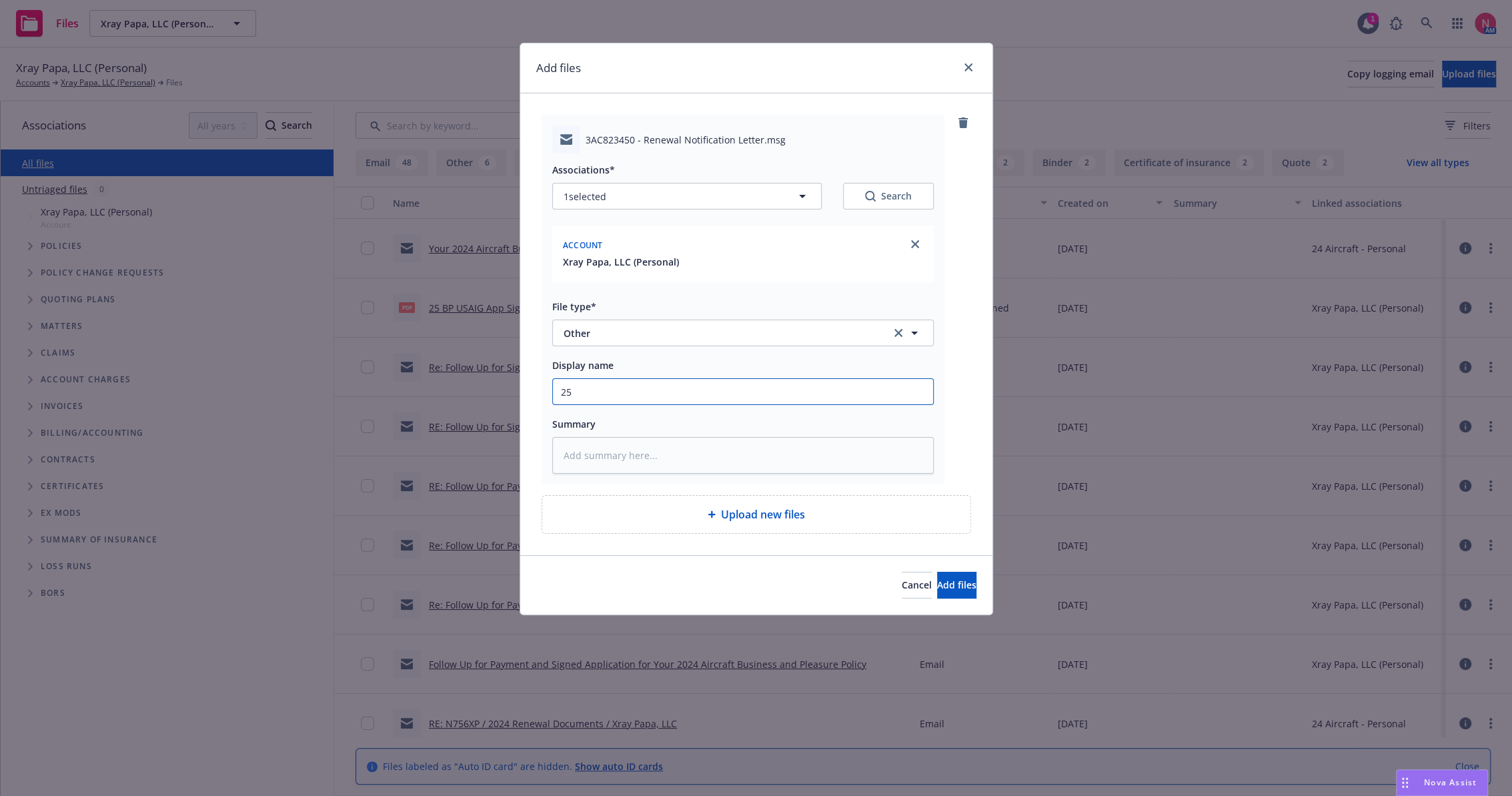
type textarea "x"
type input "25 BP Signed Client Renewal"
click at [938, 572] on button "Add files" at bounding box center [958, 585] width 40 height 26
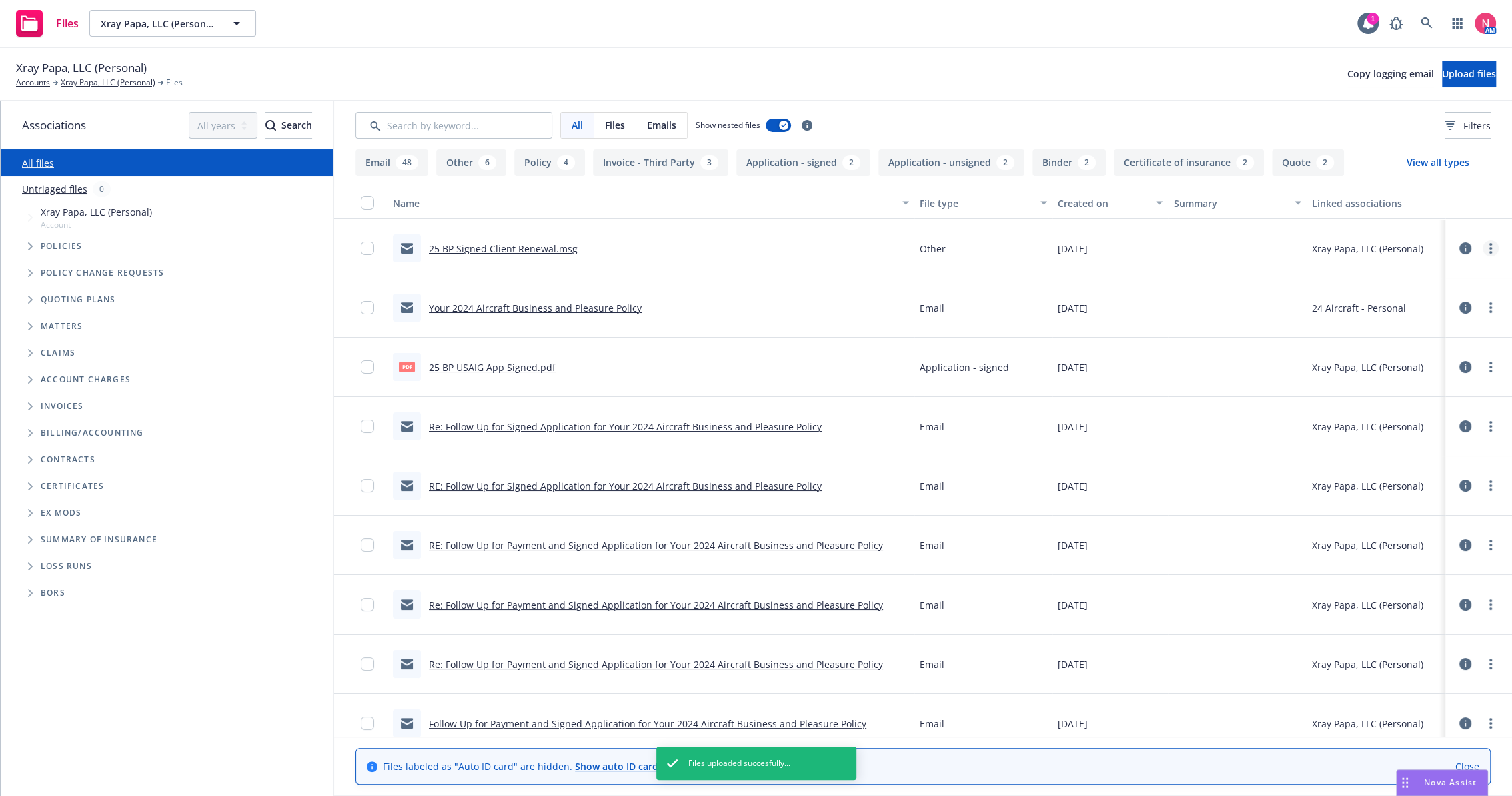
click at [1483, 251] on link "more" at bounding box center [1491, 249] width 16 height 16
click at [1406, 316] on link "Edit" at bounding box center [1420, 329] width 133 height 26
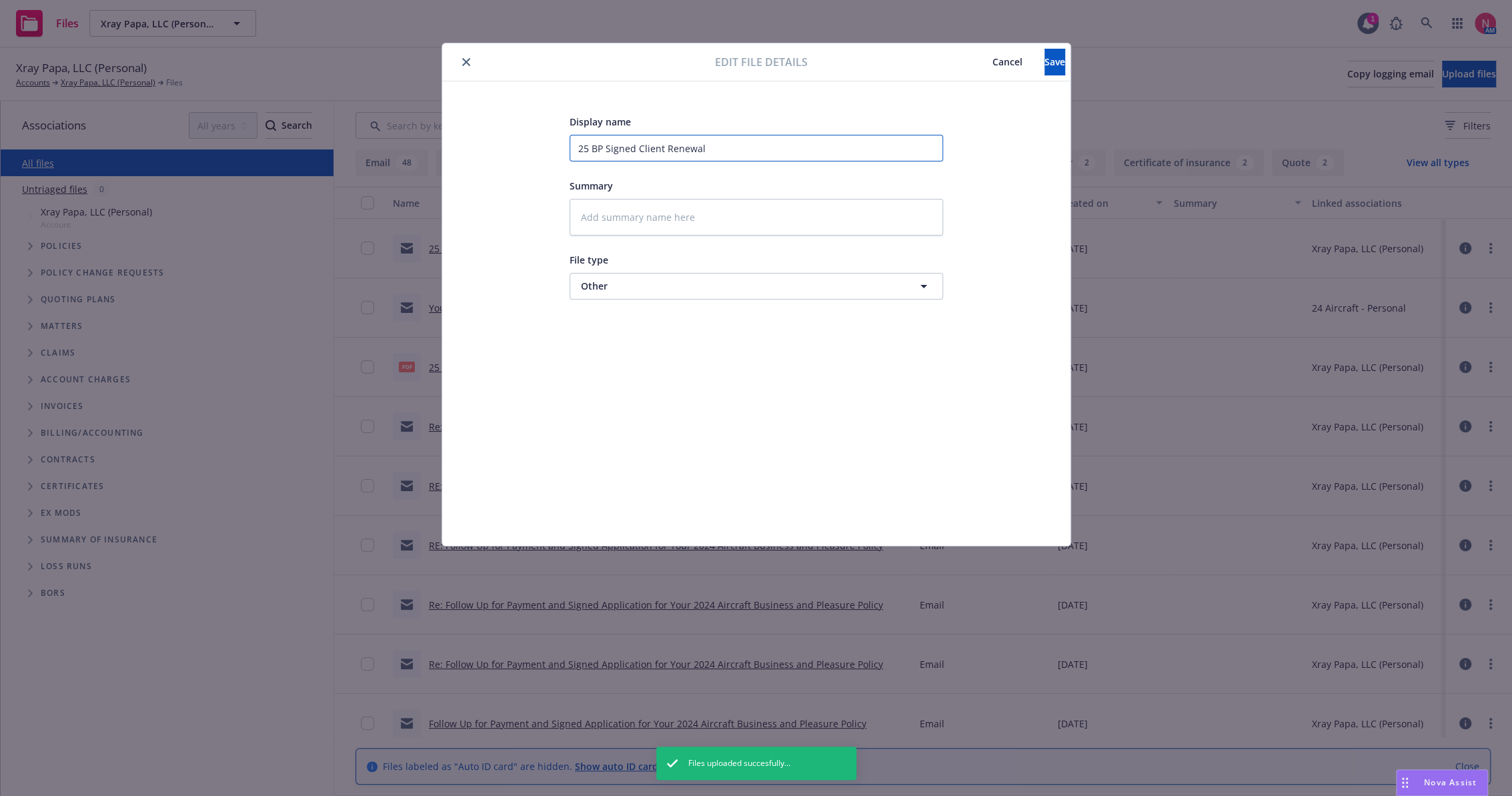
click at [678, 140] on input "25 BP Signed Client Renewal" at bounding box center [757, 148] width 374 height 26
type textarea "x"
type input "2"
type textarea "x"
type input "25"
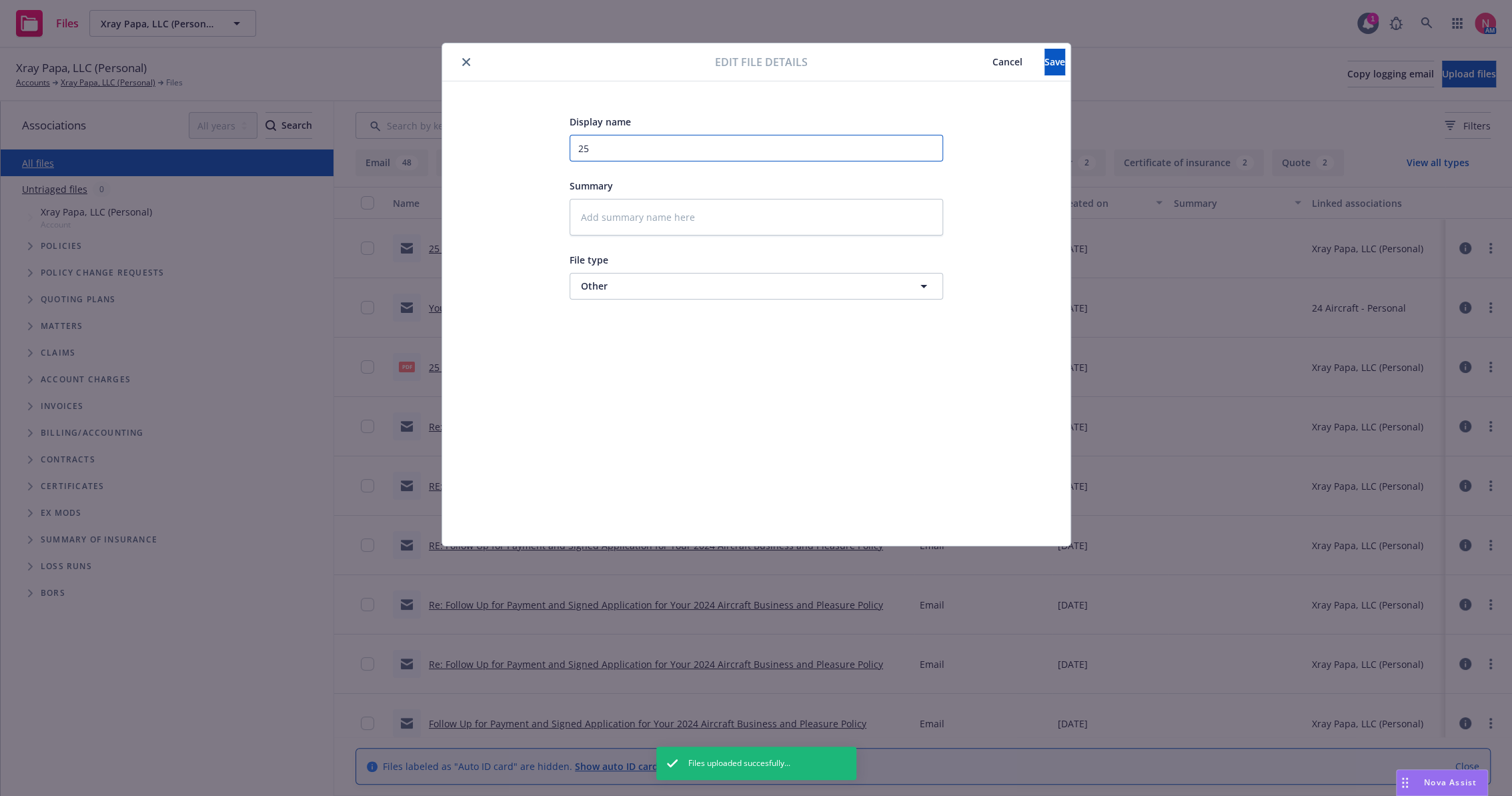
type textarea "x"
type input "25"
type textarea "x"
type input "25 B"
type textarea "x"
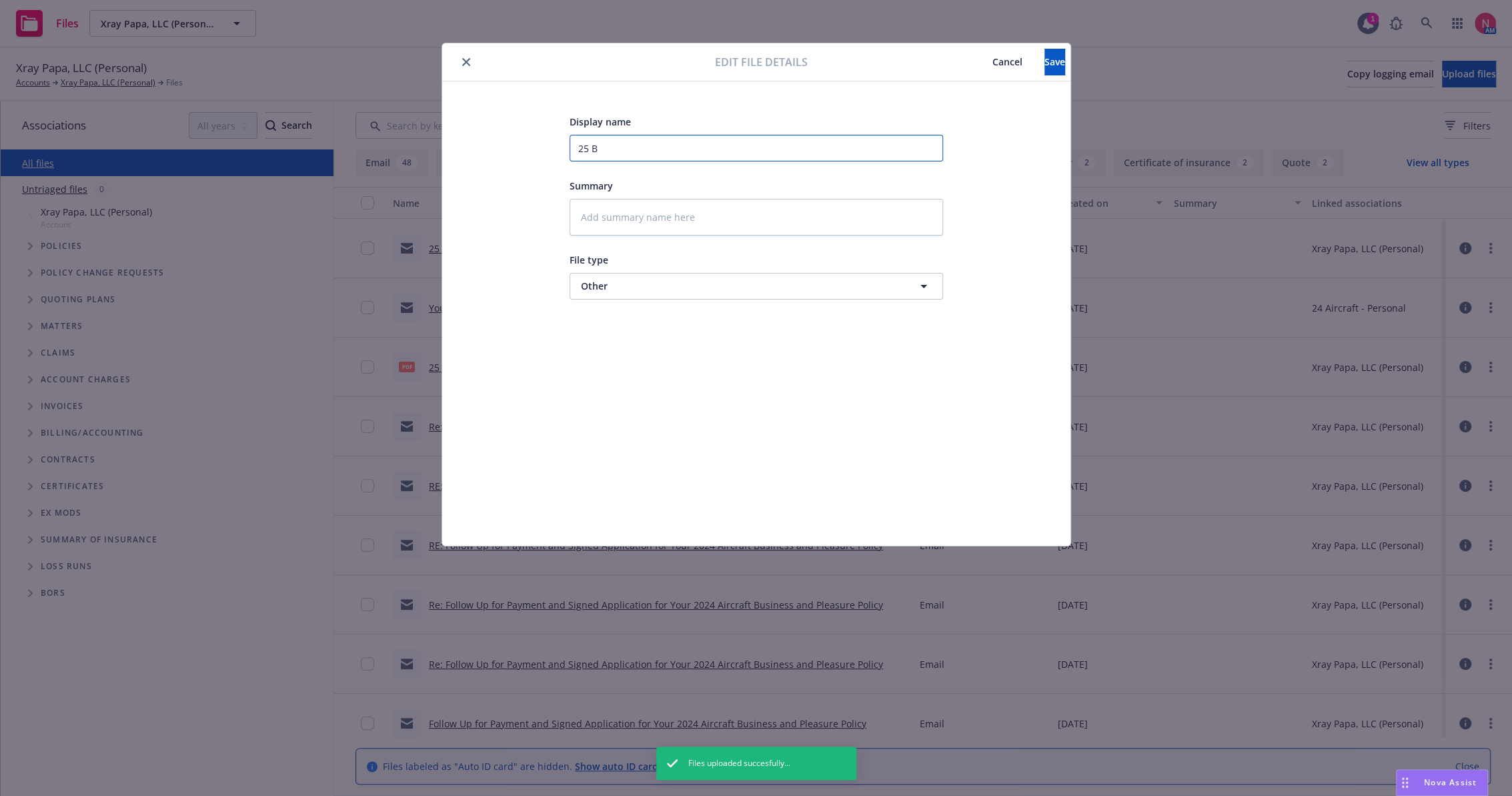
type input "25 BP"
type textarea "x"
type input "25 BP"
type textarea "x"
type input "25 BP U"
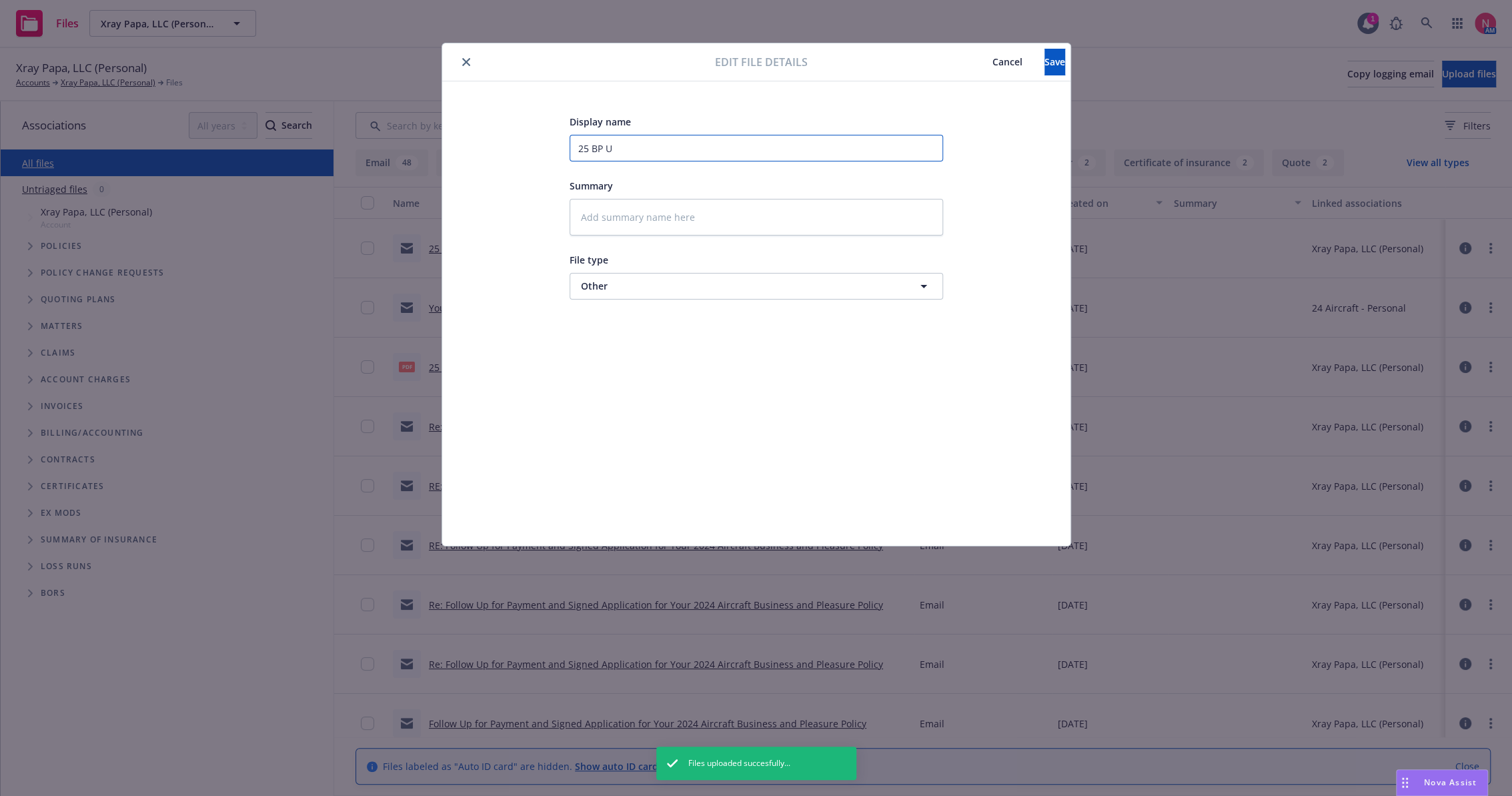
type textarea "x"
type input "25 BP US"
type textarea "x"
type input "25 BP USI"
type textarea "x"
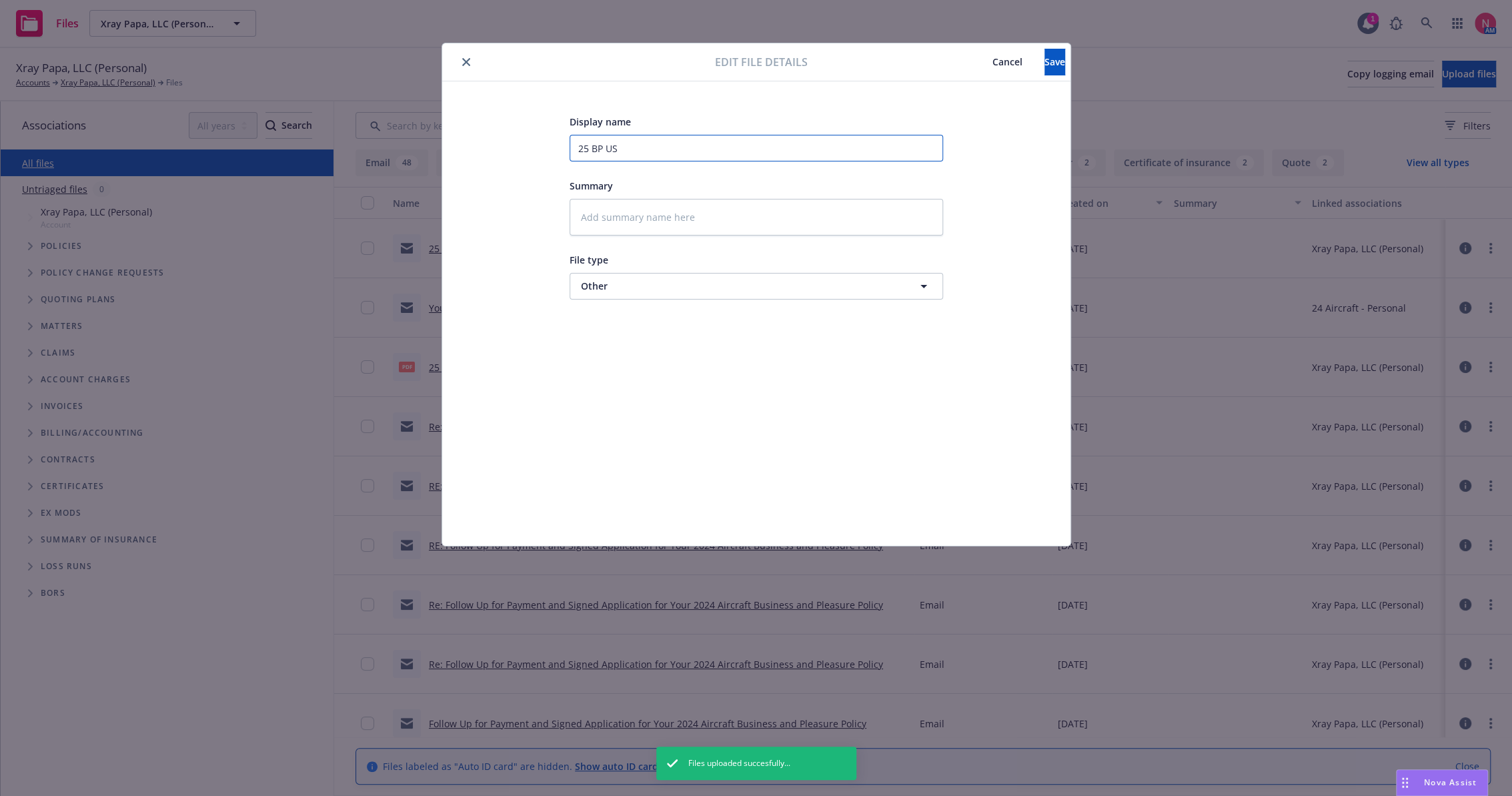
type input "25 BP USAIG Renewal Letter"
click at [1045, 57] on span "Save" at bounding box center [1055, 61] width 21 height 13
type textarea "x"
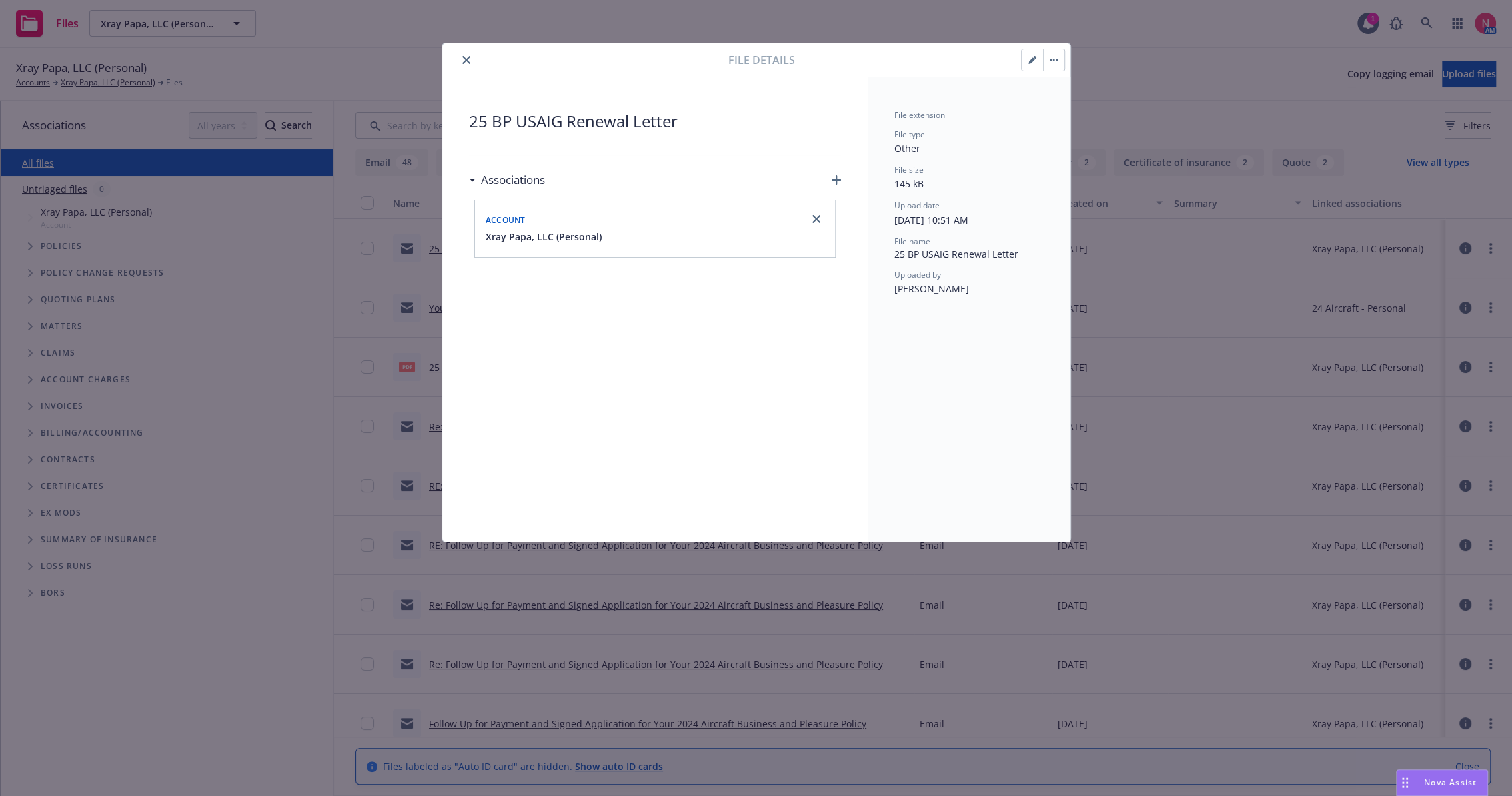
click at [466, 54] on button "close" at bounding box center [466, 60] width 16 height 16
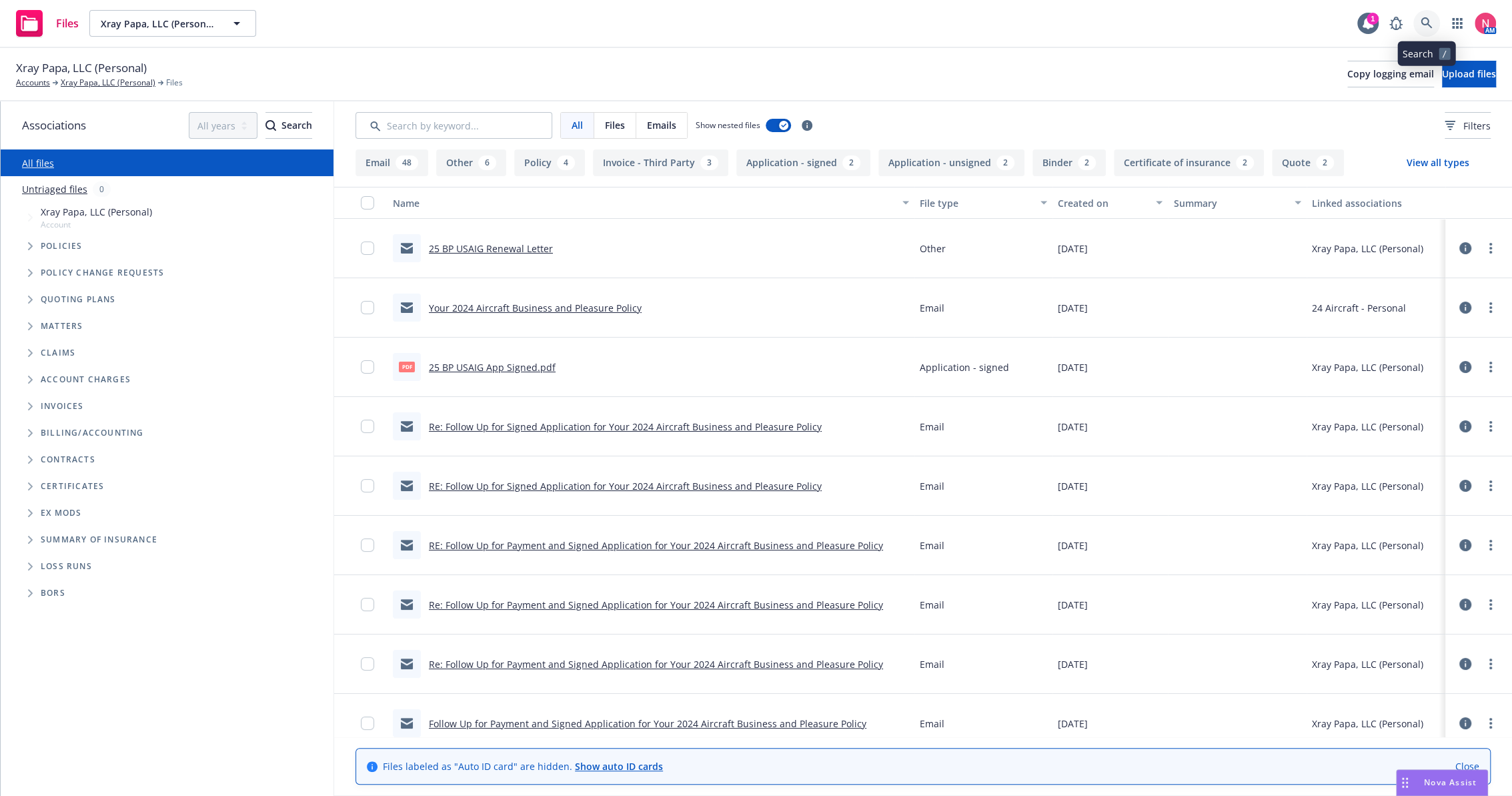
click at [1426, 28] on icon at bounding box center [1427, 24] width 12 height 12
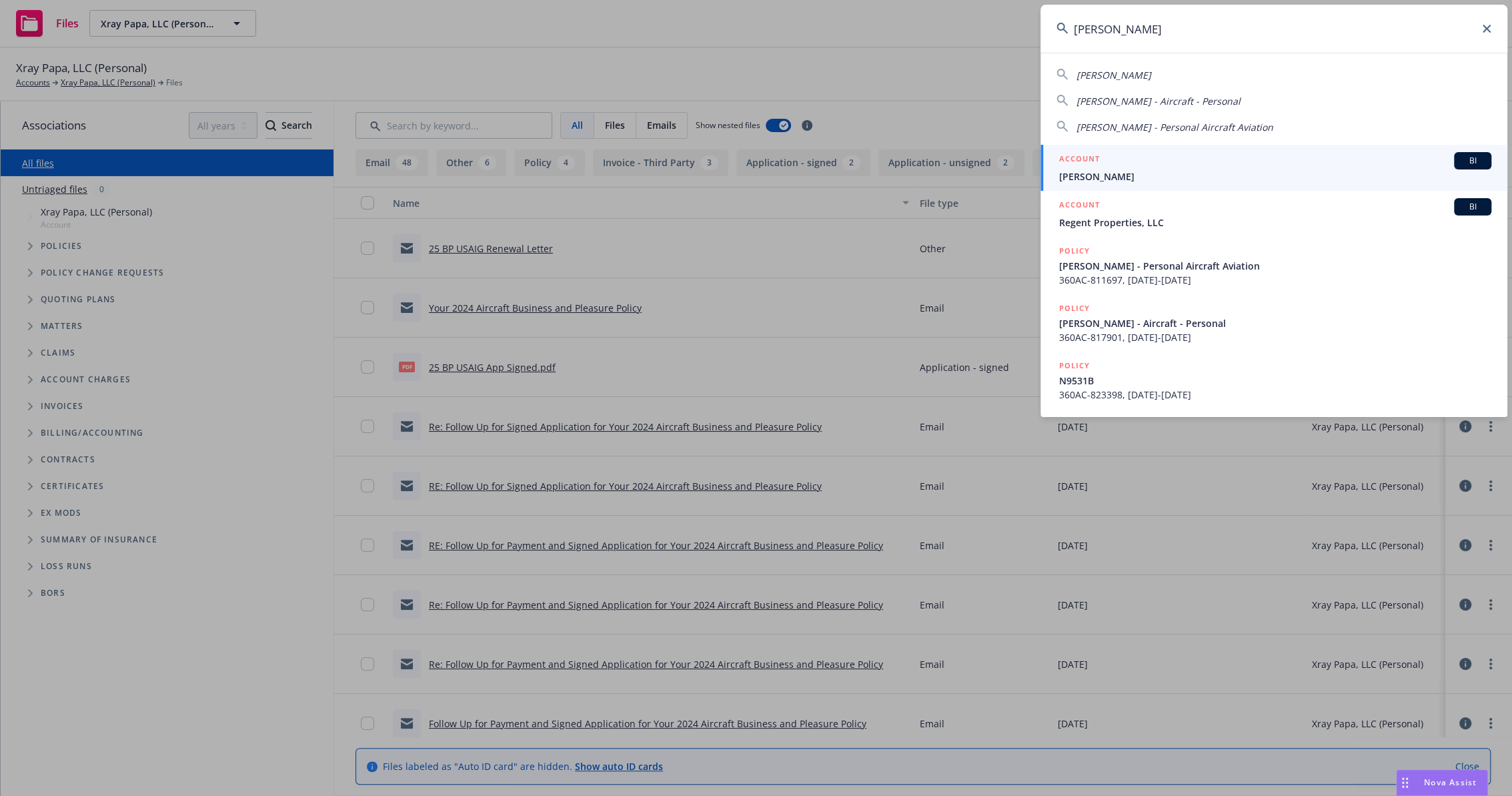
type input "clark muel"
click at [1096, 157] on h5 "ACCOUNT" at bounding box center [1080, 160] width 40 height 16
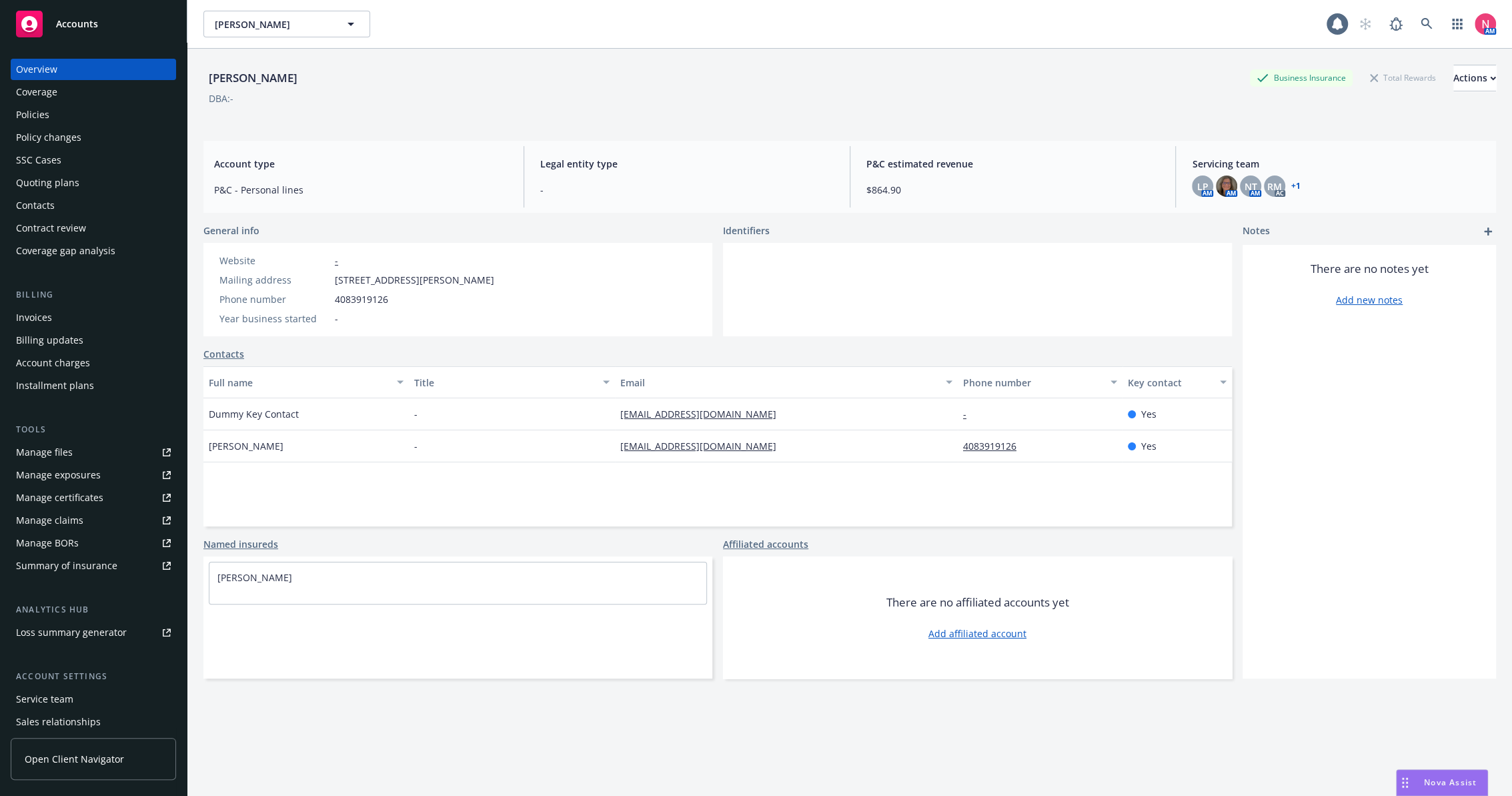
click at [102, 441] on div "Tools Manage files Manage exposures Manage certificates Manage claims Manage BO…" at bounding box center [93, 500] width 165 height 154
click at [104, 449] on link "Manage files" at bounding box center [93, 452] width 165 height 21
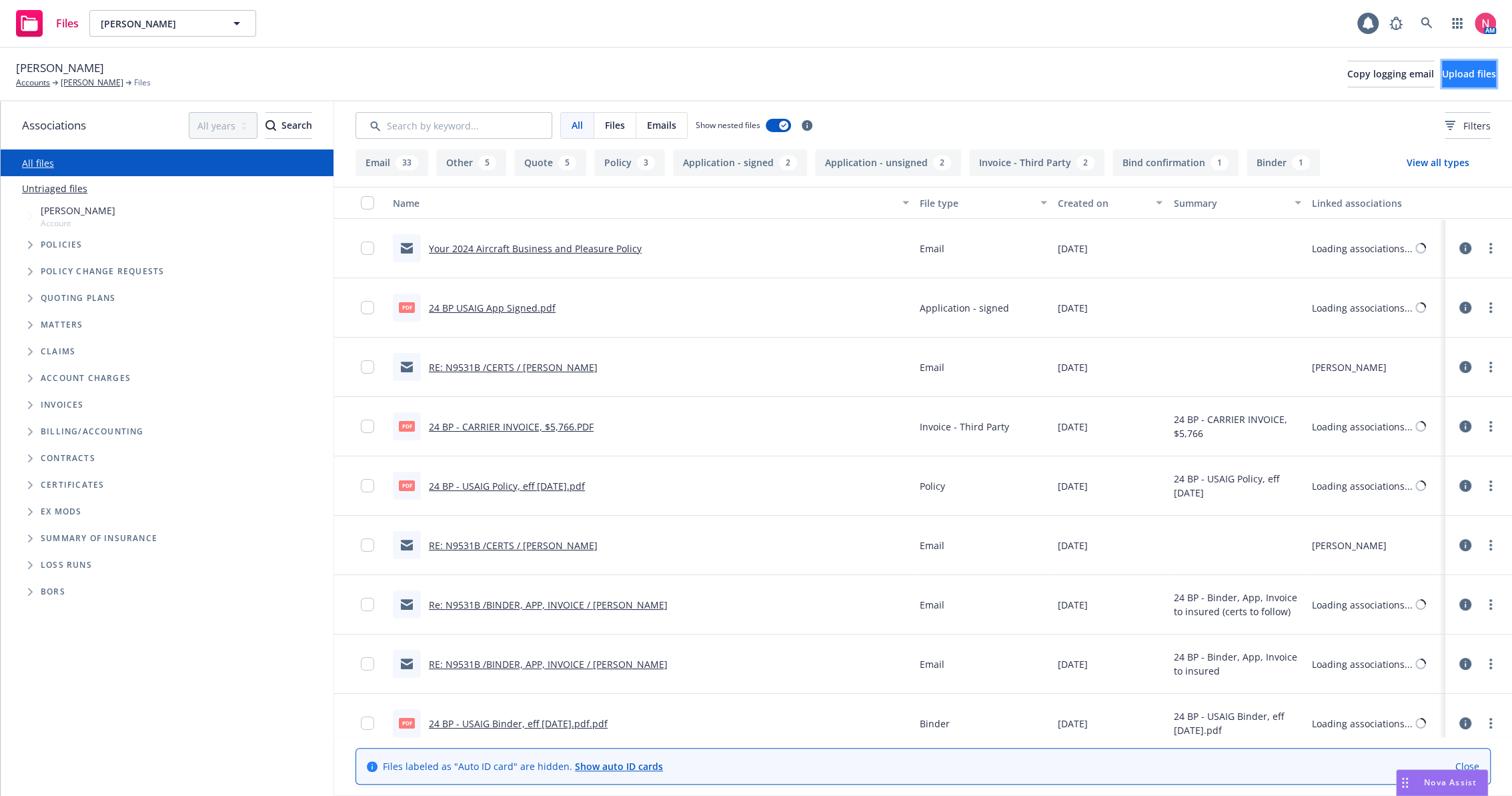
click at [1453, 77] on span "Upload files" at bounding box center [1469, 74] width 54 height 13
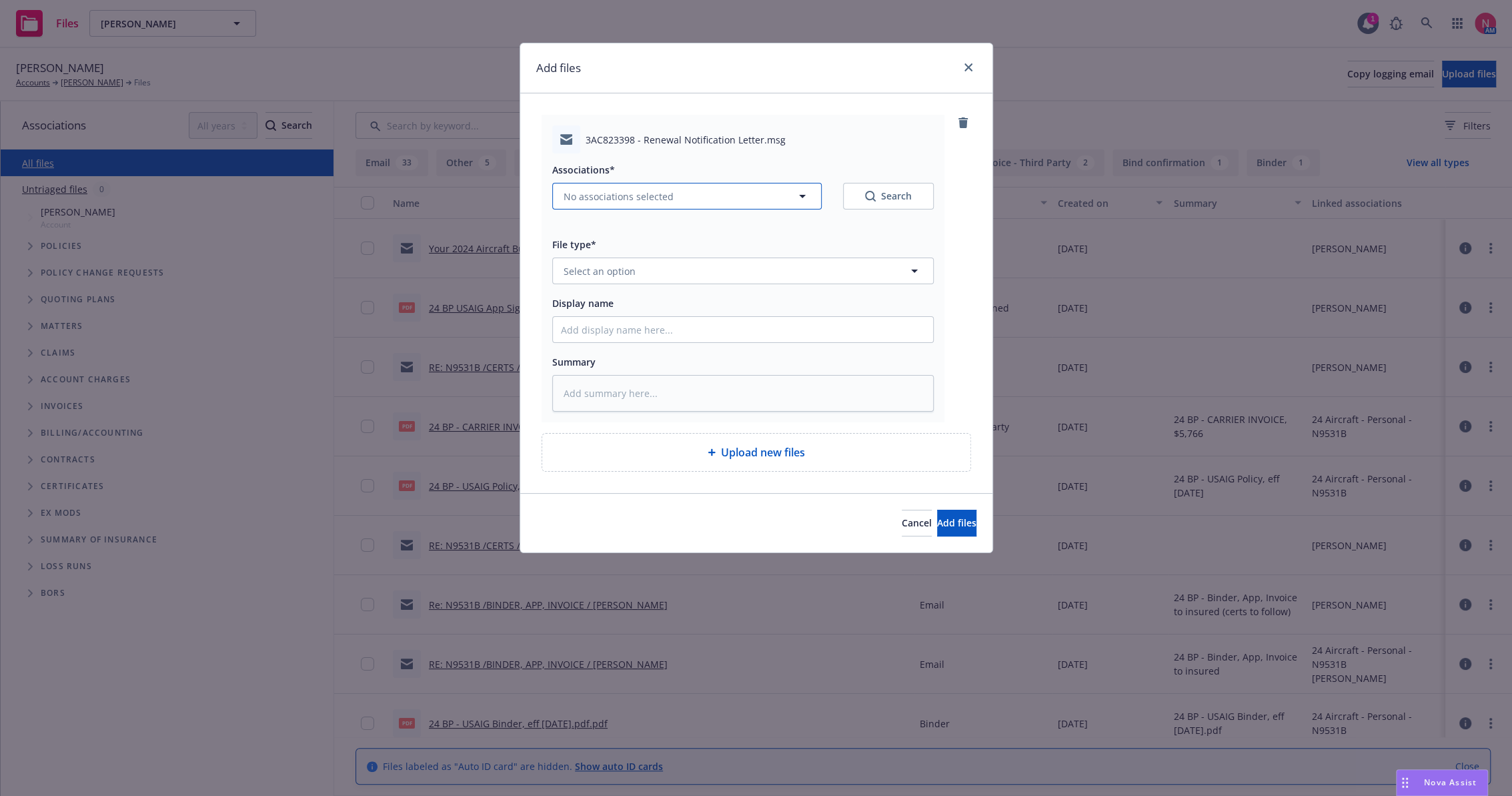
click at [590, 193] on span "No associations selected" at bounding box center [619, 196] width 110 height 14
type textarea "x"
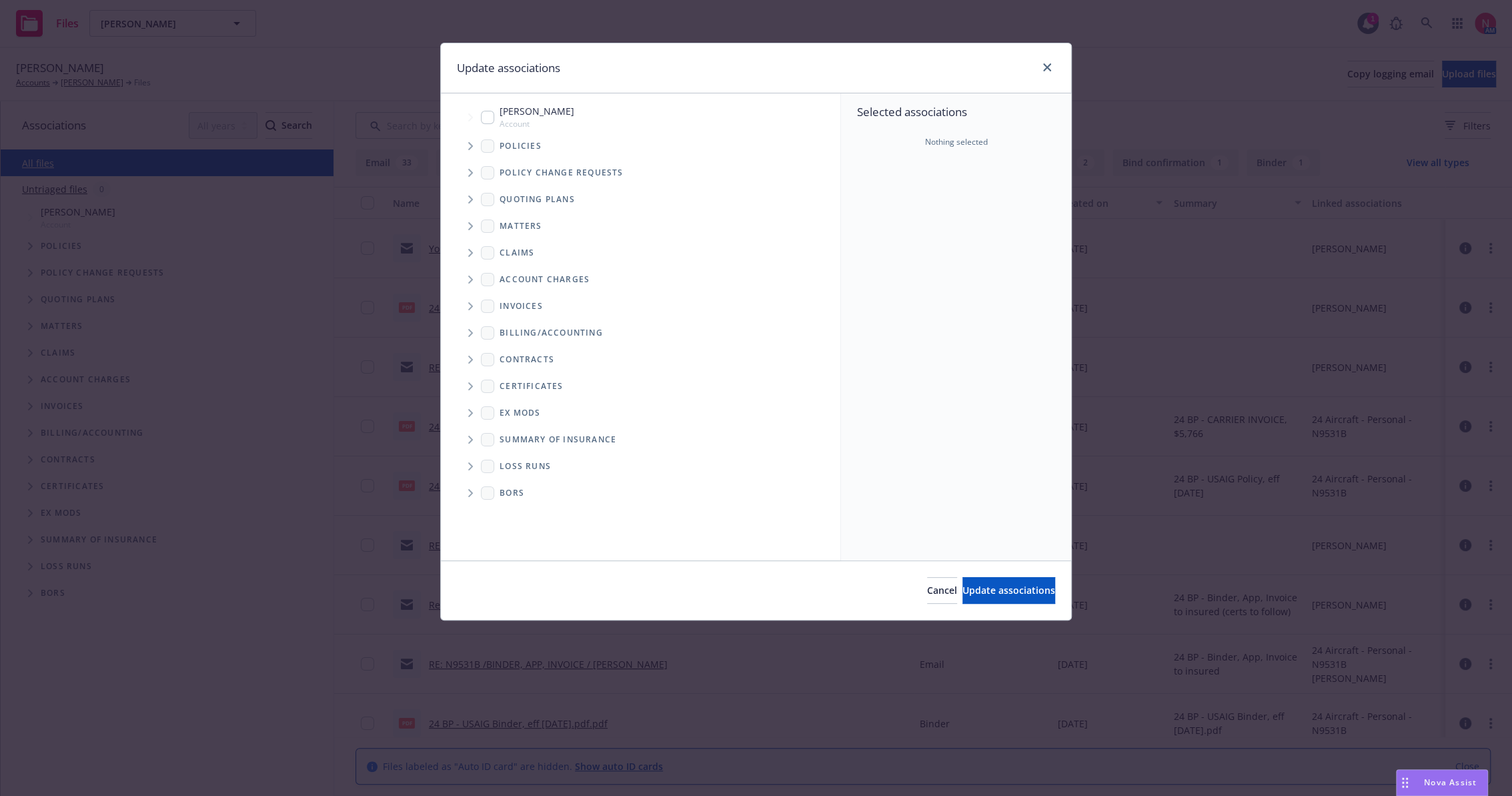
click at [485, 111] on input "Tree Example" at bounding box center [488, 118] width 13 height 13
checkbox input "true"
click at [963, 589] on span "Update associations" at bounding box center [1009, 590] width 93 height 13
type textarea "x"
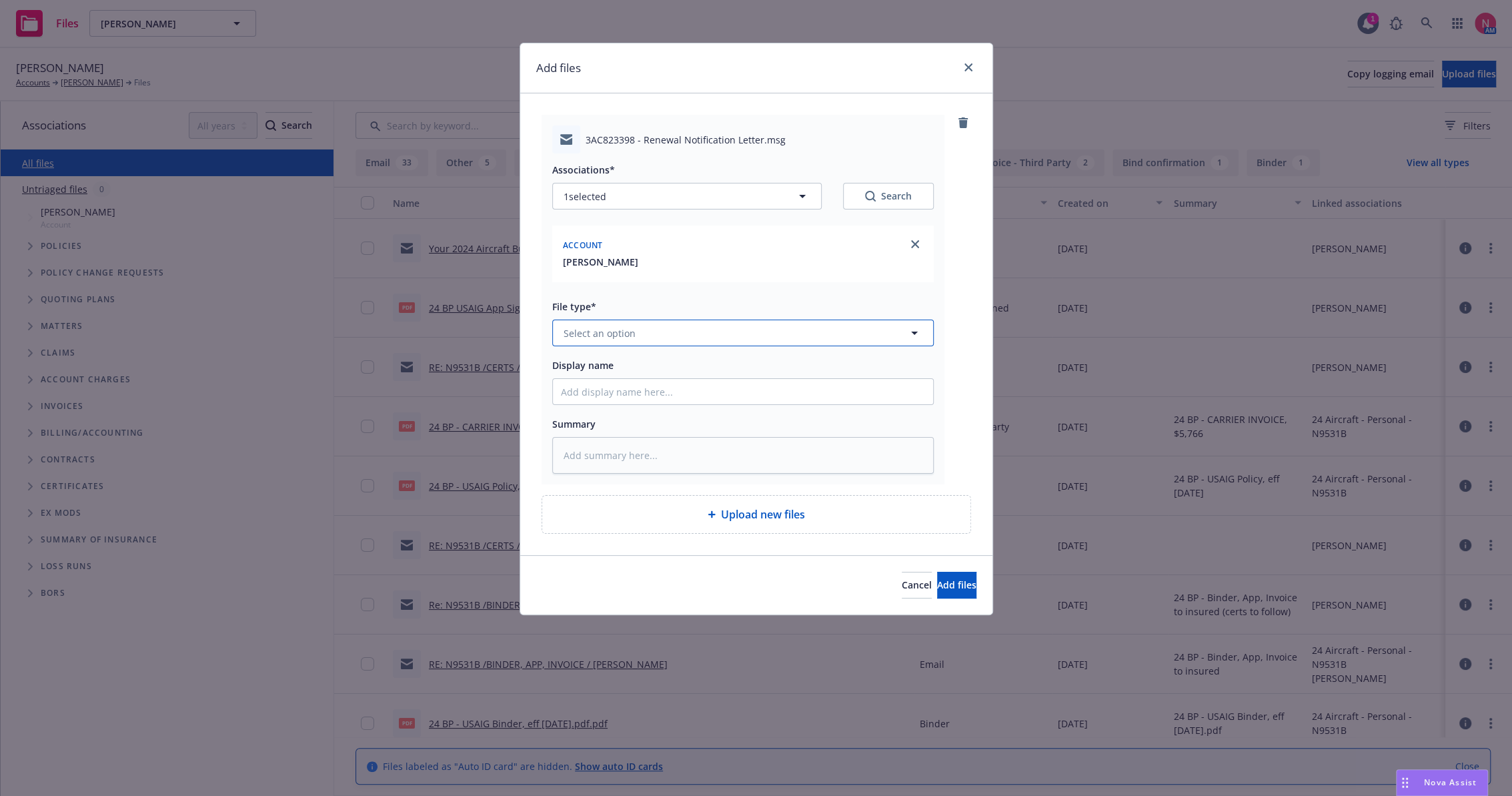
click at [621, 335] on span "Select an option" at bounding box center [600, 333] width 72 height 14
type input "other"
click at [623, 360] on div "Other" at bounding box center [743, 370] width 380 height 35
click at [599, 389] on input "Display name" at bounding box center [743, 391] width 380 height 25
type textarea "x"
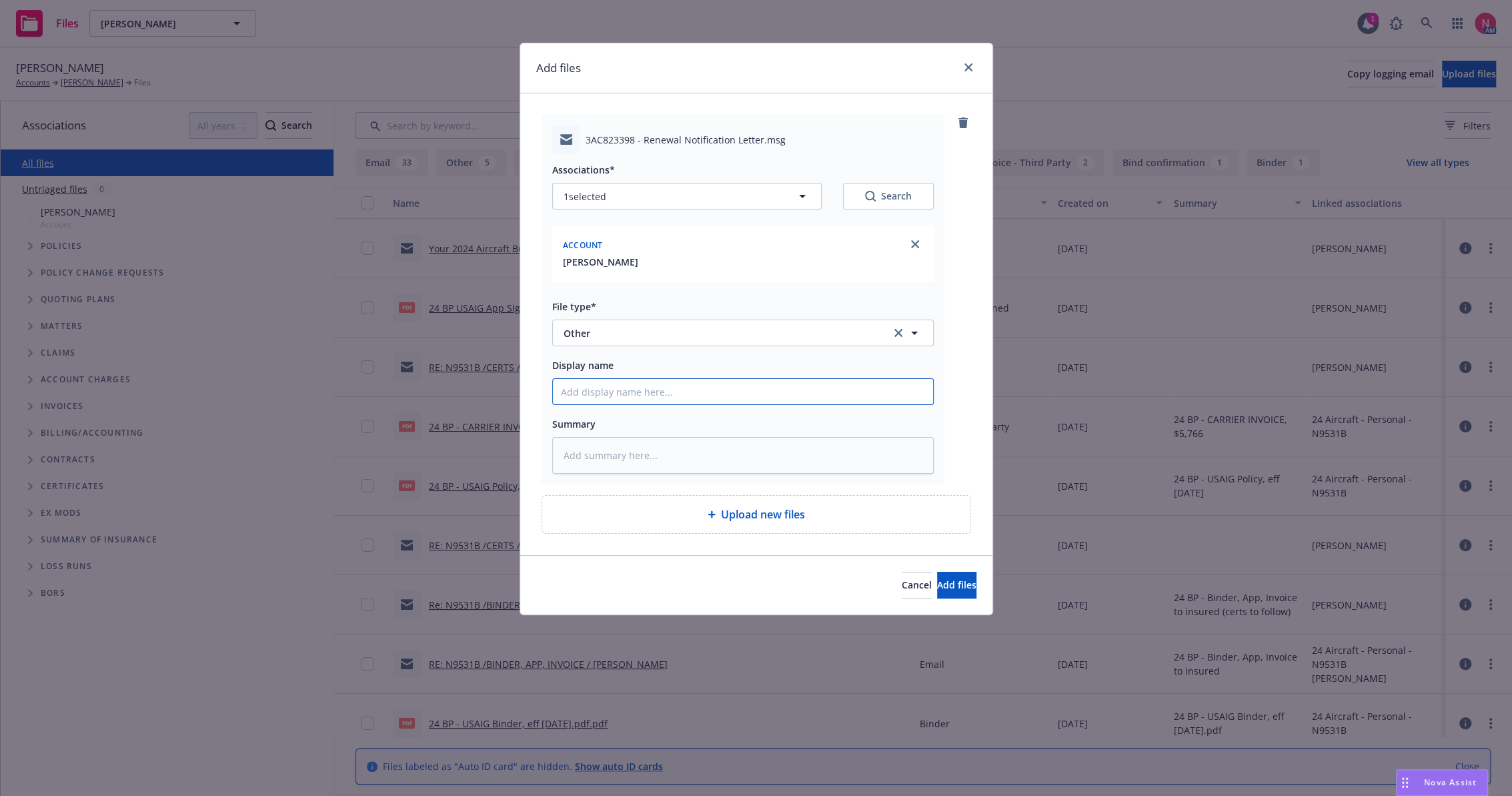
type input "2"
type textarea "x"
type input "25"
type textarea "x"
type input "25"
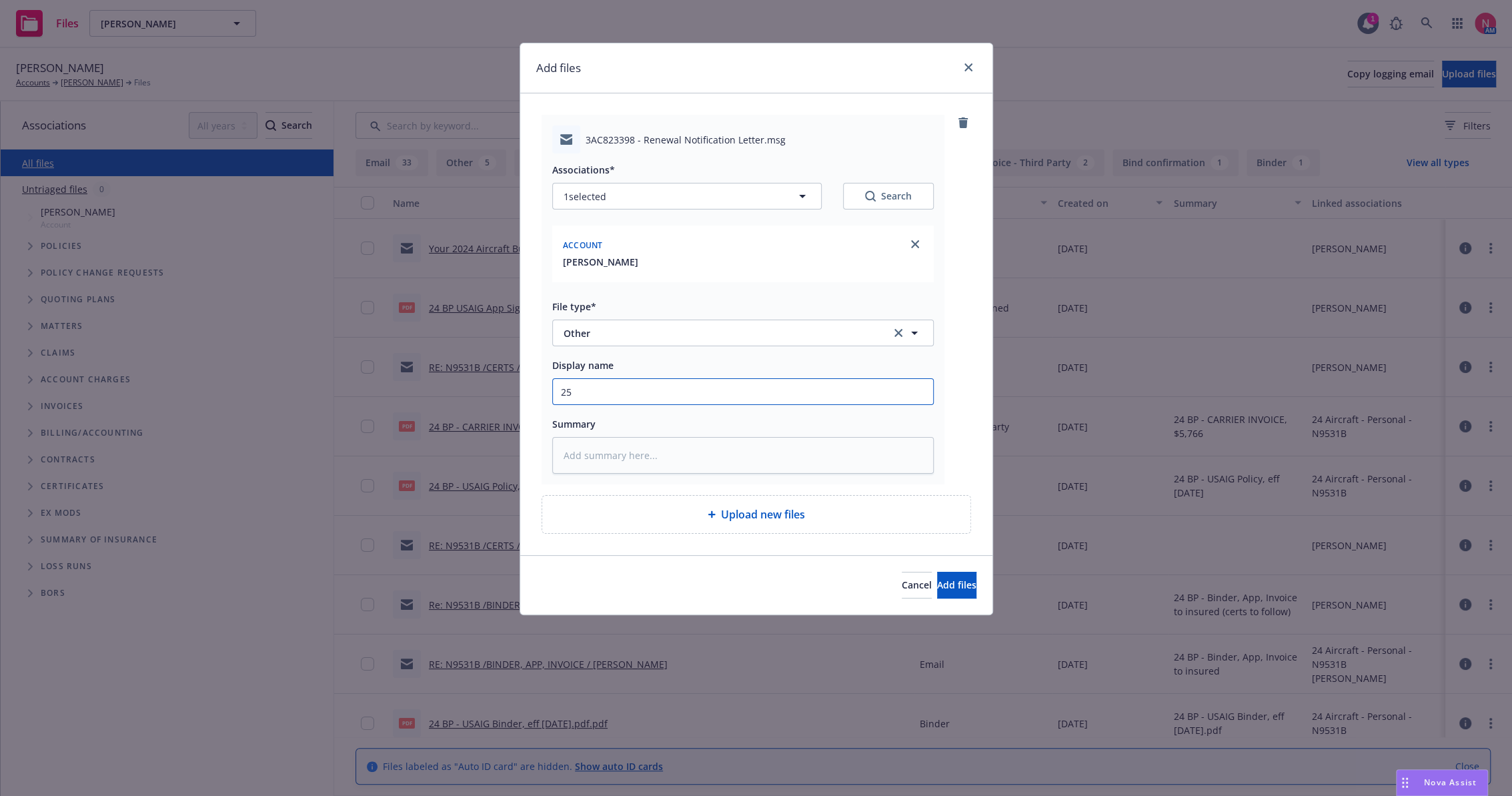
type textarea "x"
type input "25 b"
type textarea "x"
type input "25 bp"
type textarea "x"
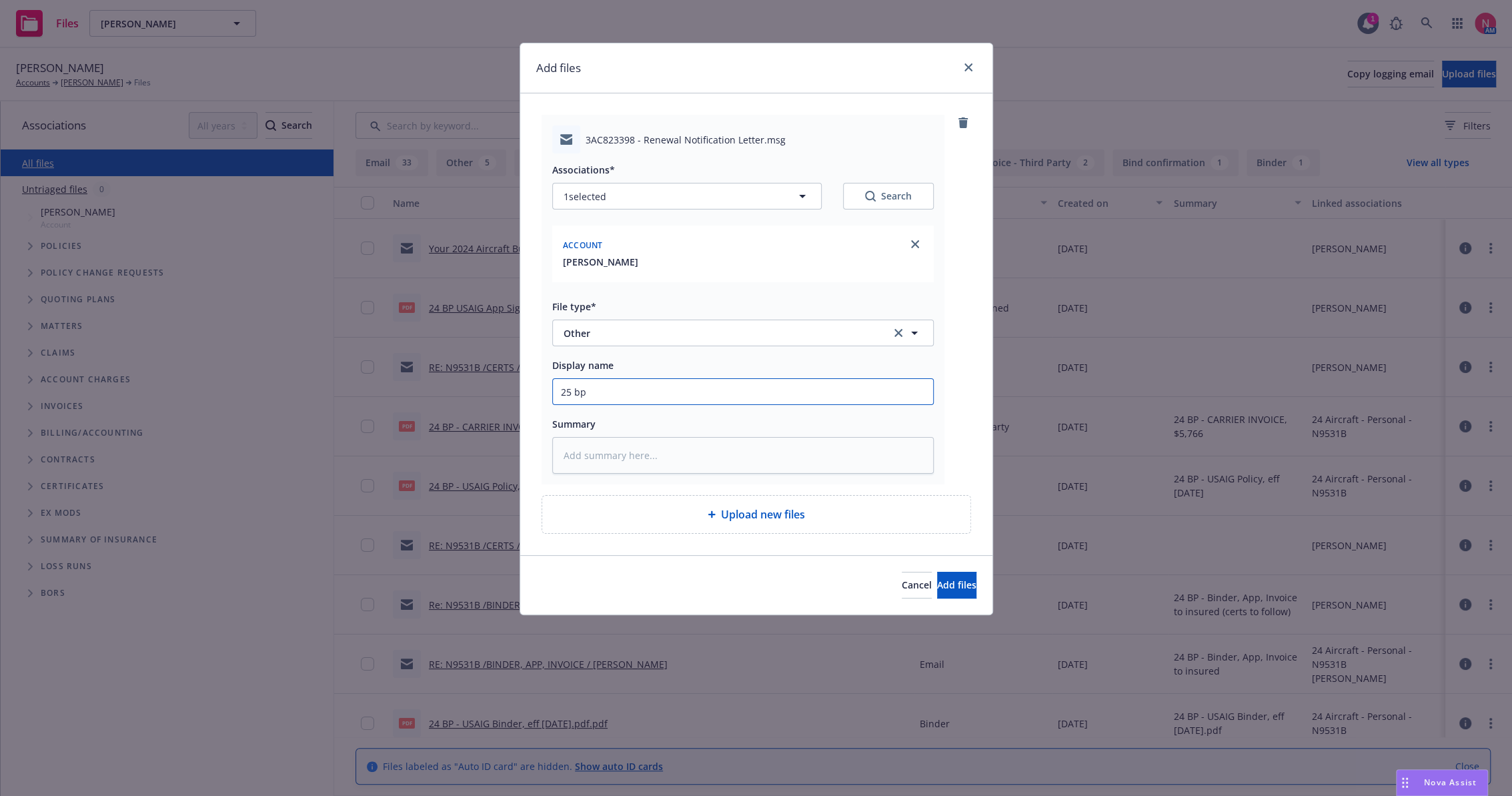
type input "25 bp"
type textarea "x"
type input "25 bp u"
type textarea "x"
type input "25 BP USAIG Renewal Letter"
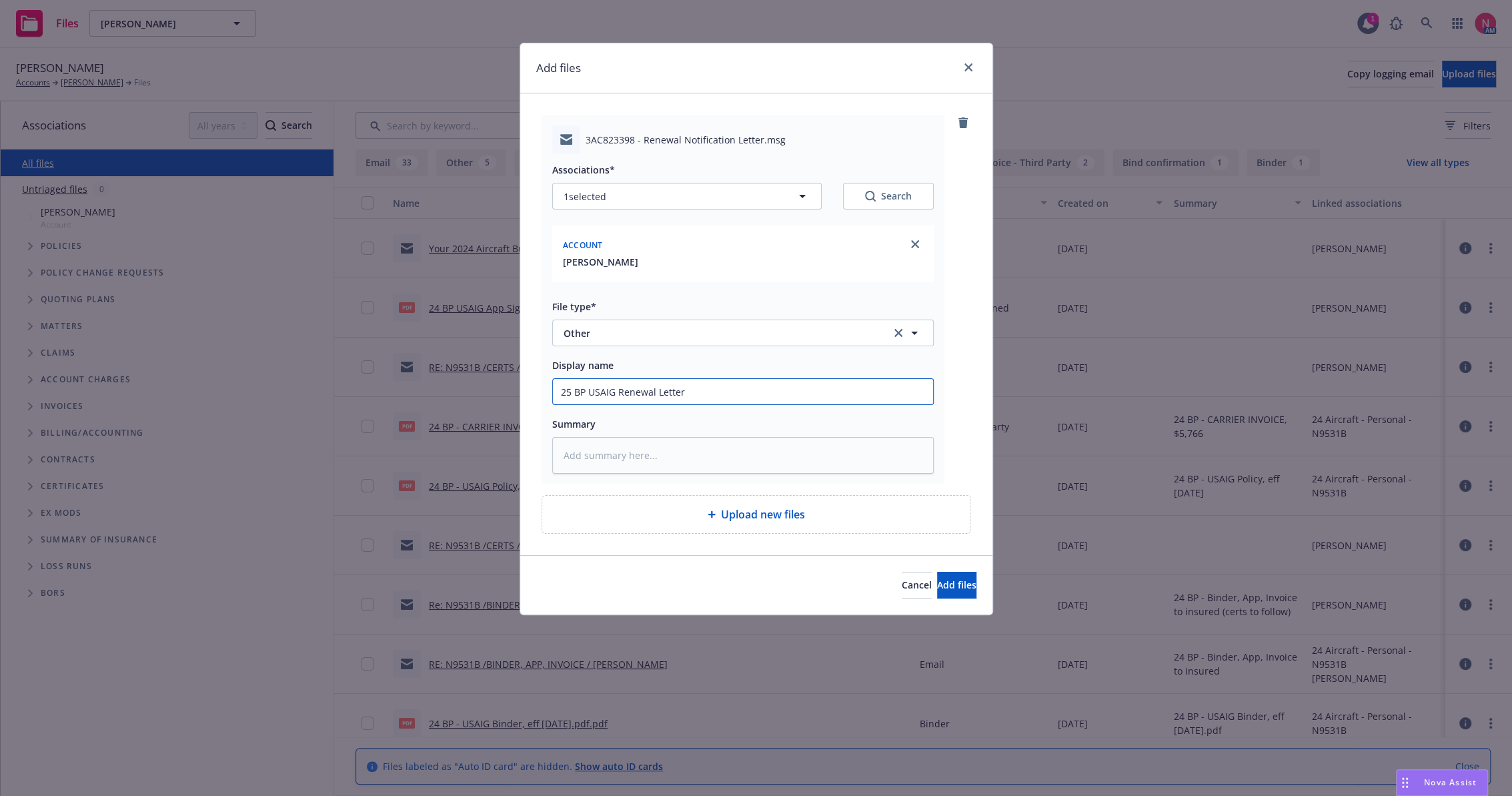
click at [938, 572] on button "Add files" at bounding box center [958, 585] width 40 height 26
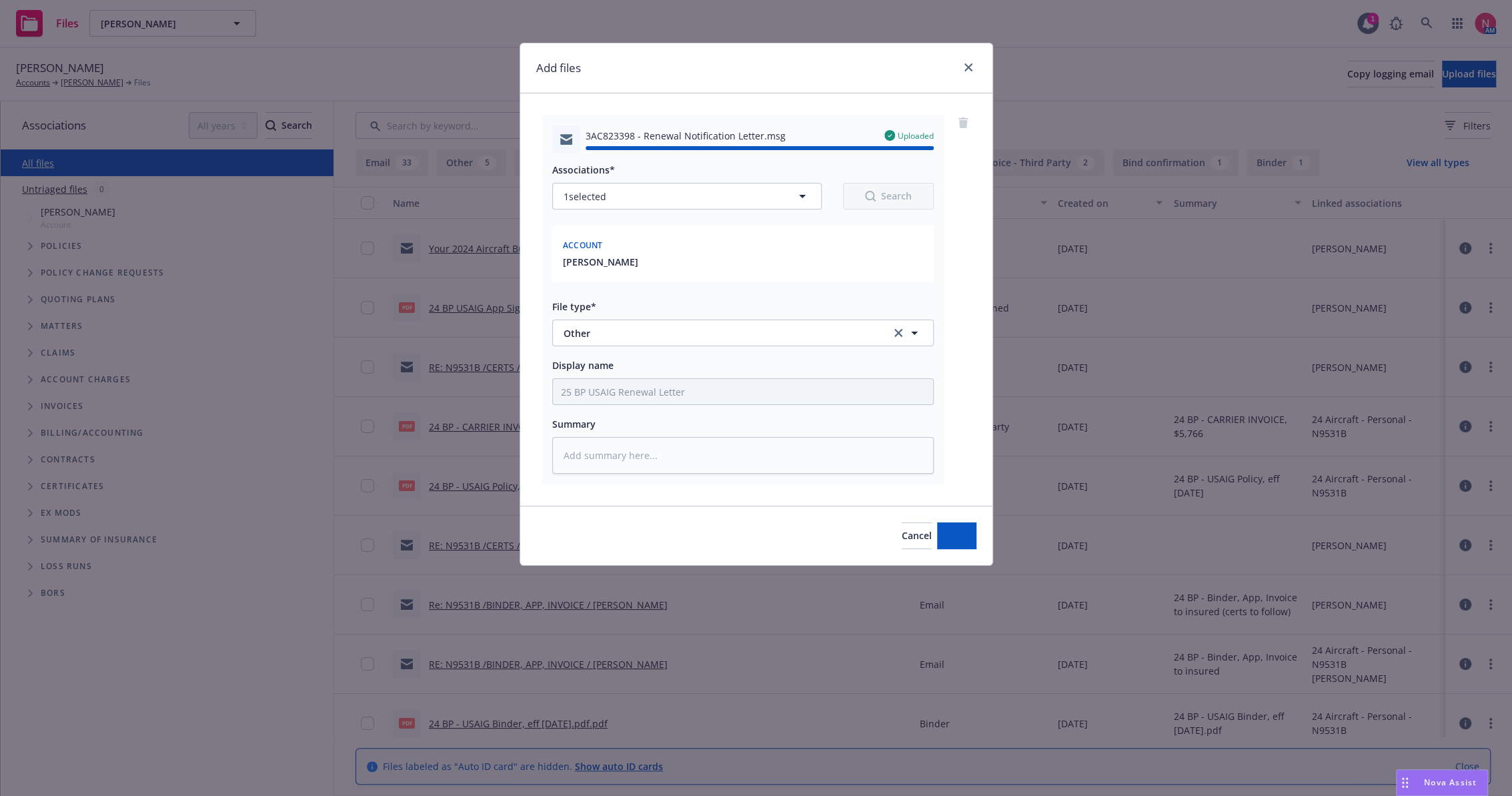
type textarea "x"
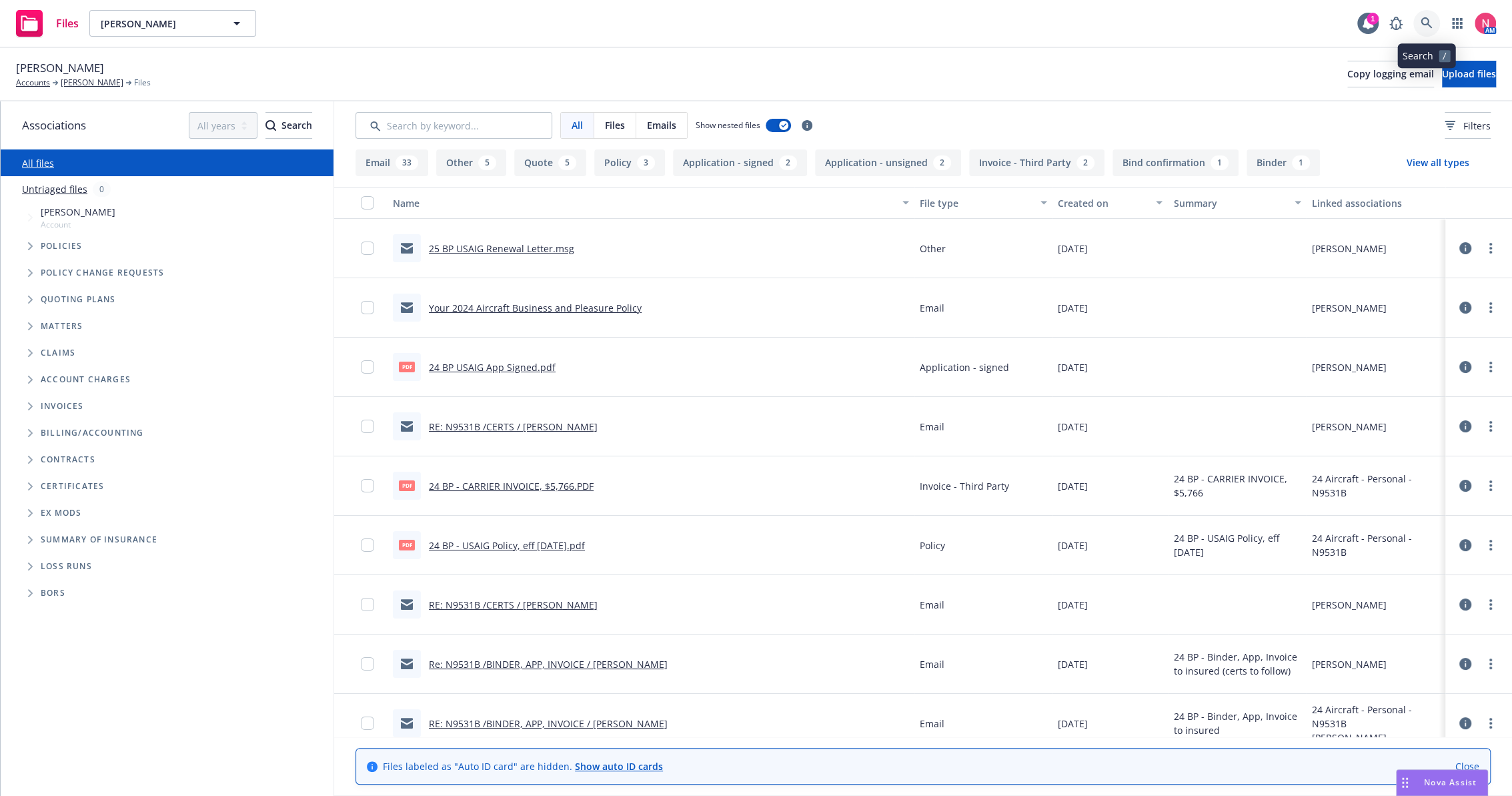
click at [1426, 25] on icon at bounding box center [1427, 24] width 12 height 12
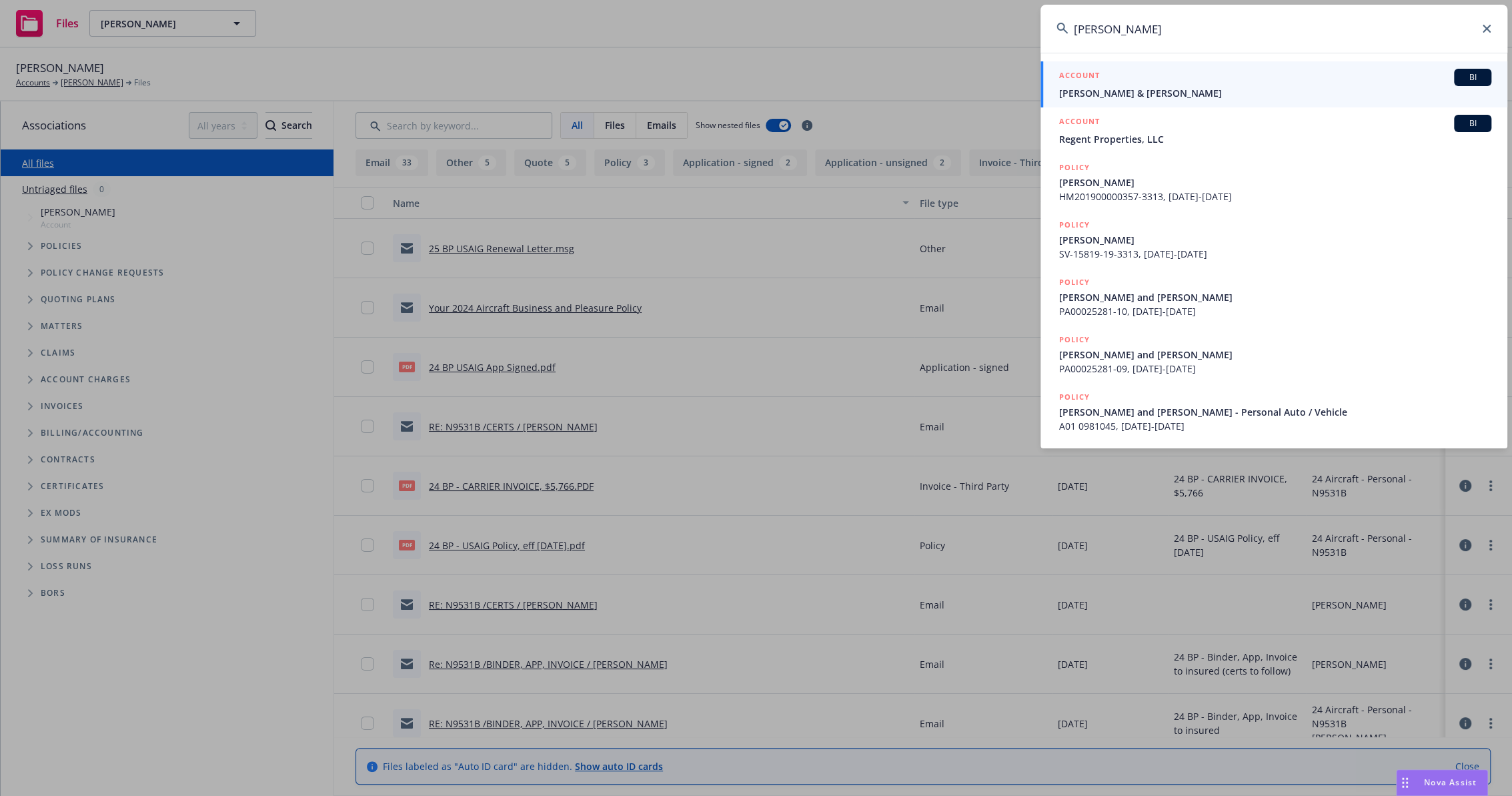
type input "christopher va"
click at [1366, 92] on span "Chris Vasil & Rosaline Vasquez" at bounding box center [1276, 93] width 432 height 14
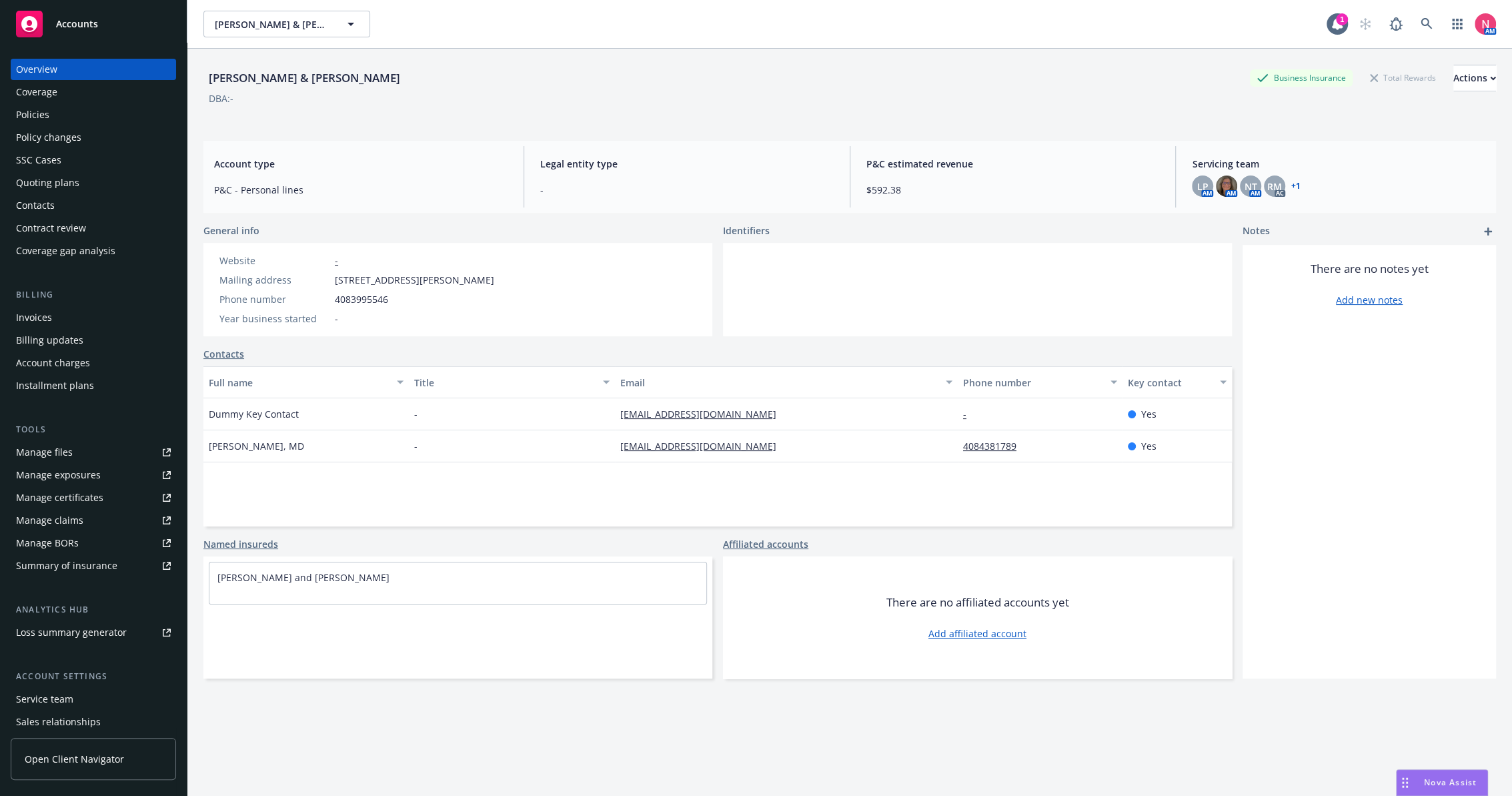
click at [99, 449] on link "Manage files" at bounding box center [93, 452] width 165 height 21
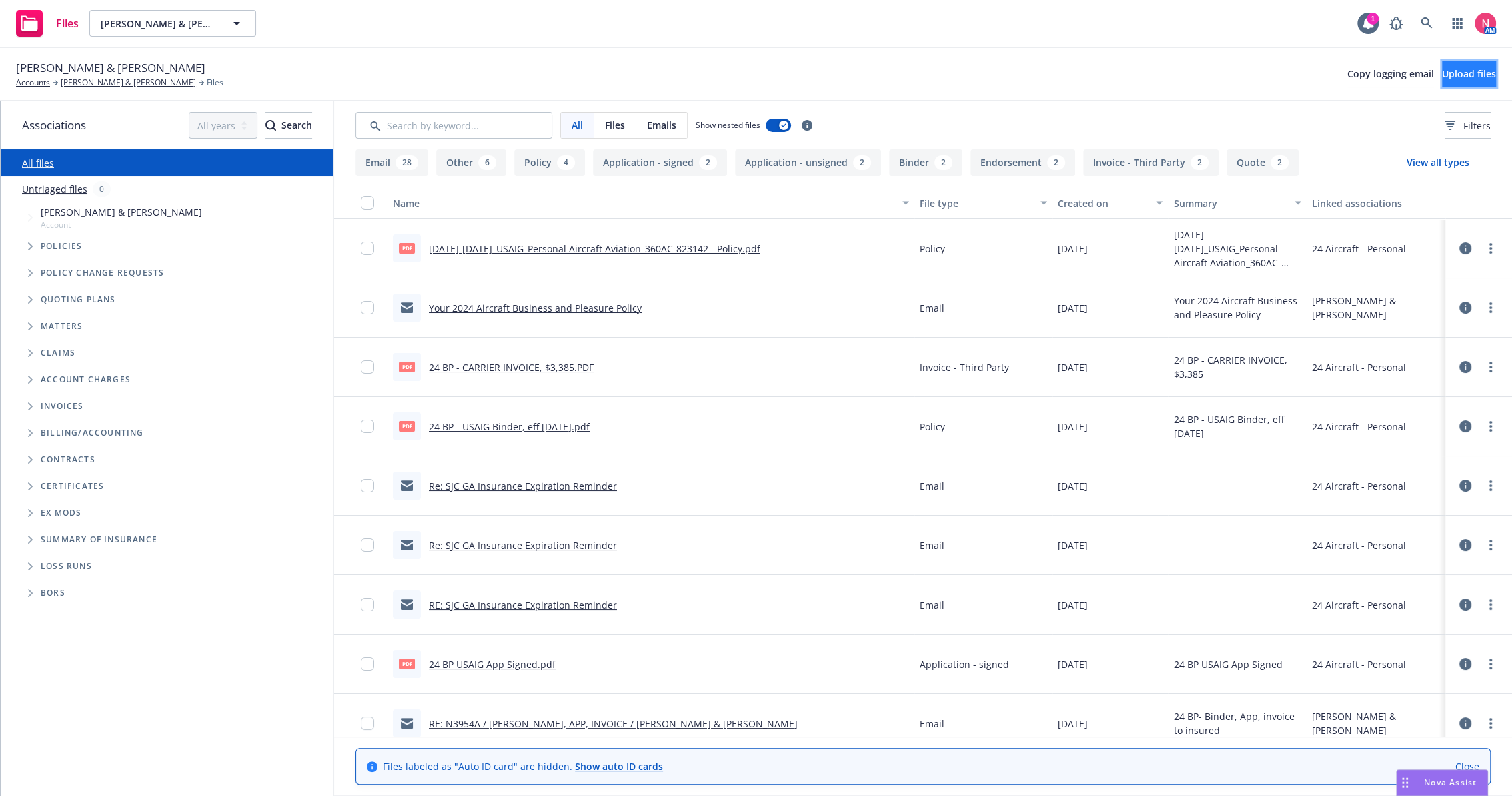
click at [1443, 81] on button "Upload files" at bounding box center [1469, 74] width 54 height 26
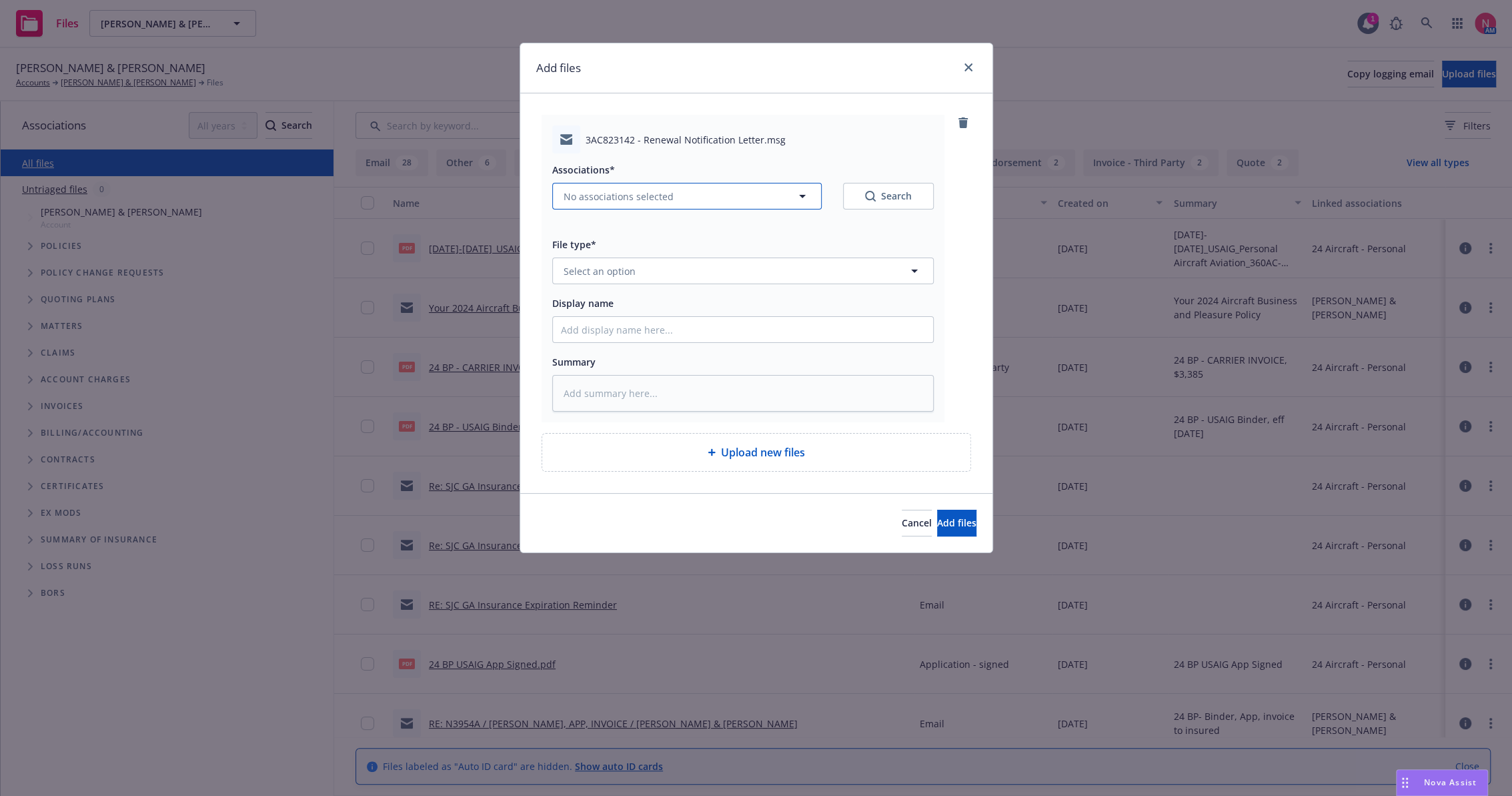
click at [657, 207] on button "No associations selected" at bounding box center [687, 196] width 269 height 26
type textarea "x"
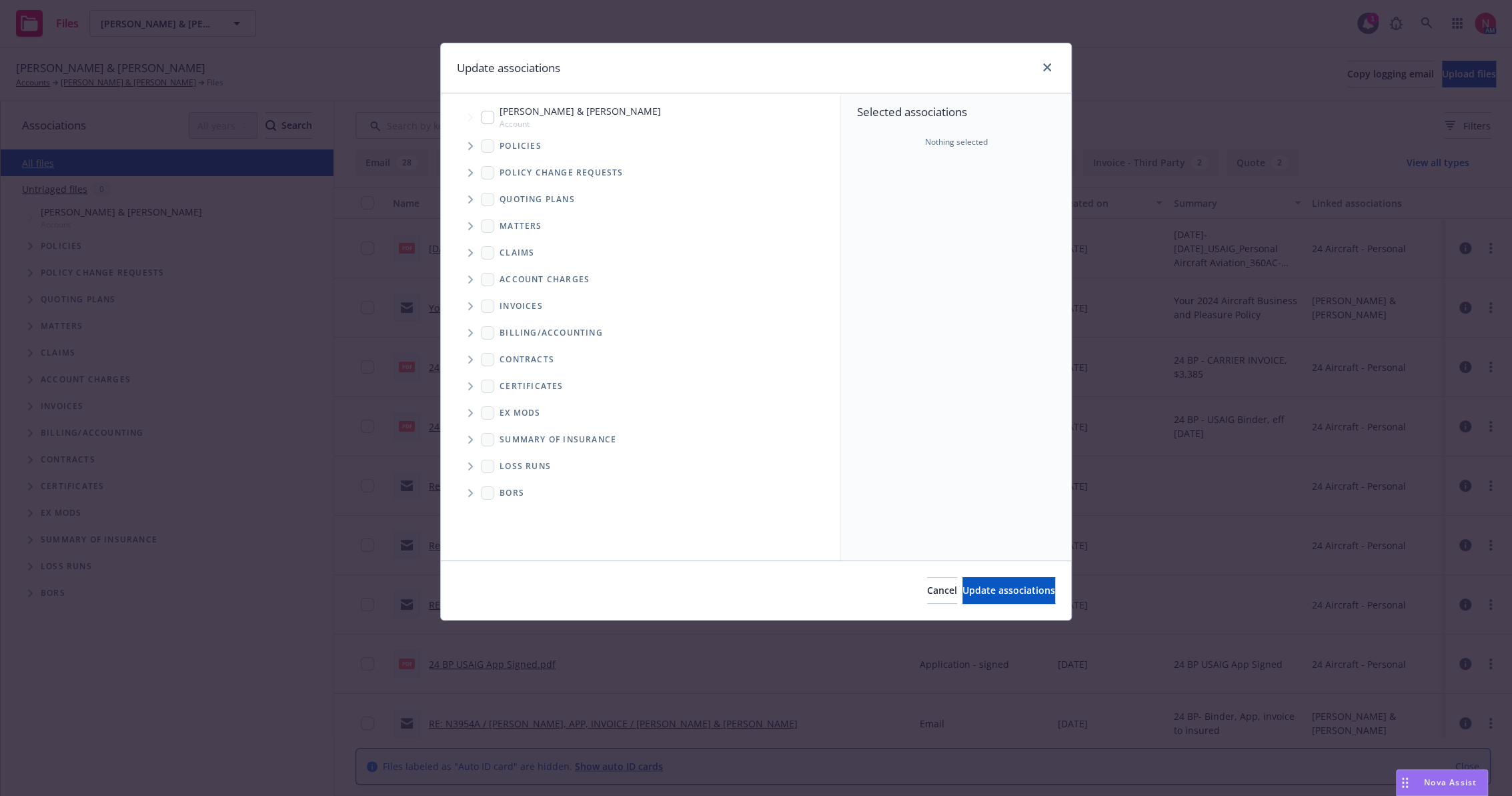
click at [484, 114] on input "Tree Example" at bounding box center [488, 118] width 13 height 13
checkbox input "true"
click at [970, 579] on button "Update associations" at bounding box center [1009, 591] width 93 height 26
type textarea "x"
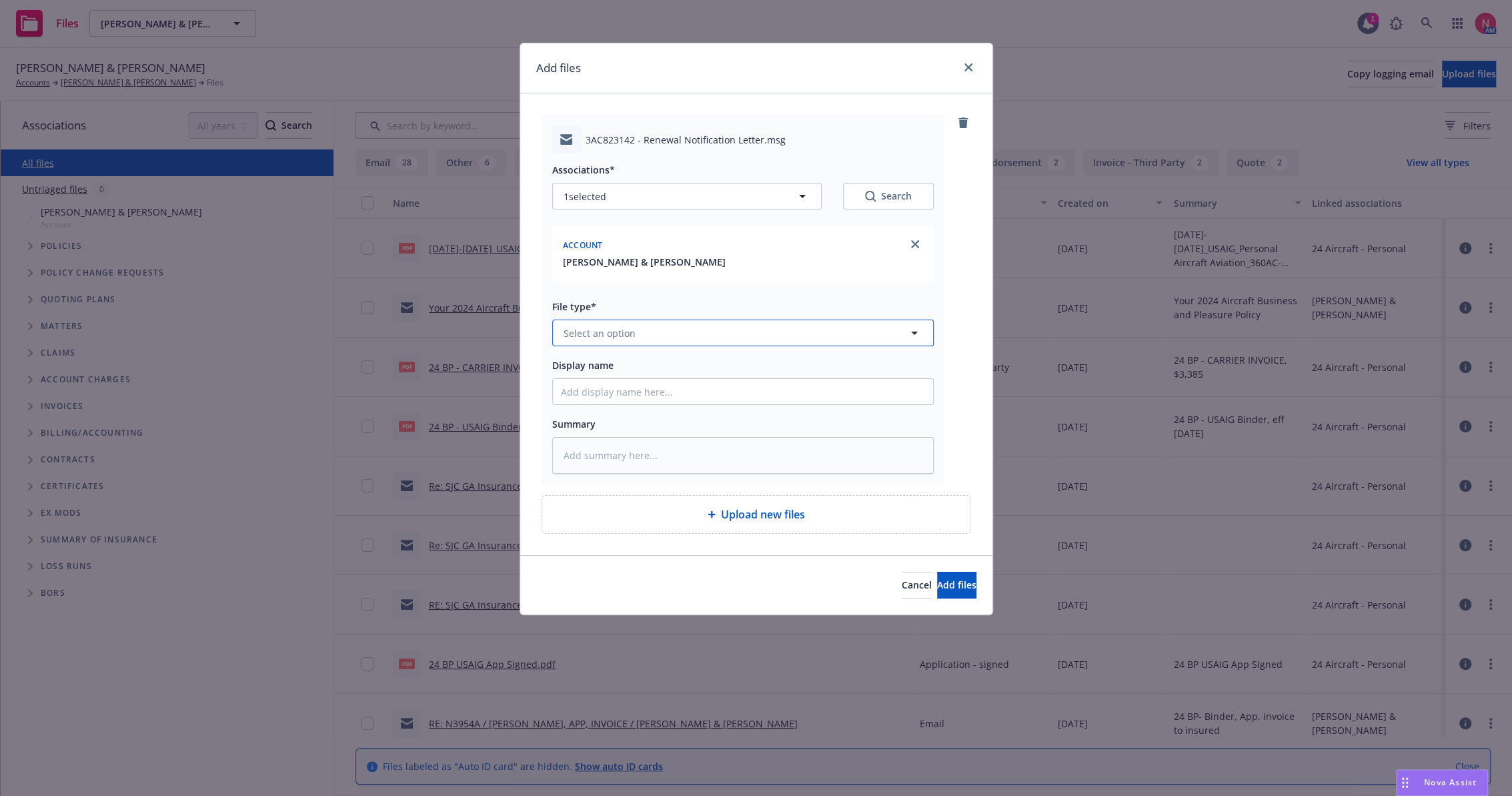
click at [599, 329] on span "Select an option" at bounding box center [600, 333] width 72 height 14
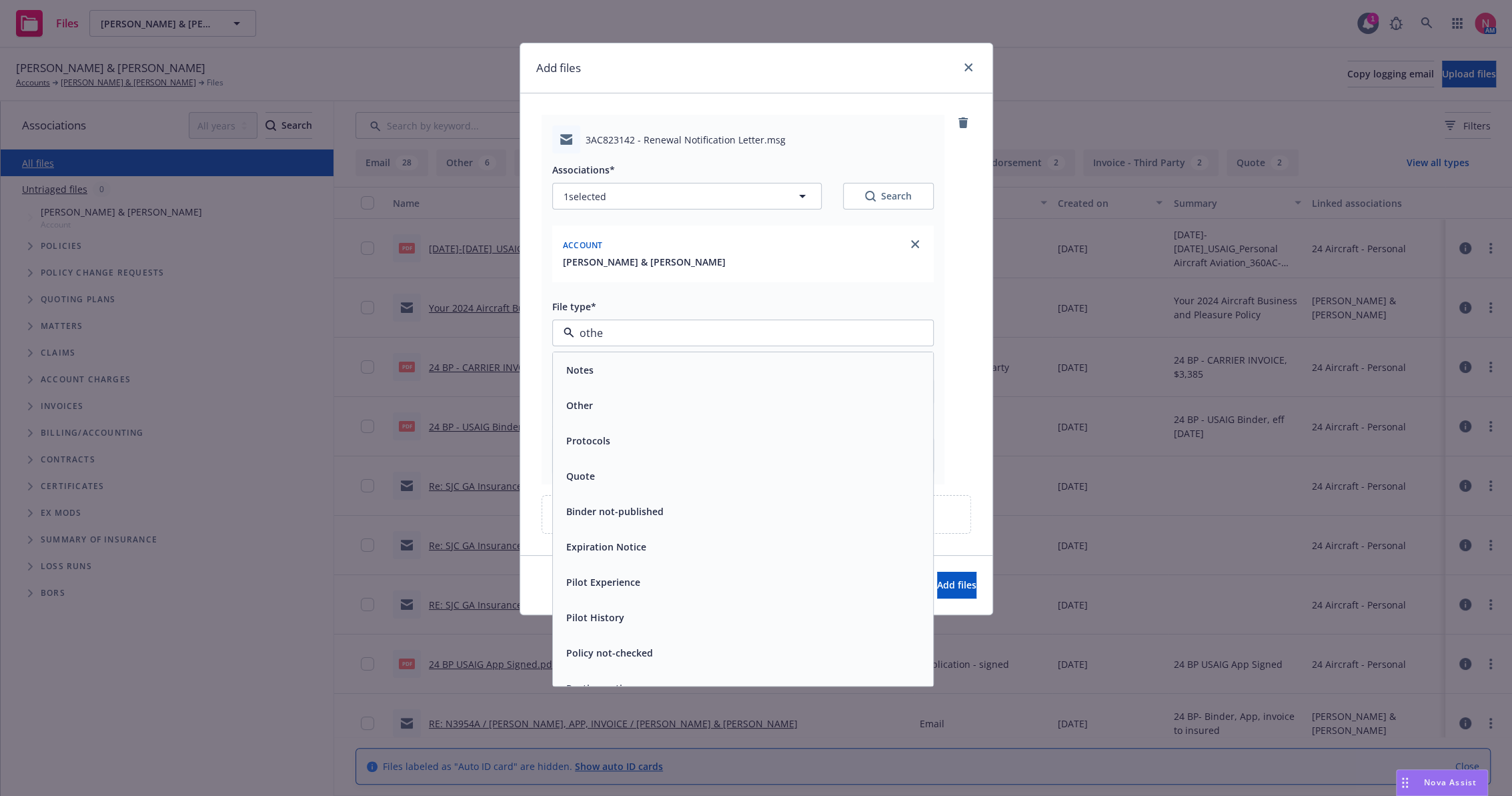
type input "other"
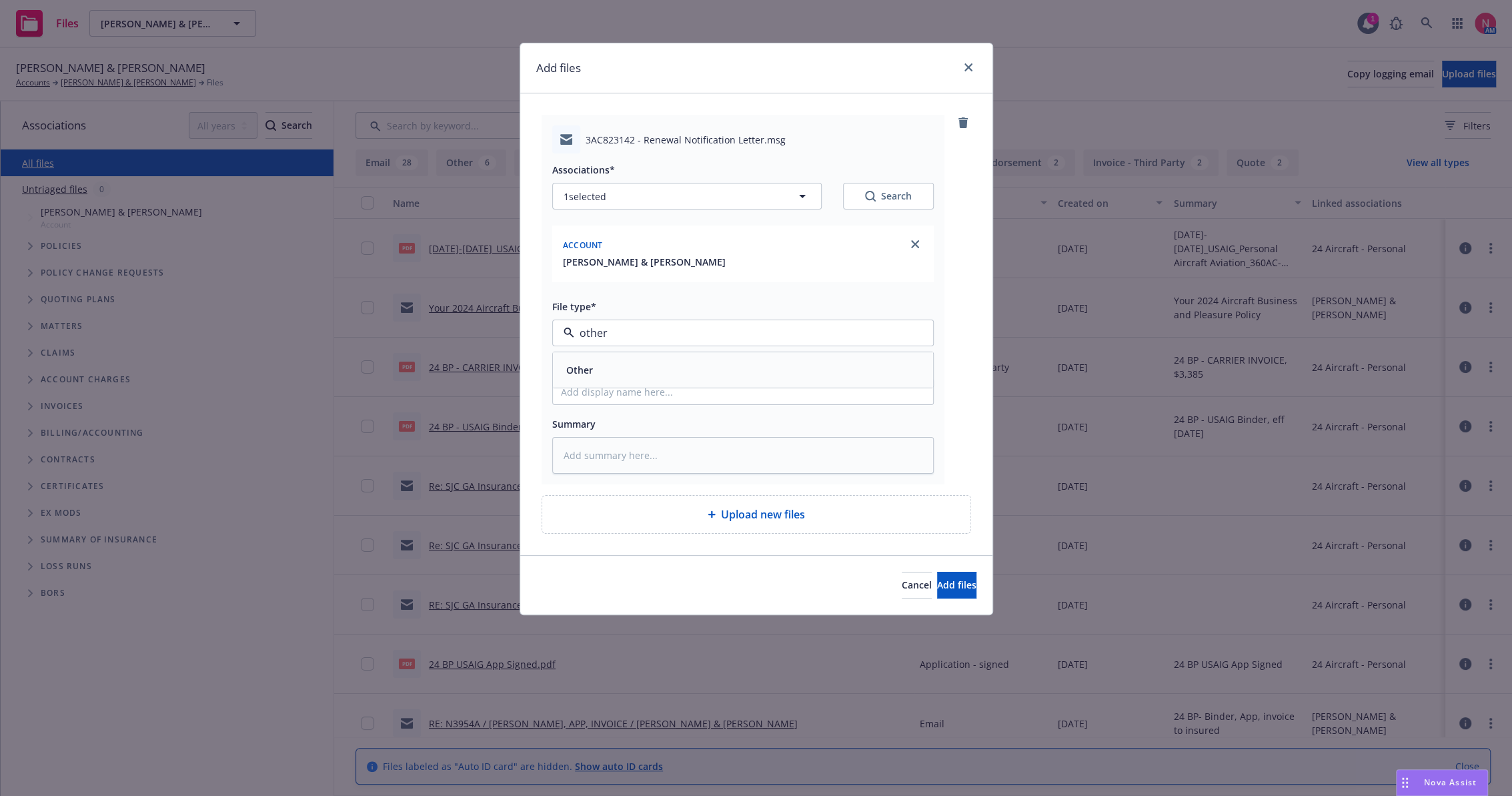
click at [604, 375] on div "Other" at bounding box center [743, 370] width 364 height 19
click at [617, 388] on input "Display name" at bounding box center [743, 391] width 380 height 25
type textarea "x"
type input "2"
type textarea "x"
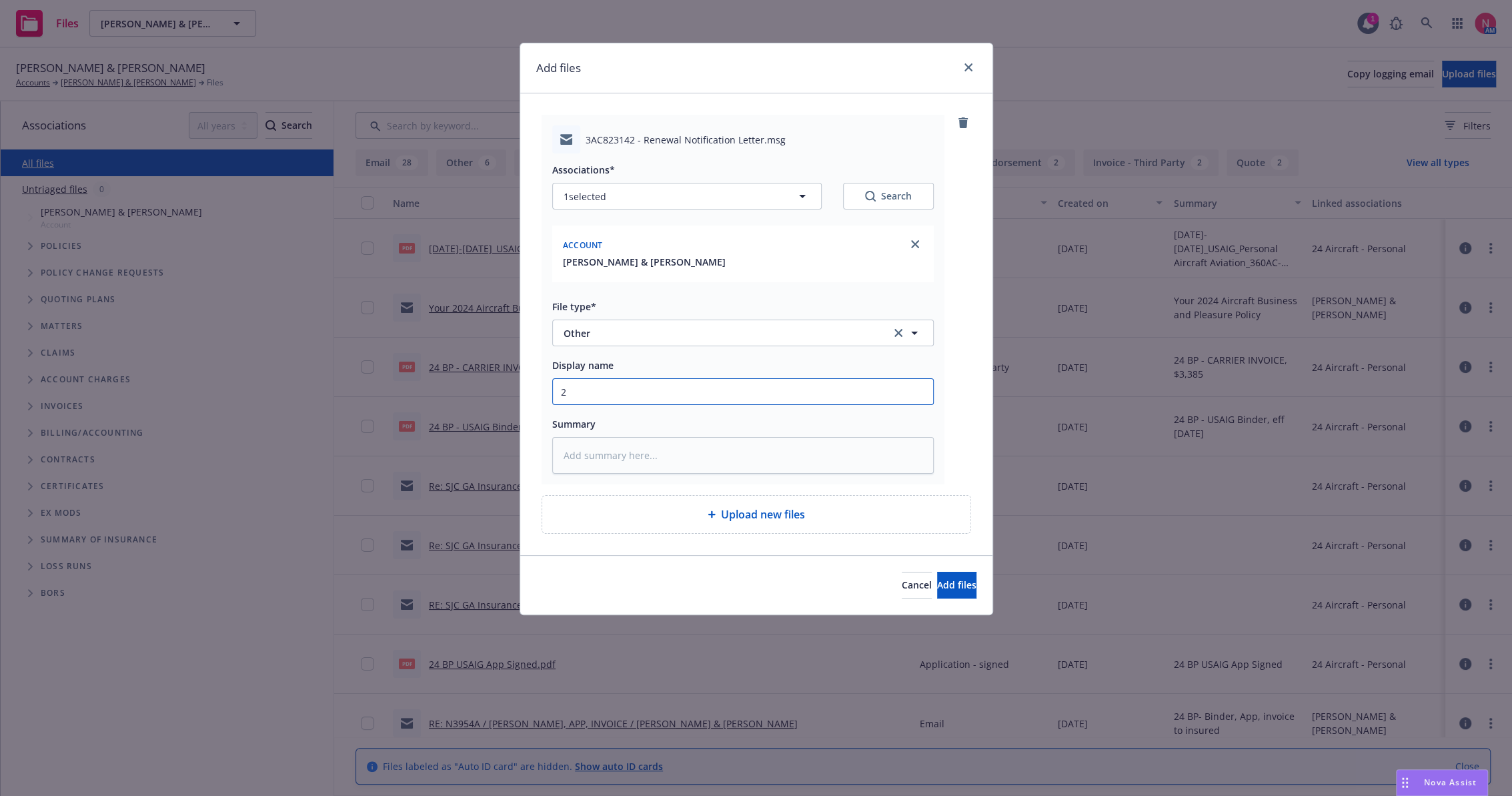
type input "25"
type textarea "x"
type input "25 BP Signed Client Renewal"
click at [944, 589] on span "Add files" at bounding box center [958, 584] width 40 height 13
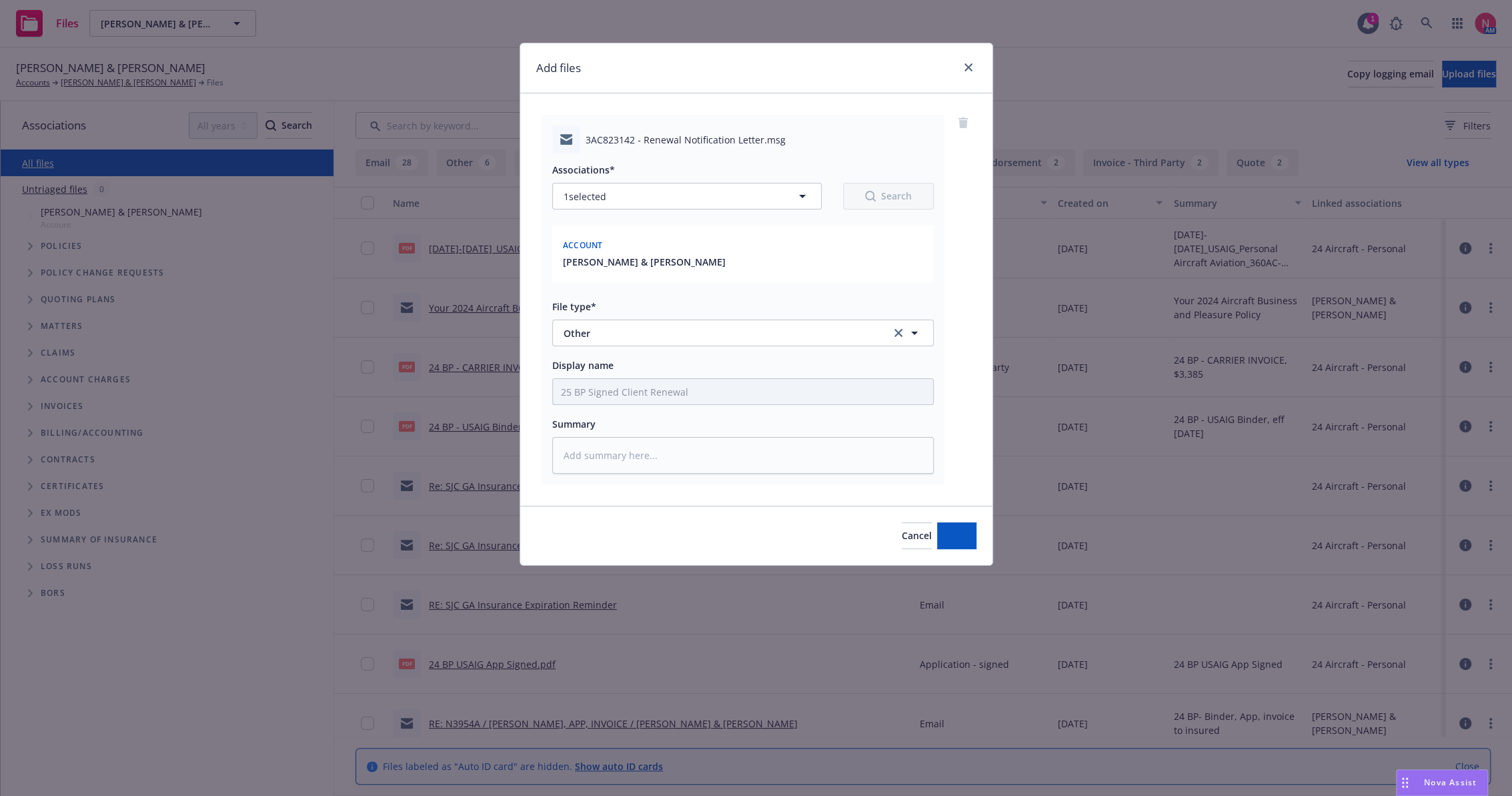
type textarea "x"
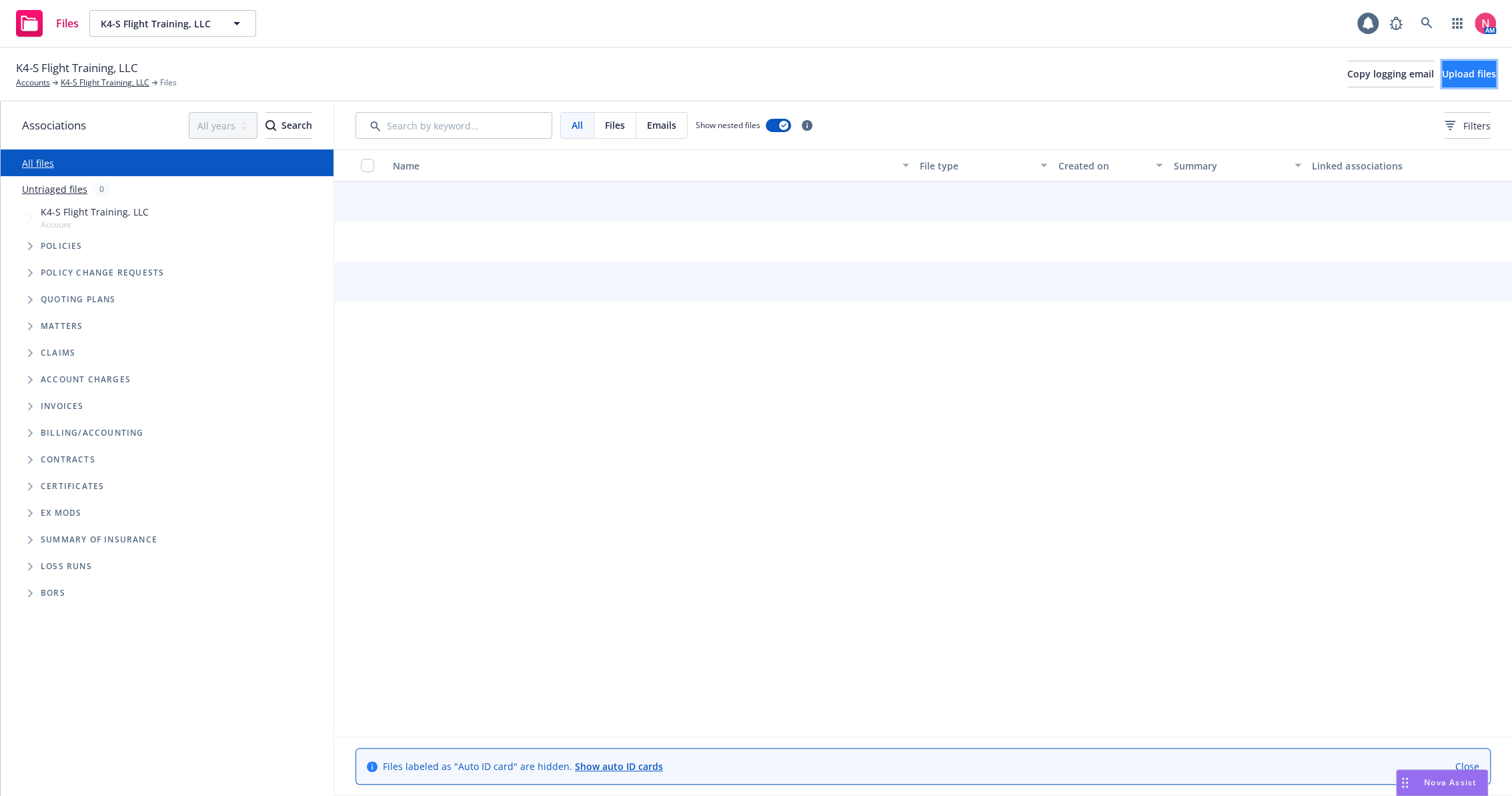
click at [1468, 68] on span "Upload files" at bounding box center [1469, 74] width 54 height 13
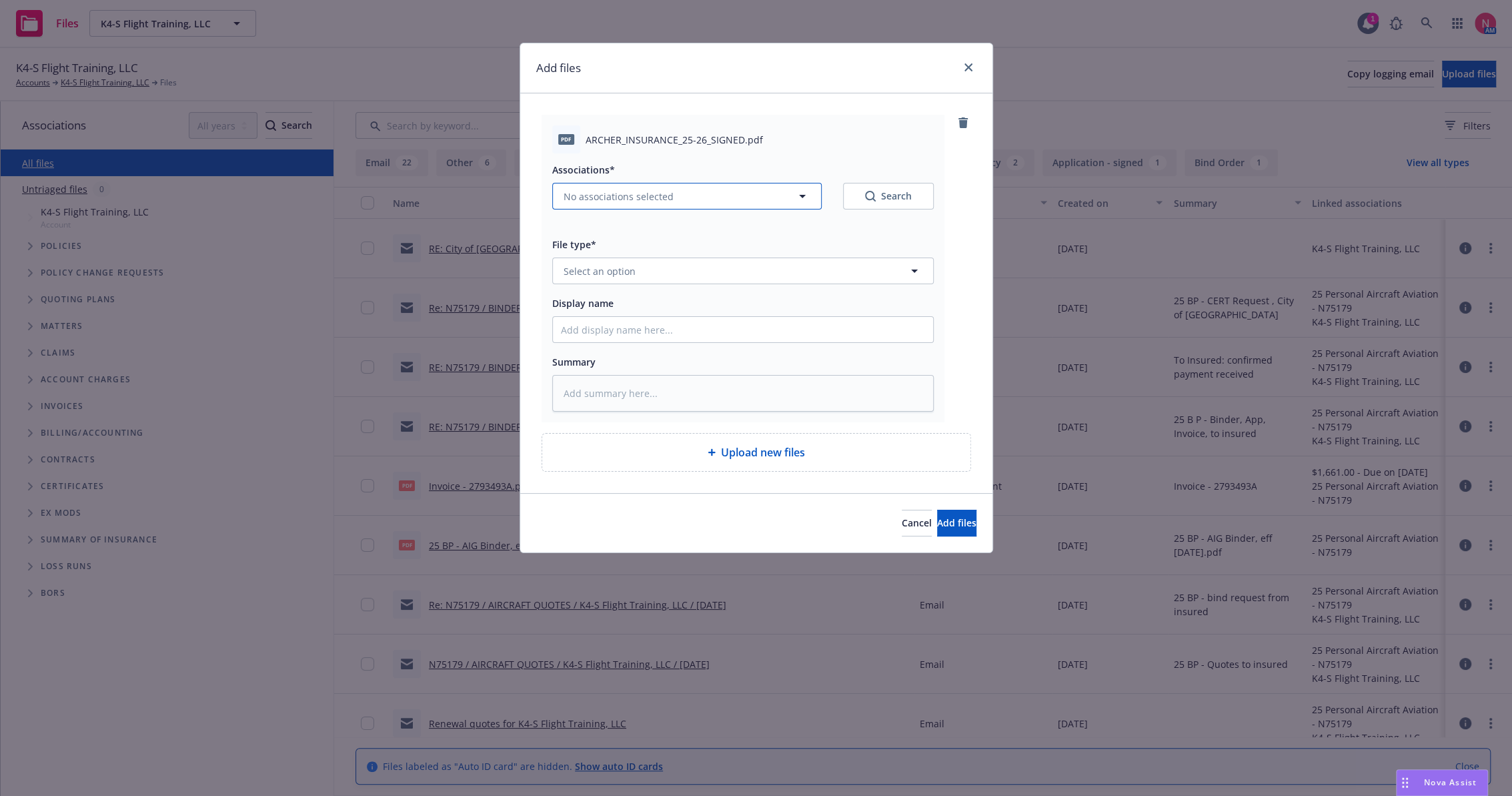
click at [660, 200] on span "No associations selected" at bounding box center [619, 196] width 110 height 14
type textarea "x"
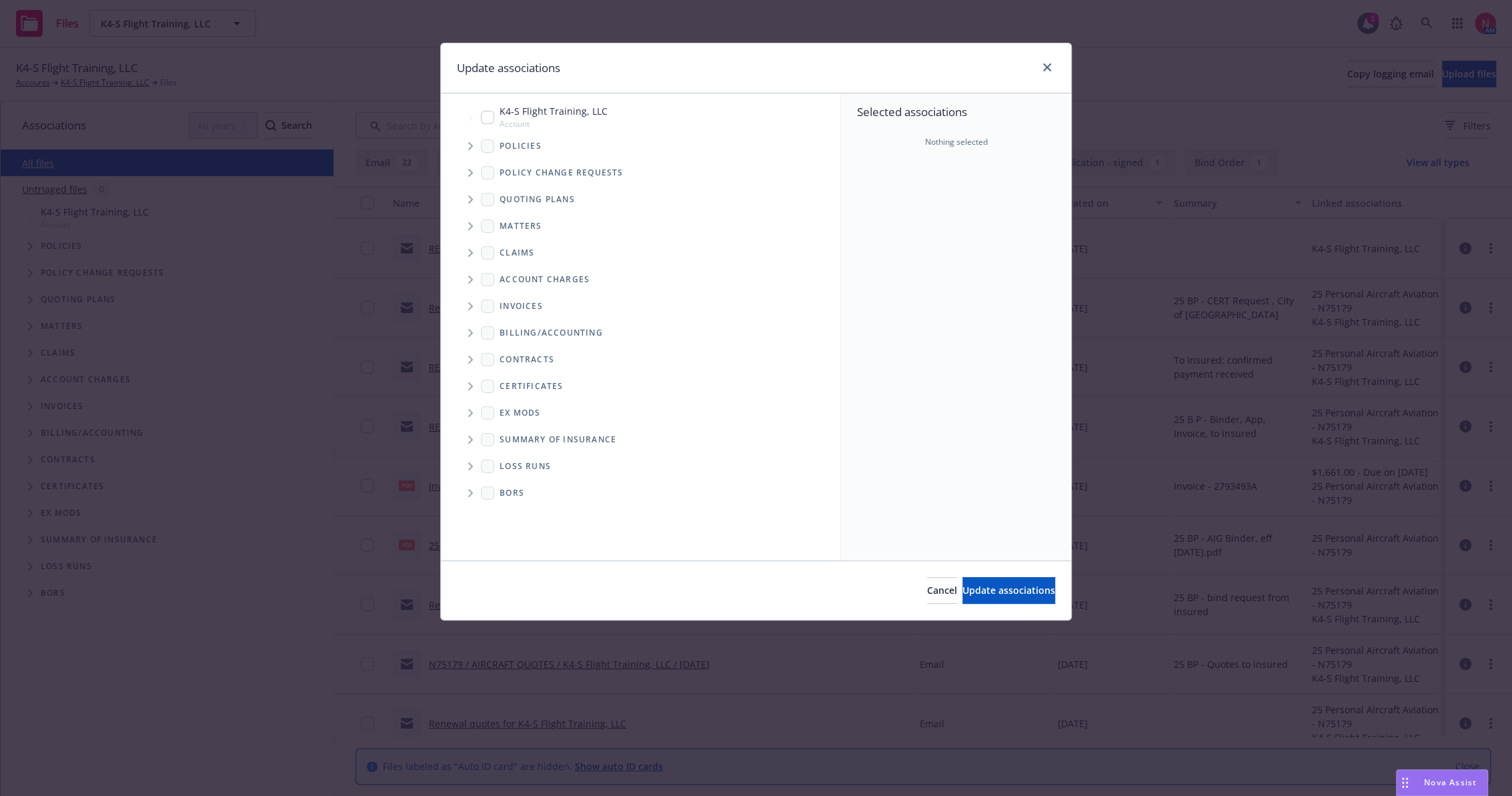
click at [490, 112] on input "Tree Example" at bounding box center [488, 118] width 13 height 13
checkbox input "true"
click at [969, 580] on button "Update associations" at bounding box center [1009, 591] width 93 height 26
type textarea "x"
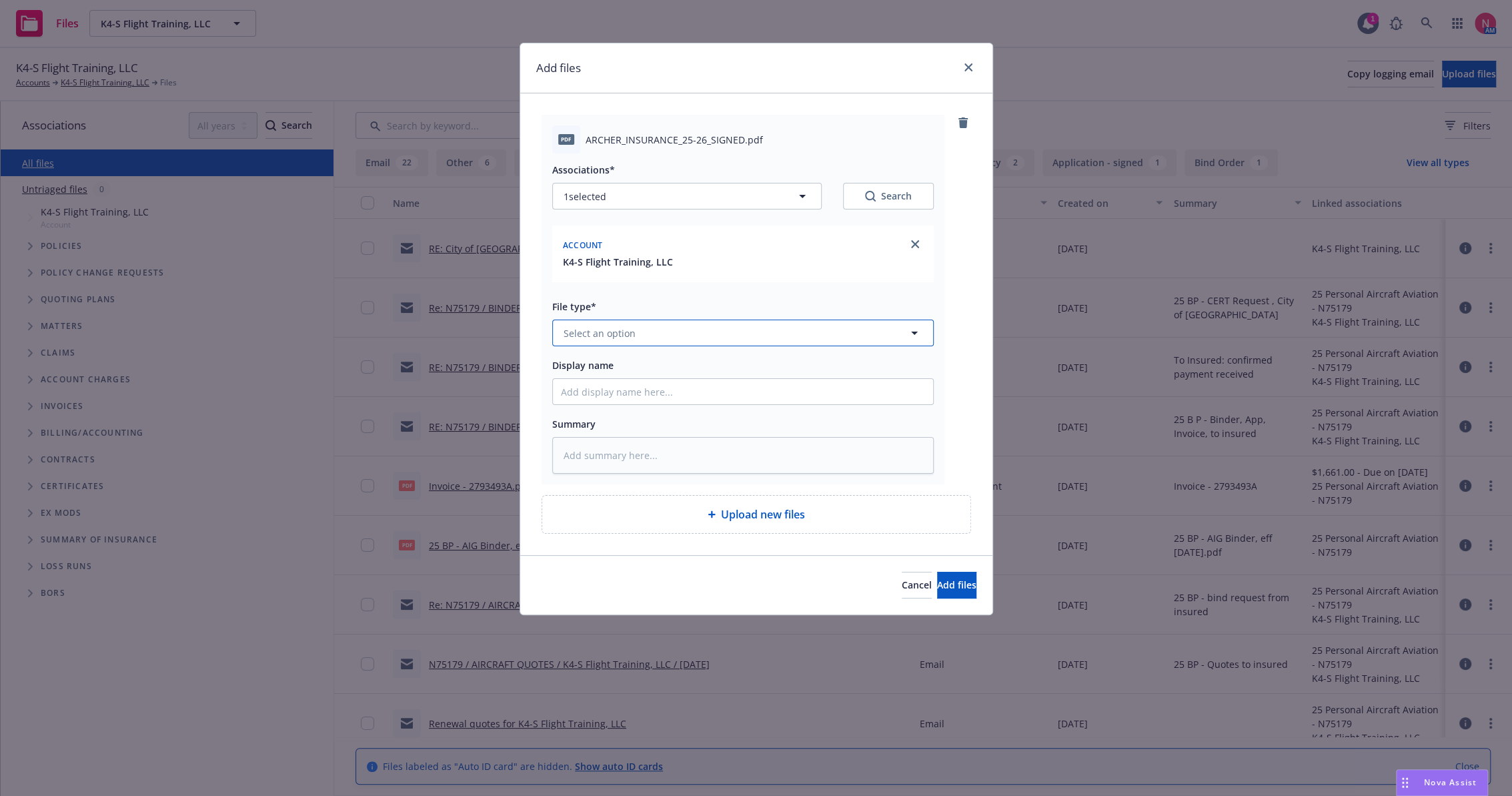
click at [656, 334] on button "Select an option" at bounding box center [743, 333] width 382 height 26
type input "other"
click at [650, 363] on div "Other" at bounding box center [743, 370] width 364 height 19
click at [615, 391] on input "Display name" at bounding box center [743, 391] width 380 height 25
type textarea "x"
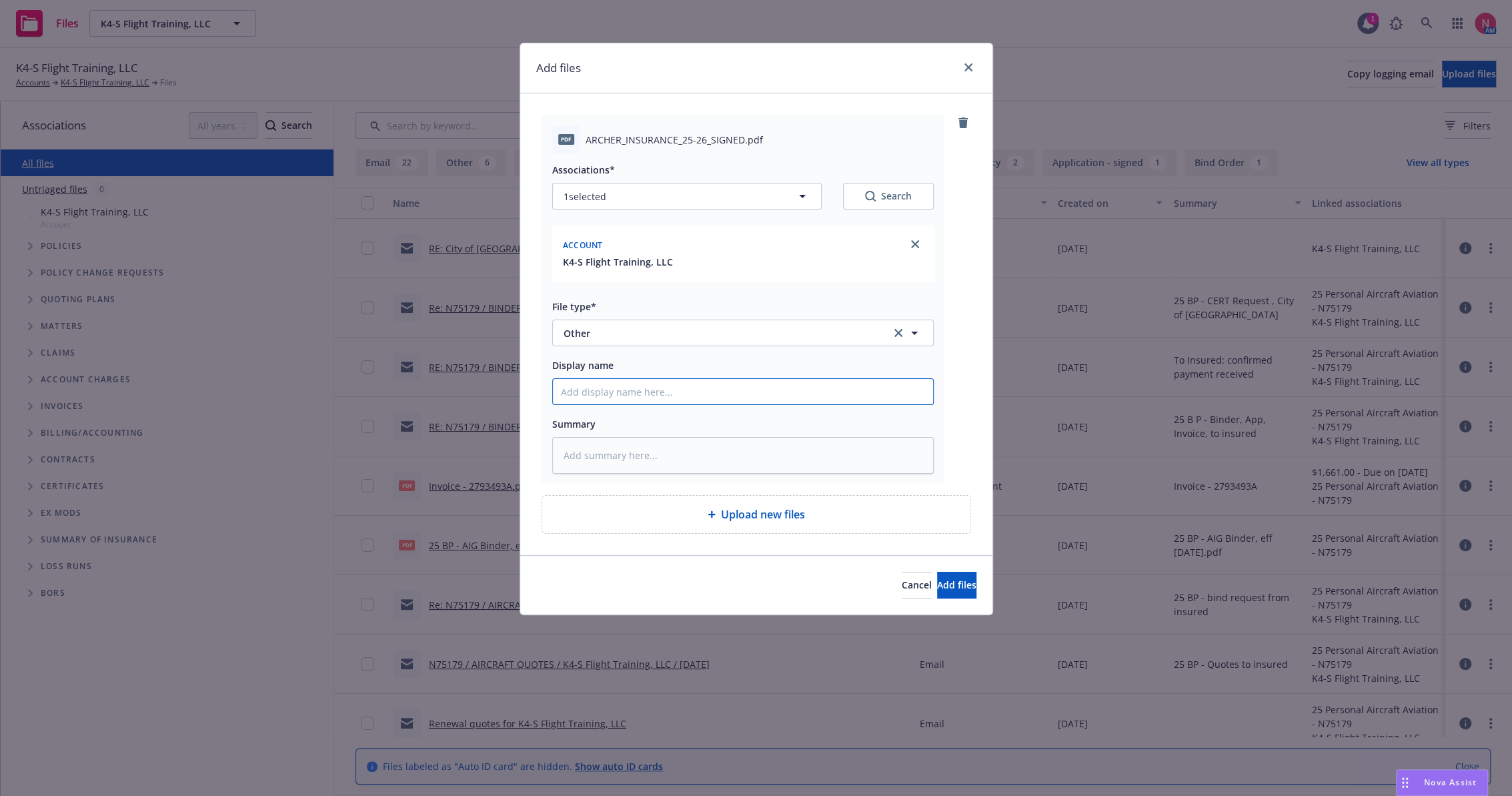
type input "2"
type textarea "x"
type input "25"
type textarea "x"
type input "25 BP Signed Client Renewal"
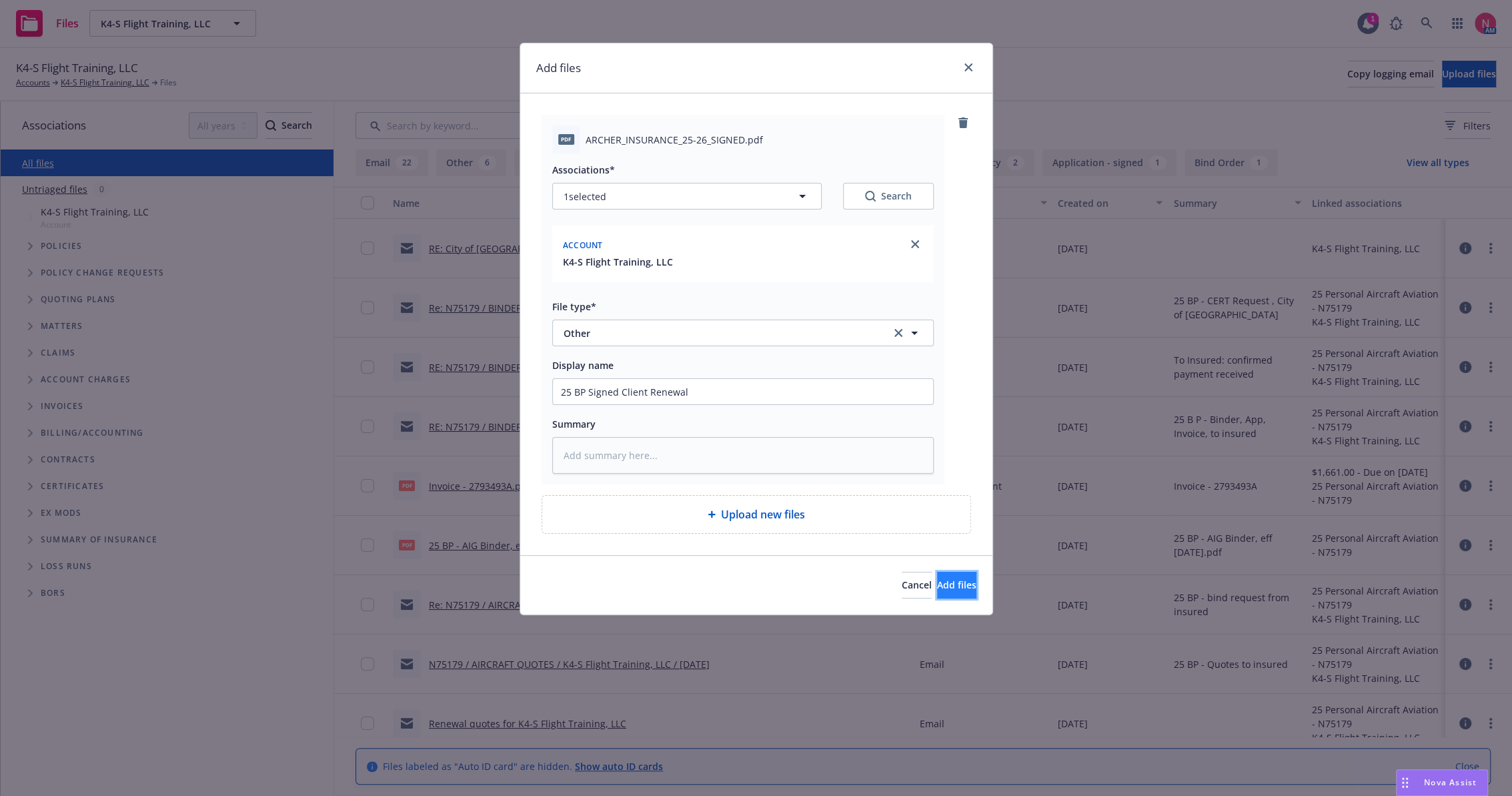
click at [957, 582] on button "Add files" at bounding box center [958, 585] width 40 height 26
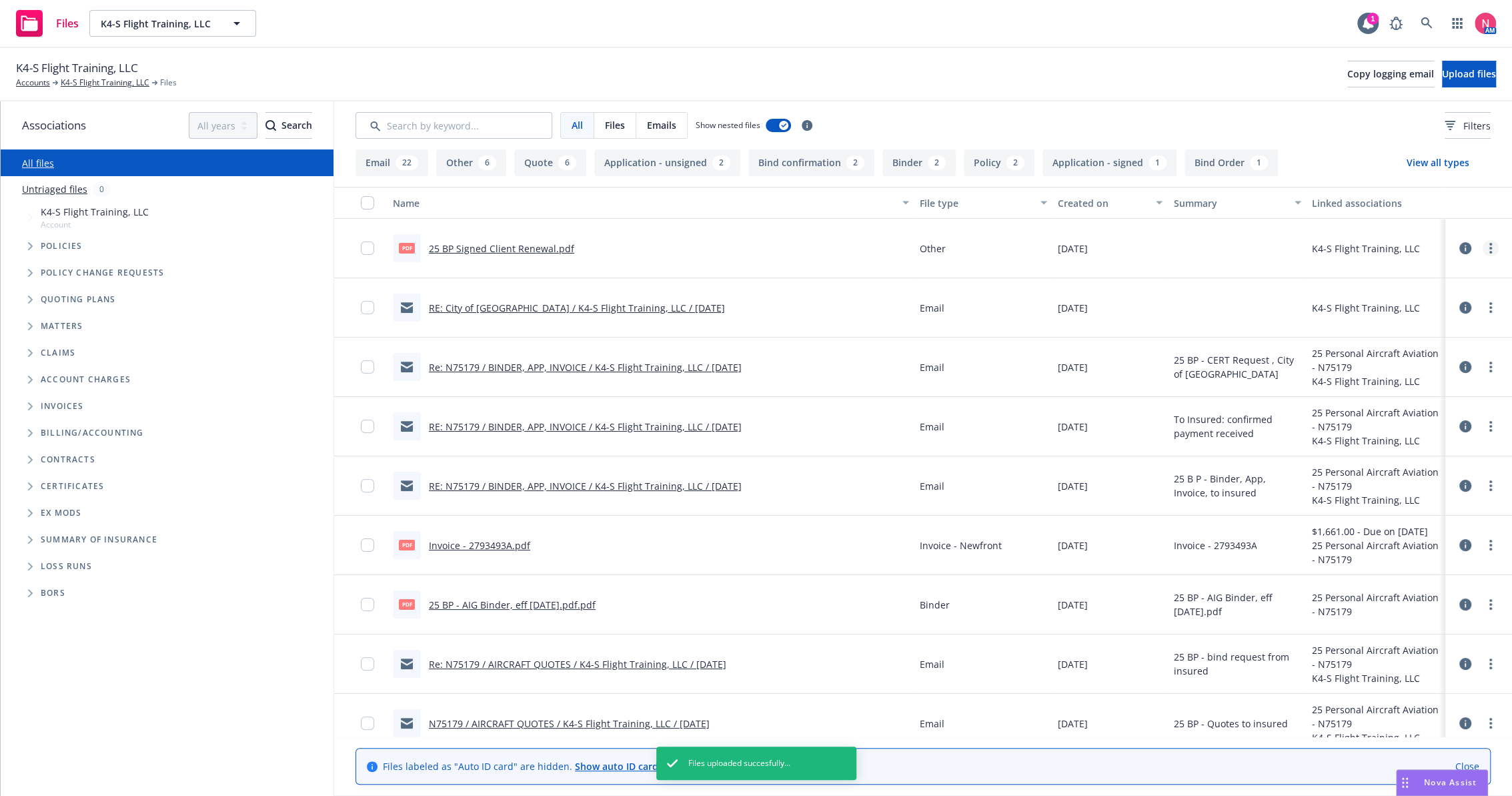
click at [1490, 244] on circle "more" at bounding box center [1491, 244] width 3 height 3
click at [1411, 319] on link "Edit" at bounding box center [1420, 329] width 133 height 26
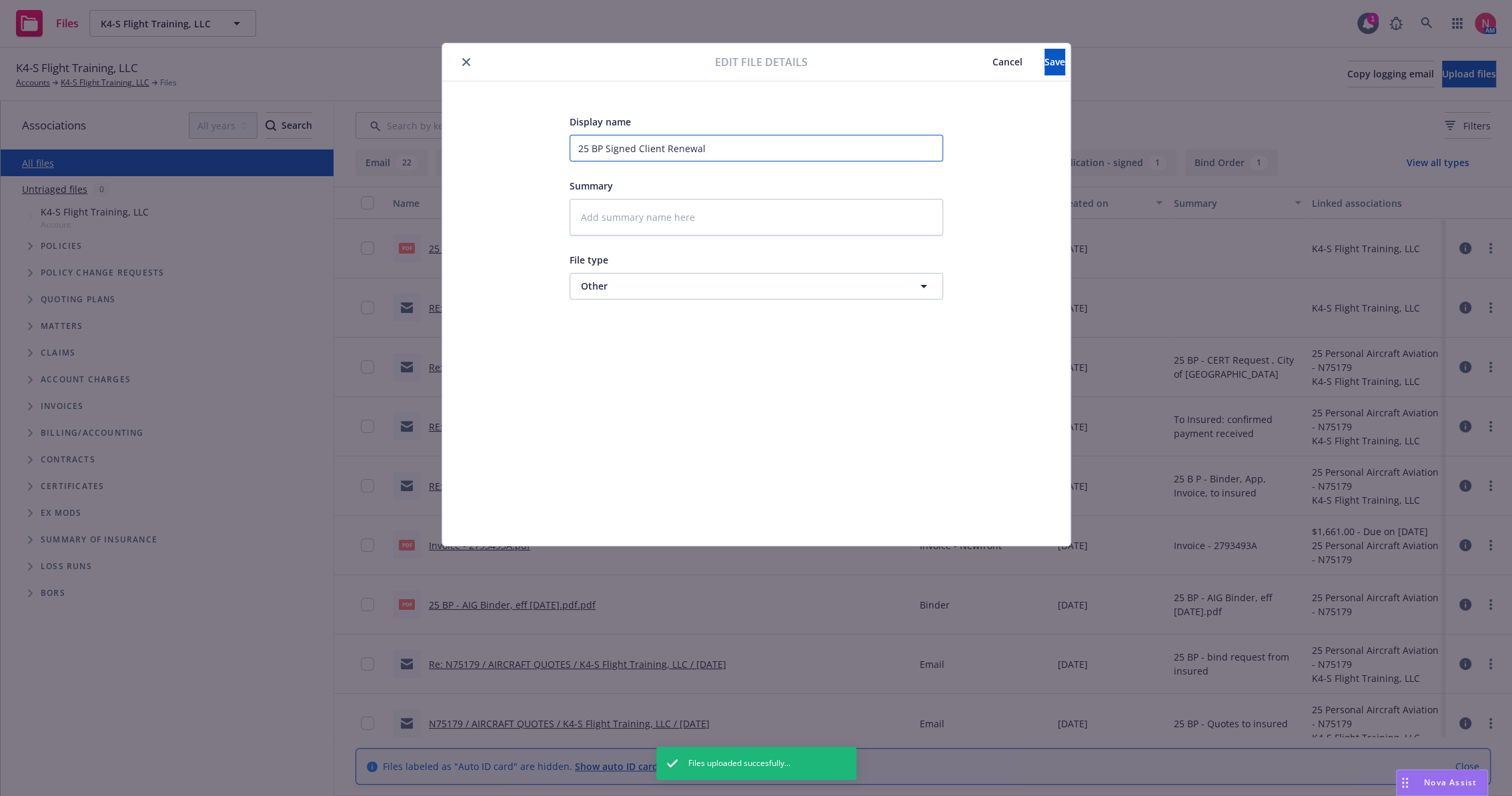
click at [715, 149] on input "25 BP Signed Client Renewal" at bounding box center [757, 148] width 374 height 26
type textarea "x"
type input "2"
type textarea "x"
type input "25"
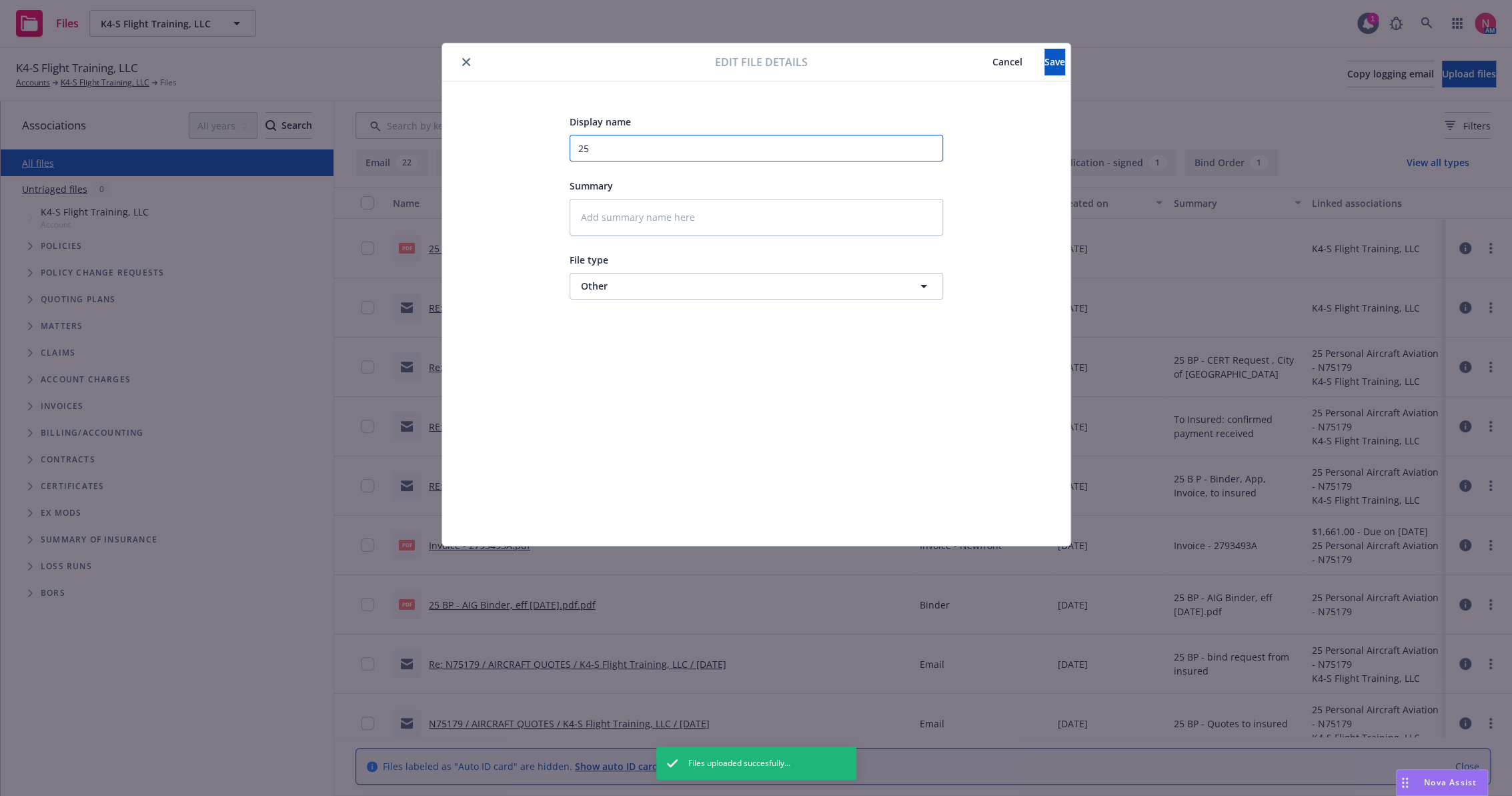
type textarea "x"
type input "25"
type textarea "x"
type input "25 b"
type textarea "x"
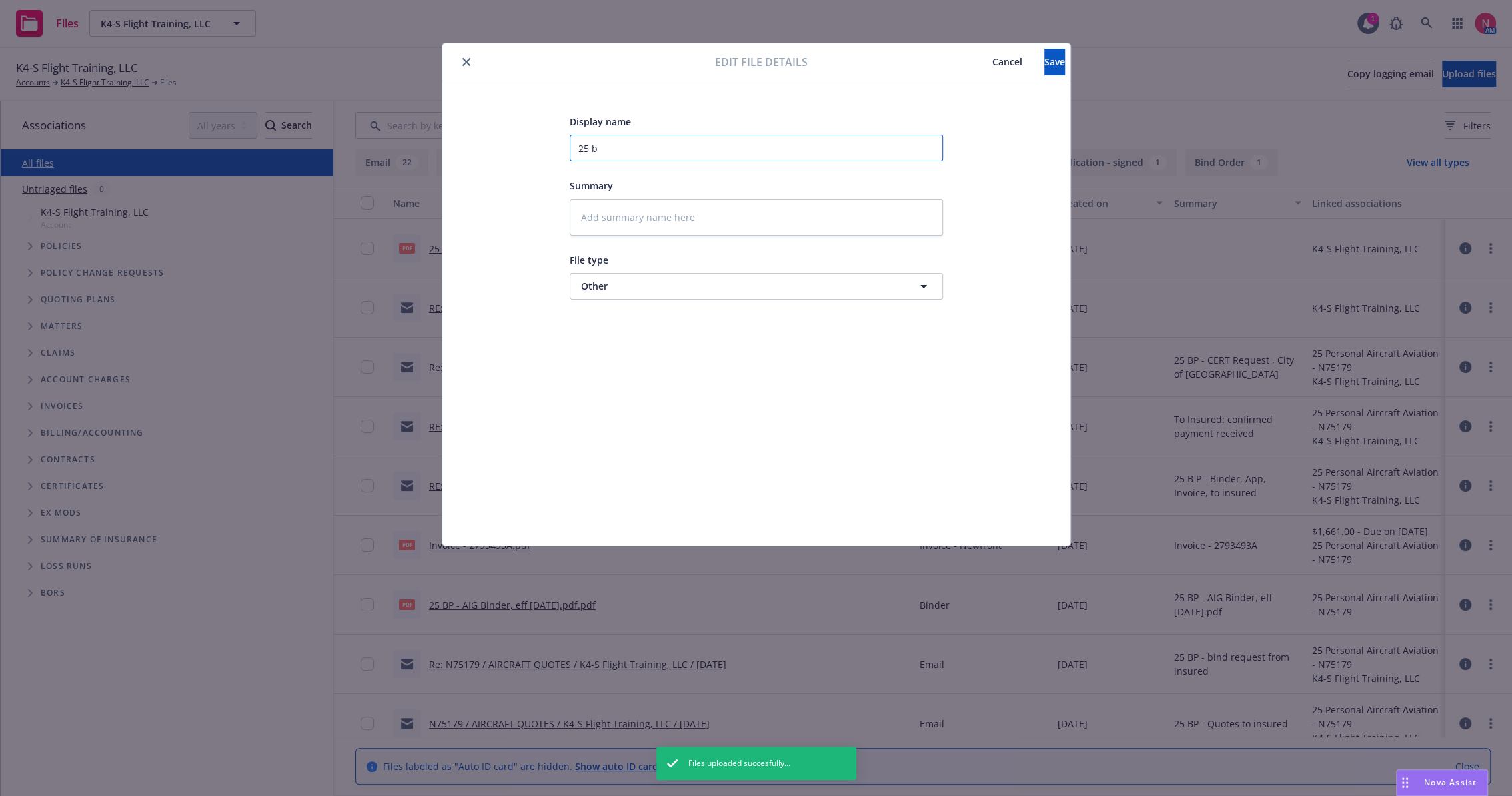
type input "25 b"
type textarea "x"
type input "25 b"
type textarea "x"
type input "25 bp"
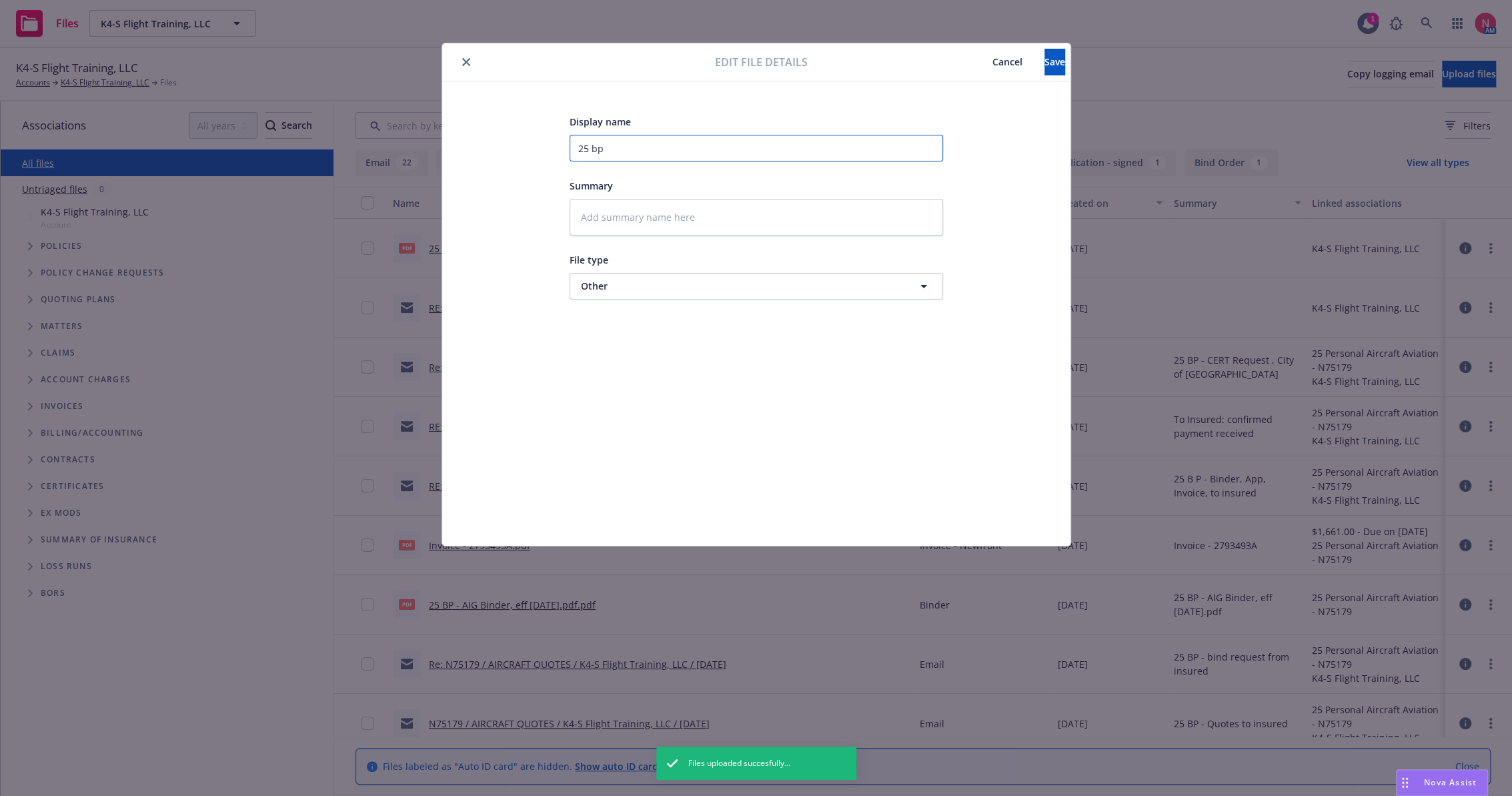
type textarea "x"
type input "25 bp"
type textarea "x"
type input "25 bp a"
type textarea "x"
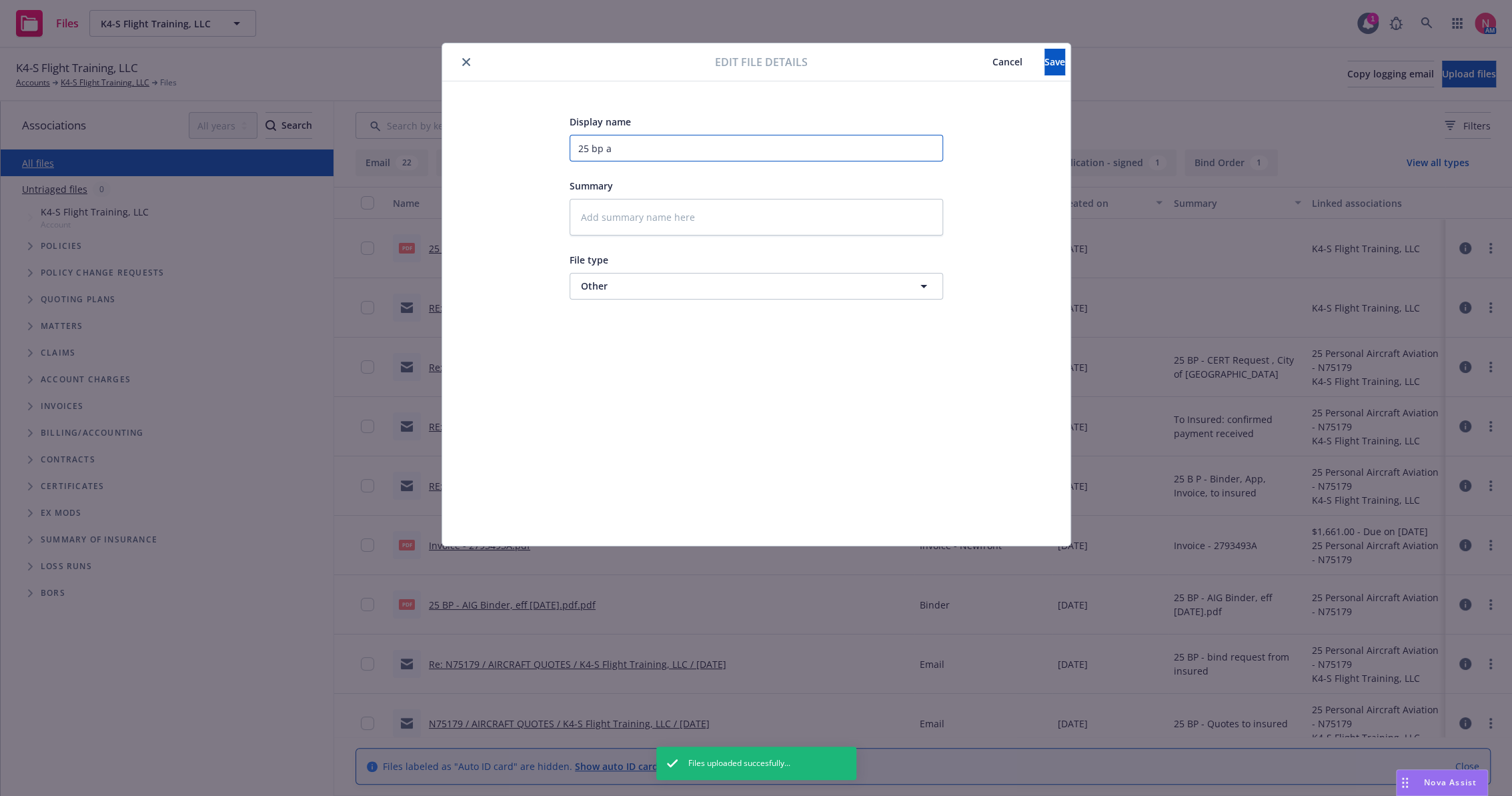
type input "25 bp ai"
type textarea "x"
type input "25 BP AIG App Signed"
type textarea "x"
click at [630, 281] on span "Other" at bounding box center [732, 285] width 302 height 14
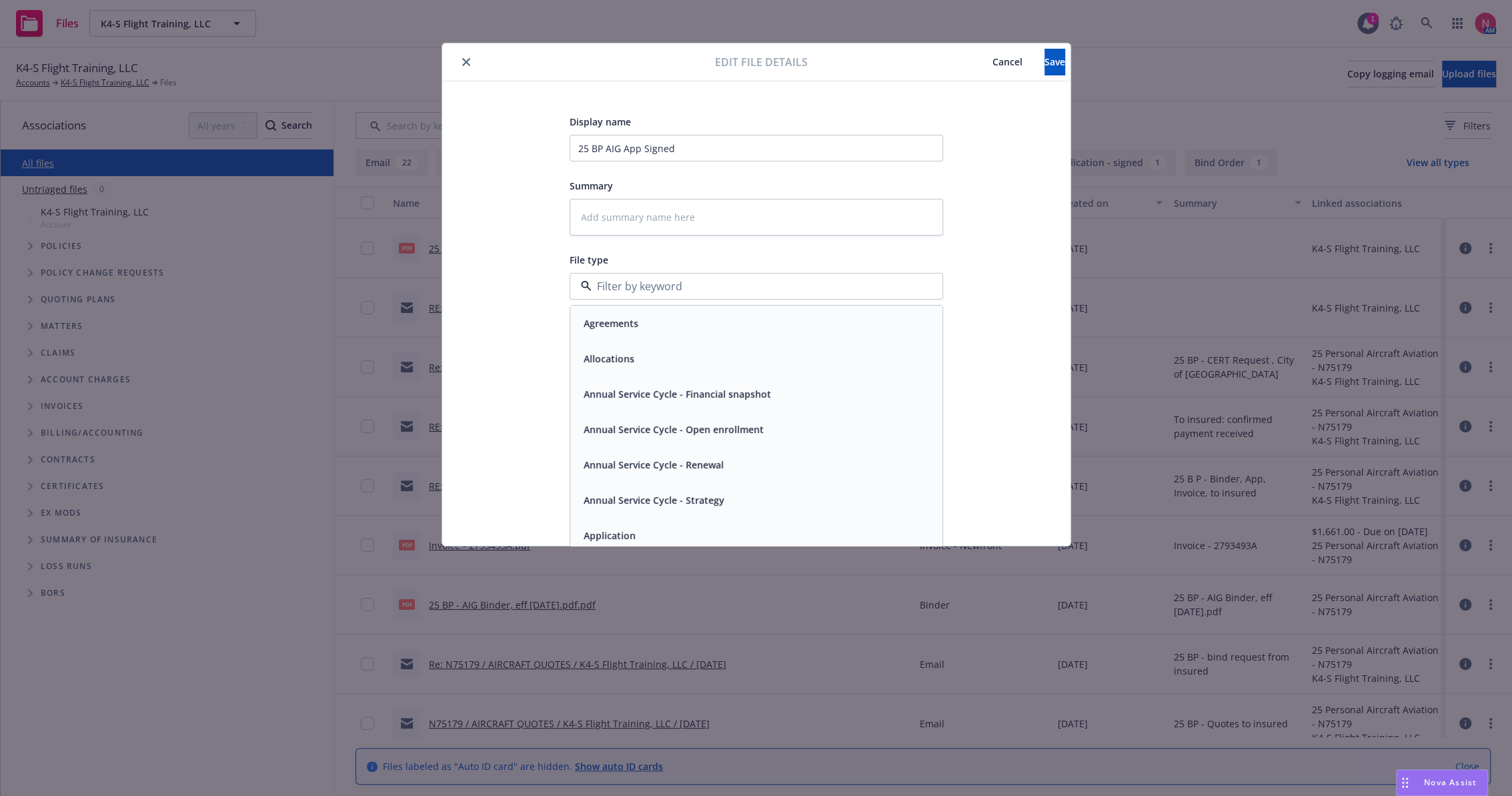
type textarea "x"
type input "app"
click at [650, 352] on span "Application - signed" at bounding box center [629, 358] width 90 height 14
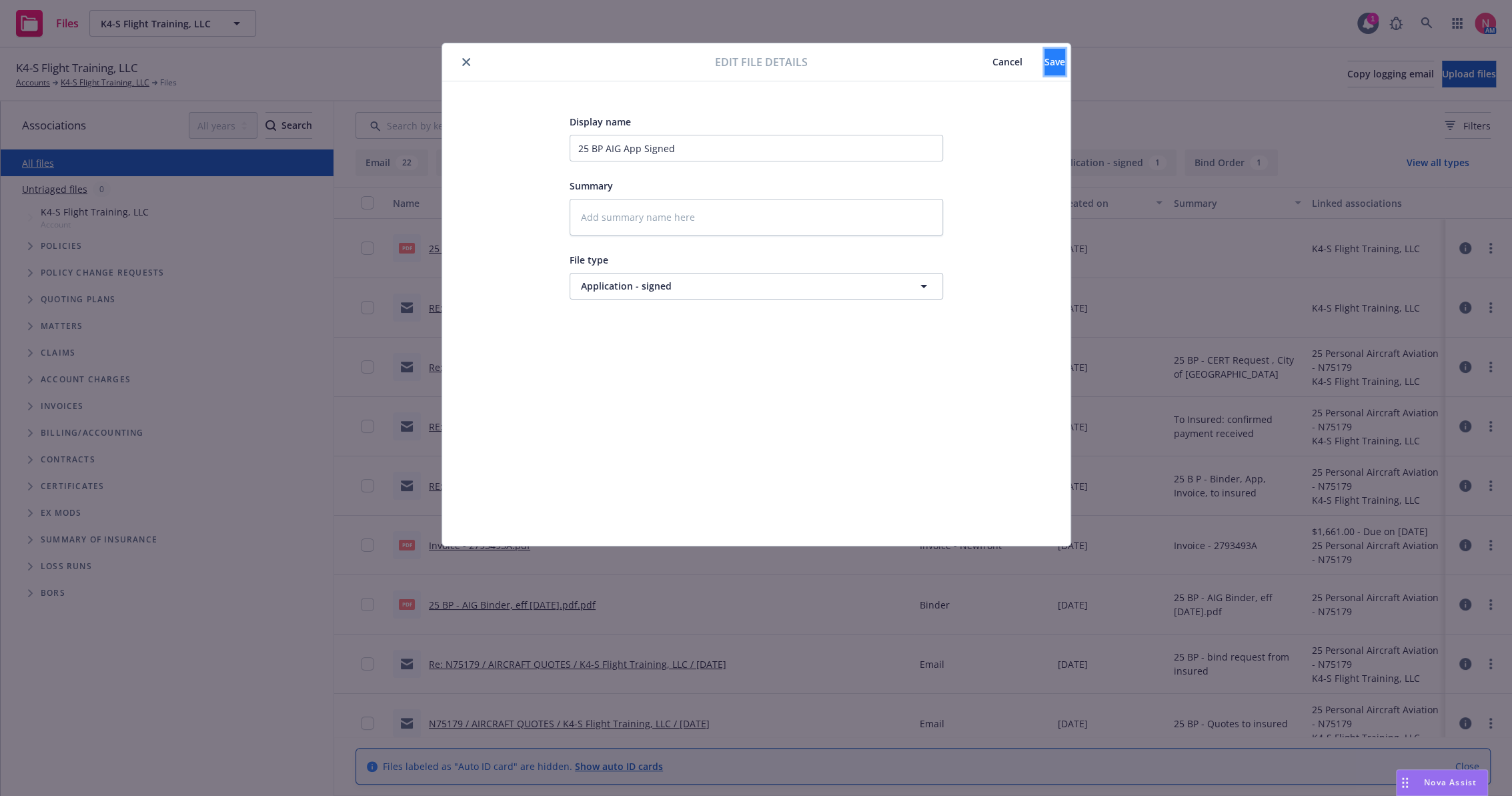
click at [1045, 55] on button "Save" at bounding box center [1055, 62] width 21 height 26
type textarea "x"
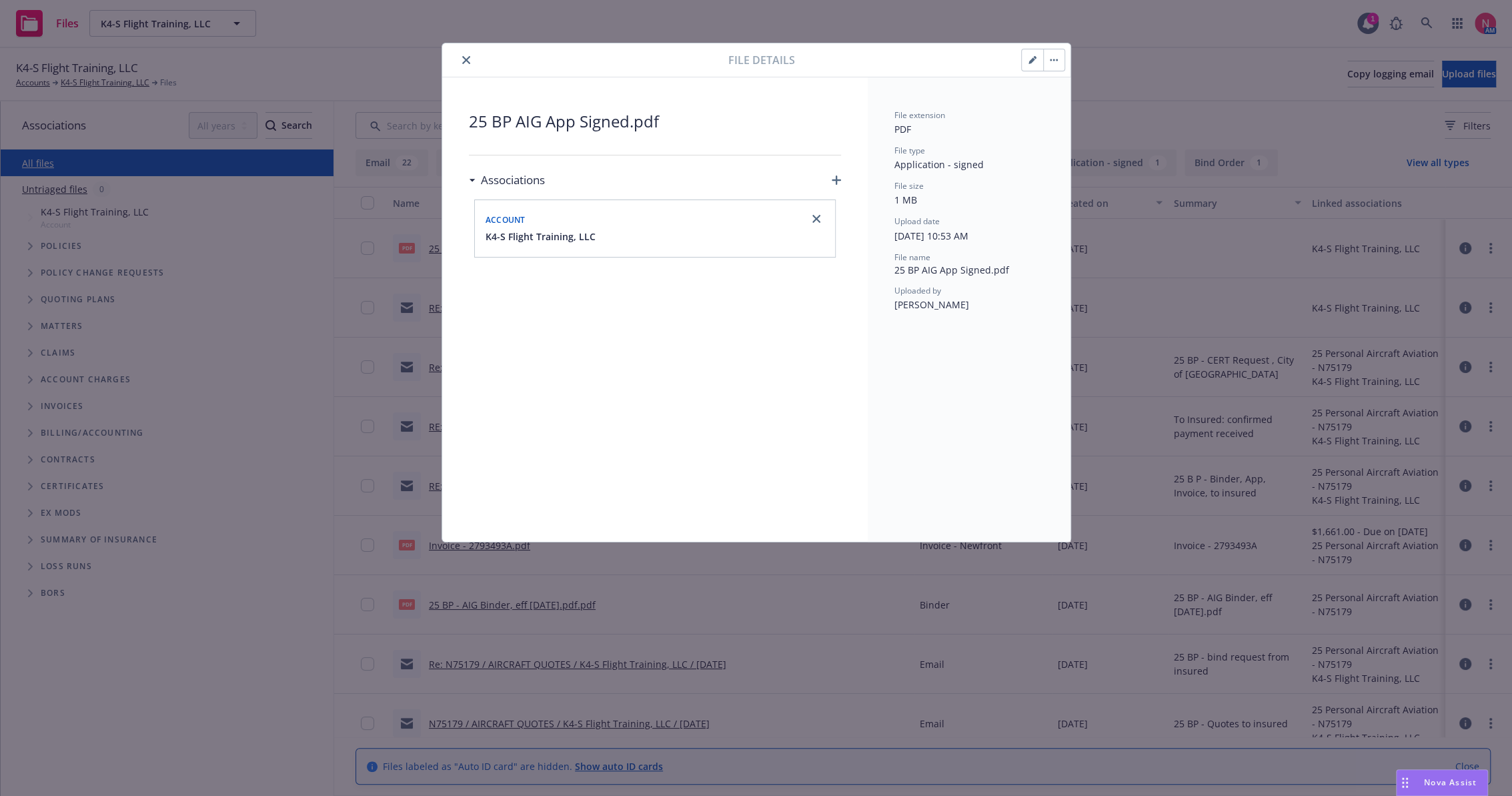
click at [467, 61] on icon "close" at bounding box center [466, 60] width 8 height 8
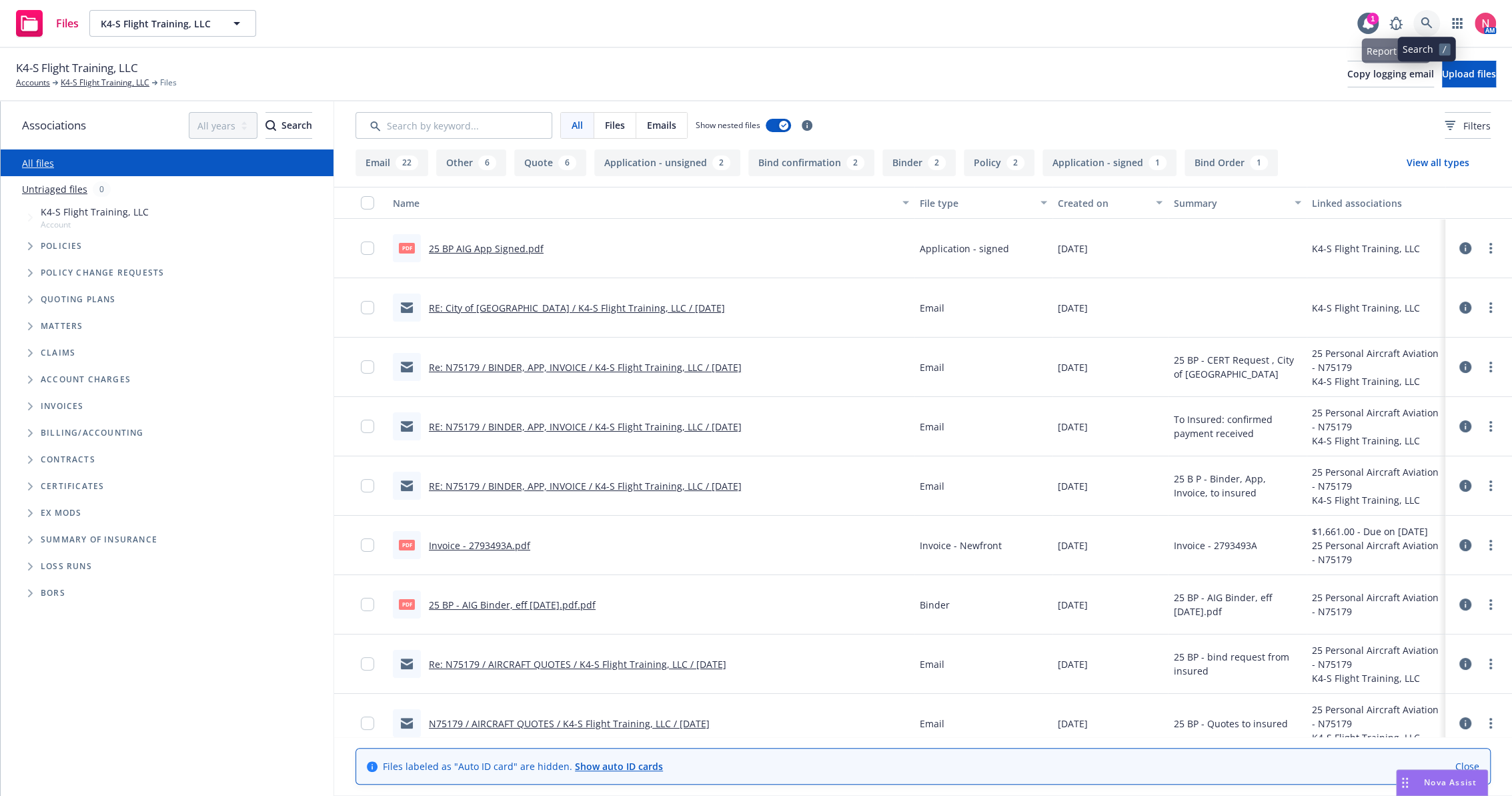
click at [1424, 25] on icon at bounding box center [1427, 24] width 12 height 12
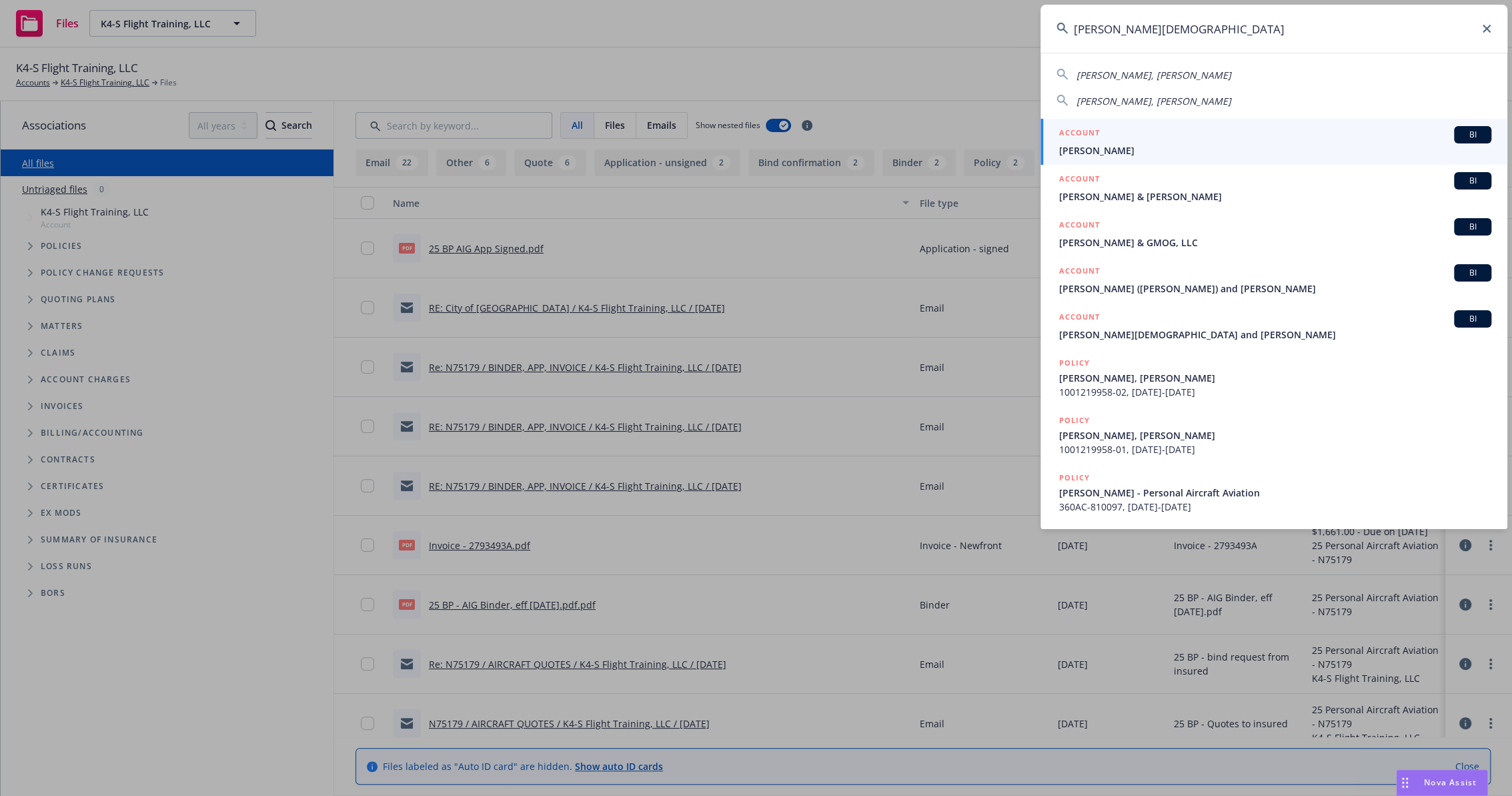
type input "rand christen"
click at [1120, 135] on div "ACCOUNT BI" at bounding box center [1276, 135] width 432 height 18
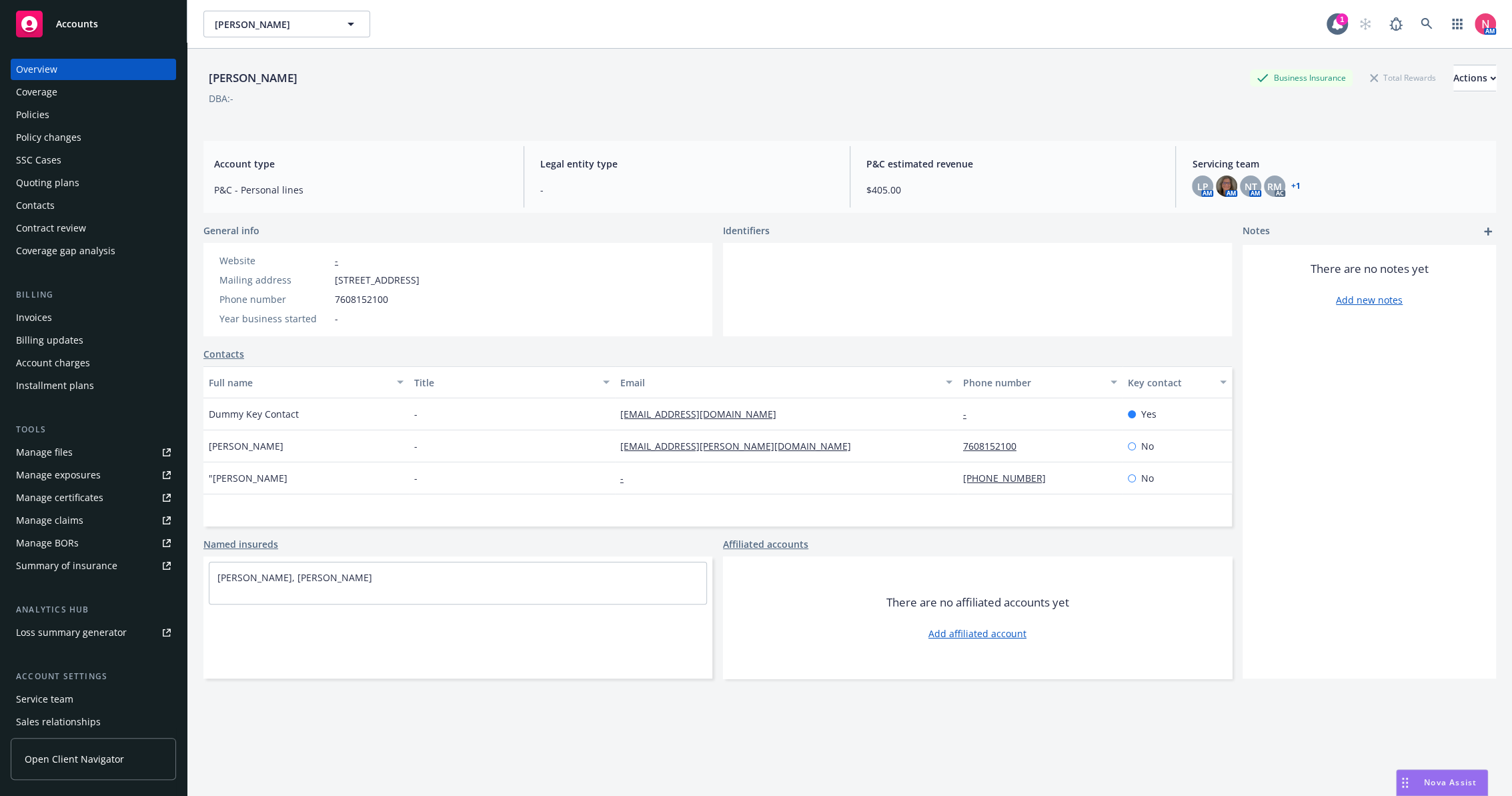
click at [43, 455] on div "Manage files" at bounding box center [44, 452] width 57 height 21
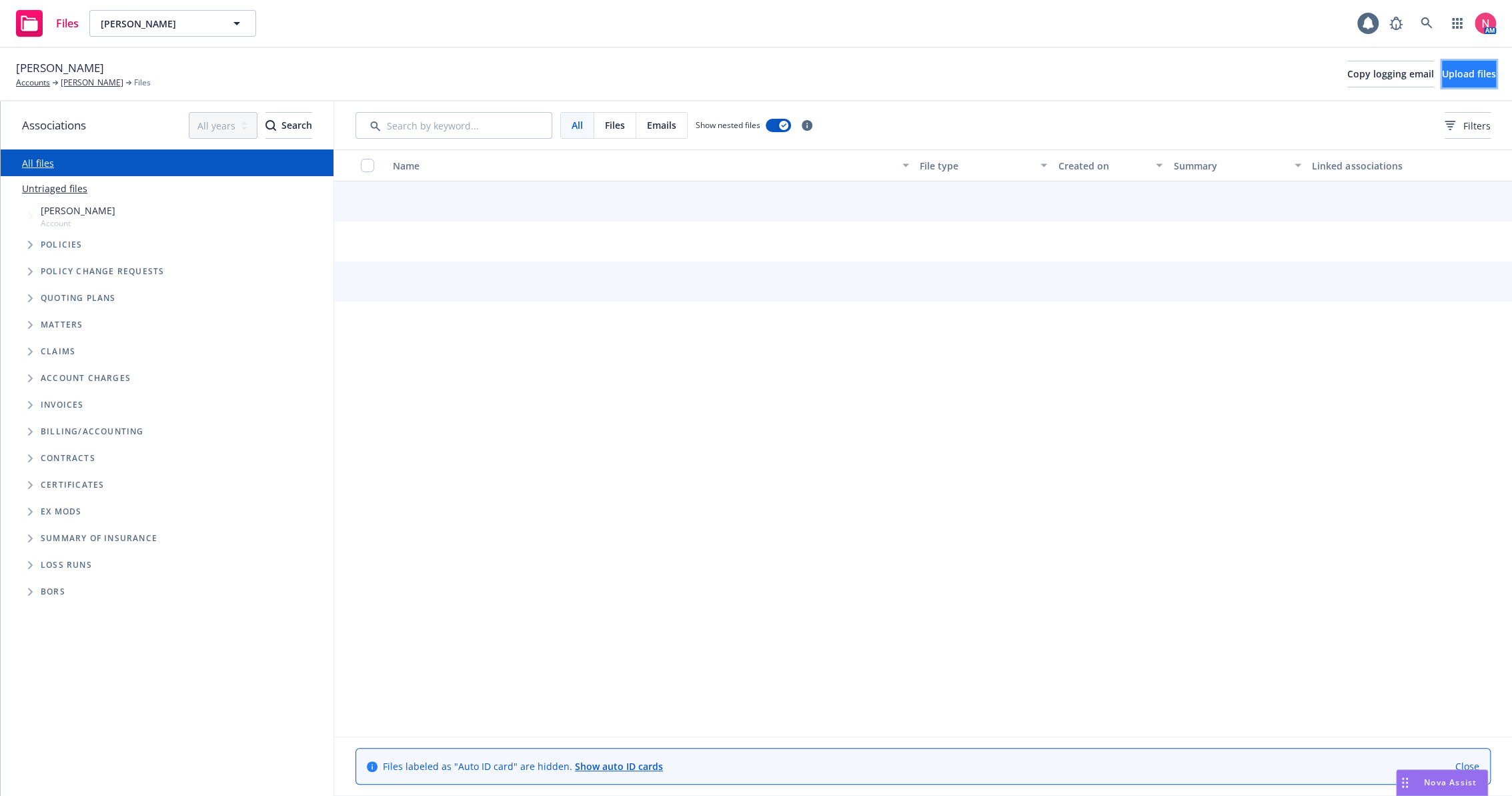
click at [1457, 67] on button "Upload files" at bounding box center [1469, 74] width 54 height 26
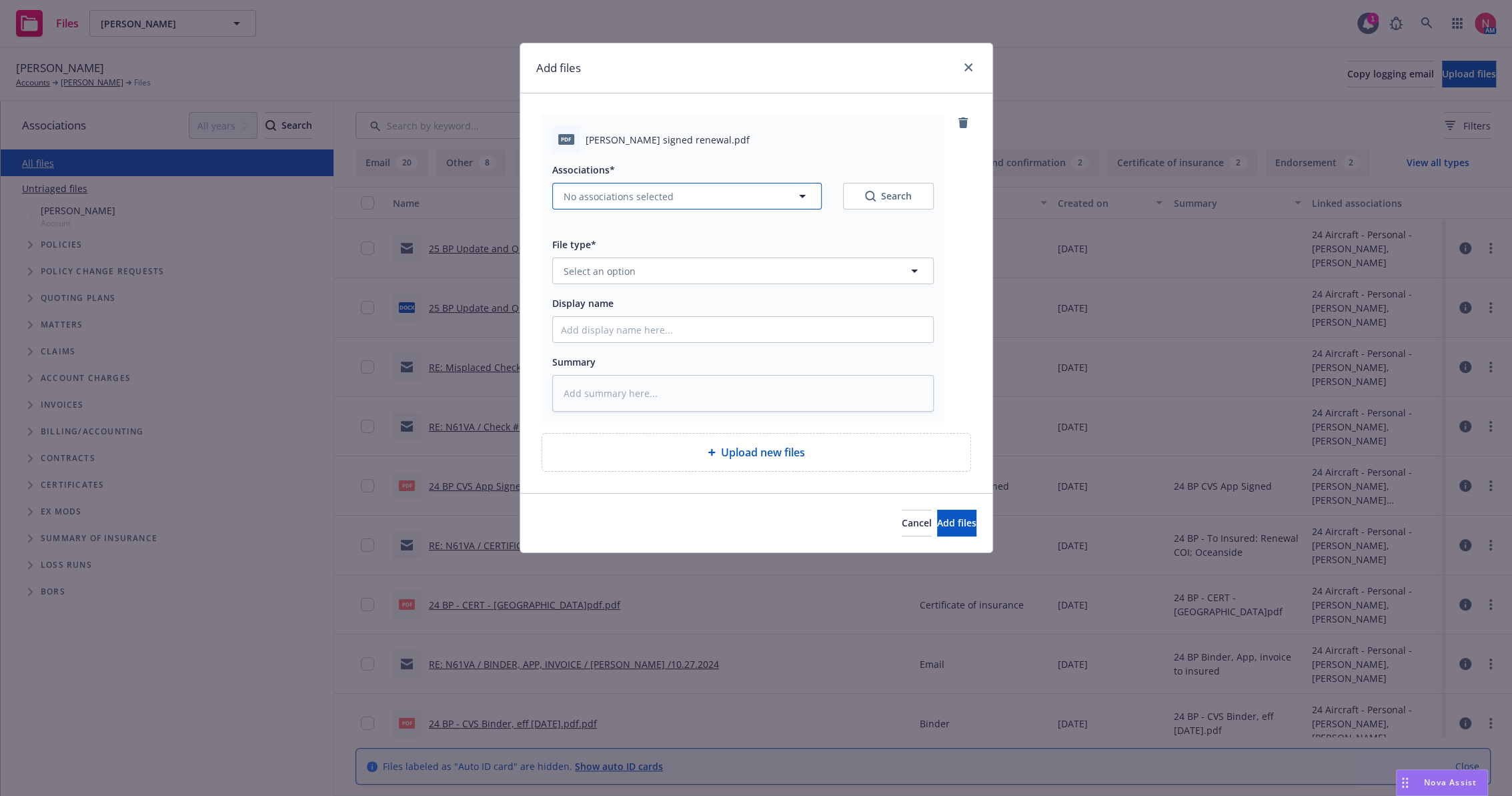
click at [662, 198] on span "No associations selected" at bounding box center [619, 196] width 110 height 14
type textarea "x"
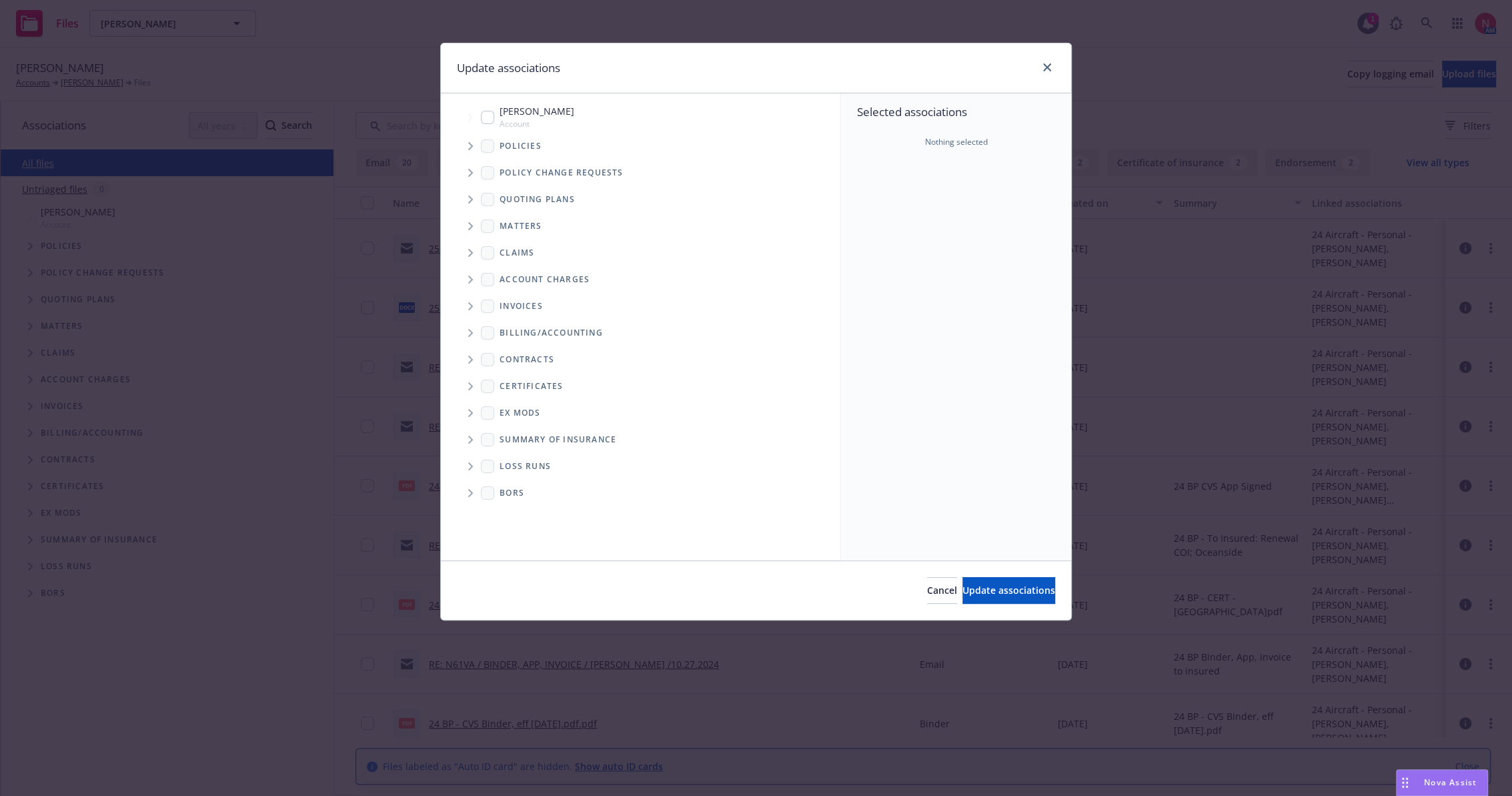
click at [488, 117] on input "Tree Example" at bounding box center [488, 118] width 13 height 13
checkbox input "true"
click at [967, 582] on button "Update associations" at bounding box center [1009, 591] width 93 height 26
type textarea "x"
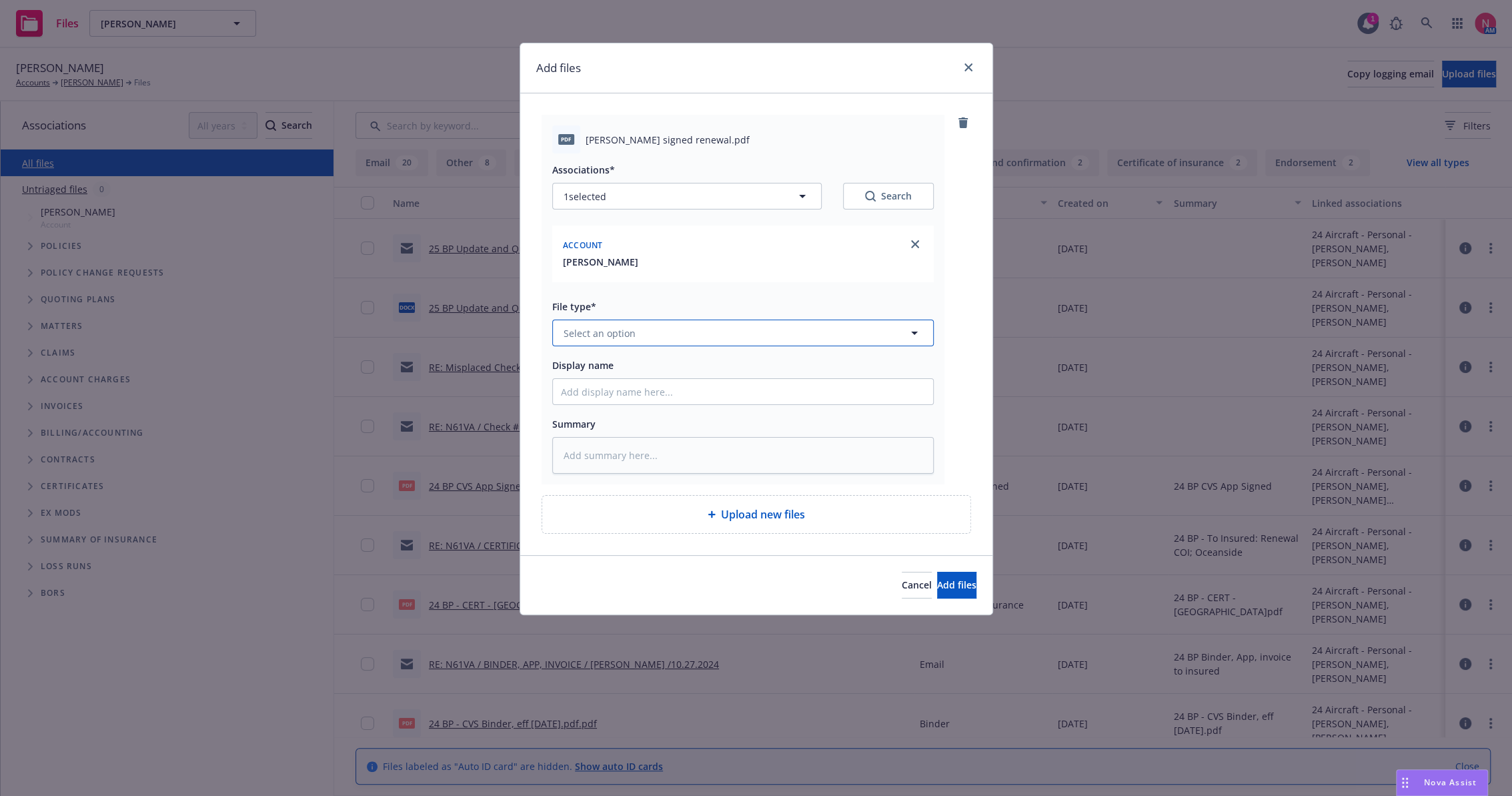
click at [617, 341] on button "Select an option" at bounding box center [743, 333] width 382 height 26
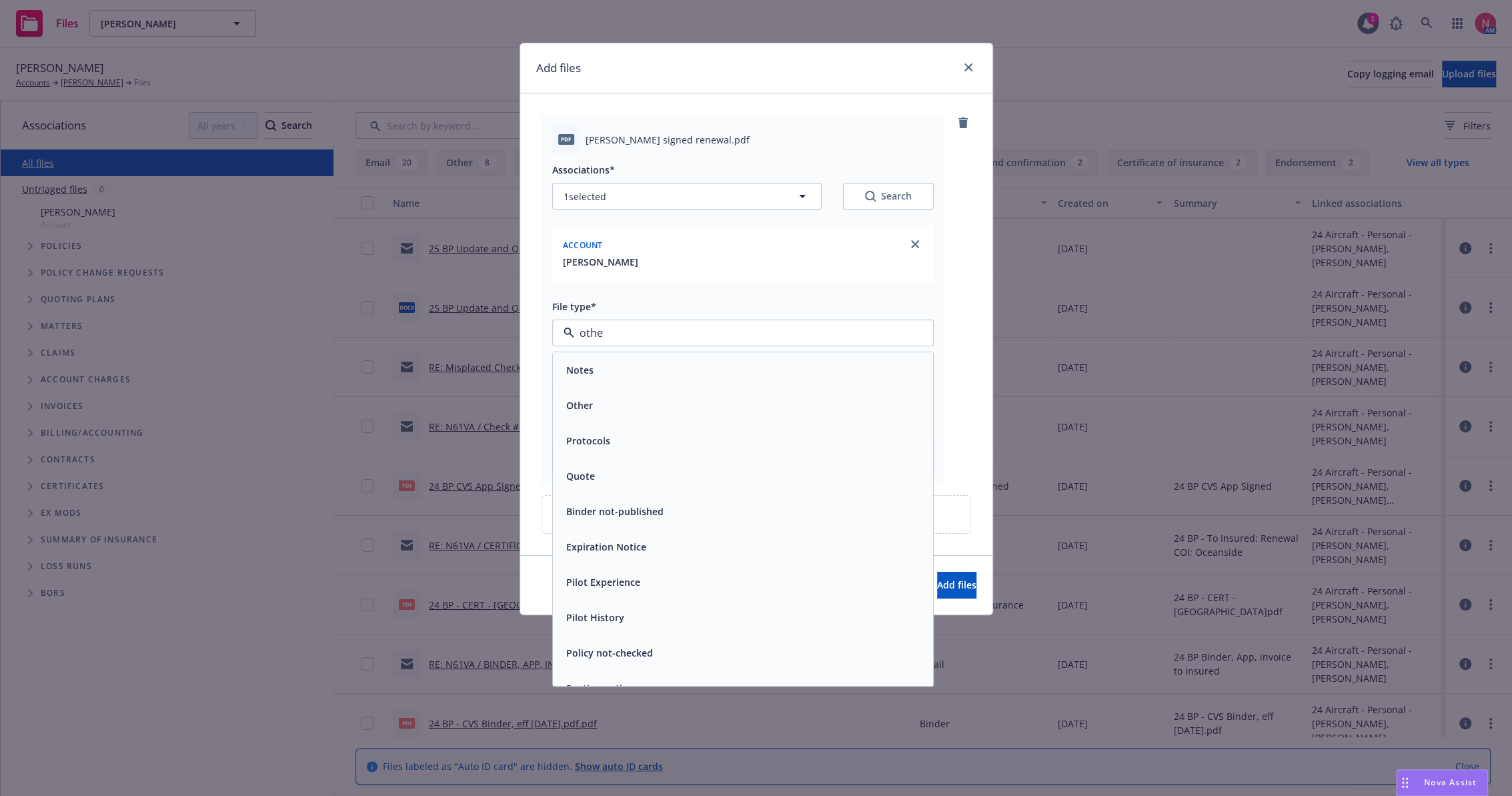
type input "other"
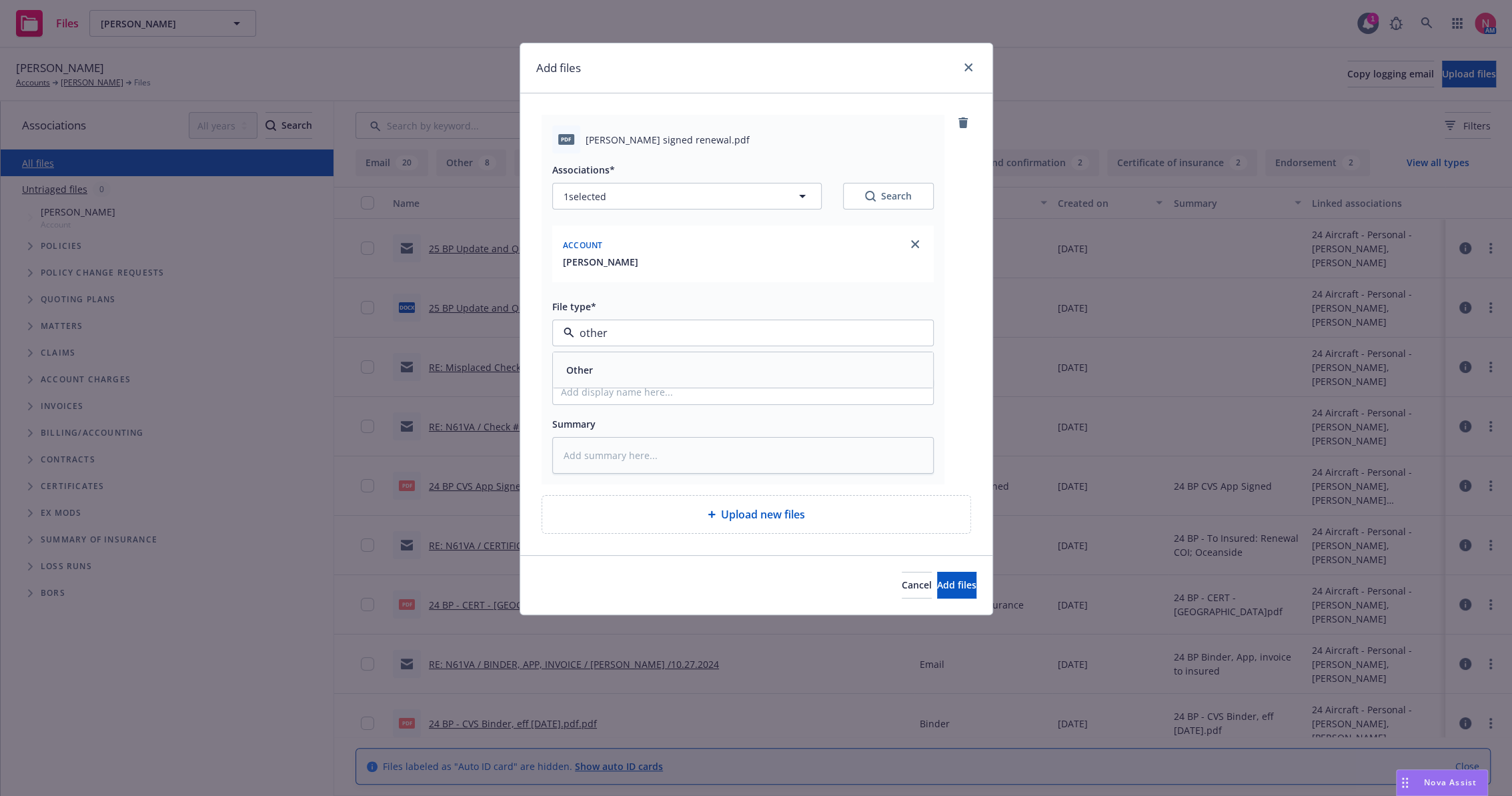
click at [627, 363] on div "Other" at bounding box center [743, 370] width 364 height 19
click at [614, 389] on input "Display name" at bounding box center [743, 391] width 380 height 25
type textarea "x"
type input "2"
type textarea "x"
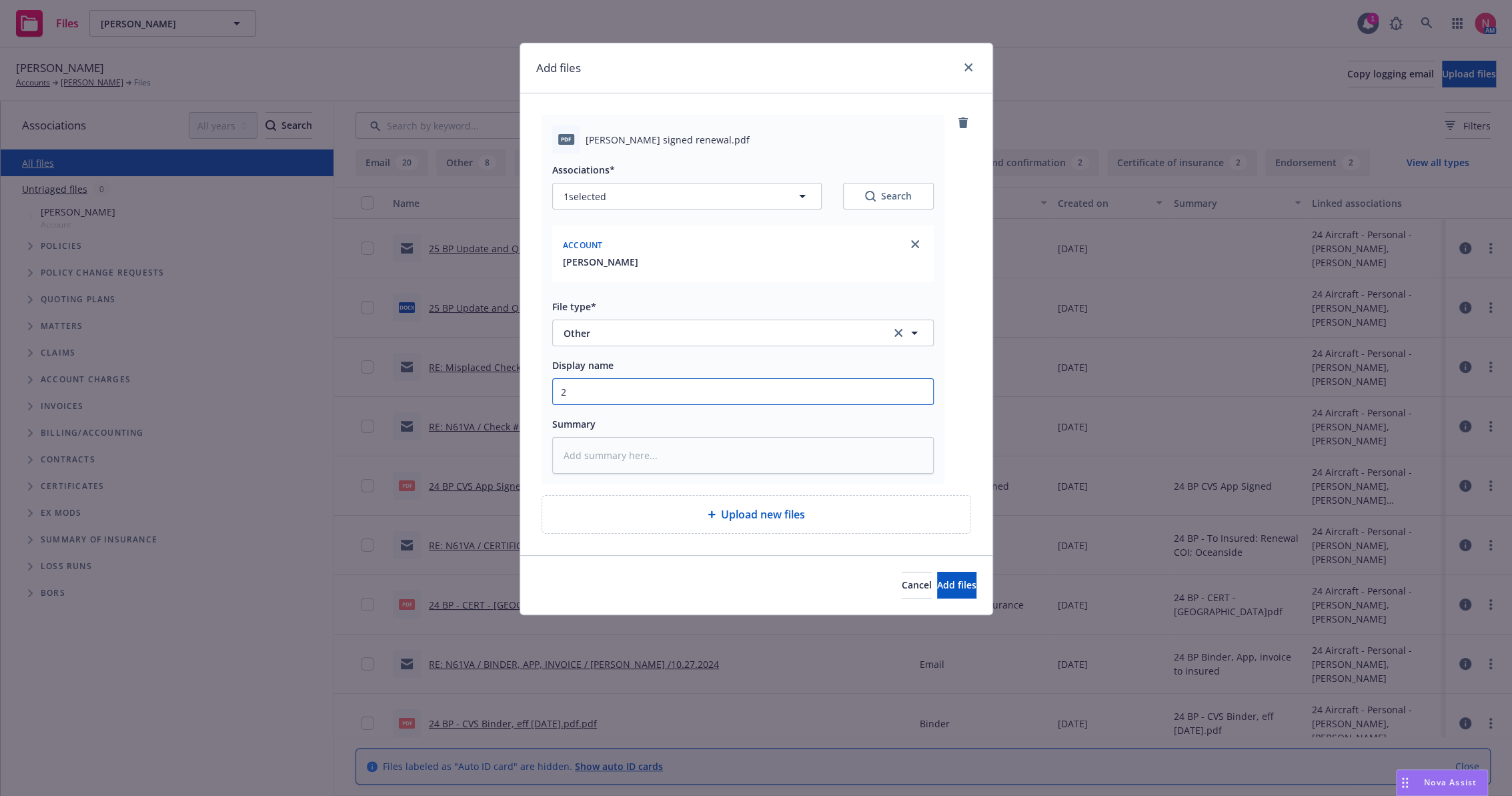
type input "25"
type textarea "x"
type input "25 b"
type textarea "x"
type input "25 bp"
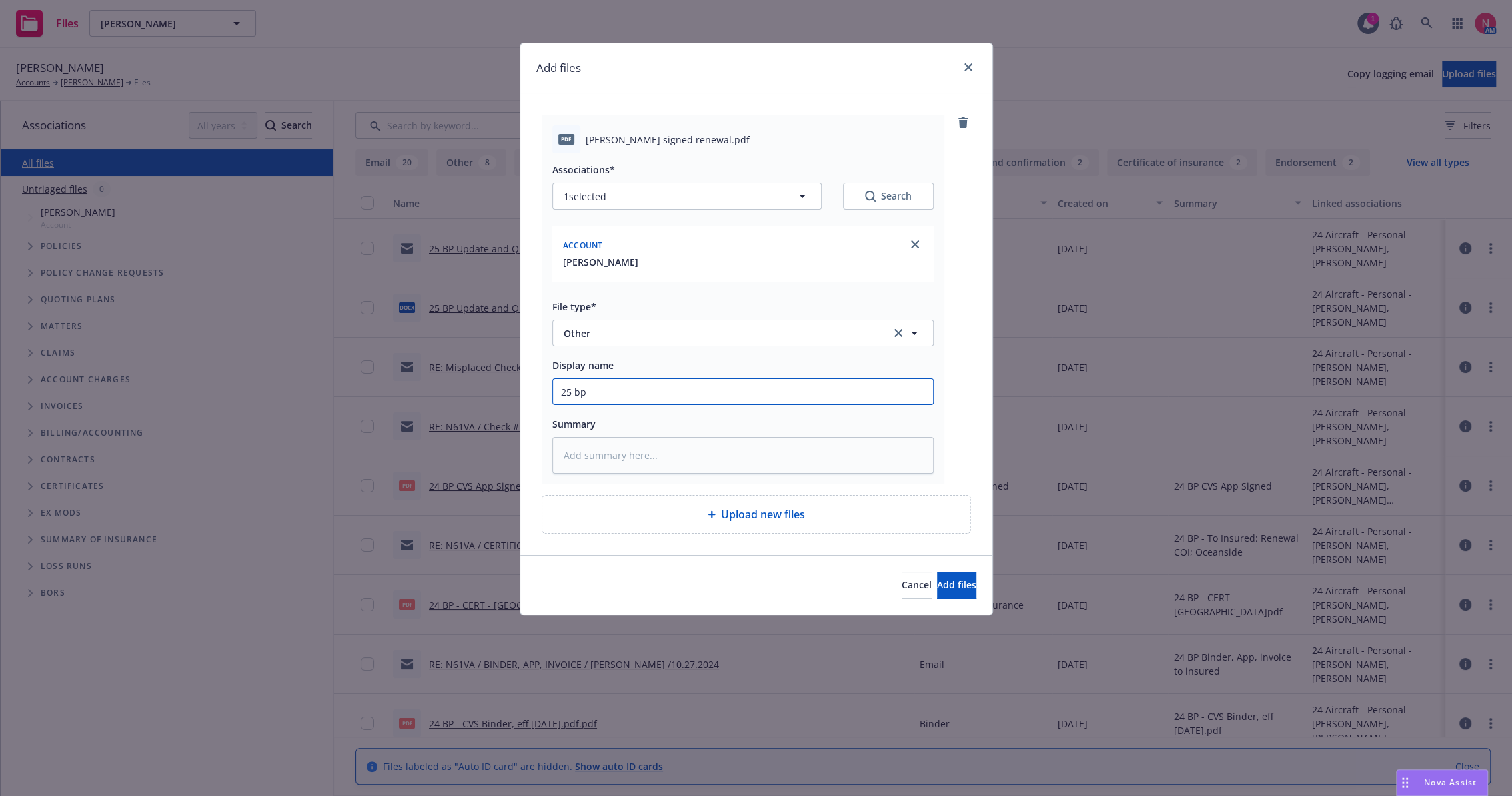
type textarea "x"
type input "25 bp"
type textarea "x"
type input "25 bp c"
type textarea "x"
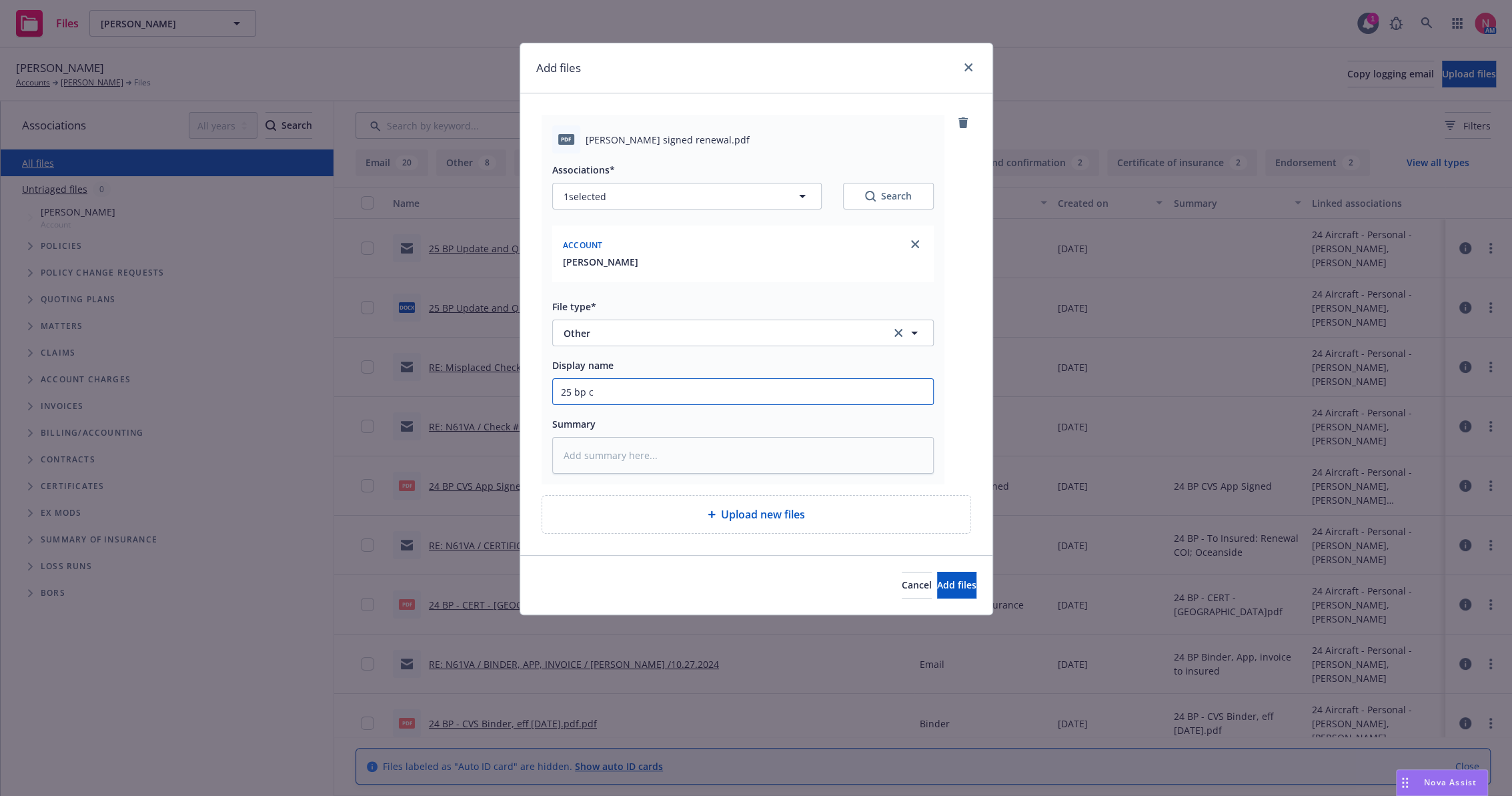
type input "25 bp cv"
type textarea "x"
type input "25 bp cvs"
type textarea "x"
type input "25 bp cvs"
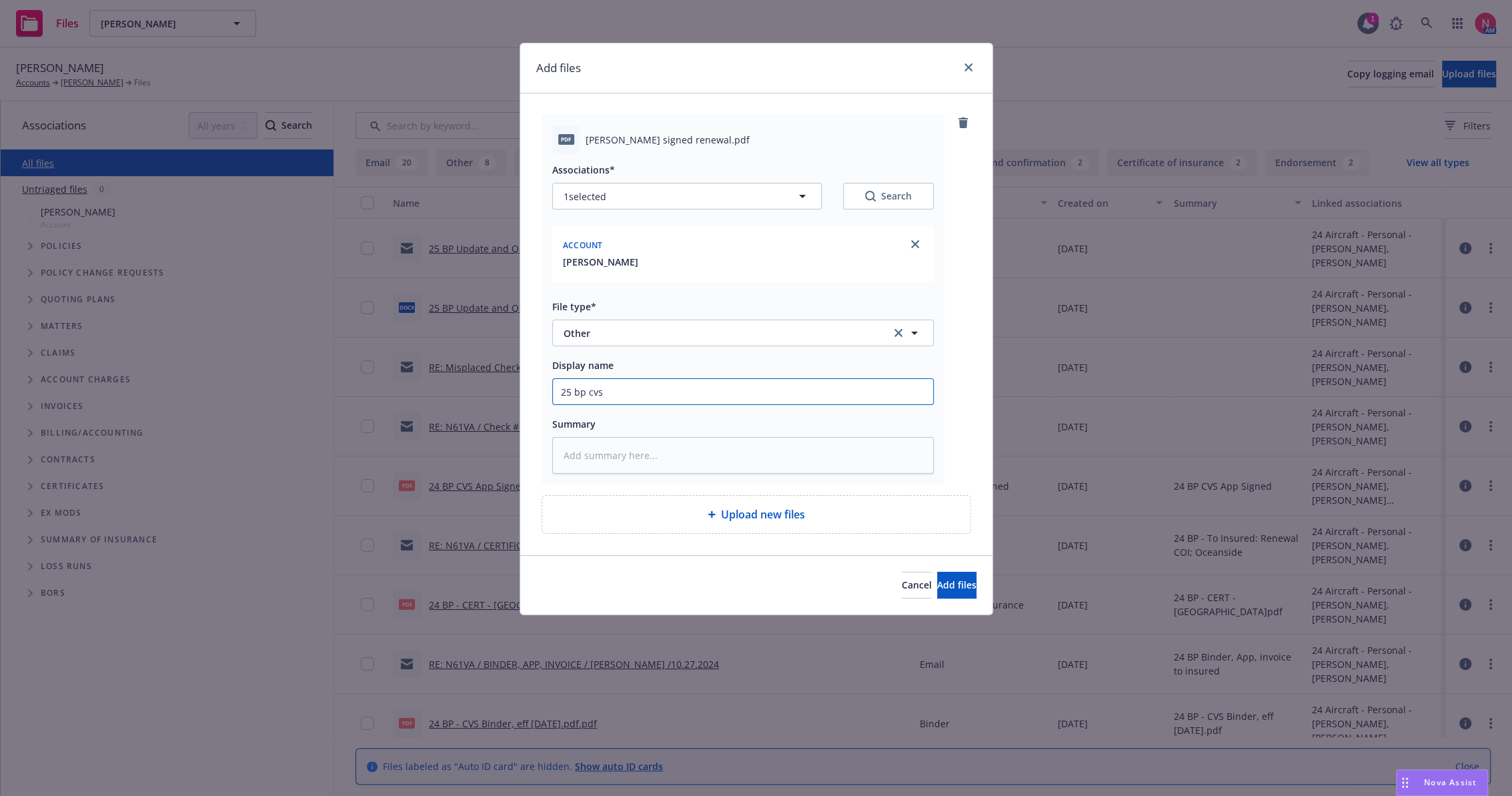
type textarea "x"
type input "25 bp cvs a"
type textarea "x"
type input "25 bp cvs ap"
type textarea "x"
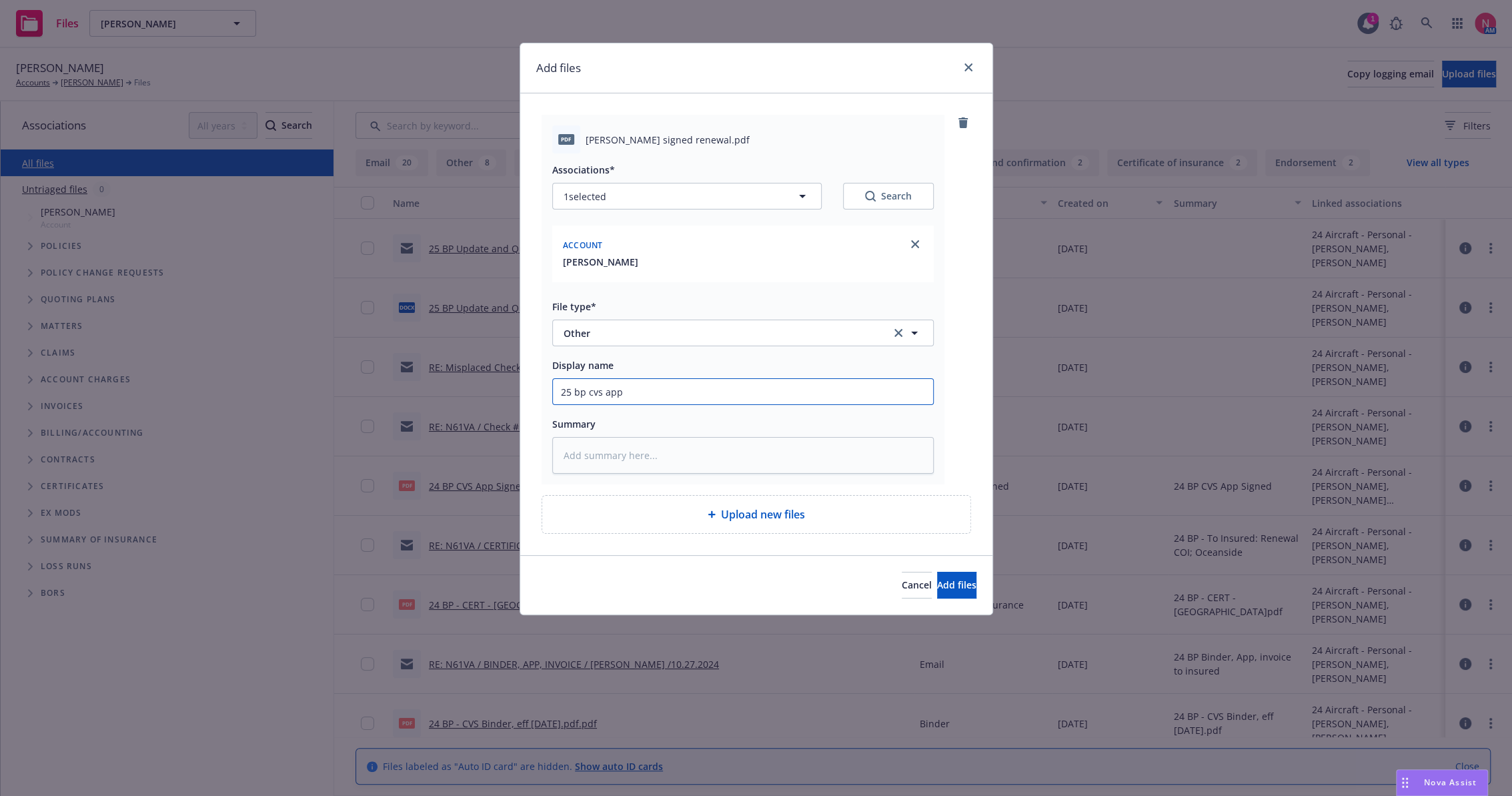
type input "25 BP CVS App Signed"
click at [938, 572] on button "Add files" at bounding box center [958, 585] width 40 height 26
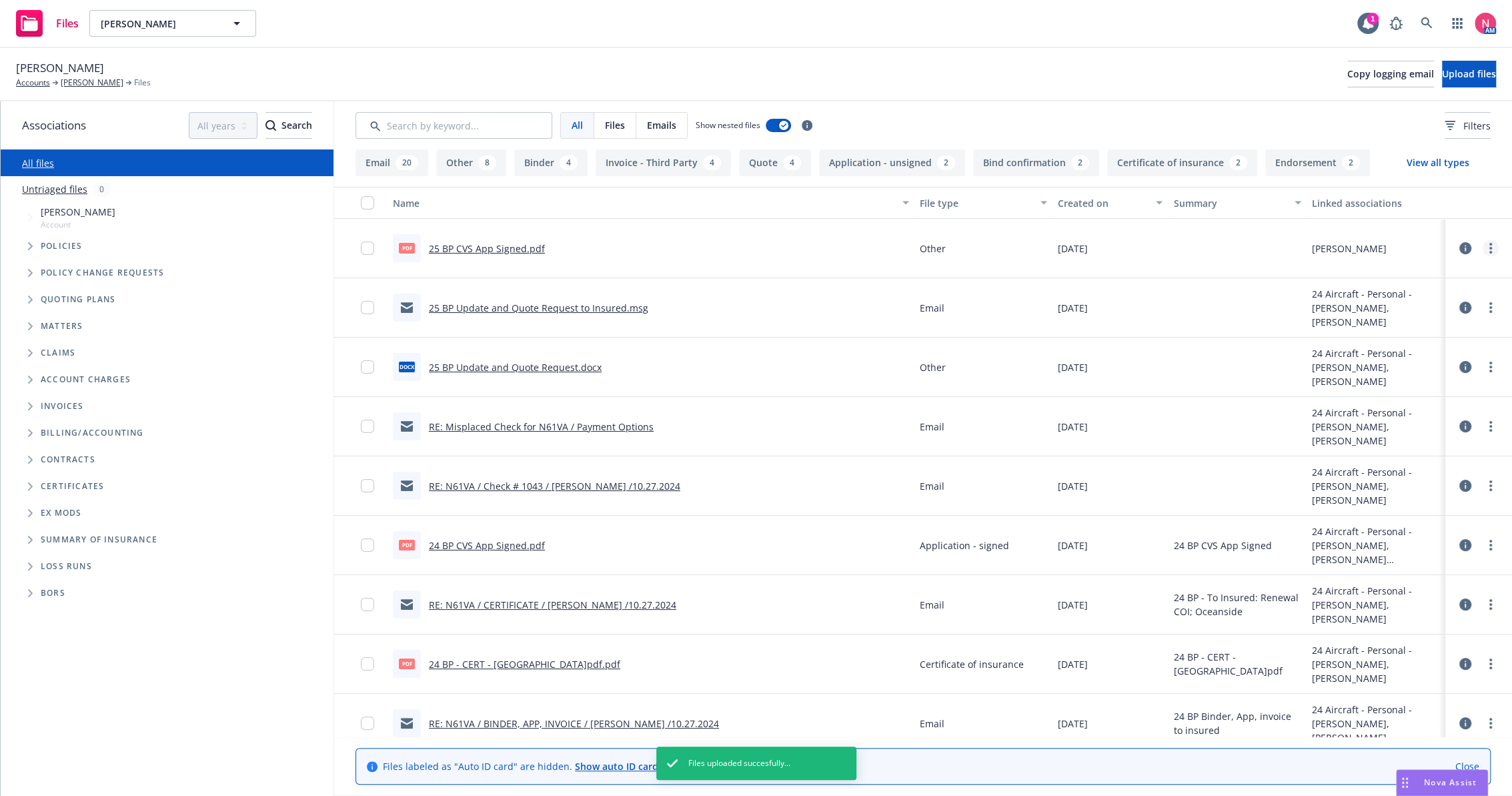
click at [1483, 246] on link "more" at bounding box center [1491, 249] width 16 height 16
click at [1400, 317] on link "Edit" at bounding box center [1420, 329] width 133 height 26
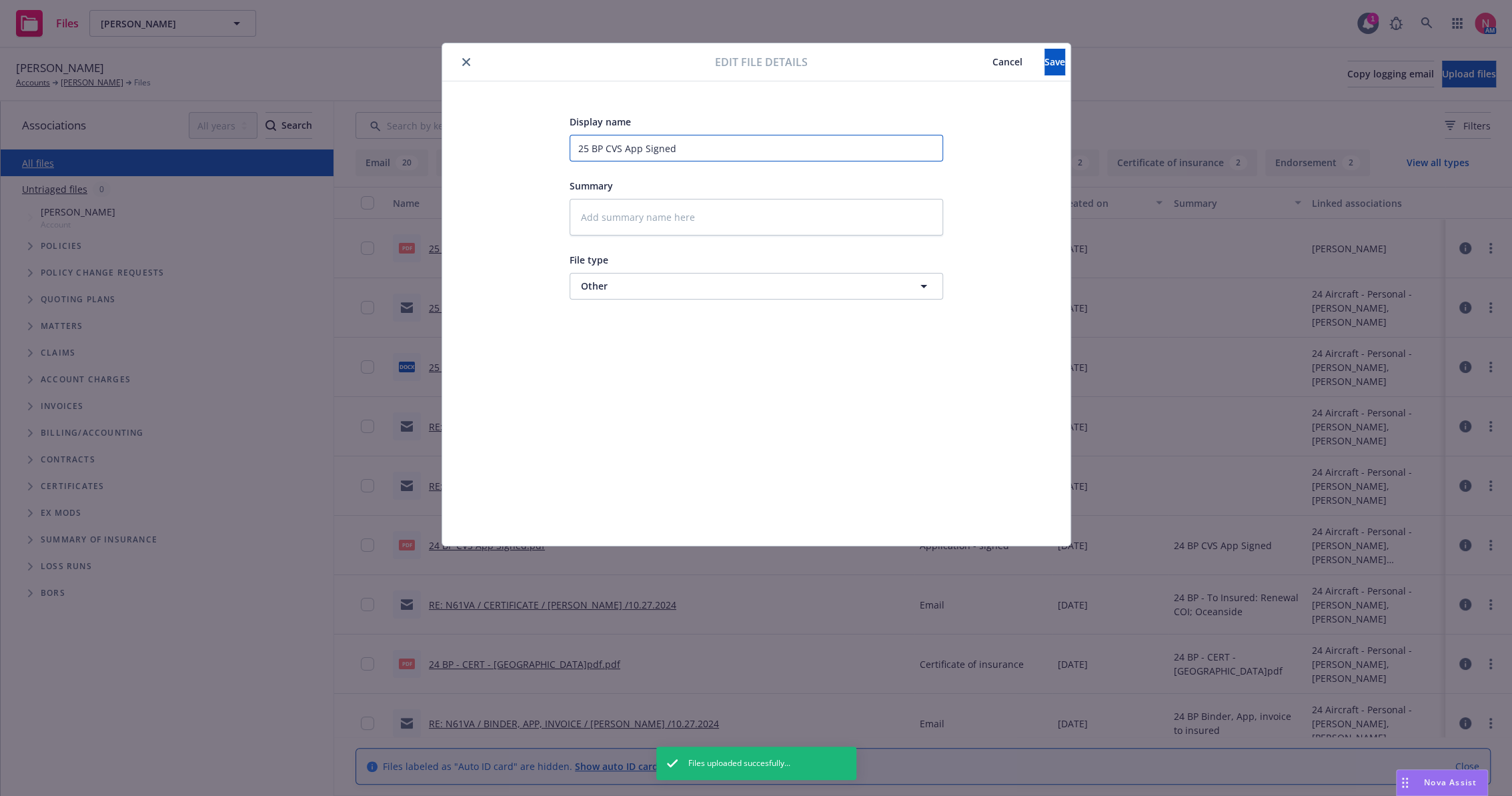
click at [697, 150] on input "25 BP CVS App Signed" at bounding box center [757, 148] width 374 height 26
type textarea "x"
type input "2"
type textarea "x"
type input "25"
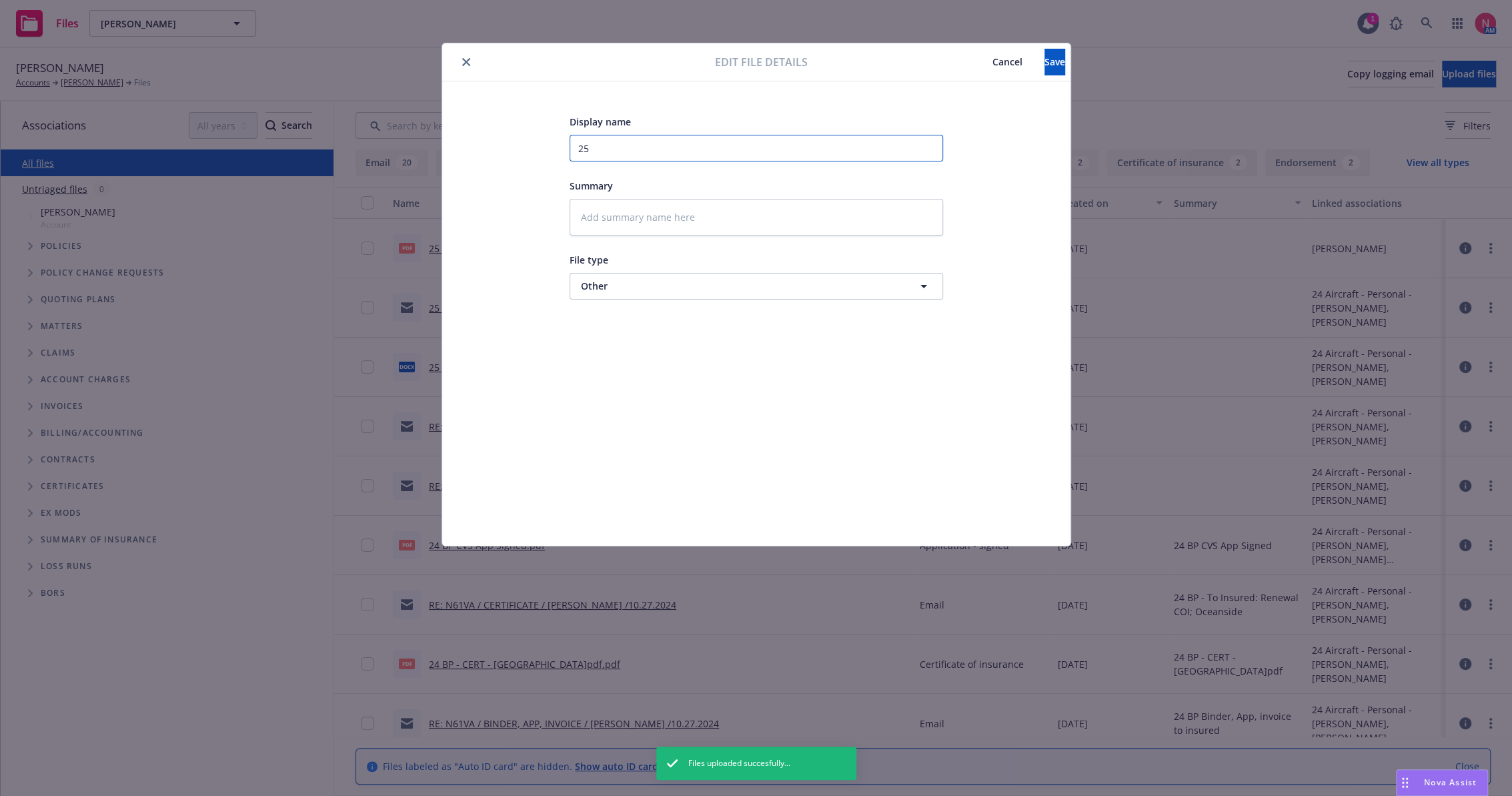
type textarea "x"
type input "25 BP Signed Client Renewal"
type textarea "x"
click at [630, 282] on span "Other" at bounding box center [732, 285] width 302 height 14
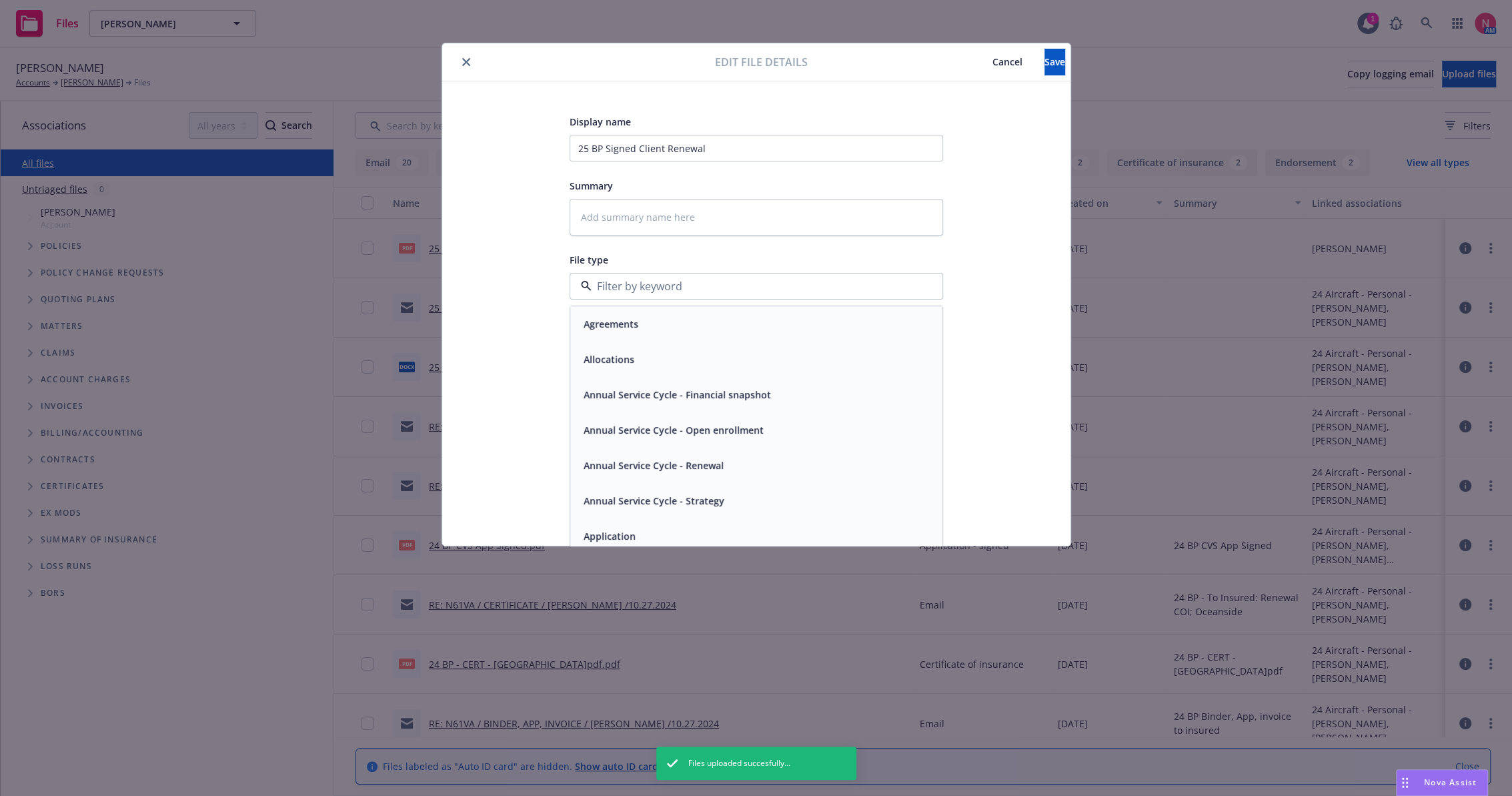
click at [630, 282] on input at bounding box center [754, 286] width 324 height 16
click at [1045, 60] on span "Save" at bounding box center [1055, 61] width 21 height 13
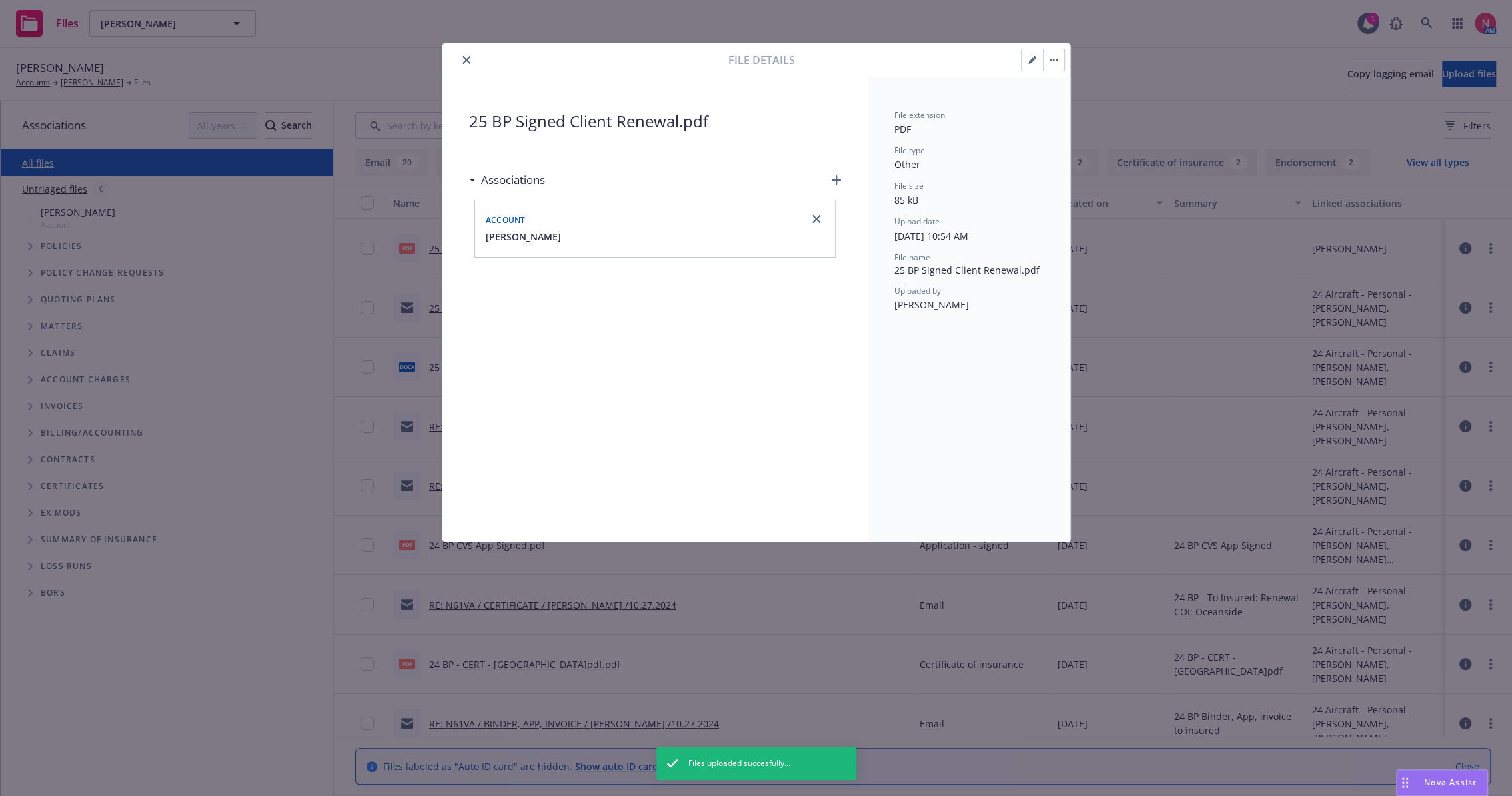
click at [1033, 54] on button "button" at bounding box center [1033, 60] width 21 height 21
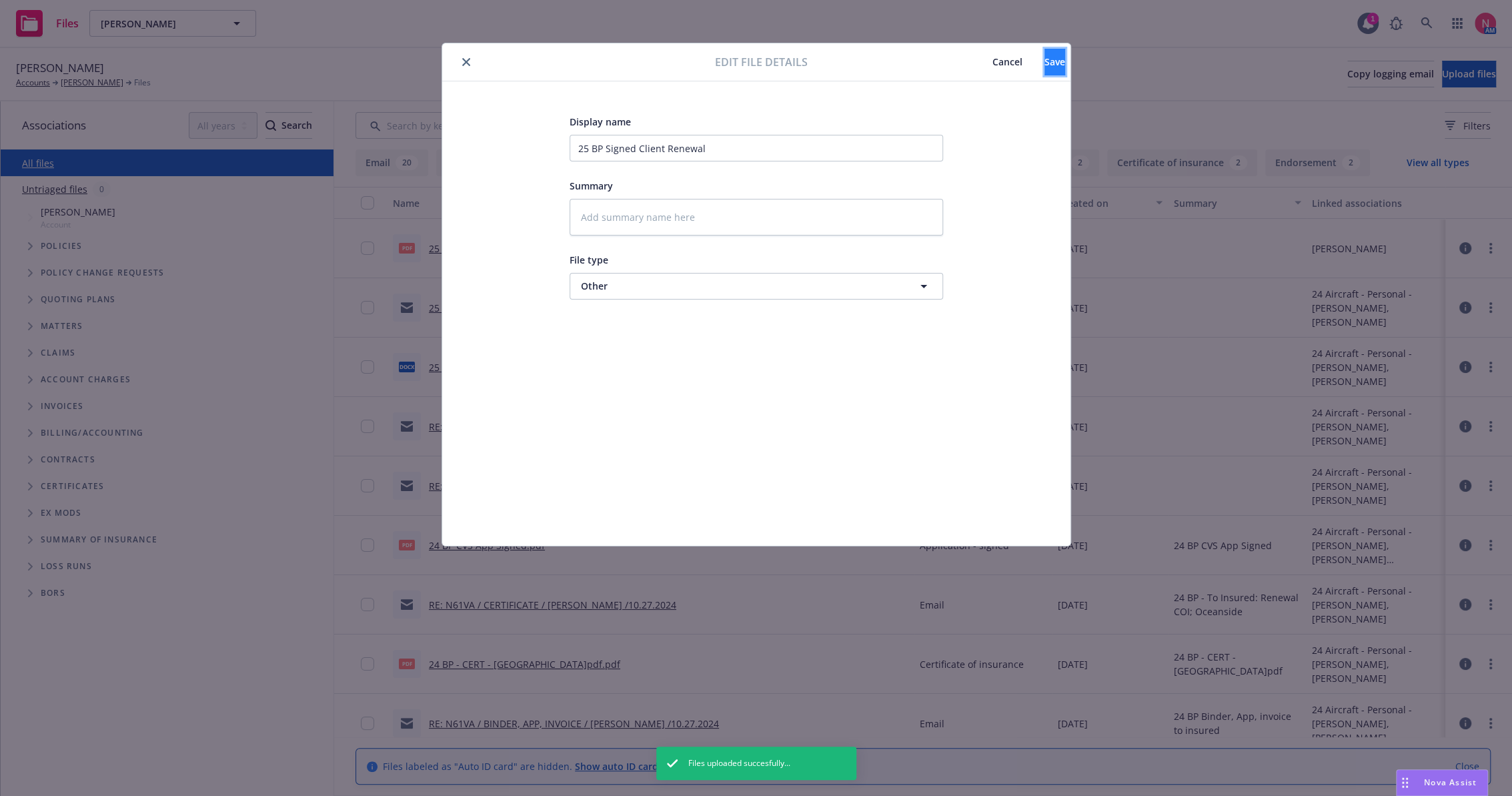
click at [1045, 51] on button "Save" at bounding box center [1055, 62] width 21 height 26
type textarea "x"
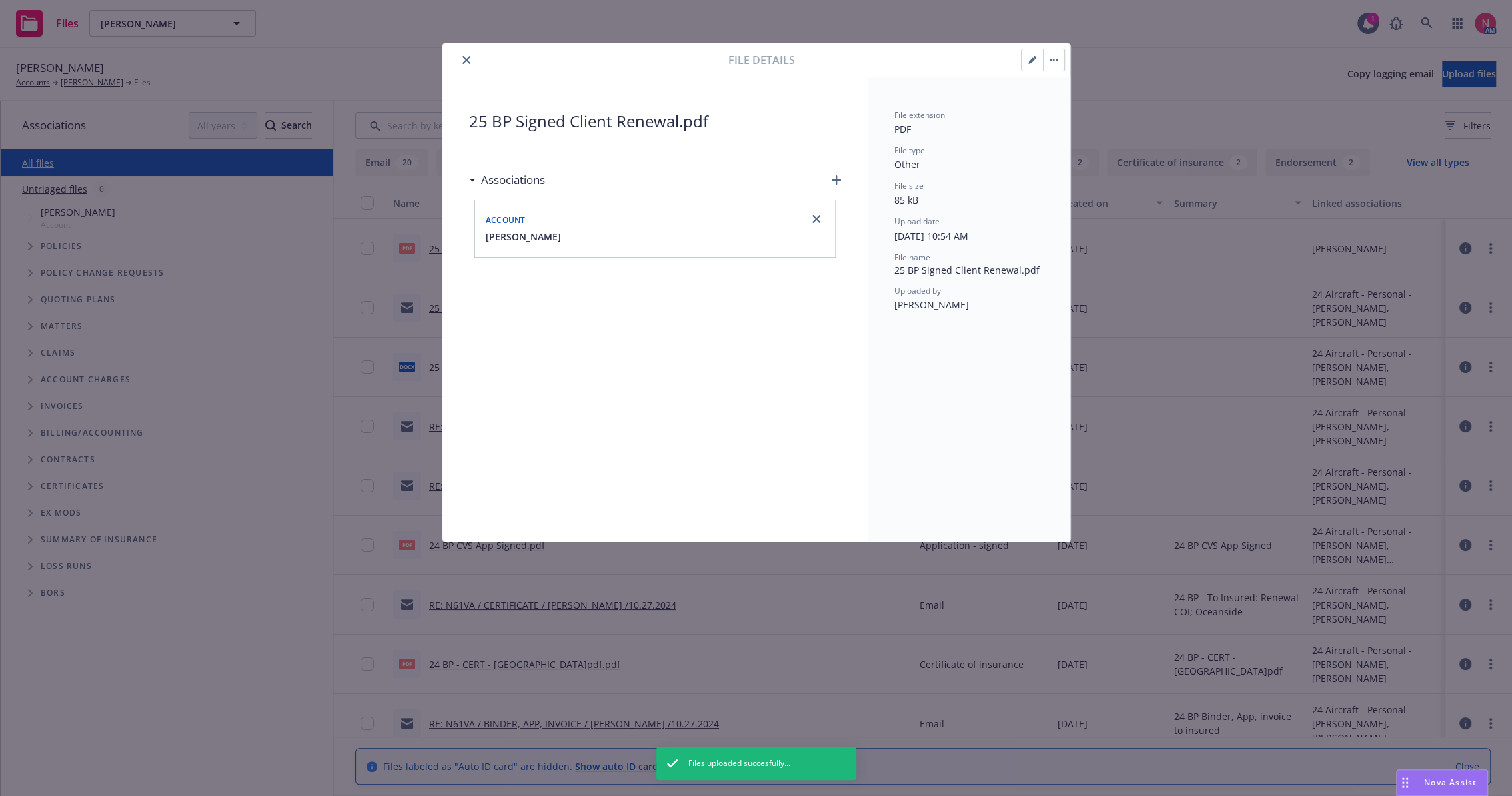
click at [464, 61] on icon "close" at bounding box center [466, 60] width 8 height 8
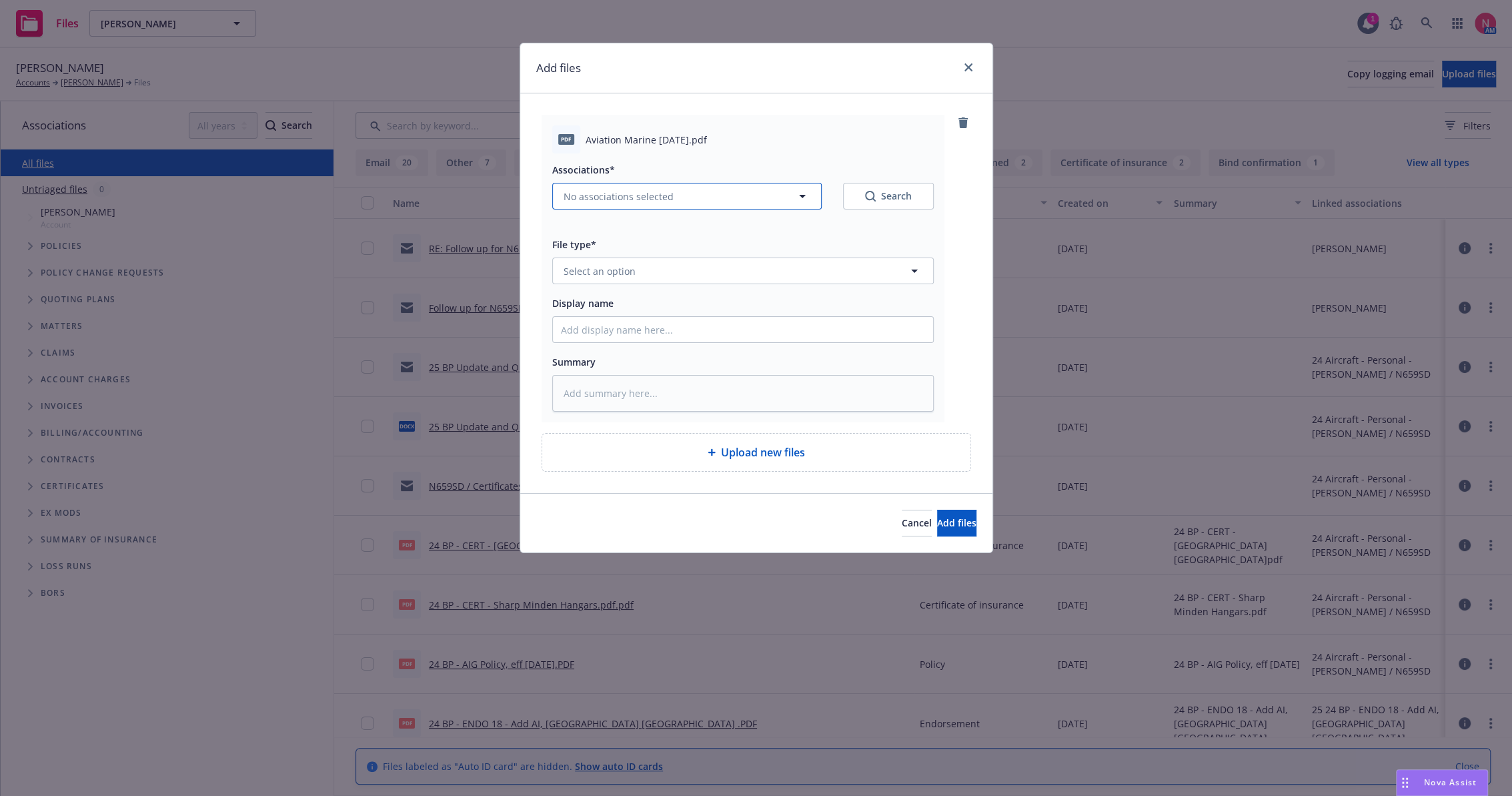
click at [704, 188] on button "No associations selected" at bounding box center [687, 196] width 269 height 26
type textarea "x"
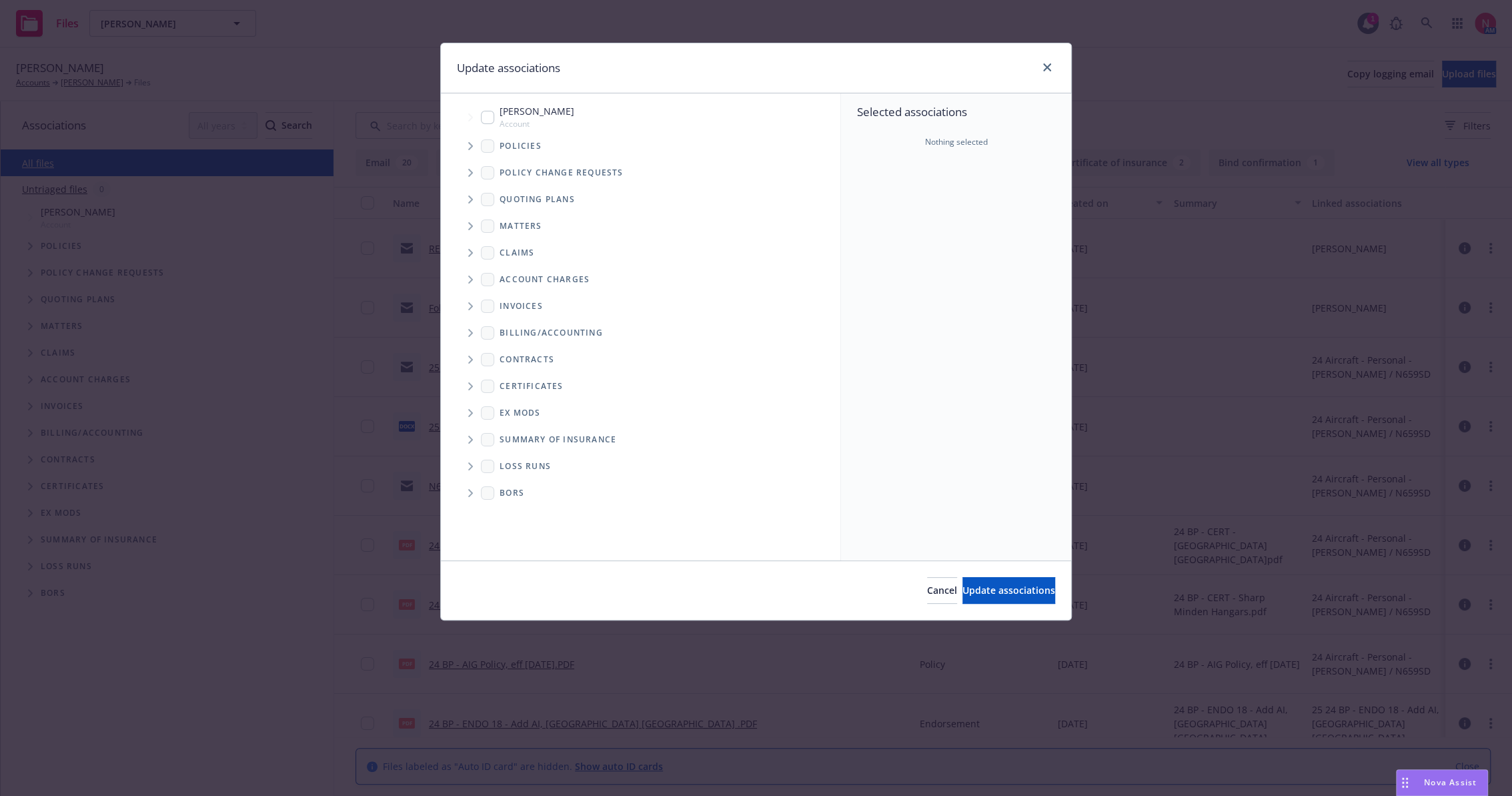
click at [493, 115] on input "Tree Example" at bounding box center [488, 118] width 13 height 13
checkbox input "true"
click at [993, 587] on span "Update associations" at bounding box center [1009, 590] width 93 height 13
type textarea "x"
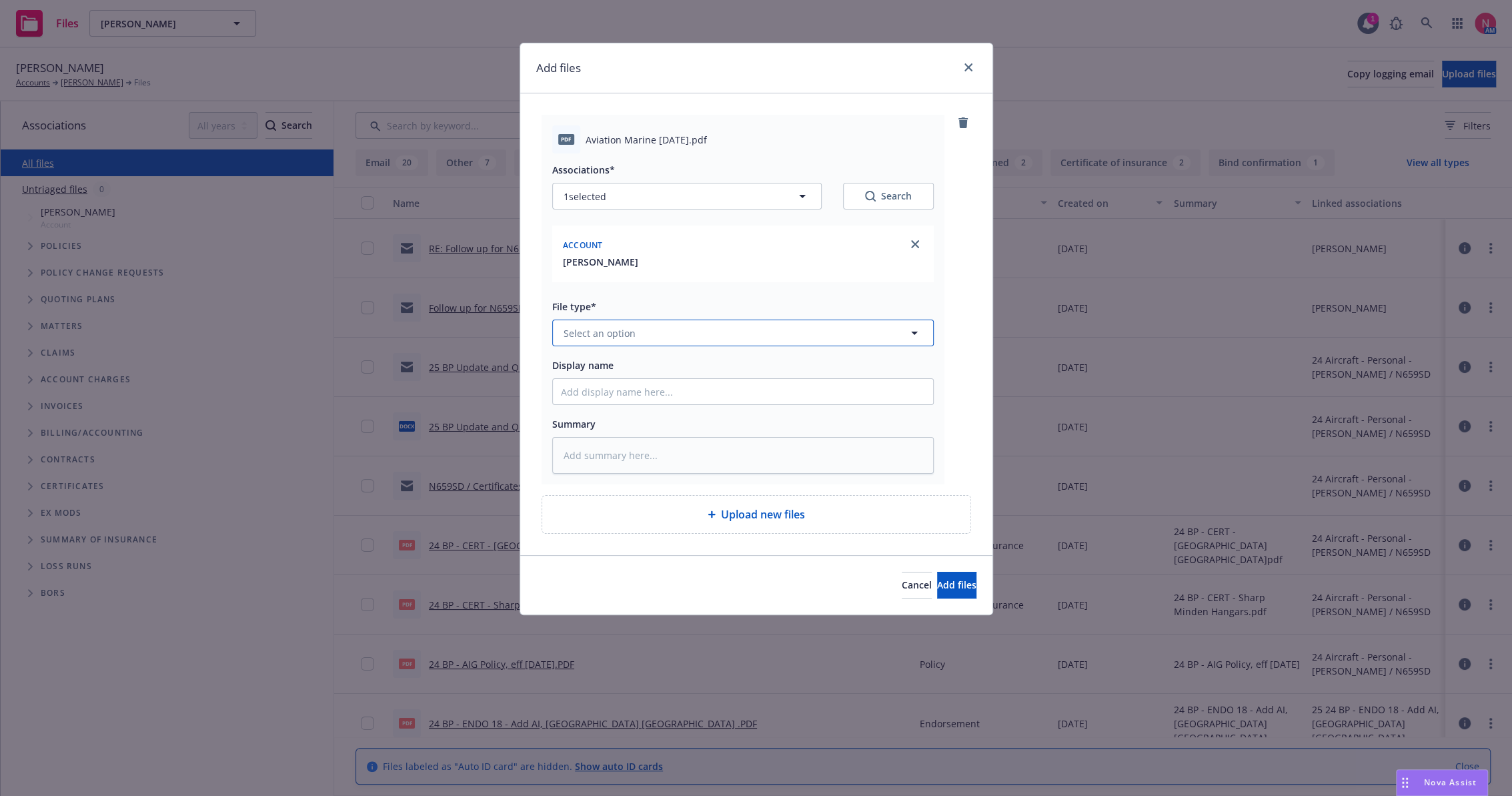
click at [649, 333] on button "Select an option" at bounding box center [743, 333] width 382 height 26
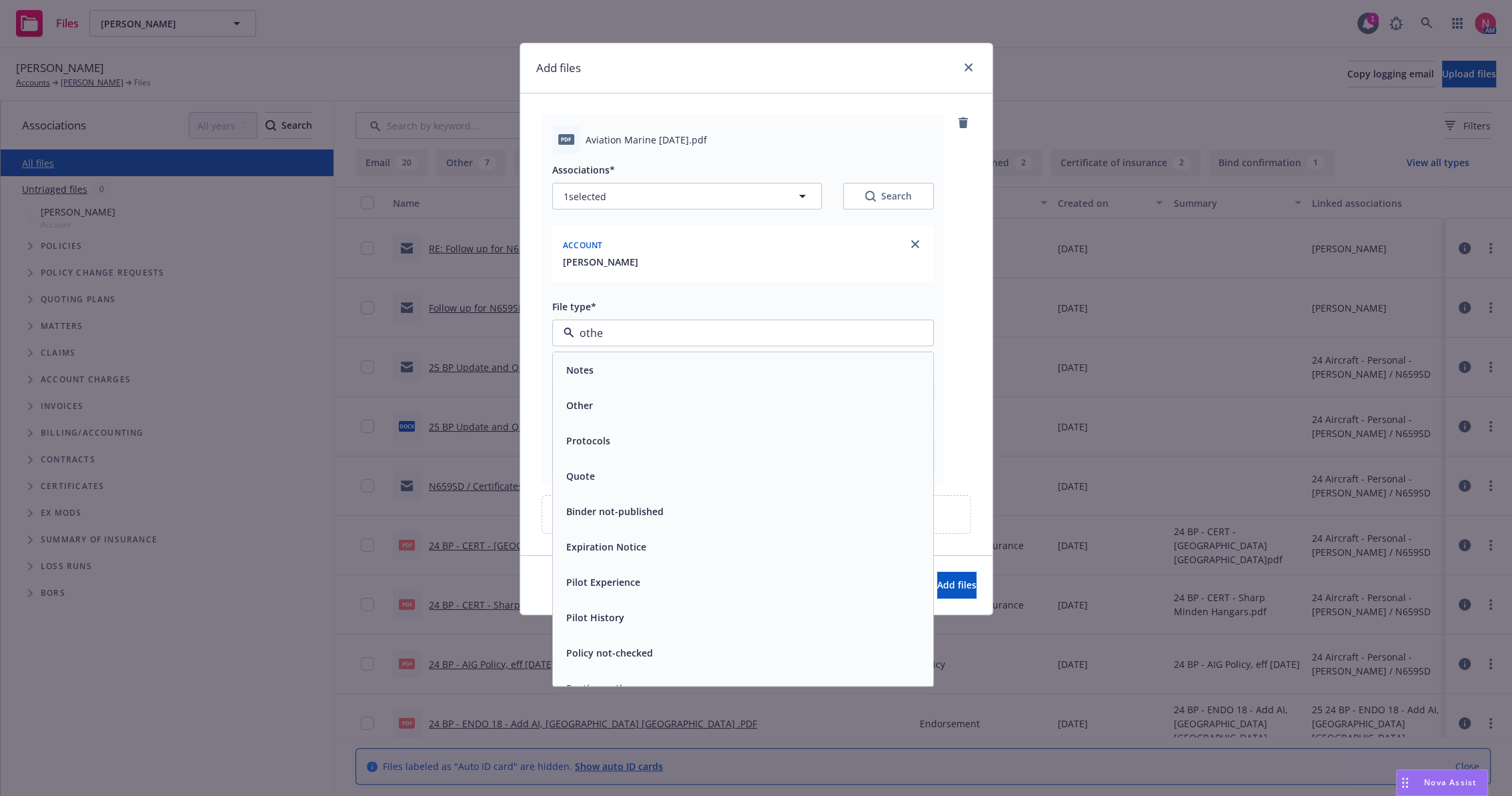
type input "other"
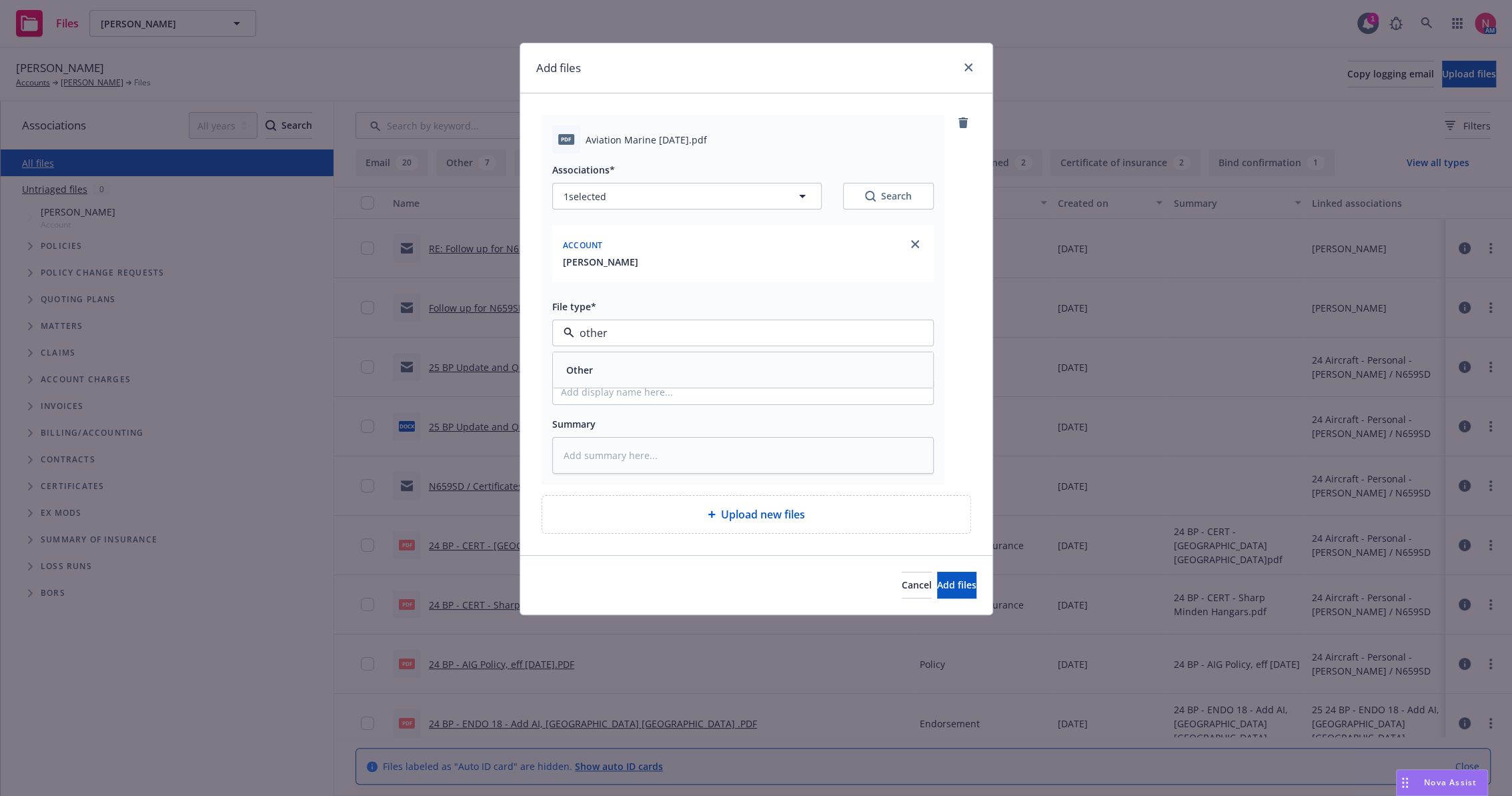
click at [662, 359] on div "Other" at bounding box center [743, 370] width 380 height 35
click at [646, 399] on input "Display name" at bounding box center [743, 391] width 380 height 25
type textarea "x"
type input "2"
type textarea "x"
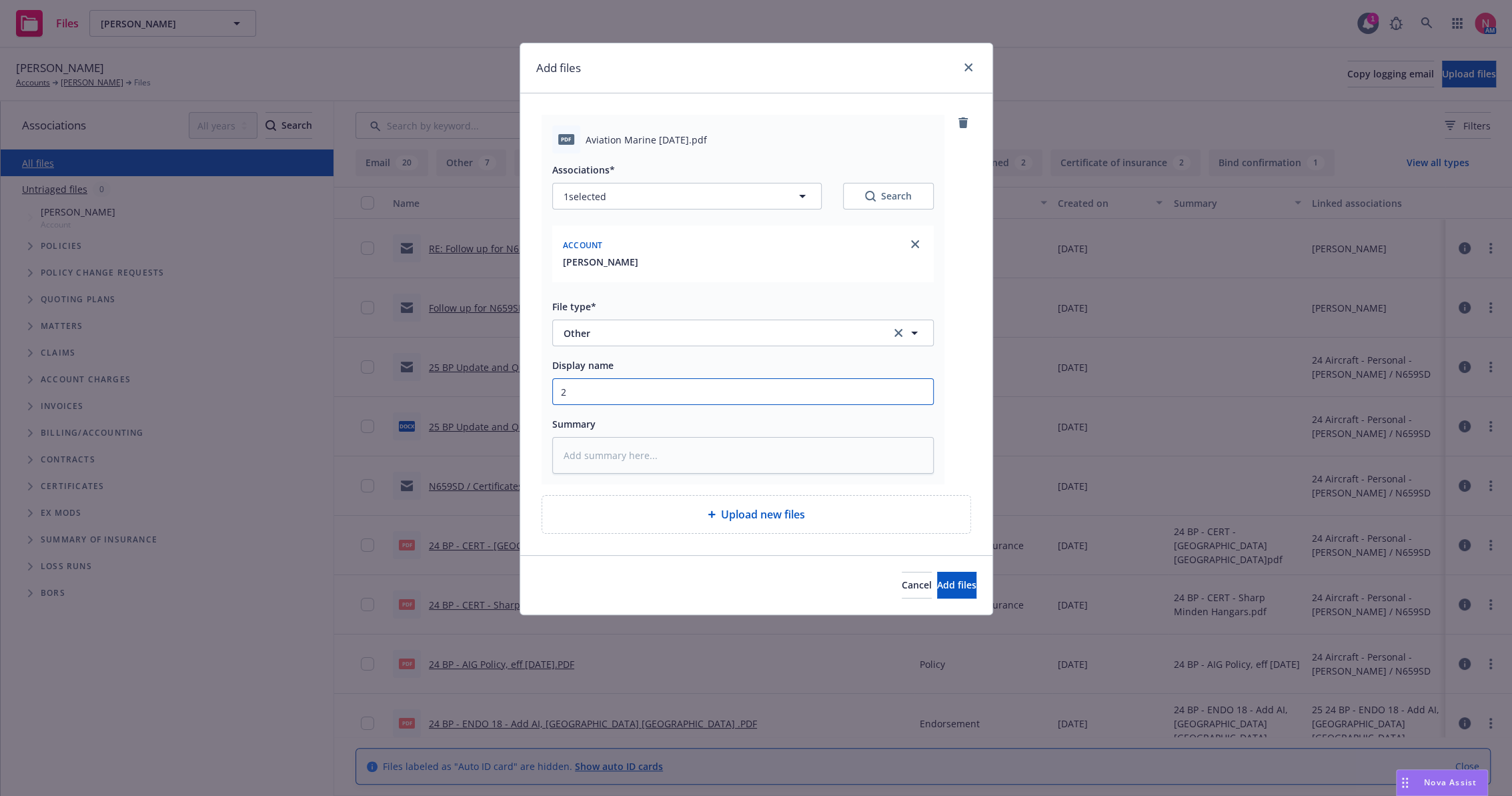
type input "25"
type textarea "x"
type input "25 BP Signed Client Renewal"
click at [938, 591] on button "Add files" at bounding box center [958, 585] width 40 height 26
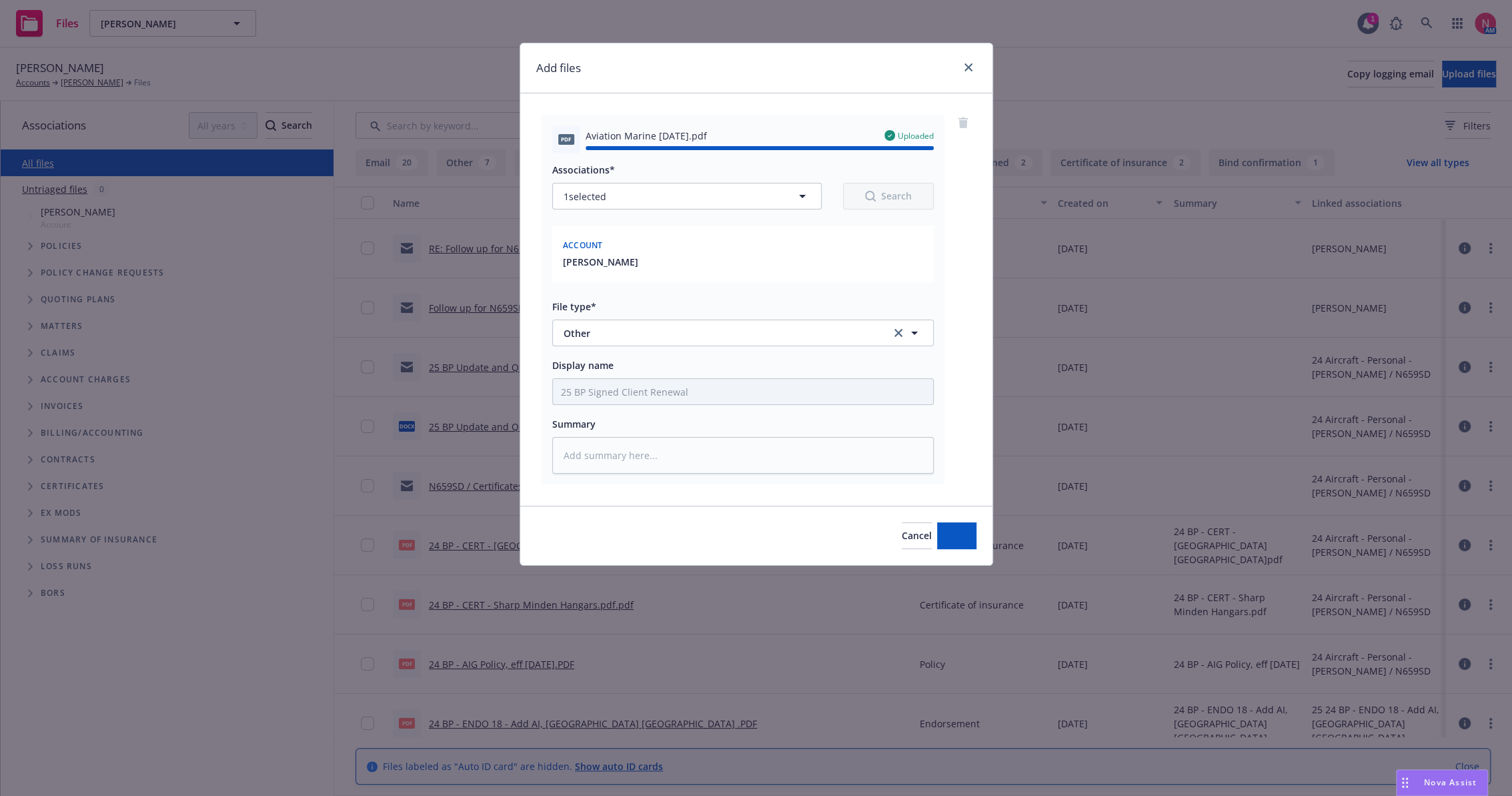
type textarea "x"
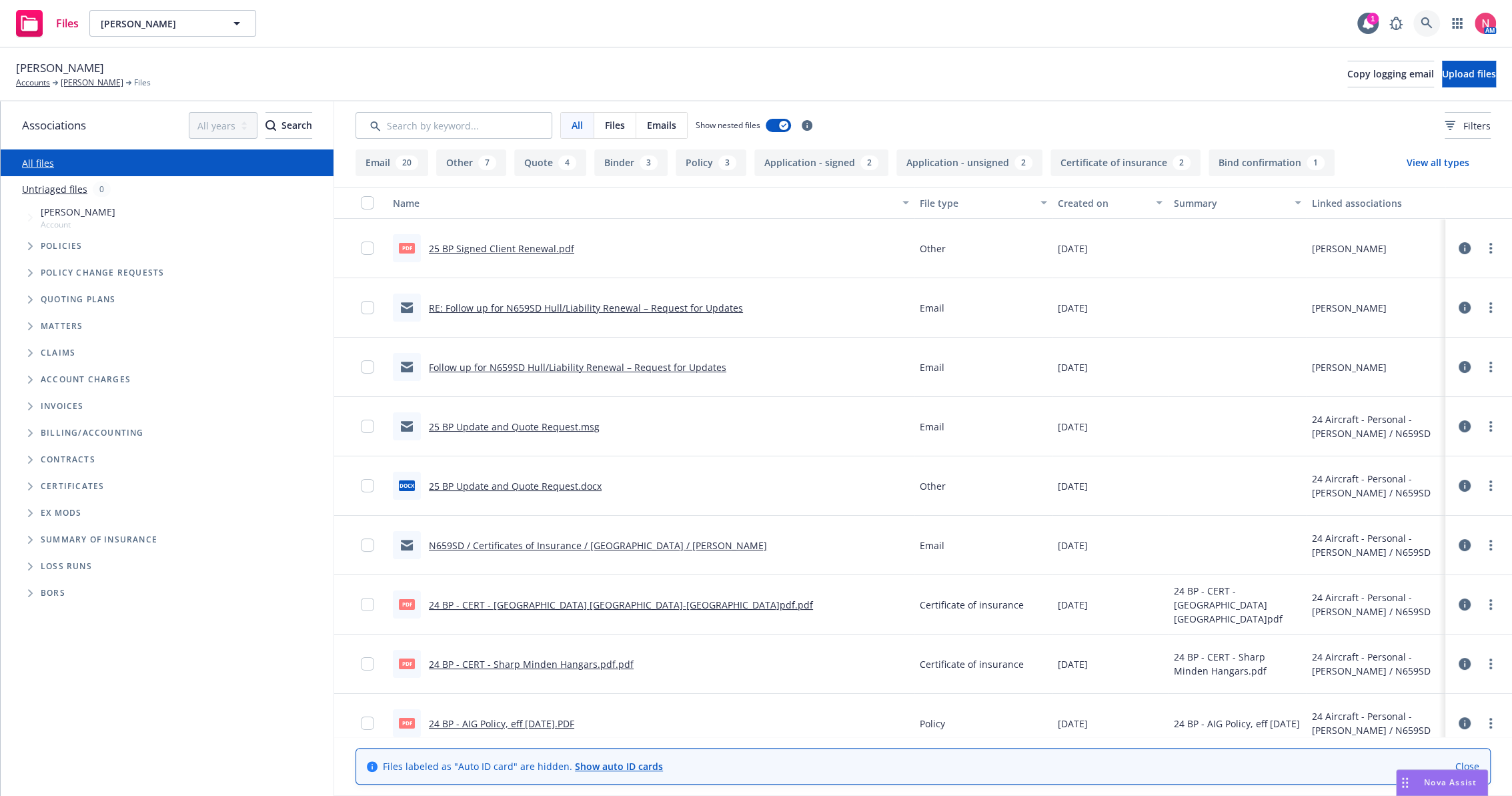
click at [1419, 17] on link at bounding box center [1427, 24] width 26 height 26
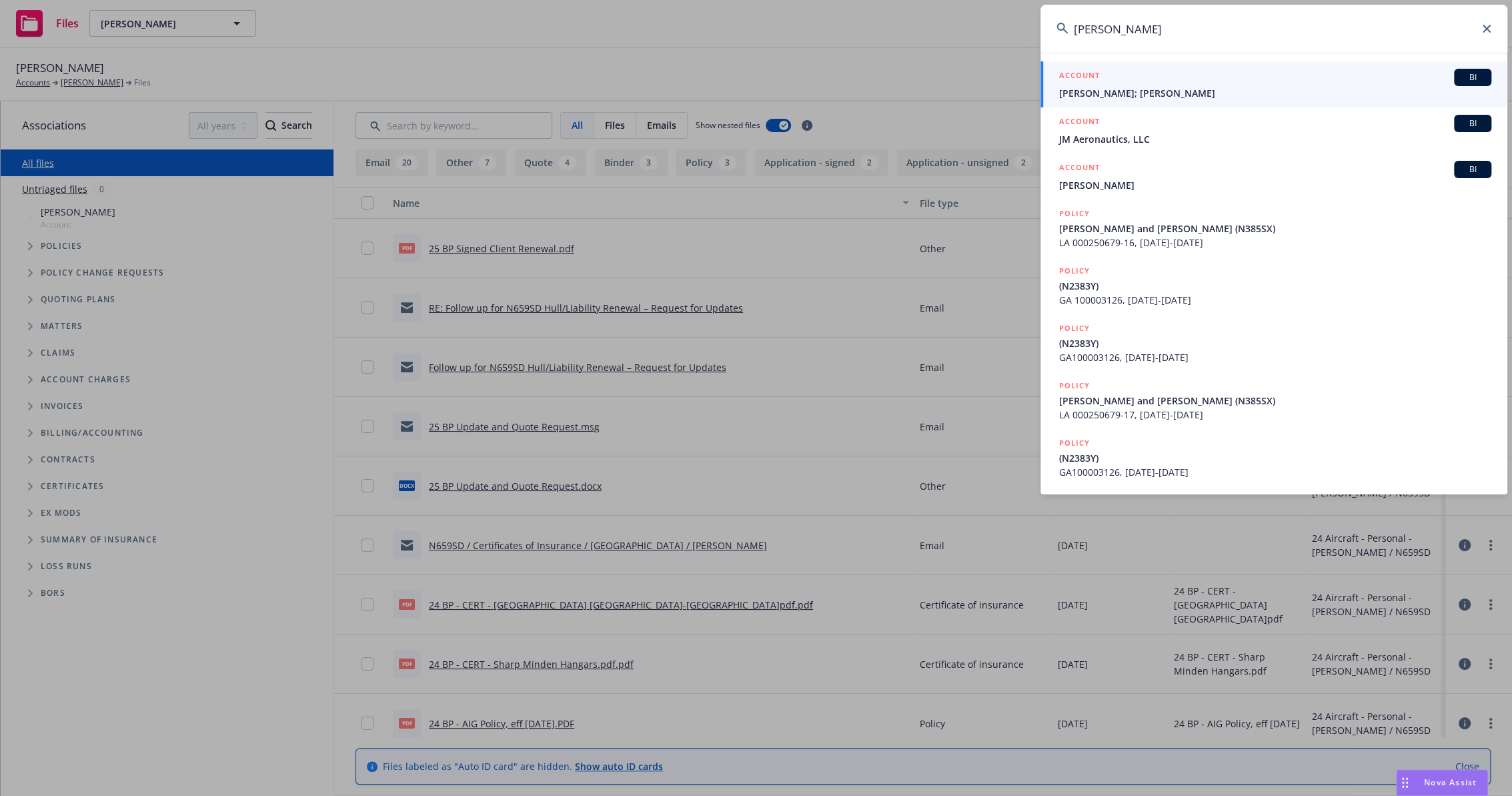
type input "[PERSON_NAME]"
click at [1187, 87] on span "[PERSON_NAME]; [PERSON_NAME]" at bounding box center [1276, 93] width 432 height 14
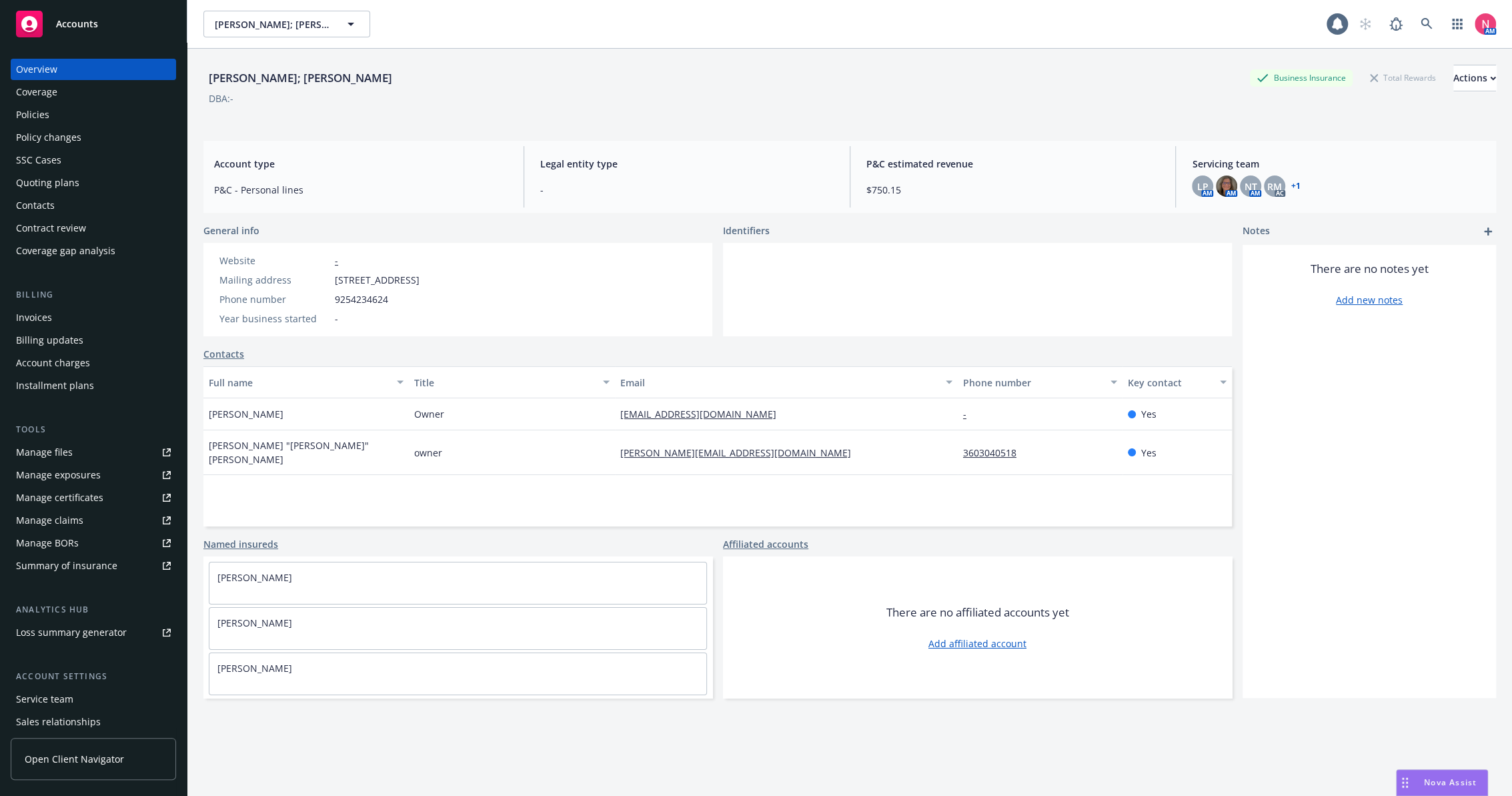
click at [39, 453] on div "Manage files" at bounding box center [44, 452] width 57 height 21
click at [61, 110] on div "Policies" at bounding box center [93, 115] width 154 height 21
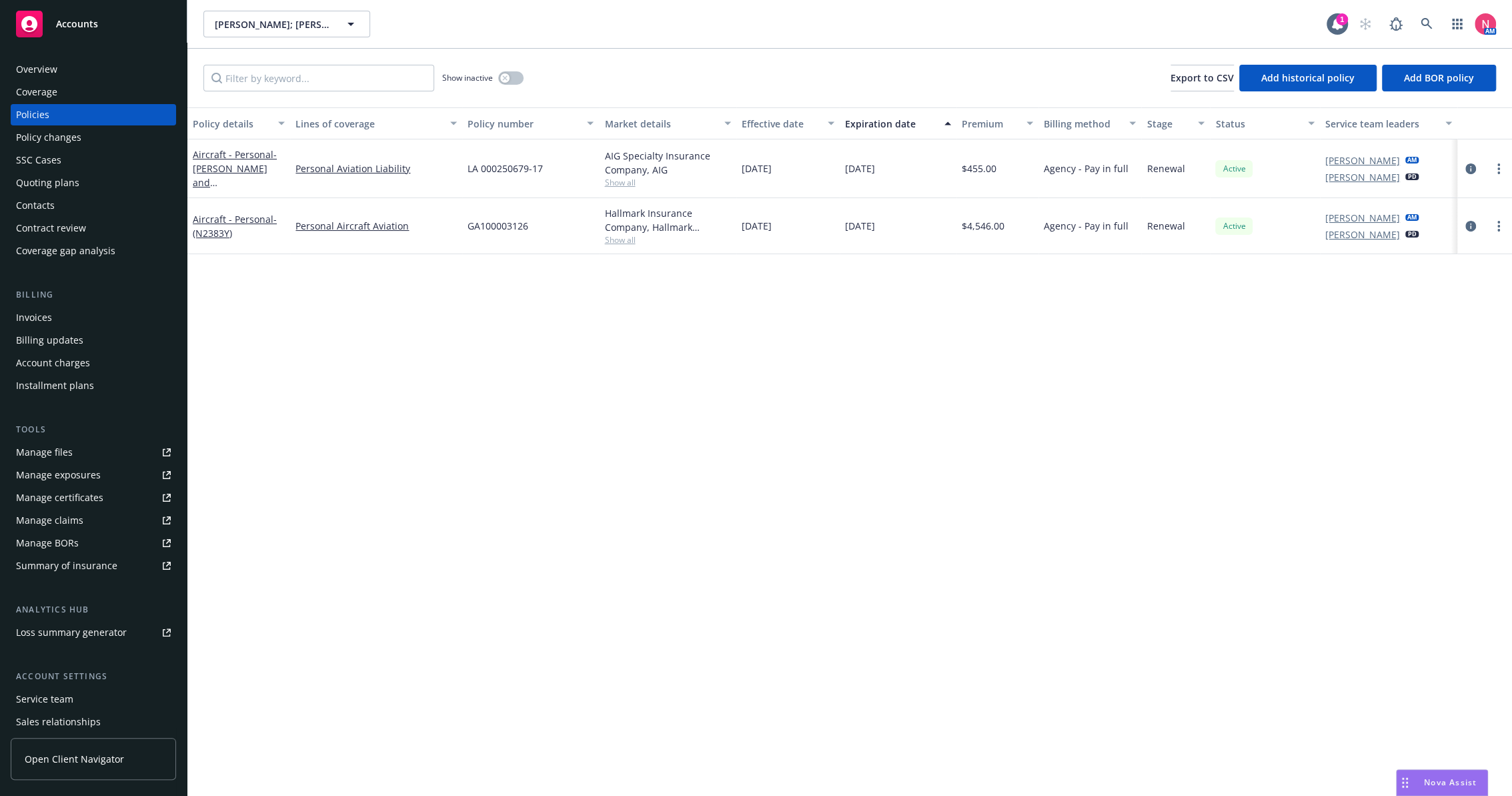
click at [64, 454] on div "Manage files" at bounding box center [44, 452] width 57 height 21
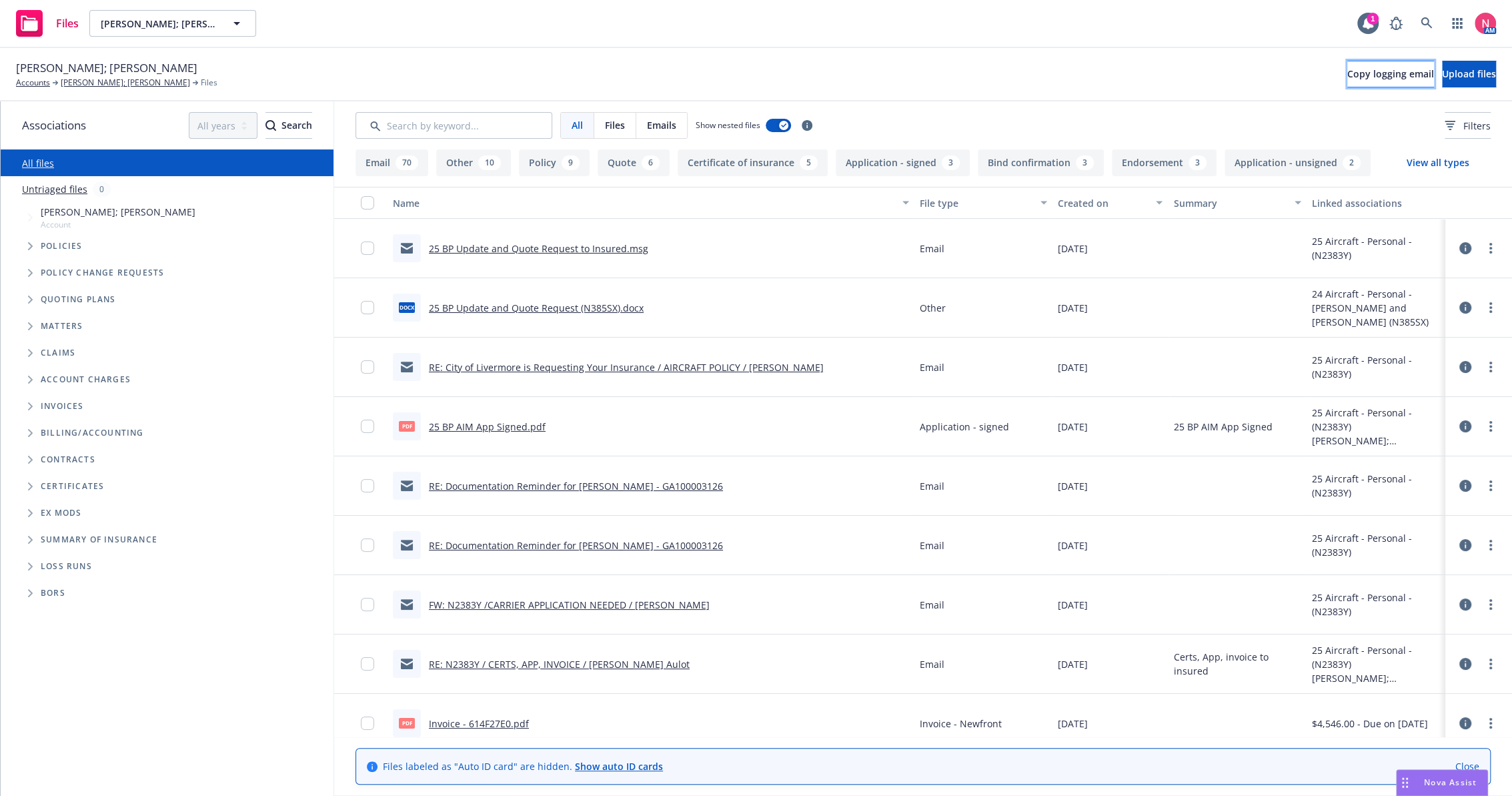
click at [1347, 79] on span "Copy logging email" at bounding box center [1391, 74] width 87 height 13
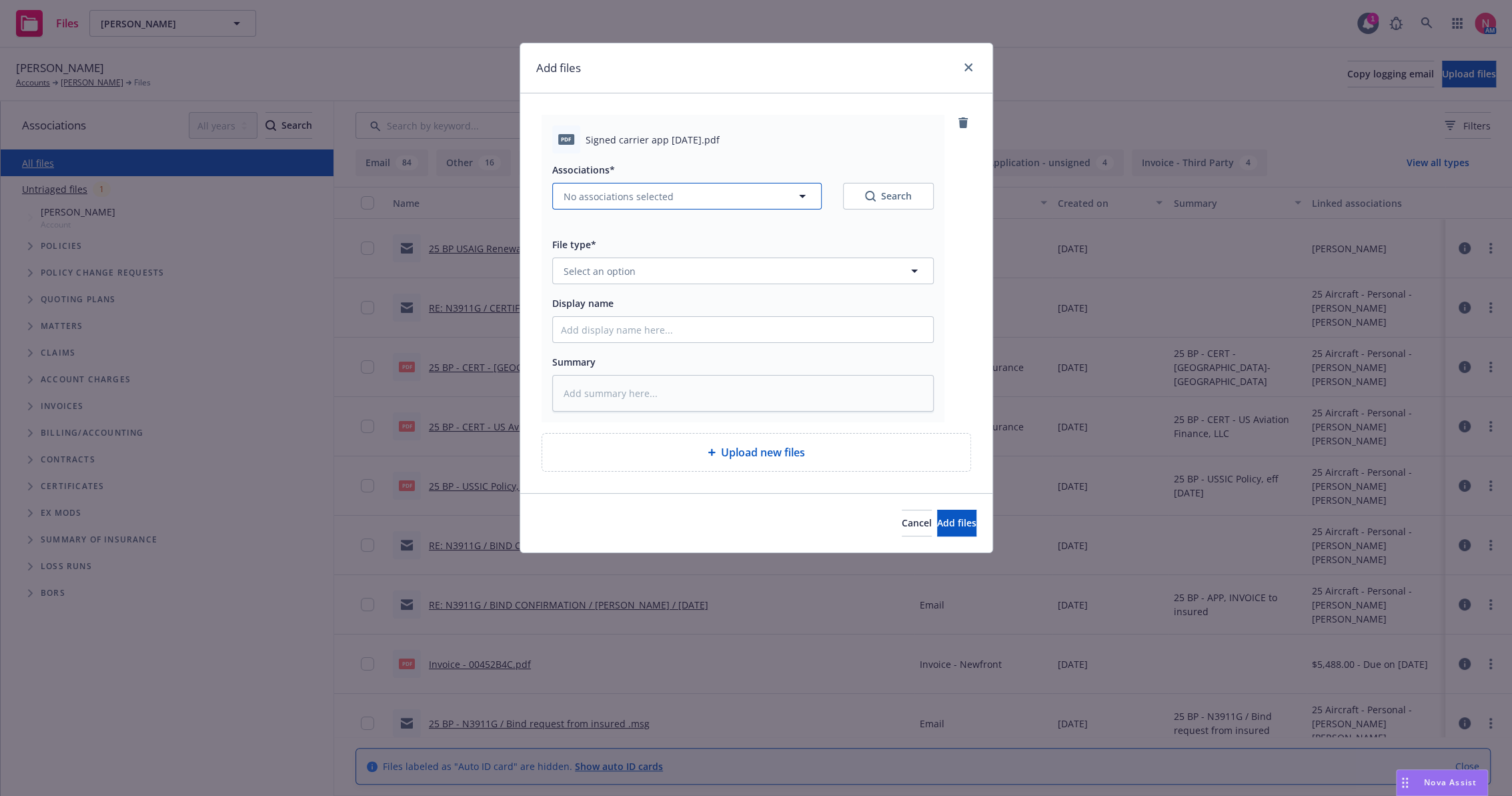
click at [628, 193] on span "No associations selected" at bounding box center [619, 196] width 110 height 14
type textarea "x"
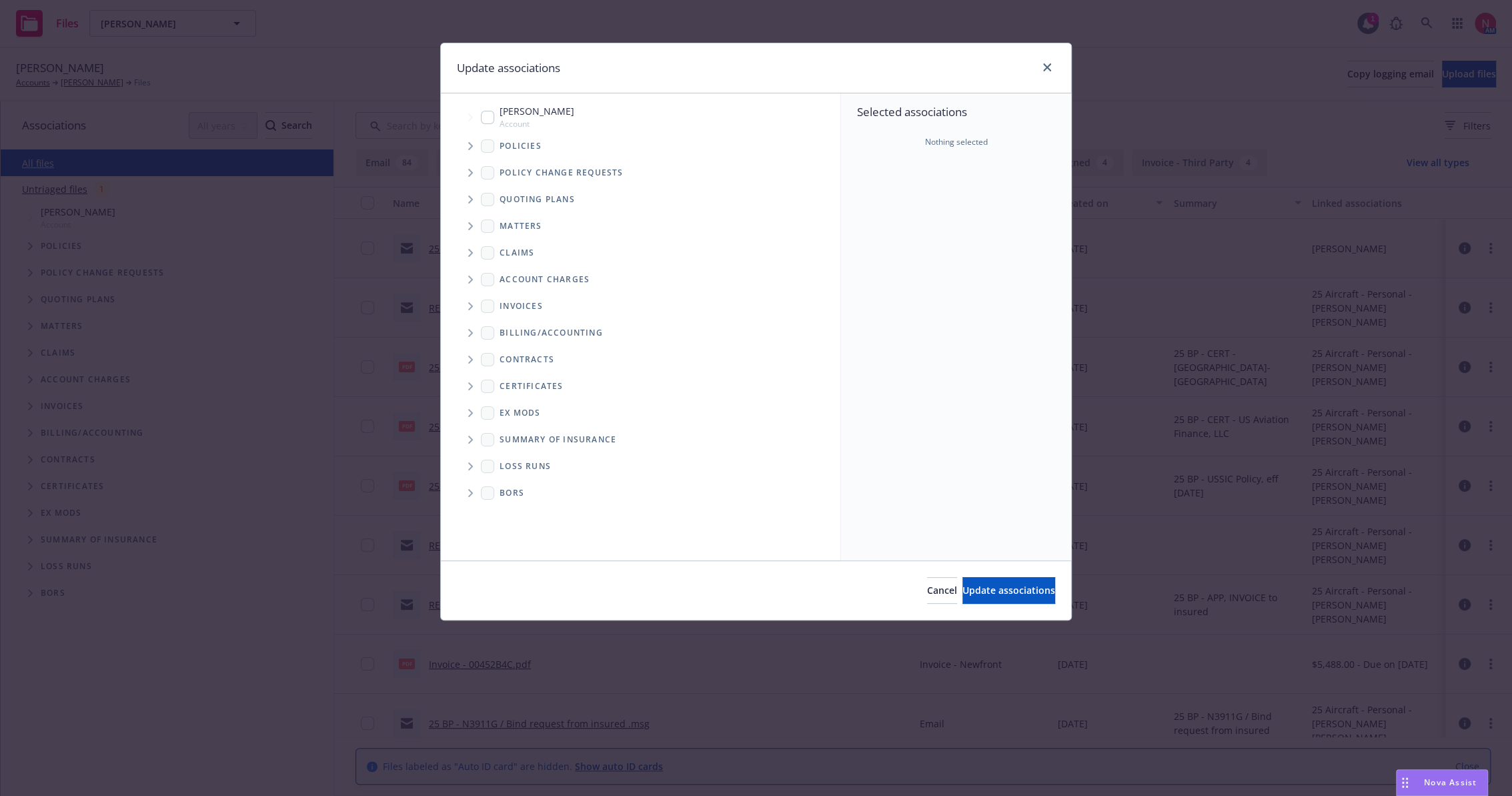
click at [485, 112] on input "Tree Example" at bounding box center [488, 118] width 13 height 13
checkbox input "true"
click at [1010, 589] on span "Update associations" at bounding box center [1009, 590] width 93 height 13
type textarea "x"
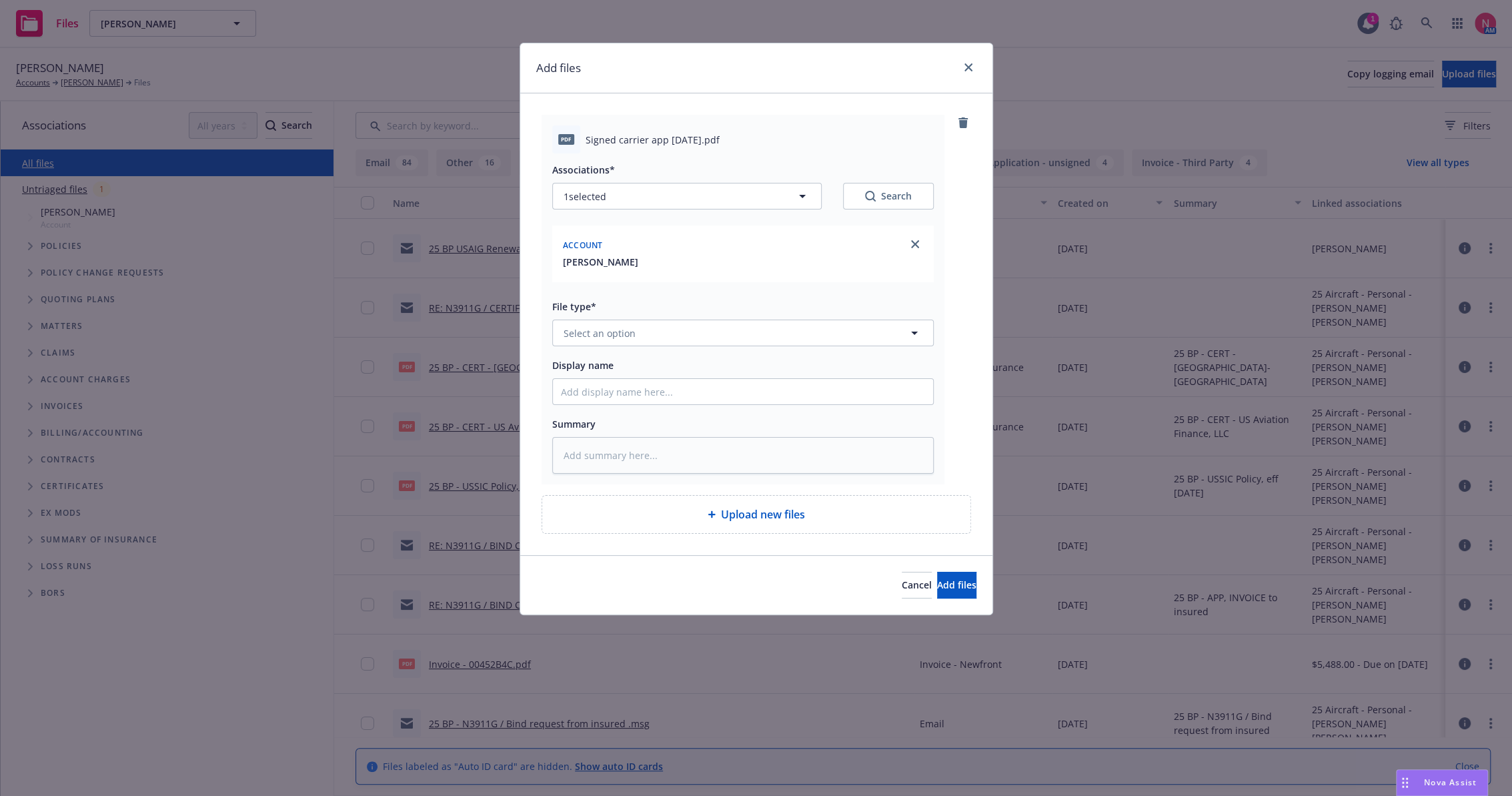
click at [586, 317] on div "File type* Select an option" at bounding box center [743, 321] width 382 height 48
click at [593, 335] on span "Select an option" at bounding box center [600, 333] width 72 height 14
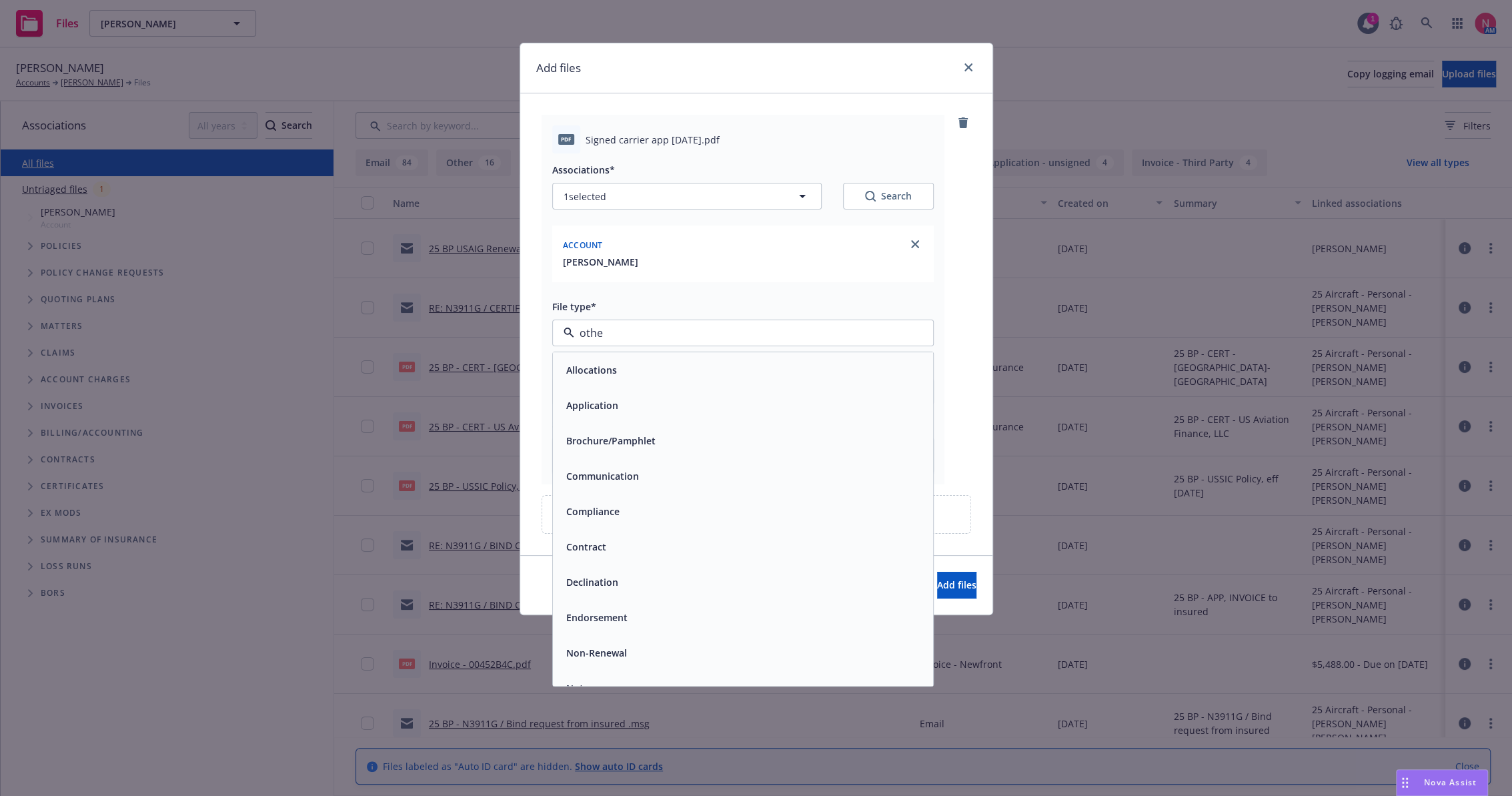
type input "other"
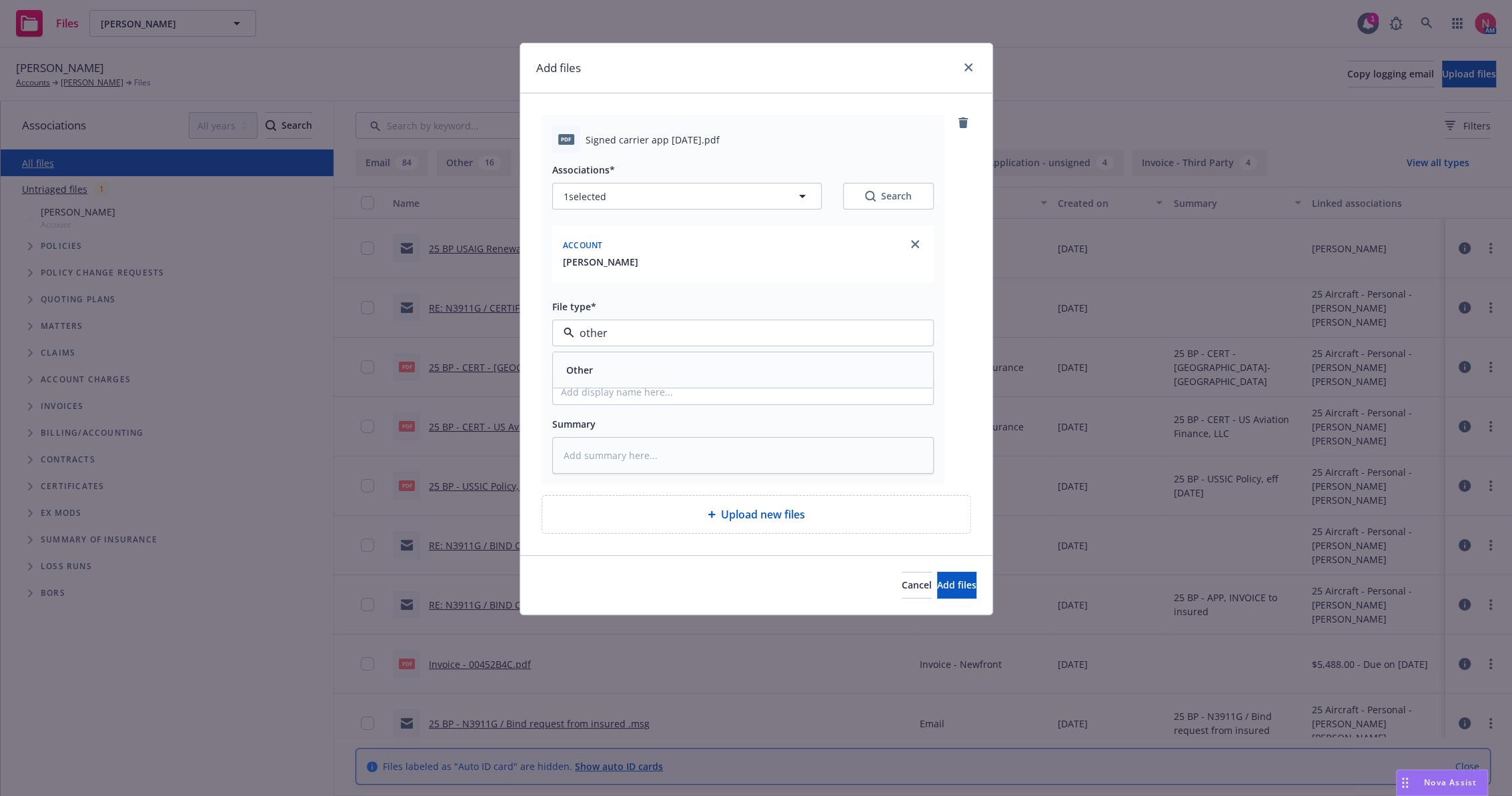
click at [582, 374] on span "Other" at bounding box center [580, 369] width 26 height 14
click at [641, 387] on input "Display name" at bounding box center [743, 391] width 380 height 25
type textarea "x"
type input "2"
type textarea "x"
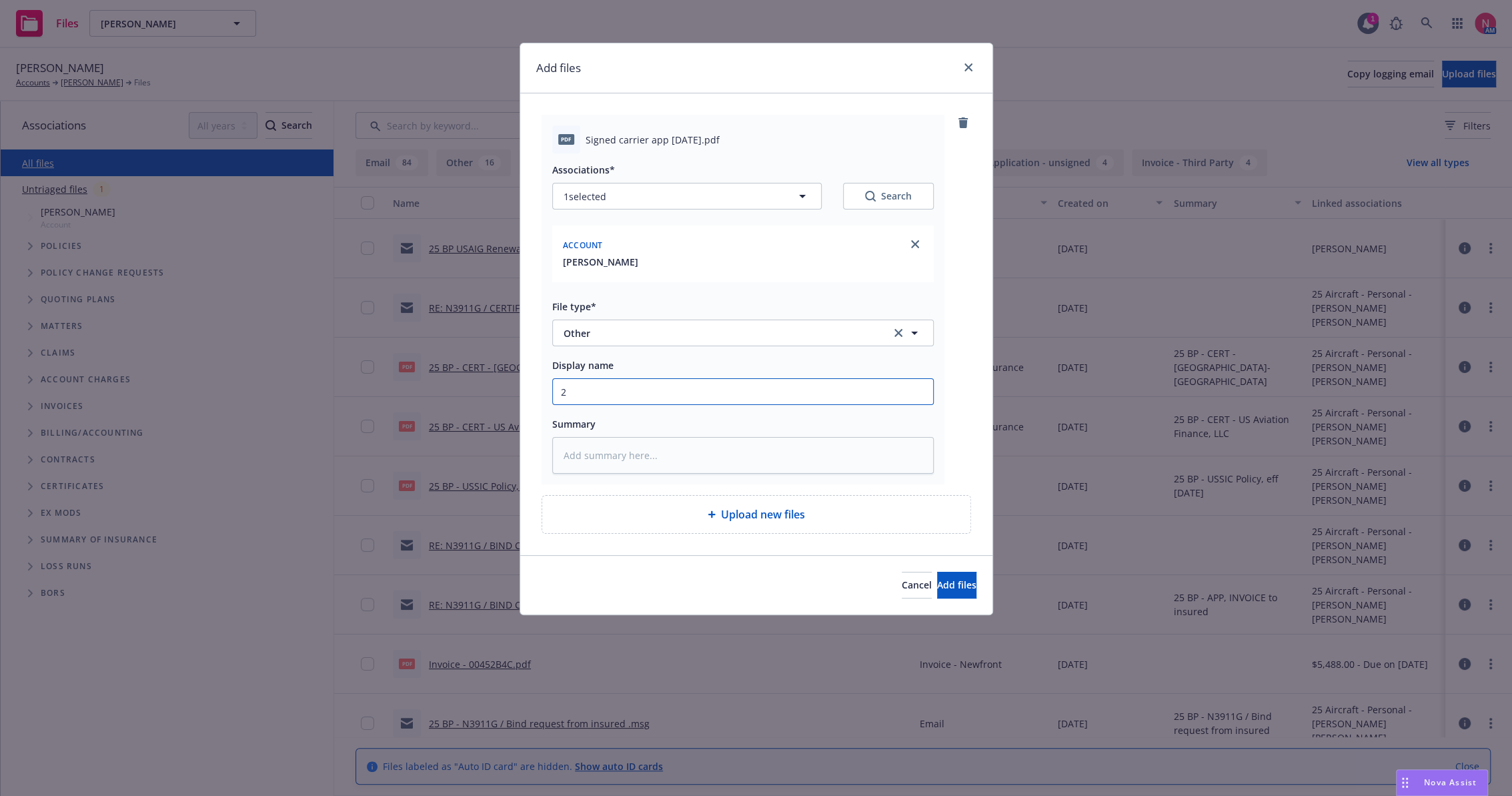
type input "25"
type textarea "x"
type input "25"
type textarea "x"
type input "25 B"
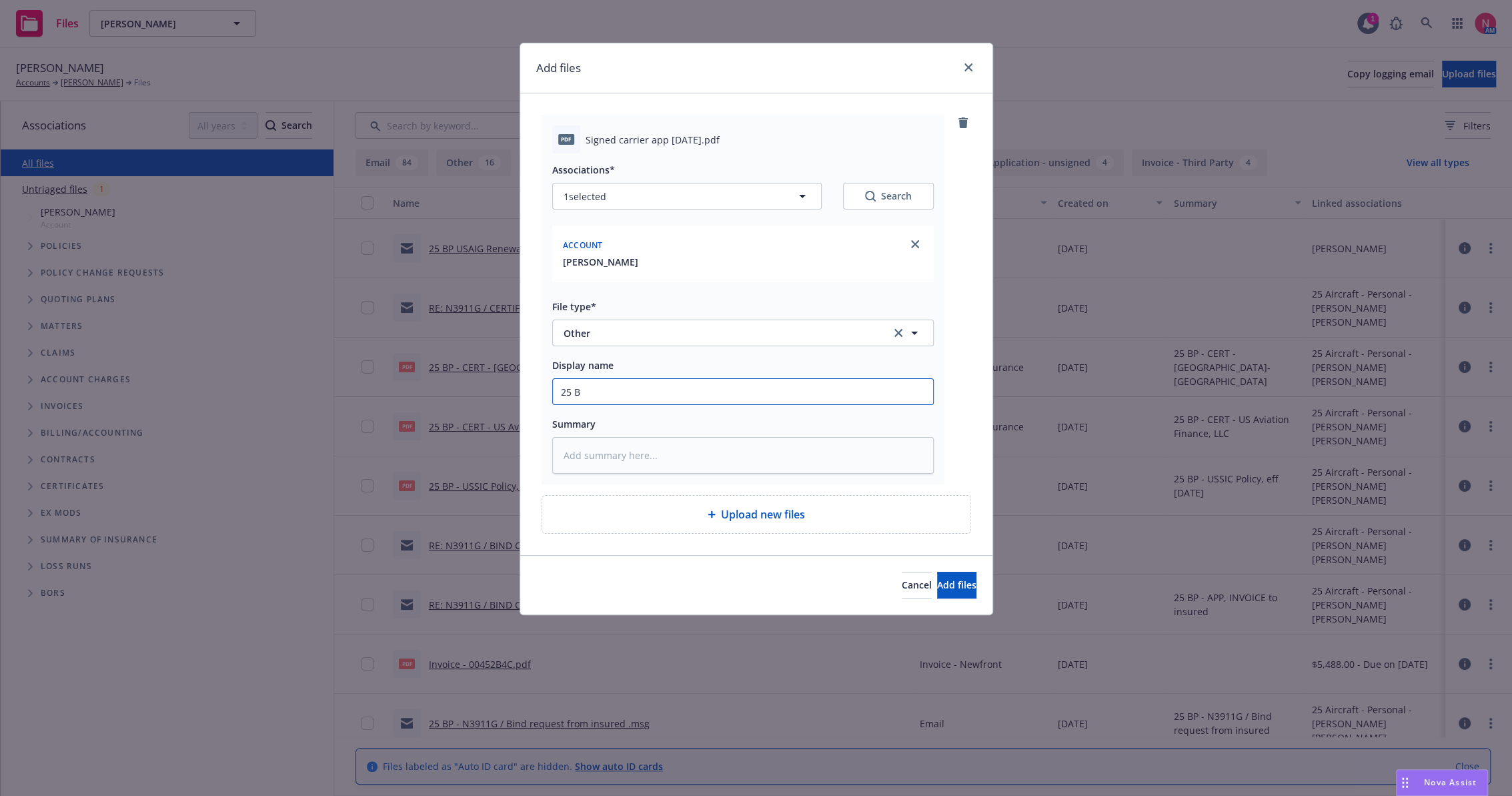
type textarea "x"
type input "25 BP"
type textarea "x"
type input "25 BP"
type textarea "x"
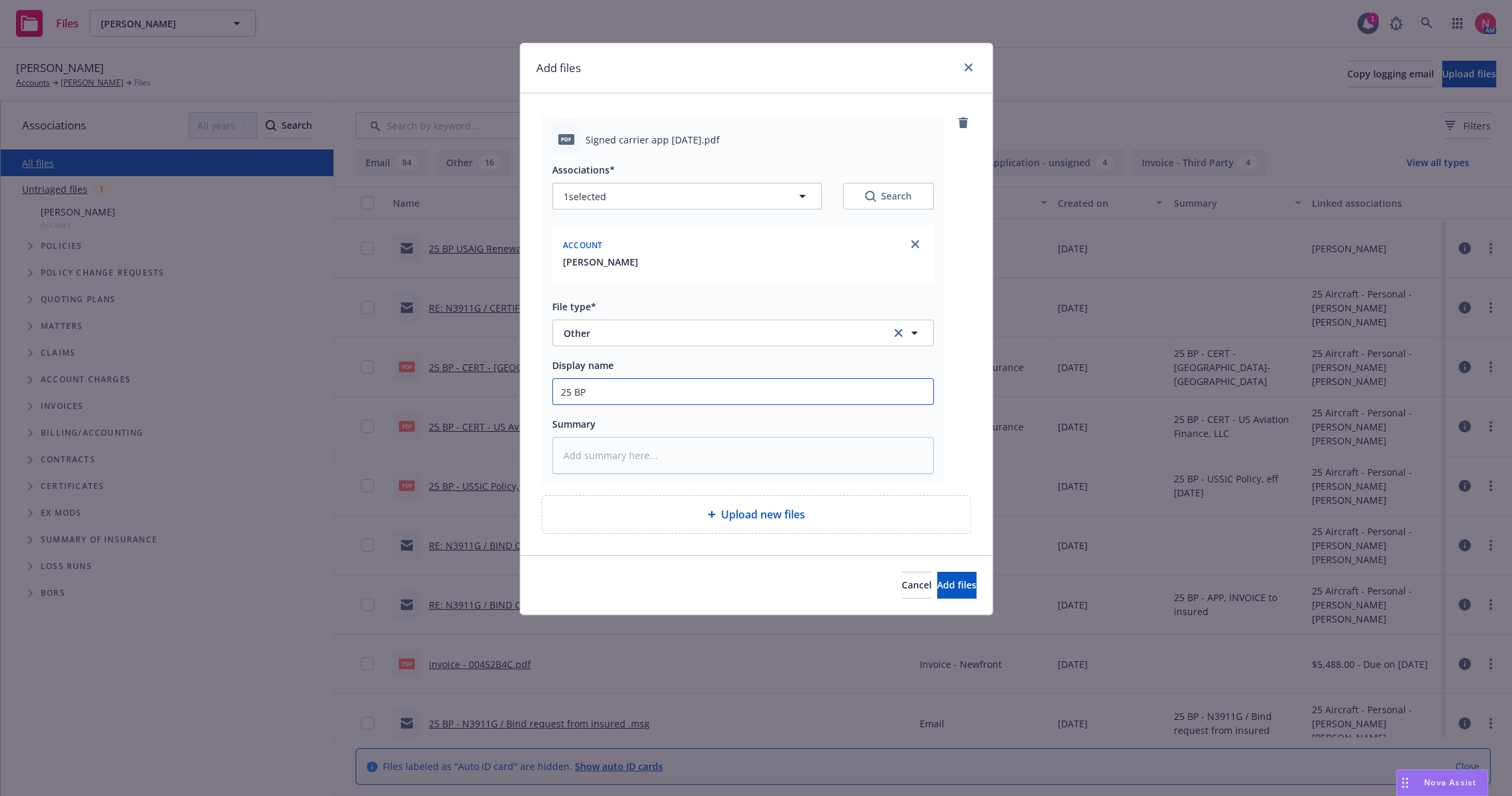
type input "25 BP U"
type textarea "x"
type input "25 BP US"
type textarea "x"
type input "25 BP USS"
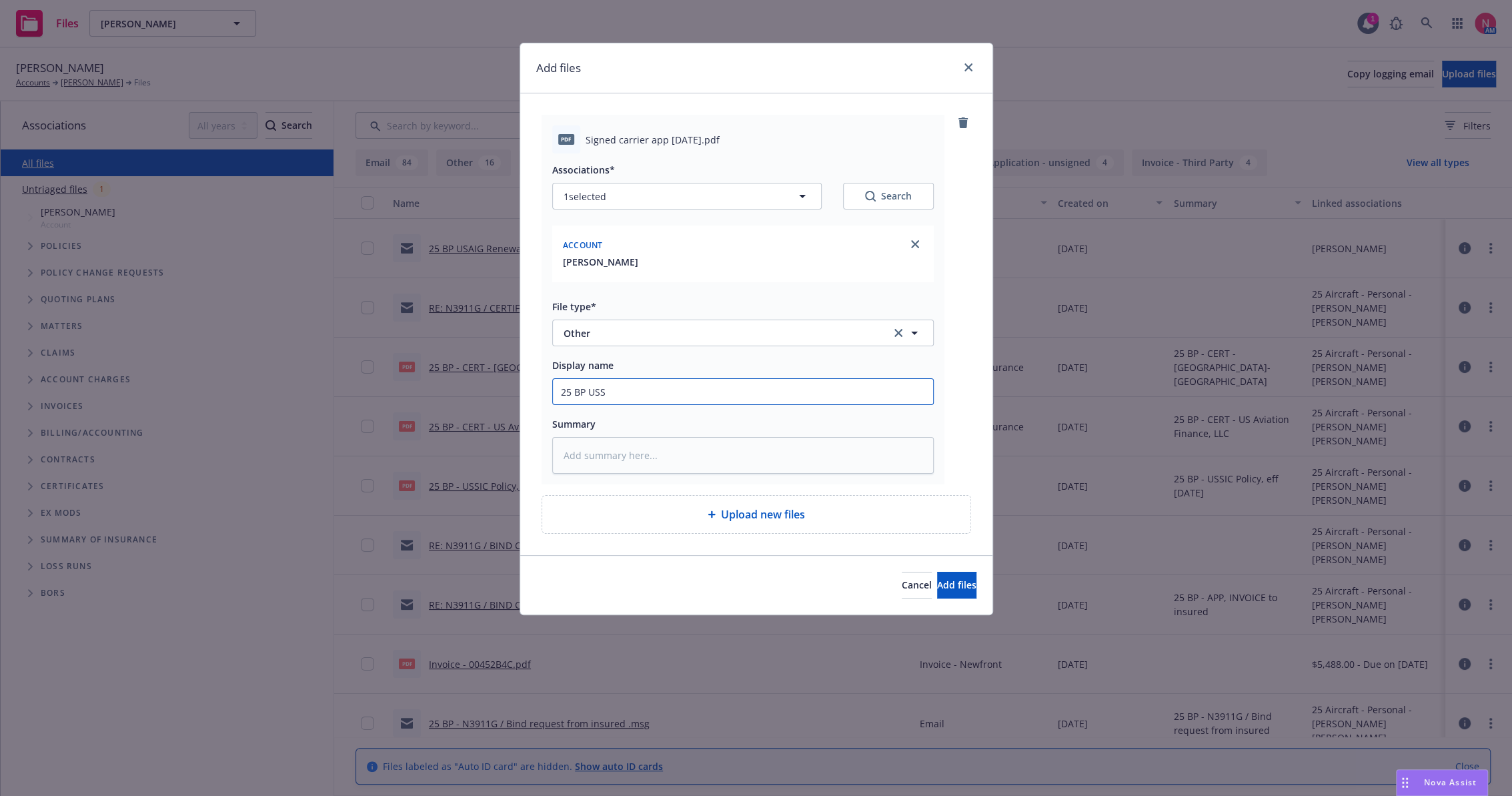
type textarea "x"
type input "25 BP USS"
type textarea "x"
type input "25 BP USS Q"
type textarea "x"
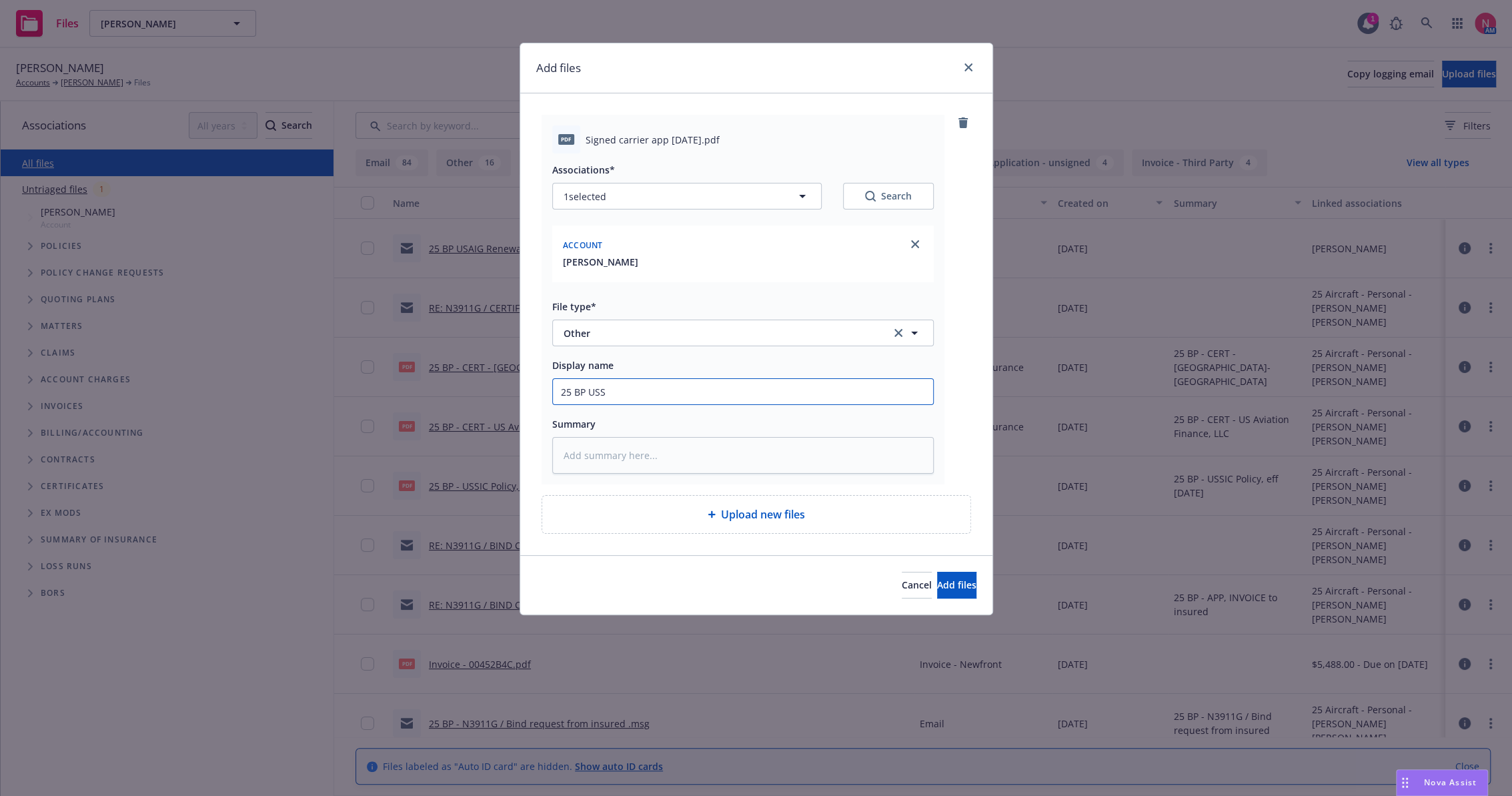
type input "25 BP USS App Signed"
click at [938, 572] on button "Add files" at bounding box center [958, 585] width 40 height 26
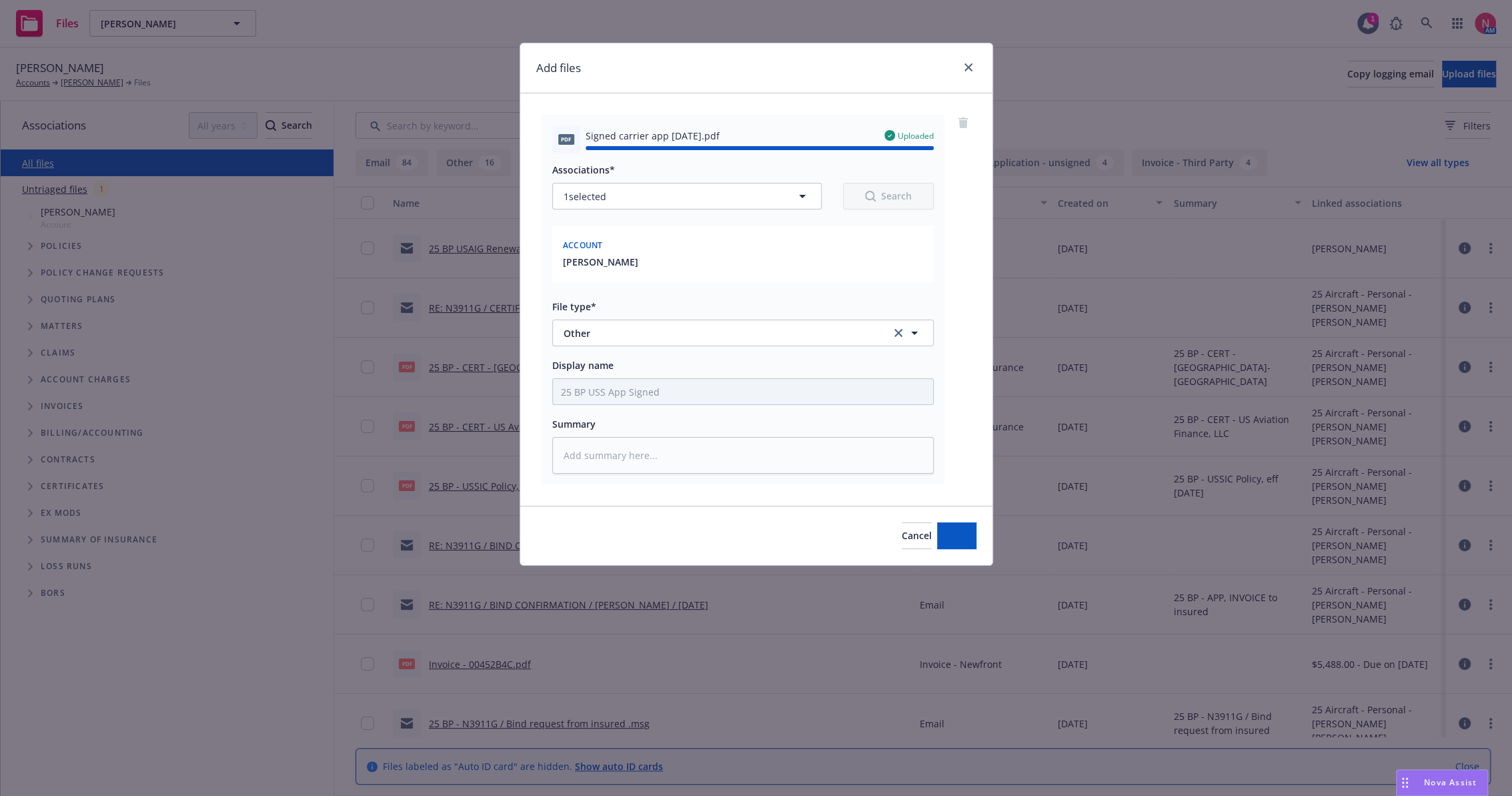
type textarea "x"
